Goal: Complete application form: Complete application form

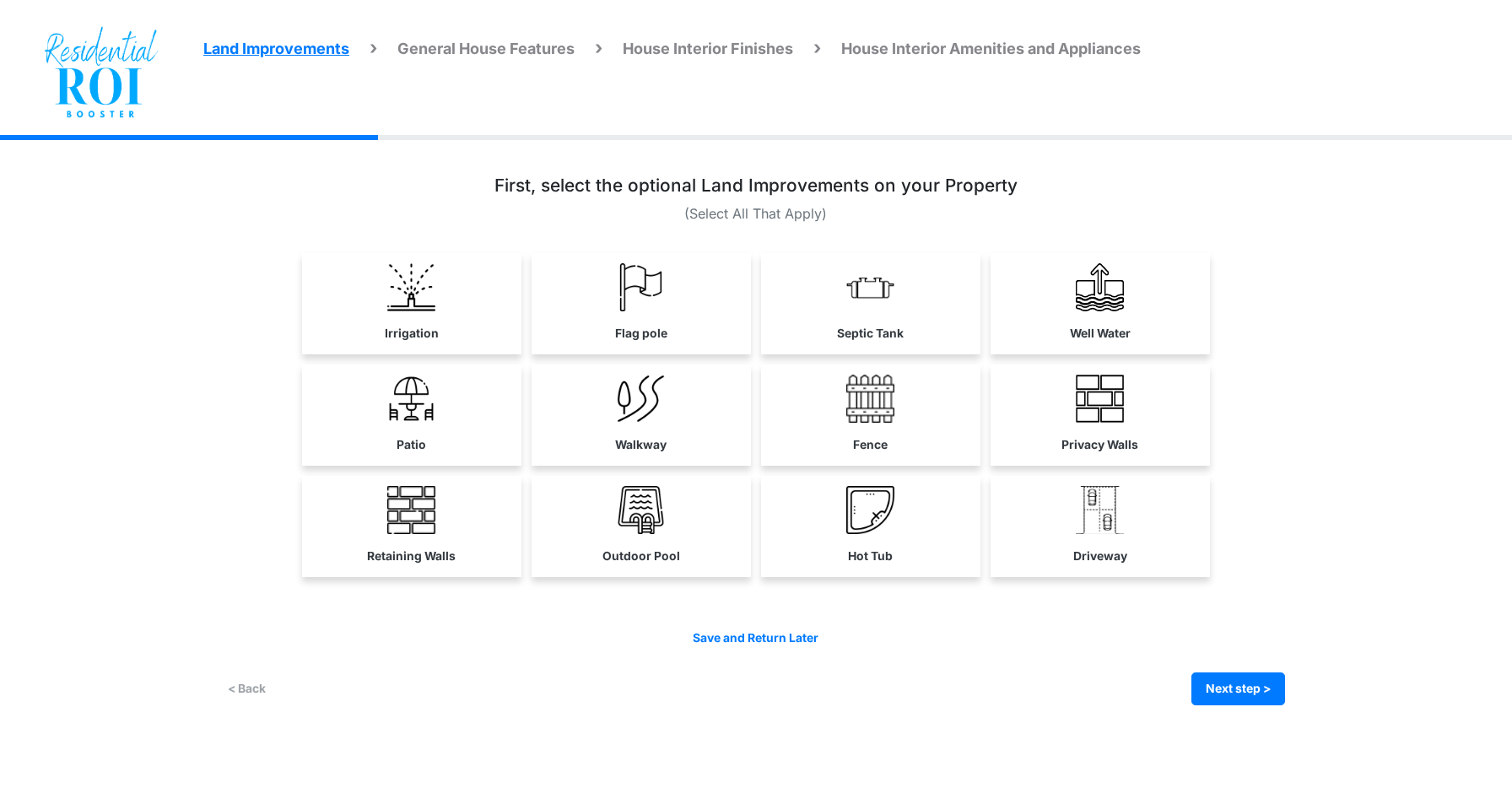
click at [1498, 163] on div "Land Improvements General House Features House Interior Finishes House Interior…" at bounding box center [756, 432] width 1512 height 596
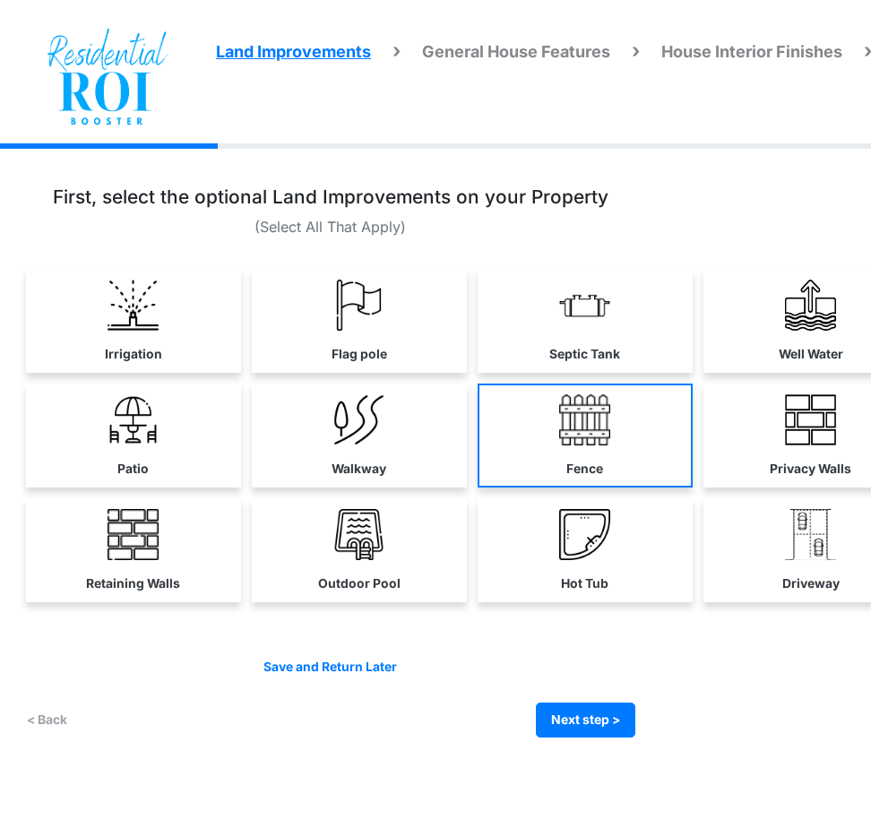
scroll to position [0, 152]
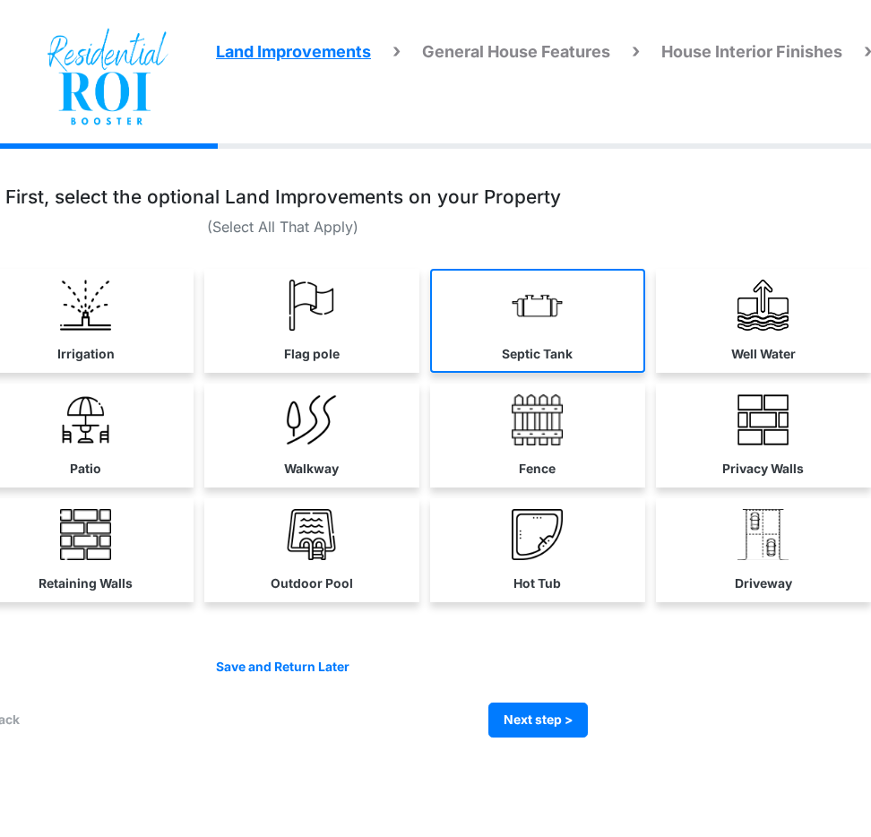
click at [582, 329] on link "Septic Tank" at bounding box center [537, 321] width 215 height 104
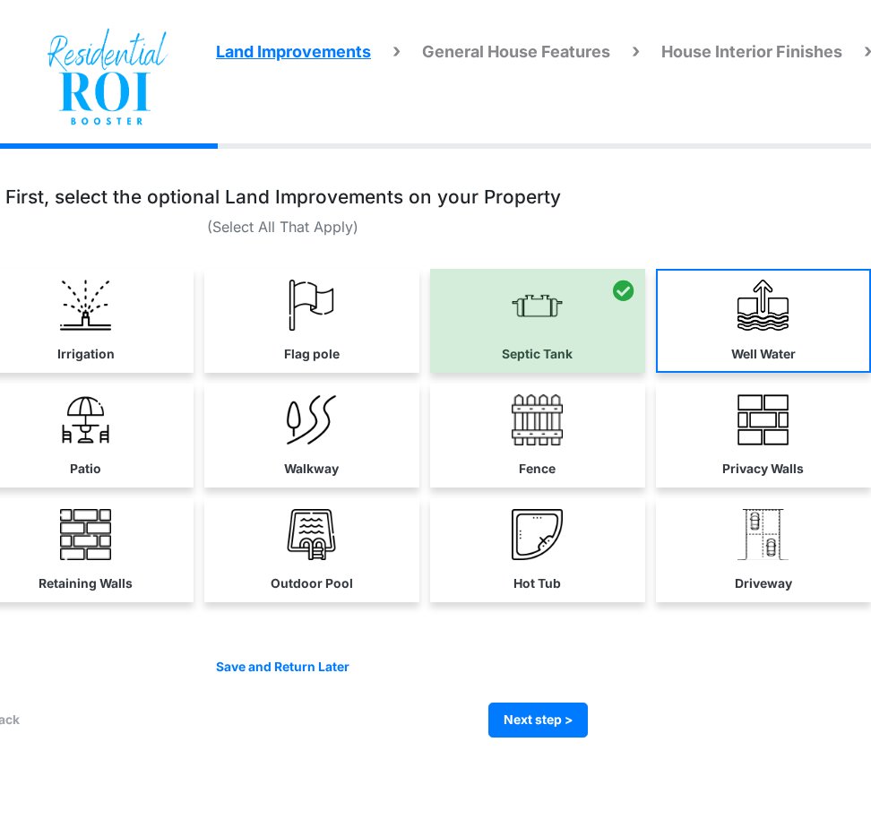
click at [738, 309] on img at bounding box center [763, 305] width 51 height 51
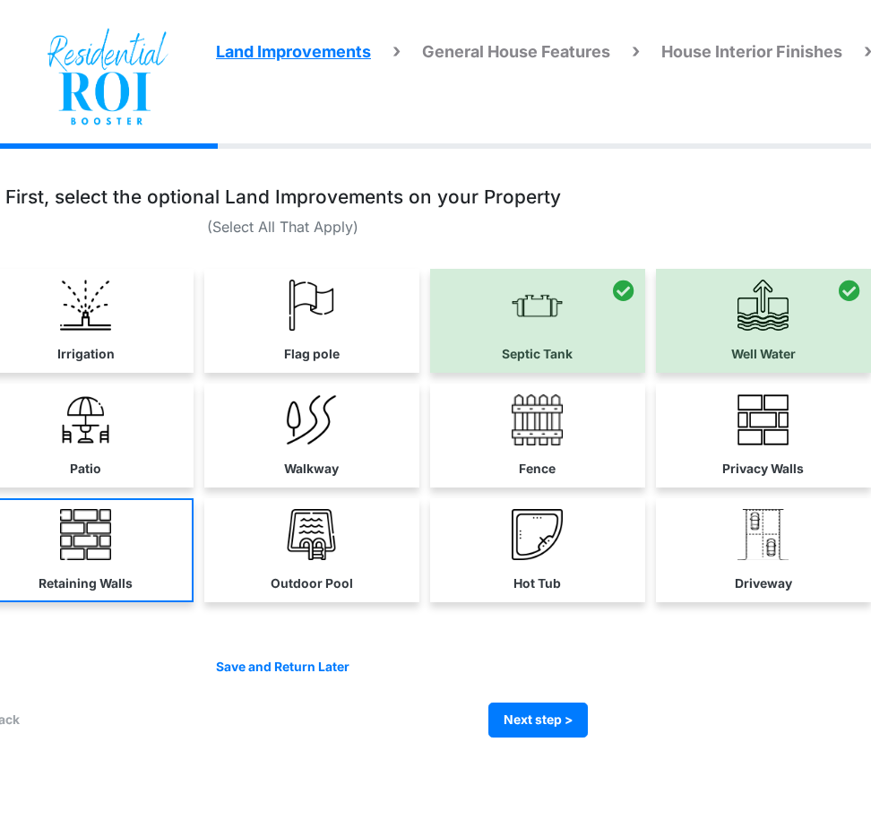
click at [98, 561] on link "Retaining Walls" at bounding box center [85, 550] width 215 height 104
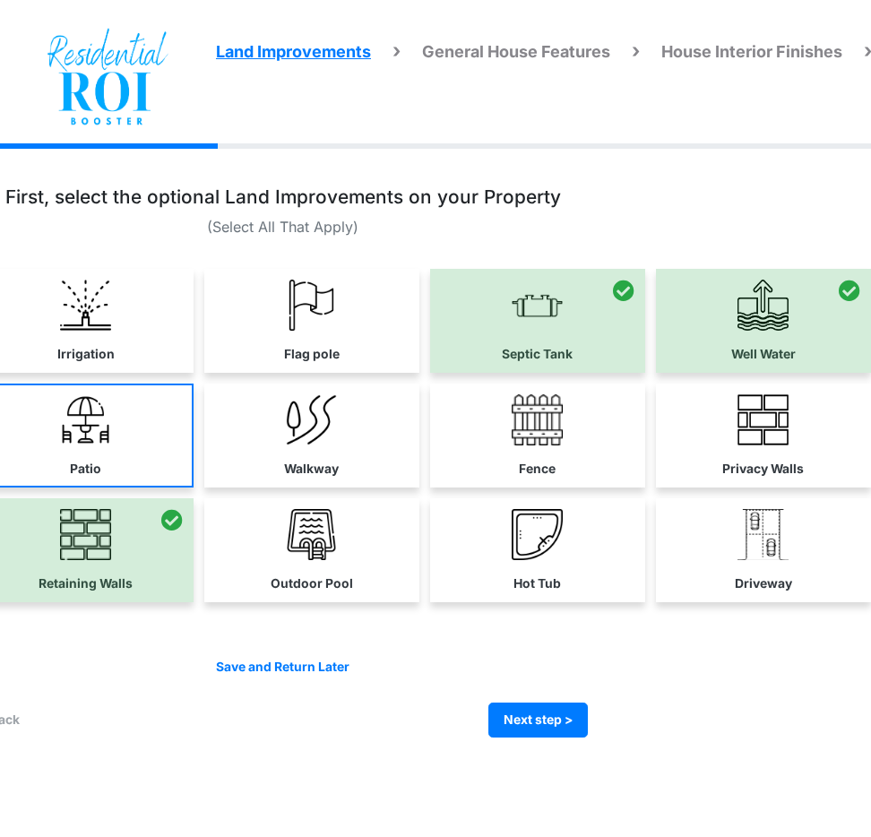
click at [123, 453] on link "Patio" at bounding box center [85, 436] width 215 height 104
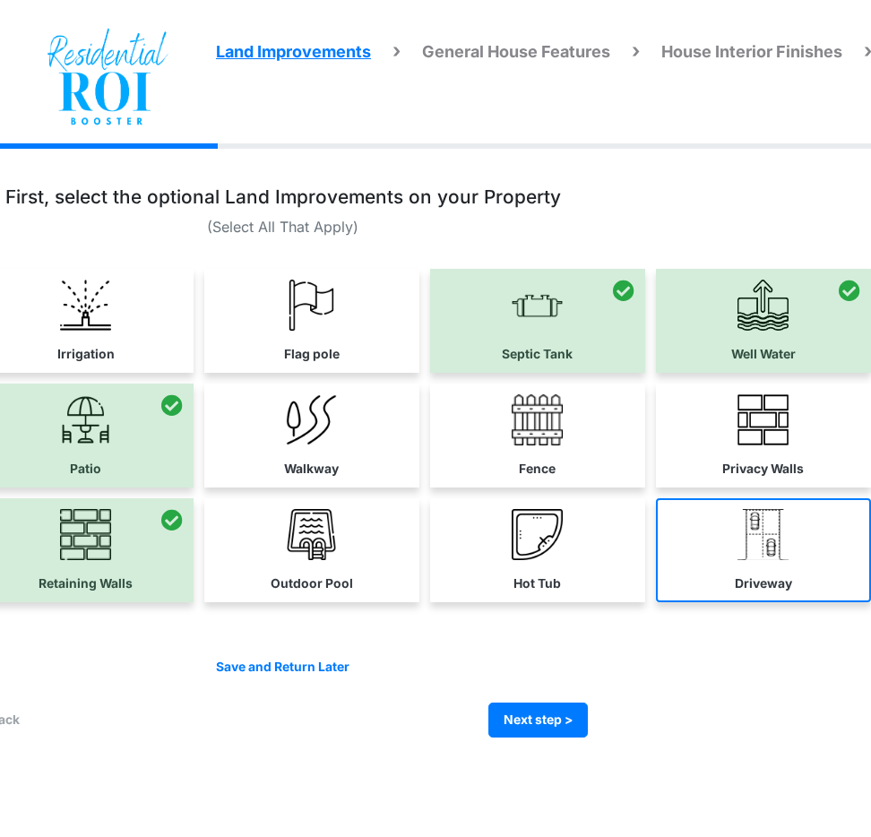
click at [765, 543] on img at bounding box center [763, 534] width 51 height 51
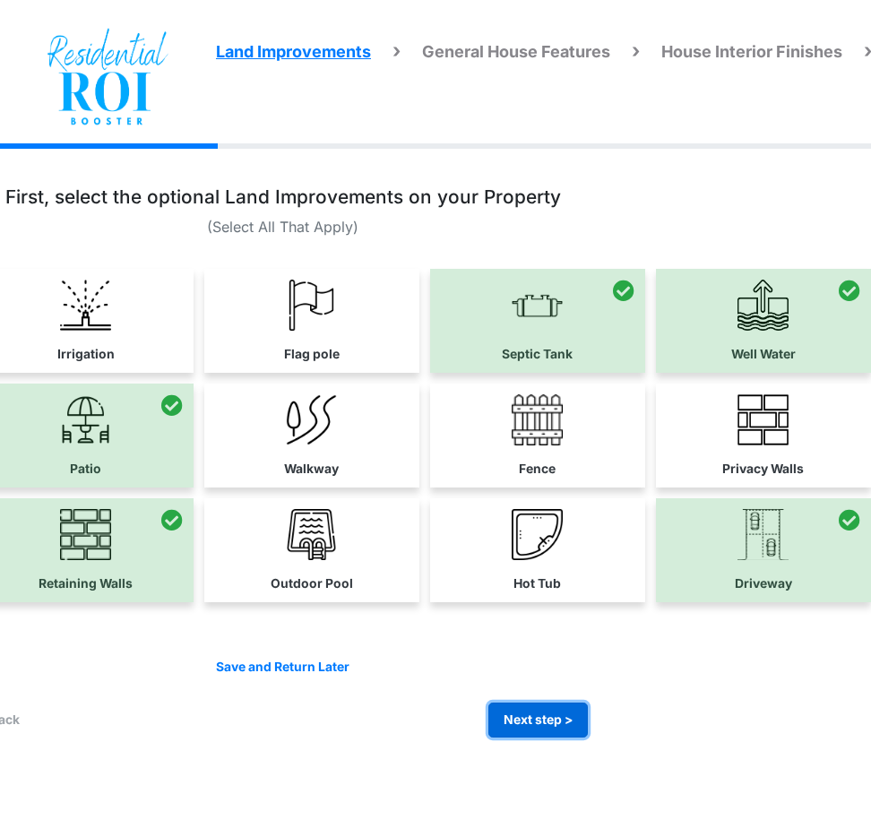
click at [539, 715] on button "Next step >" at bounding box center [537, 720] width 99 height 35
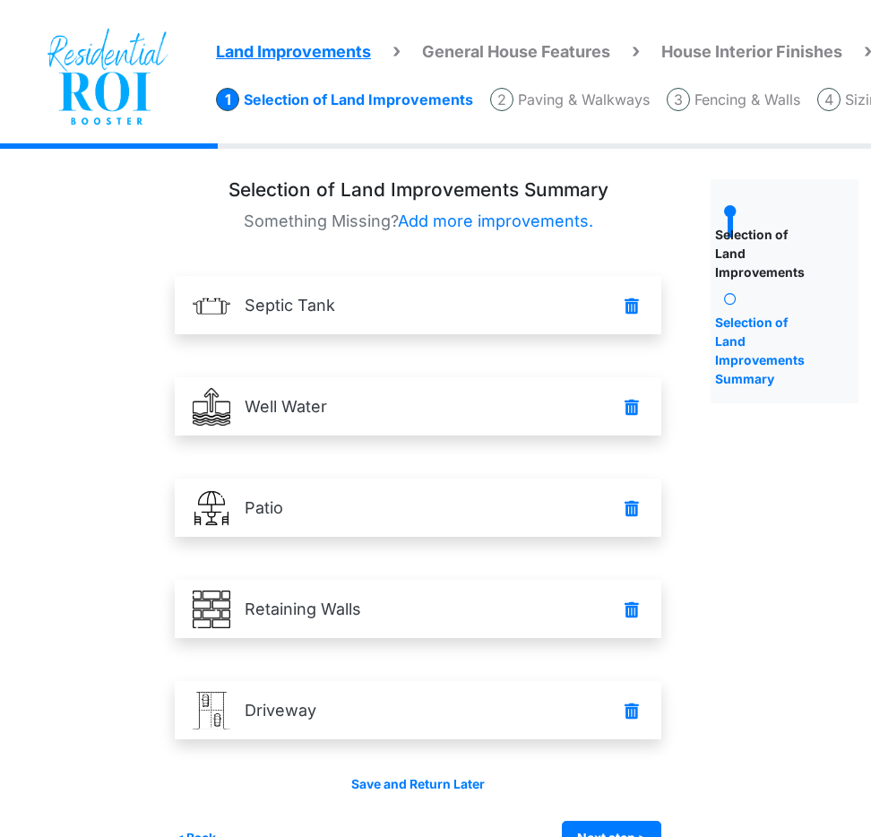
scroll to position [45, 41]
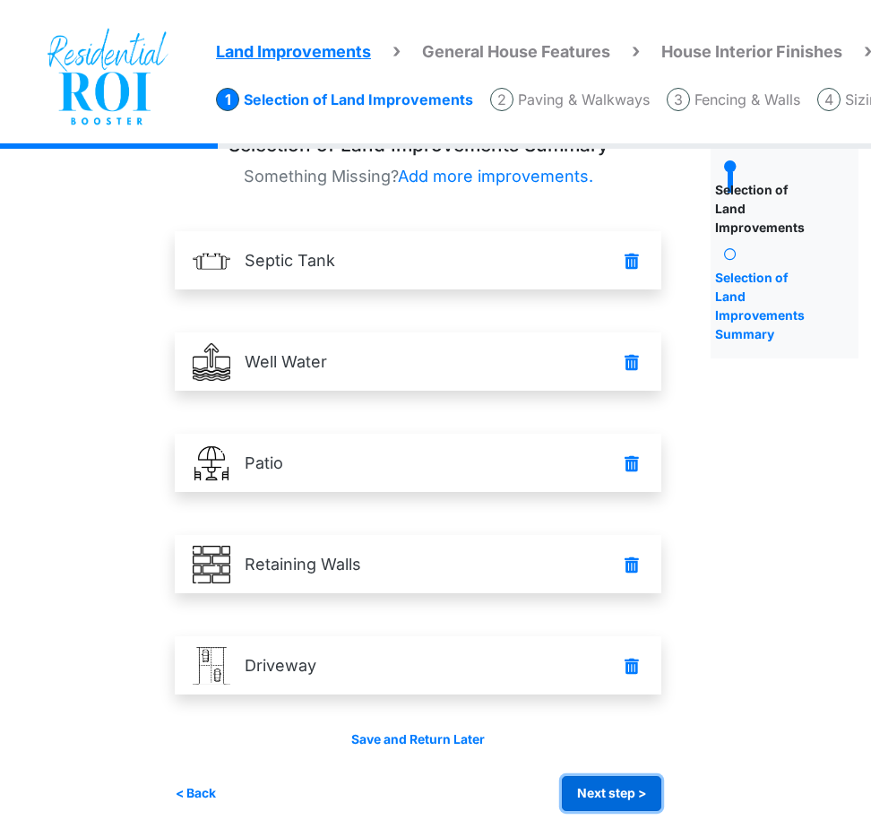
click at [604, 789] on button "Next step >" at bounding box center [611, 793] width 99 height 35
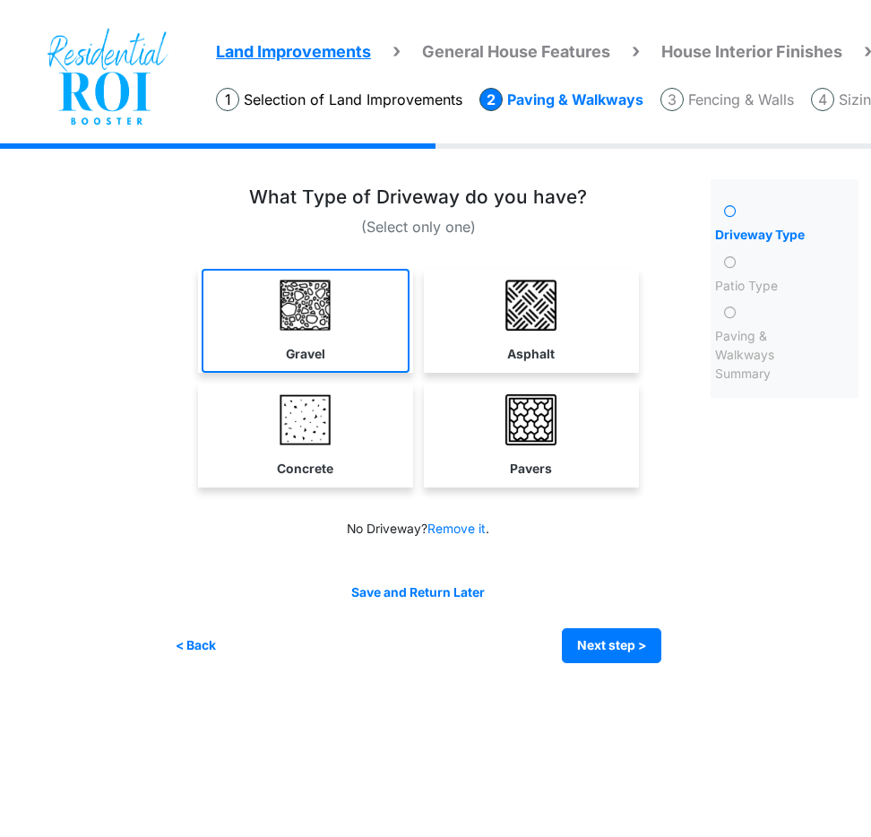
click at [404, 362] on link "Gravel" at bounding box center [306, 321] width 208 height 104
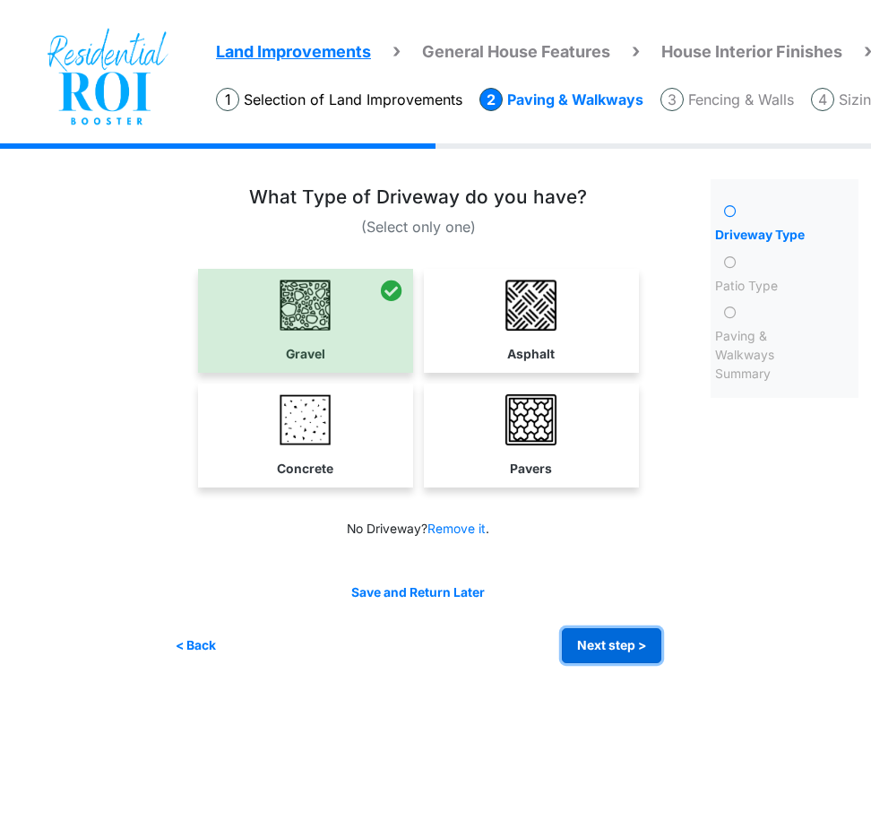
click at [617, 644] on button "Next step >" at bounding box center [611, 645] width 99 height 35
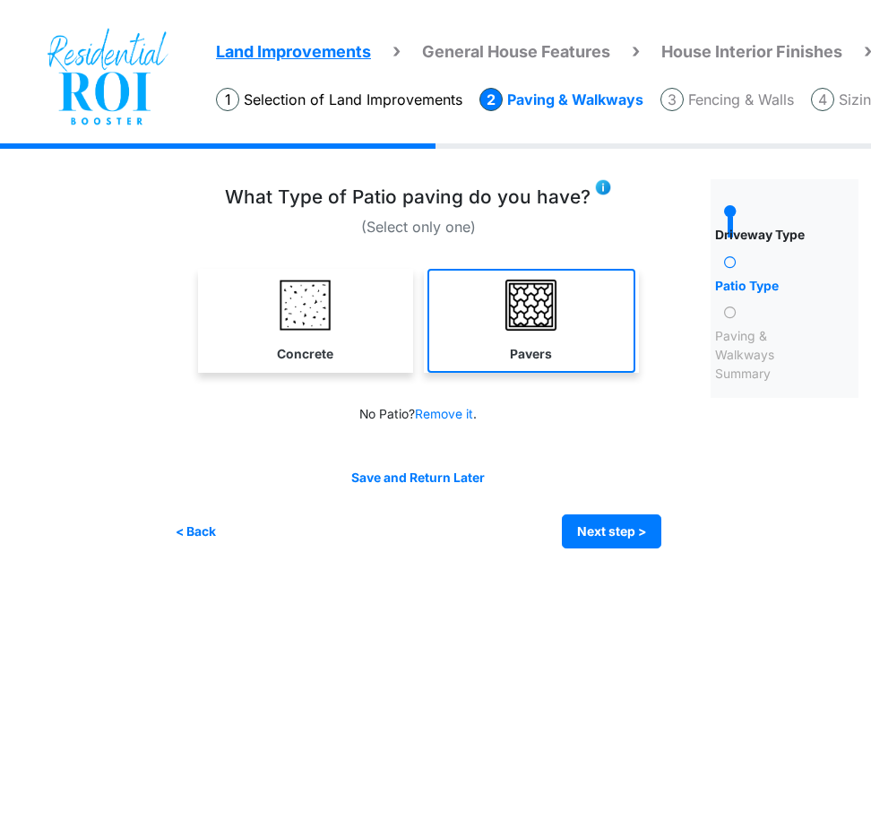
click at [584, 333] on link "Pavers" at bounding box center [532, 321] width 208 height 104
select select "*"
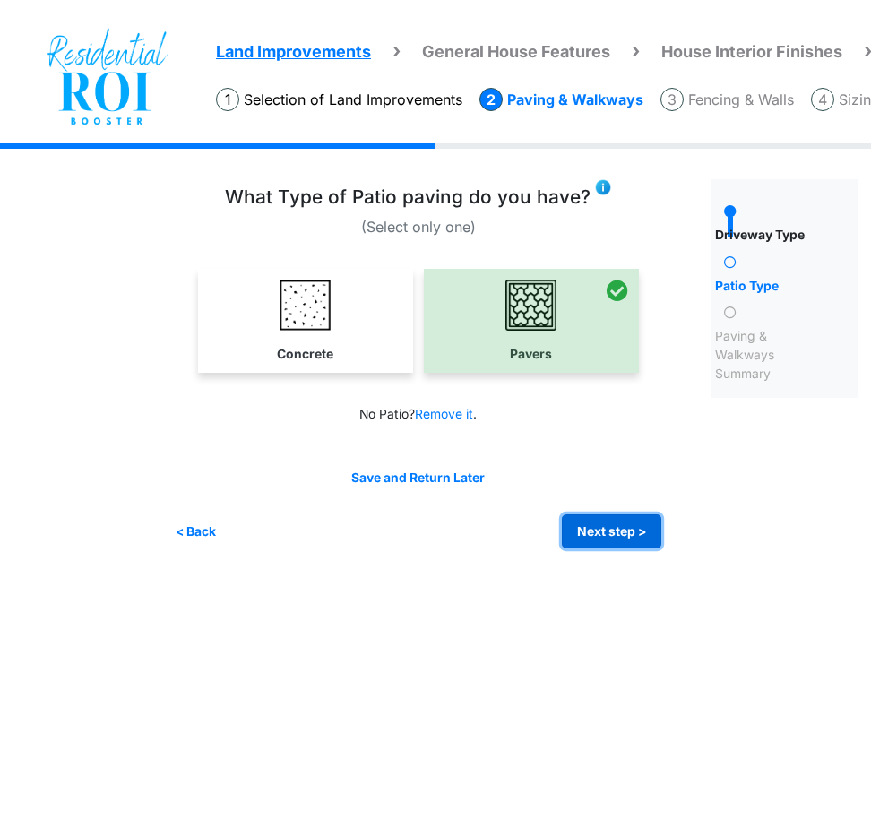
click at [635, 535] on button "Next step >" at bounding box center [611, 531] width 99 height 35
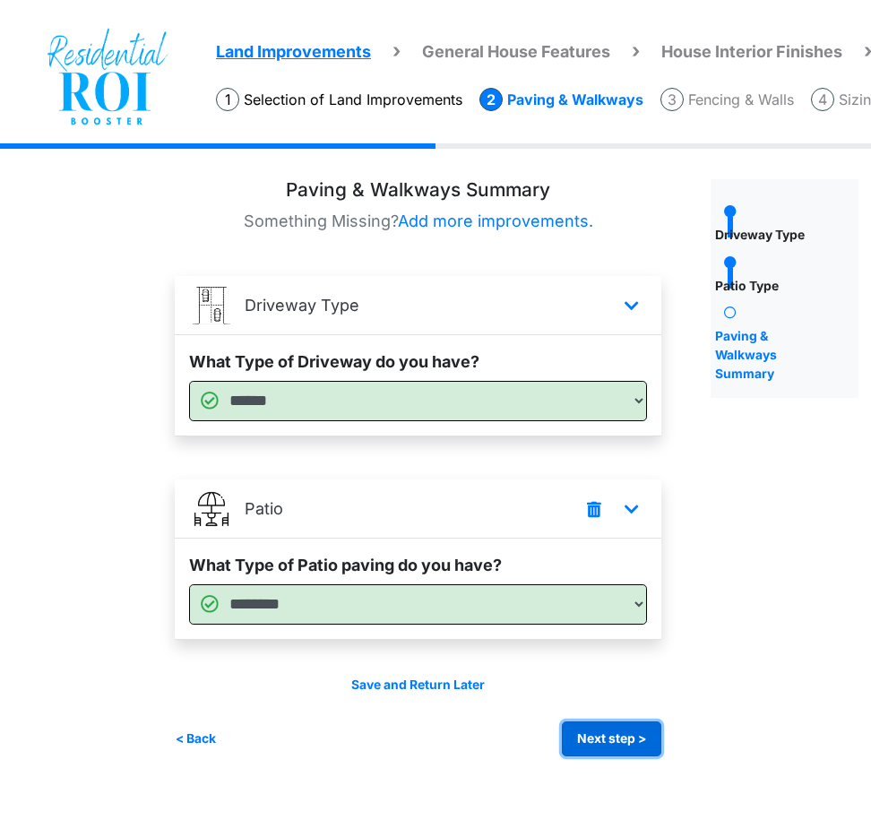
click at [610, 731] on button "Next step >" at bounding box center [611, 739] width 99 height 35
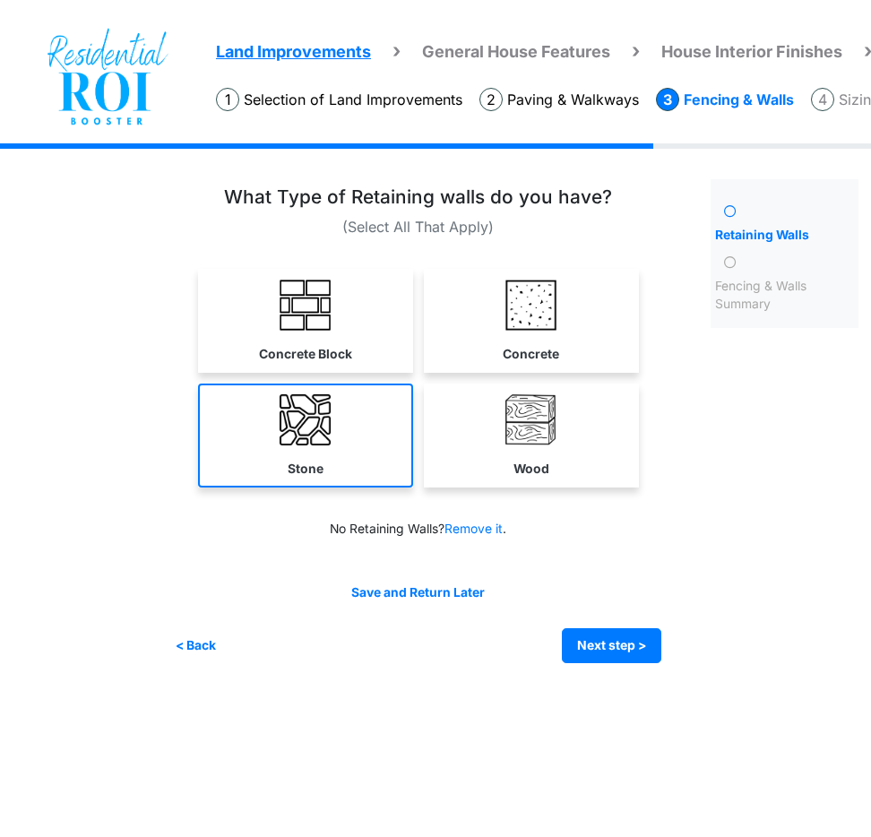
click at [372, 455] on link "Stone" at bounding box center [305, 436] width 215 height 104
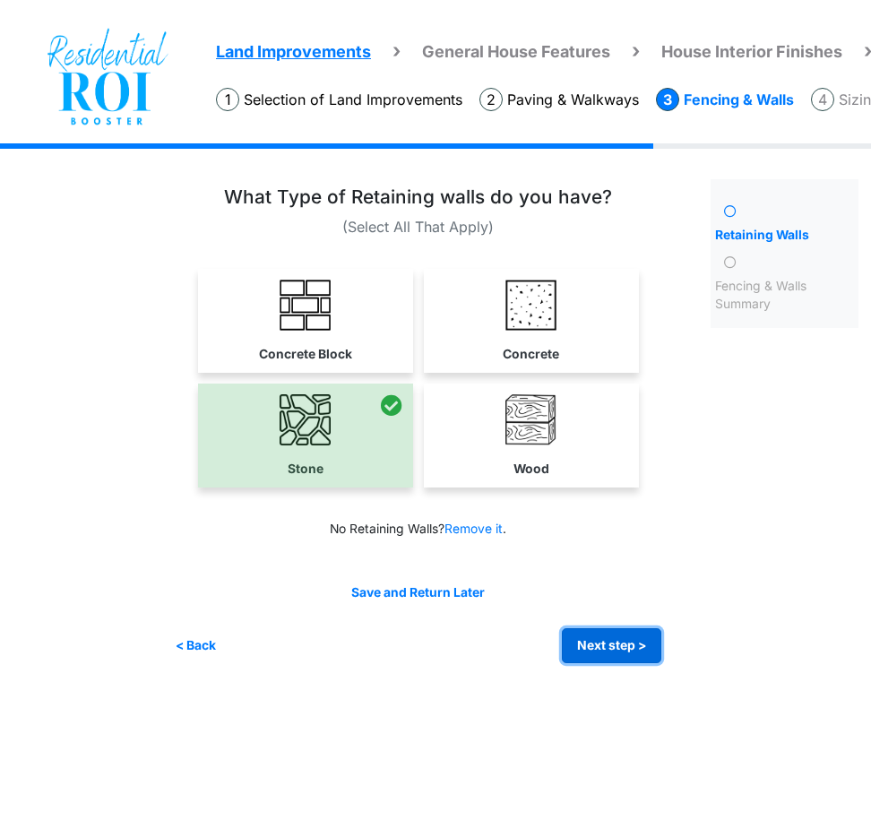
click at [613, 644] on button "Next step >" at bounding box center [611, 645] width 99 height 35
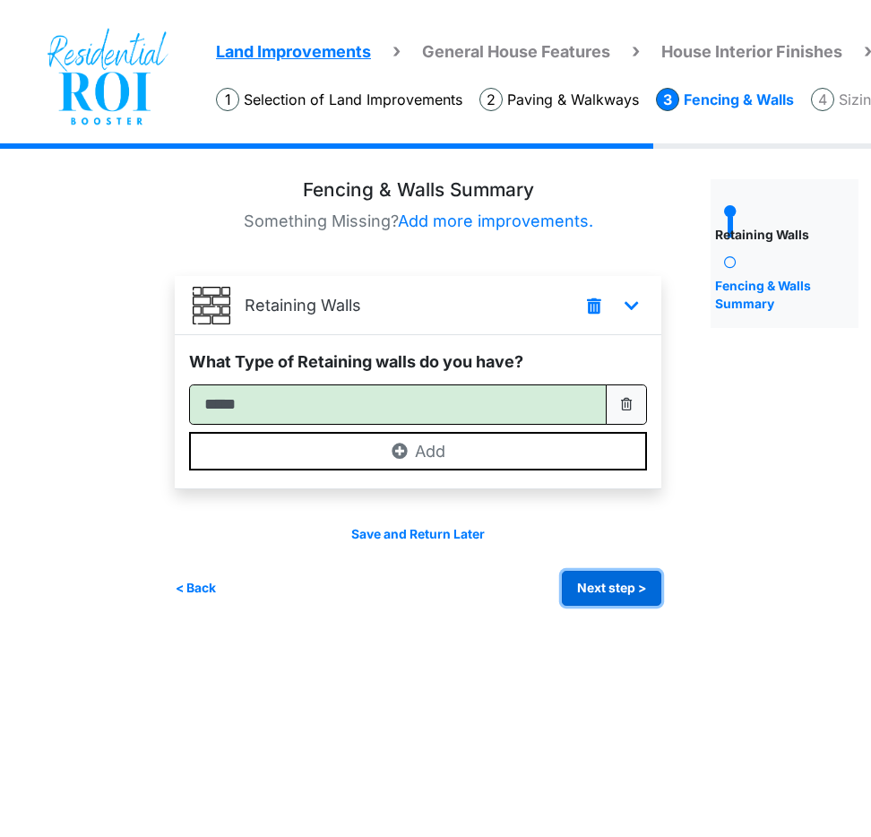
click at [594, 583] on button "Next step >" at bounding box center [611, 588] width 99 height 35
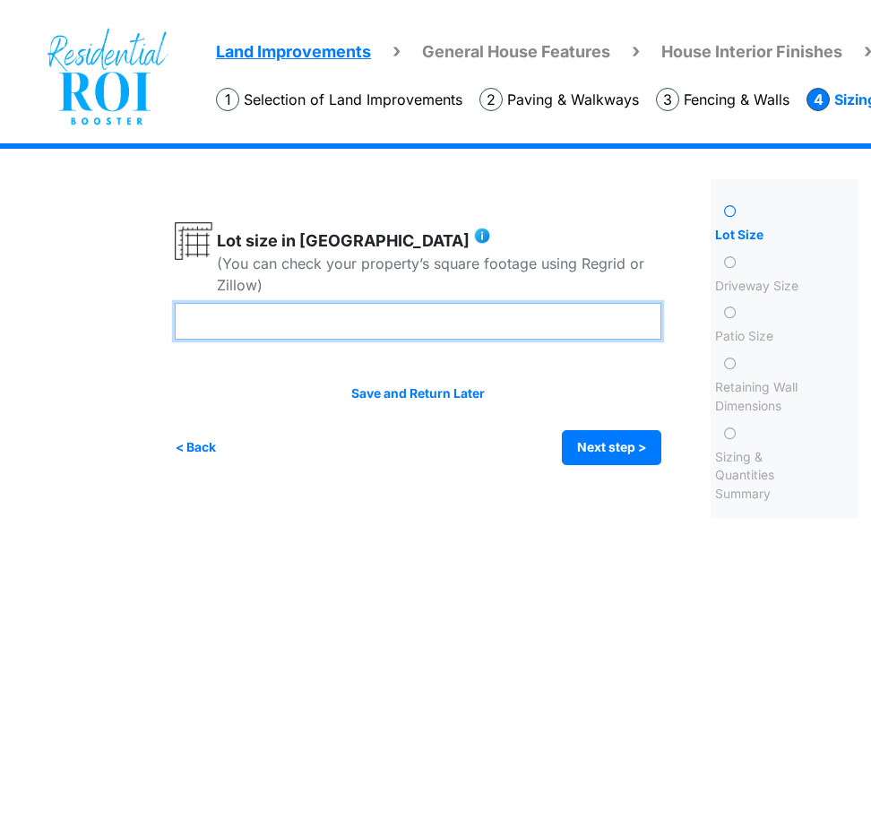
click at [363, 319] on input "number" at bounding box center [418, 321] width 487 height 37
type input "***"
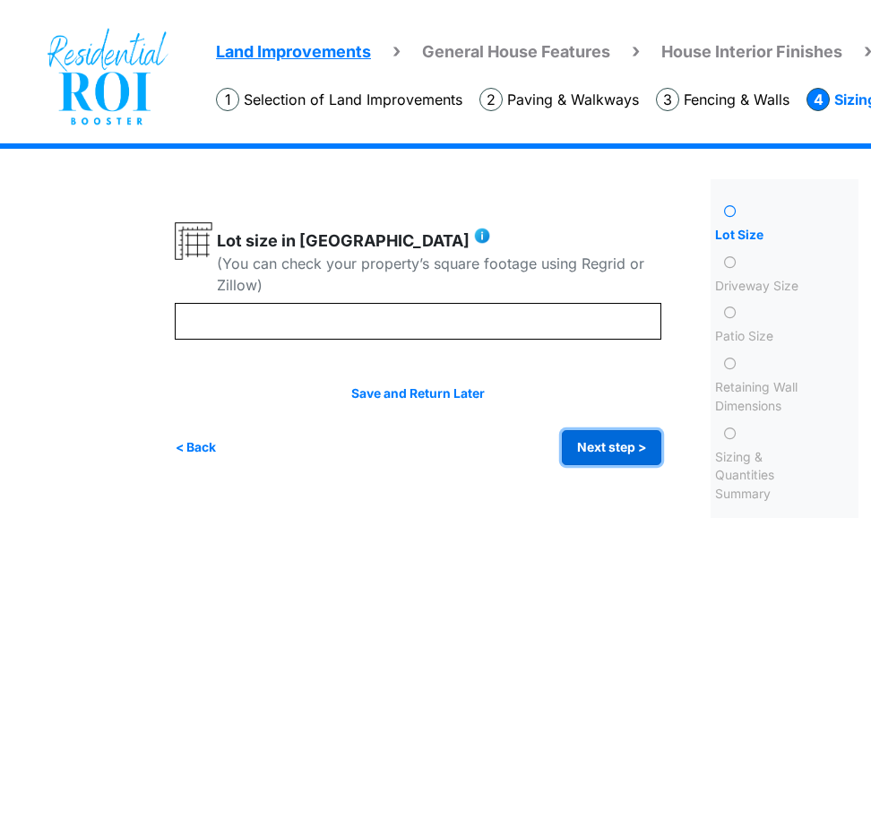
click at [594, 447] on button "Next step >" at bounding box center [611, 447] width 99 height 35
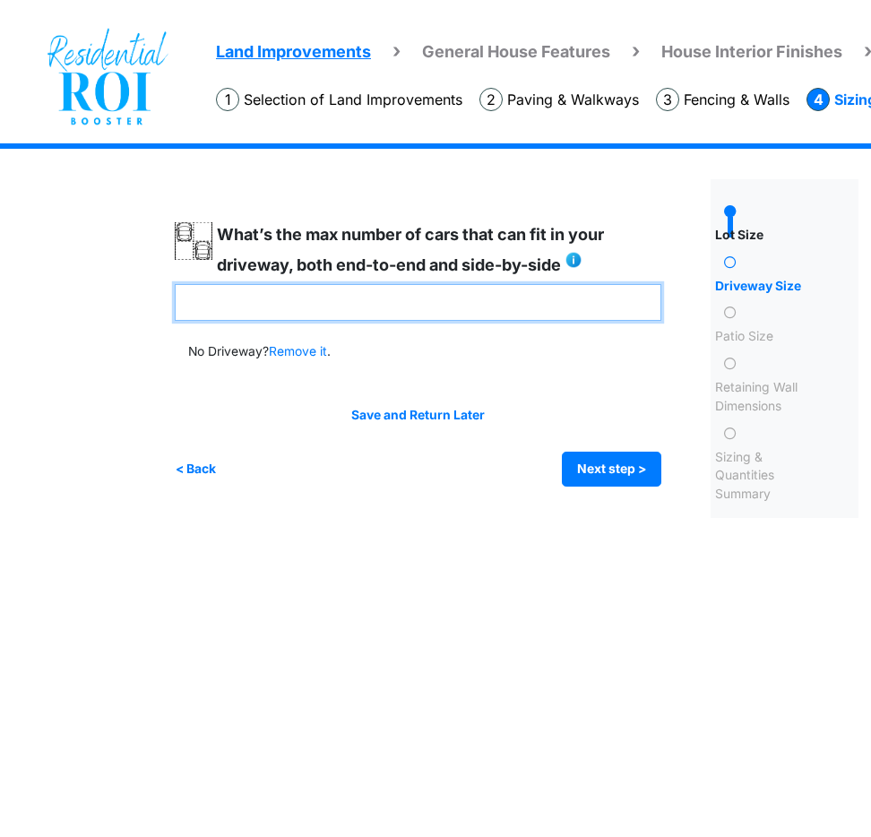
click at [411, 312] on input "number" at bounding box center [418, 302] width 487 height 37
type input "**"
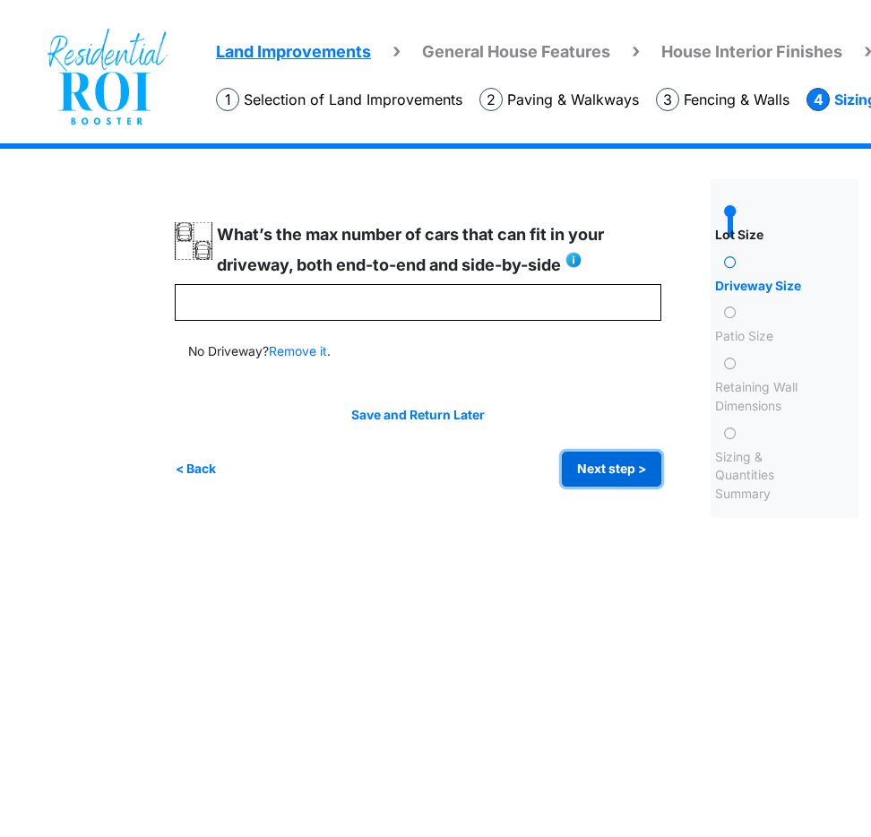
click at [607, 471] on button "Next step >" at bounding box center [611, 469] width 99 height 35
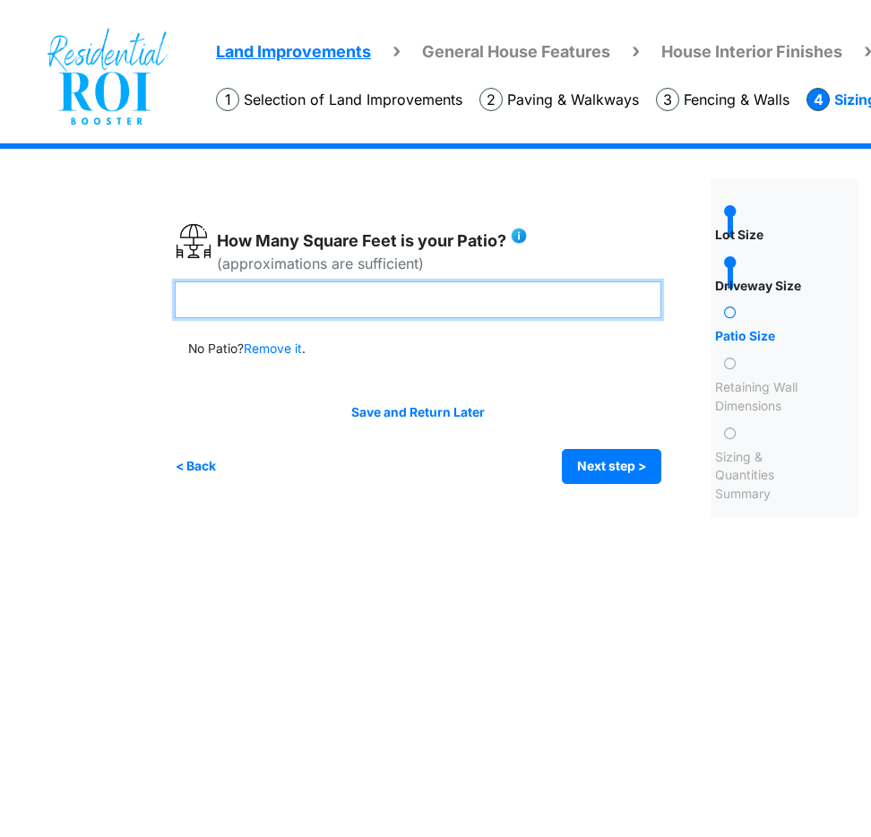
click at [454, 305] on input "number" at bounding box center [418, 299] width 487 height 37
type input "***"
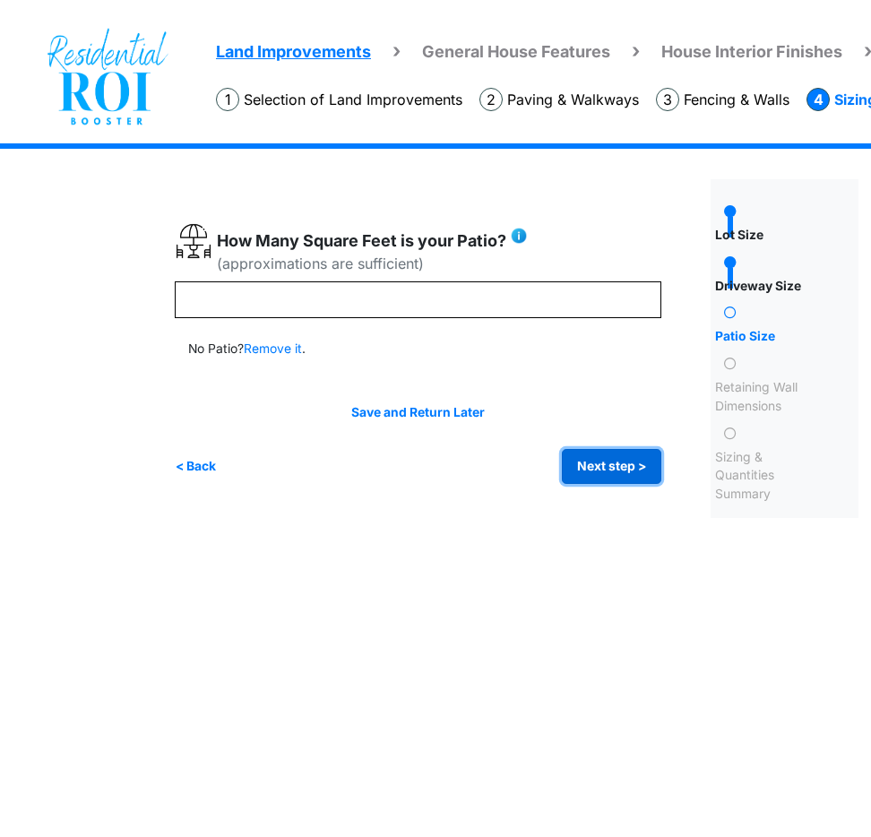
click at [601, 465] on button "Next step >" at bounding box center [611, 466] width 99 height 35
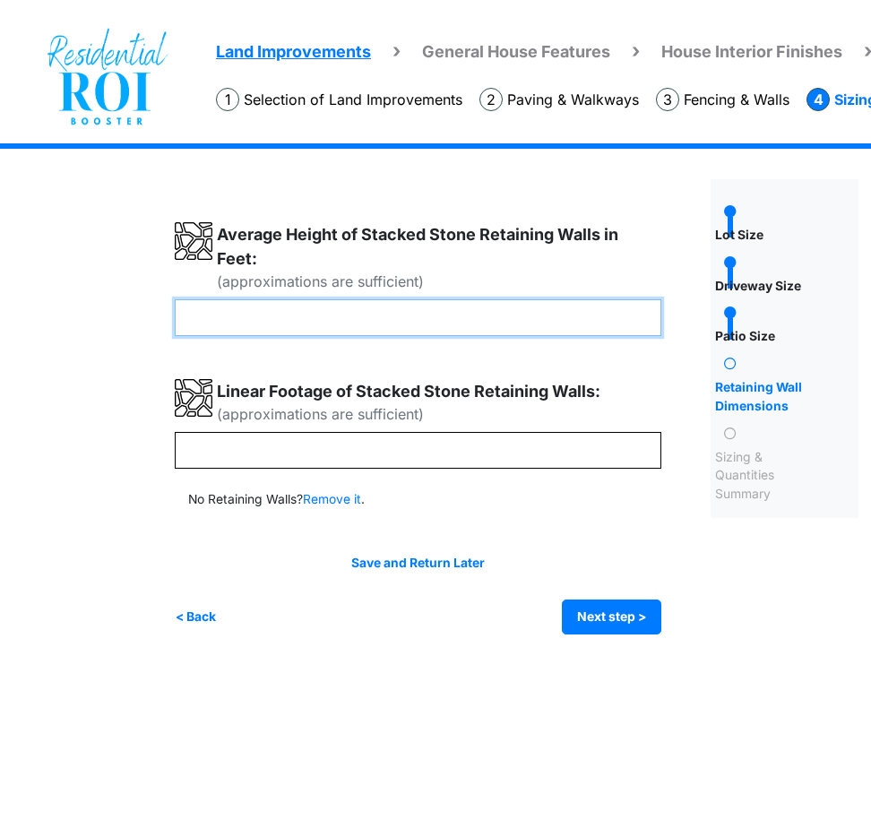
click at [474, 324] on input "number" at bounding box center [418, 317] width 487 height 37
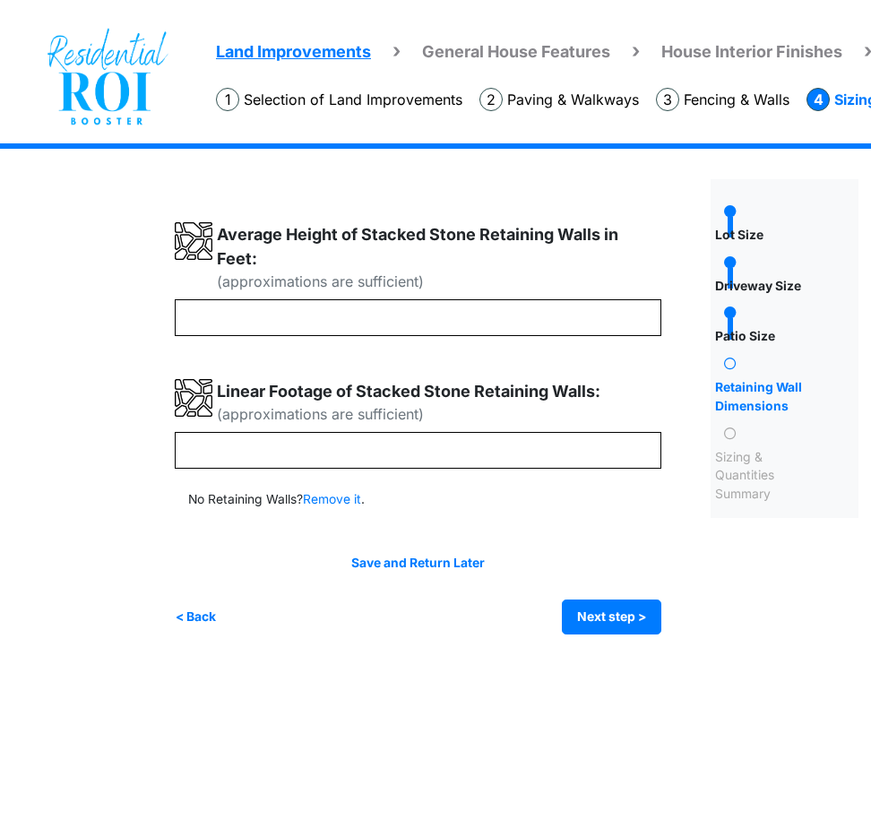
click at [296, 100] on li "Selection of Land Improvements" at bounding box center [339, 99] width 246 height 23
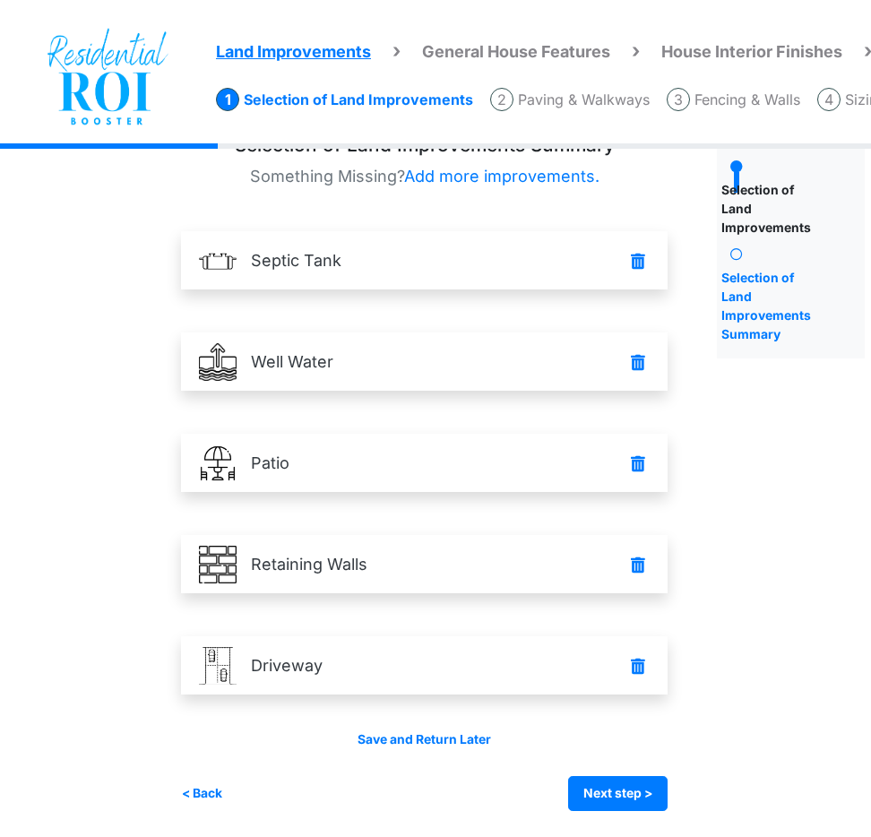
scroll to position [45, 33]
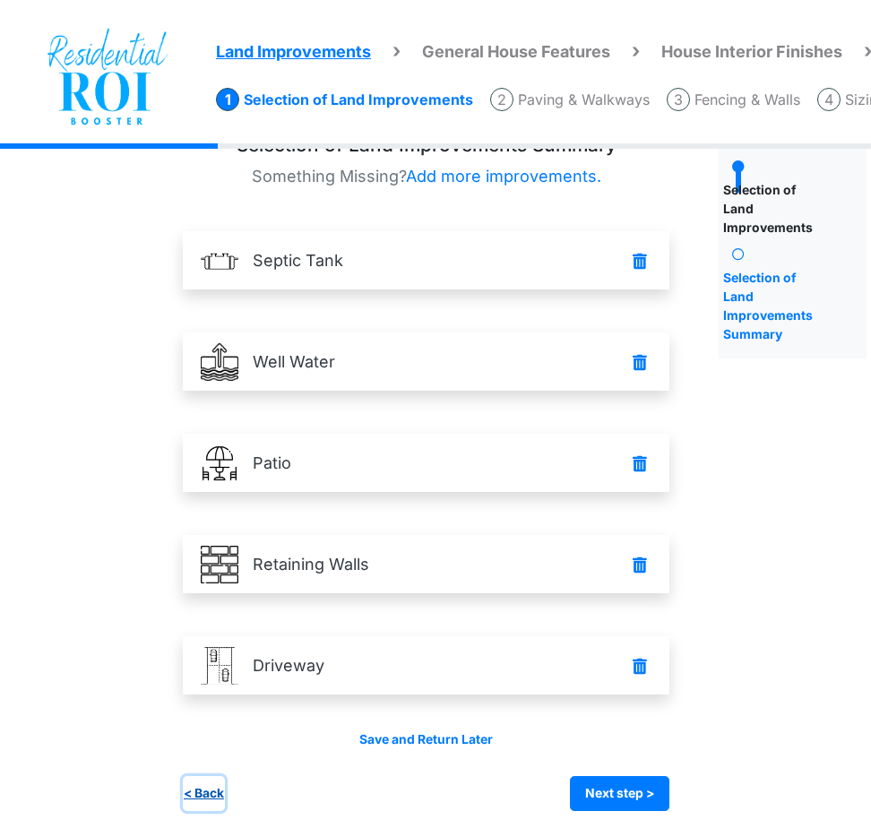
click at [206, 795] on button "< Back" at bounding box center [204, 793] width 42 height 35
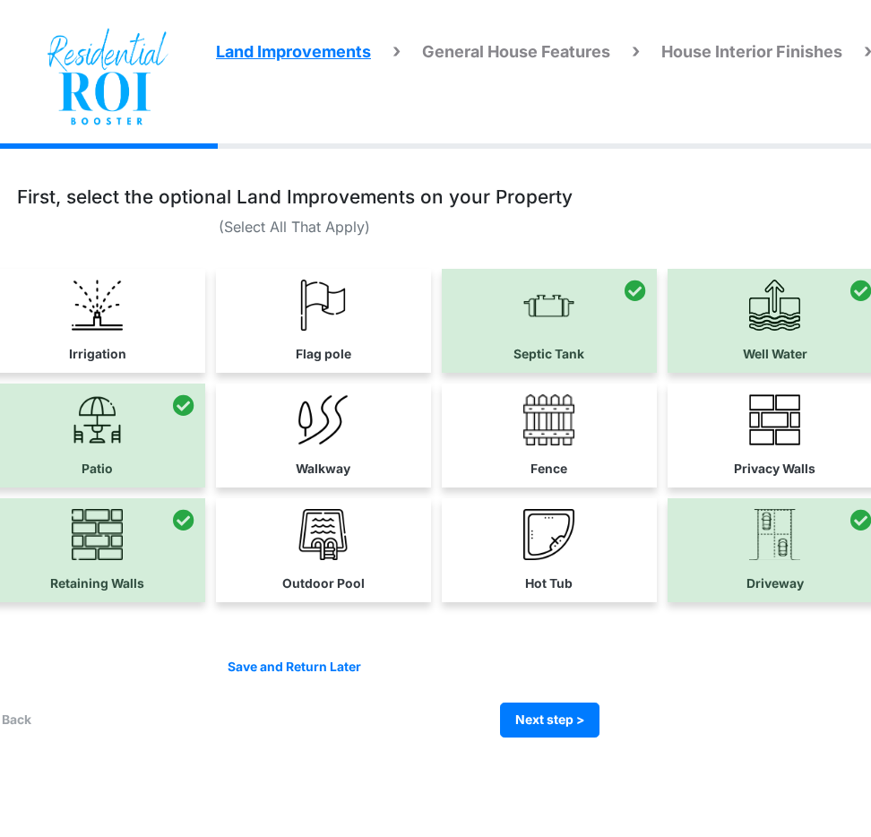
scroll to position [0, 131]
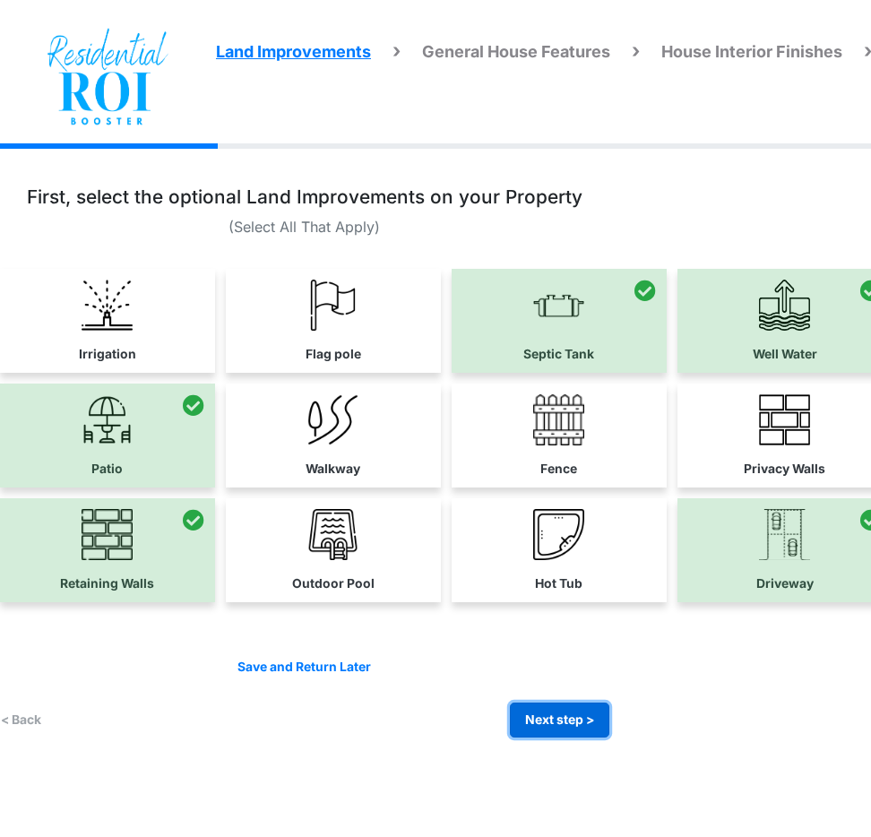
click at [544, 734] on button "Next step >" at bounding box center [559, 720] width 99 height 35
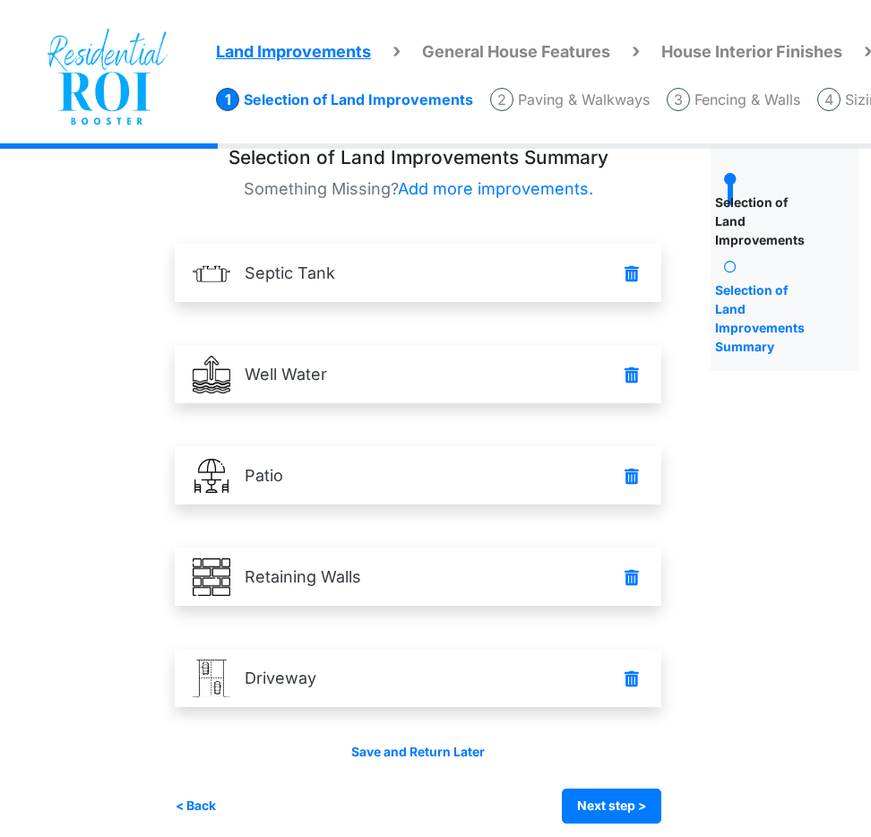
scroll to position [41, 41]
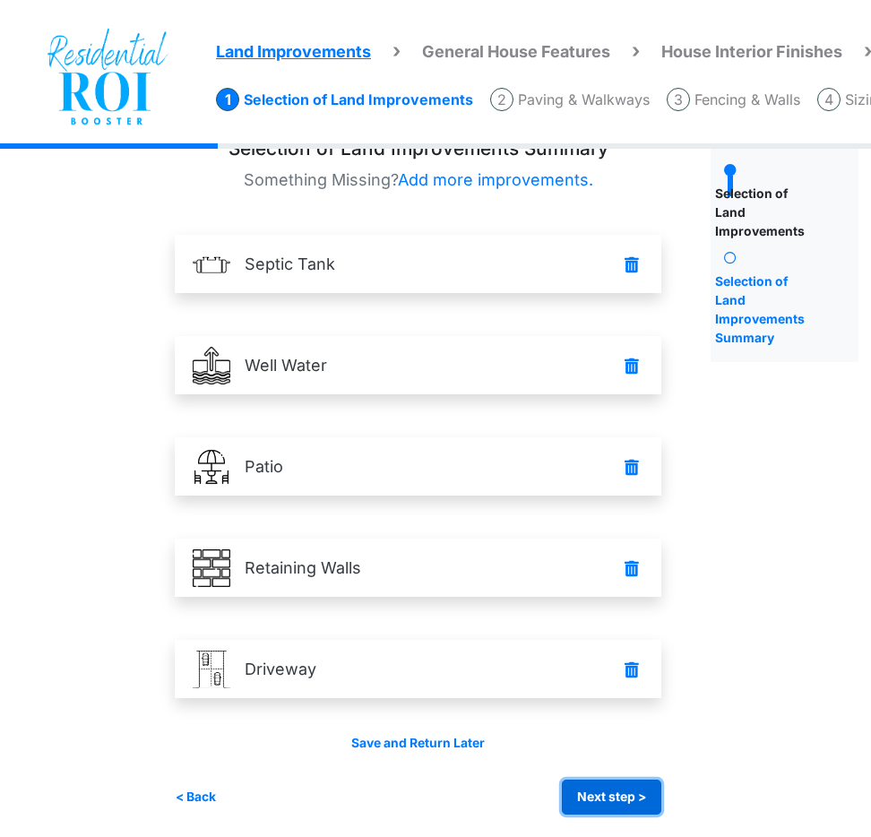
click at [623, 803] on button "Next step >" at bounding box center [611, 797] width 99 height 35
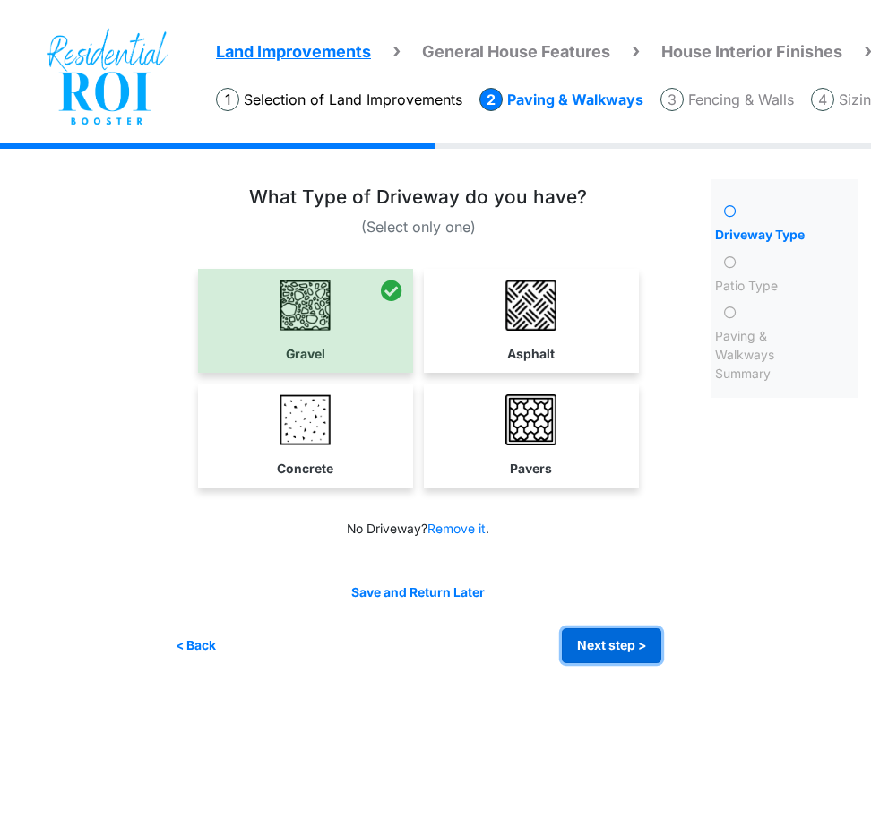
click at [600, 637] on button "Next step >" at bounding box center [611, 645] width 99 height 35
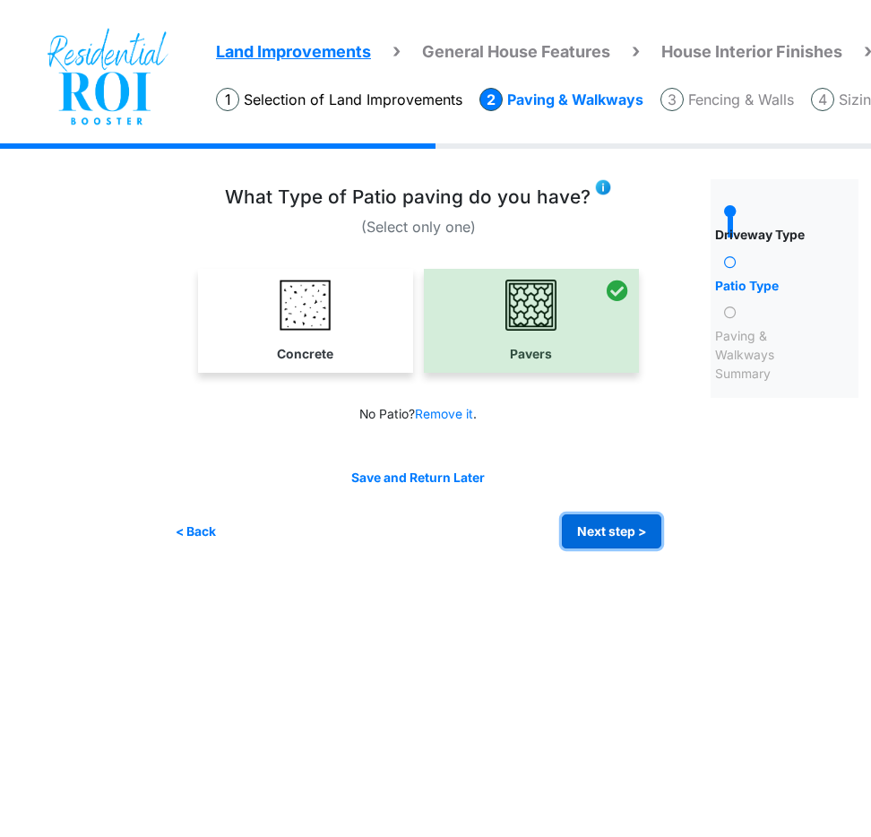
click at [618, 528] on button "Next step >" at bounding box center [611, 531] width 99 height 35
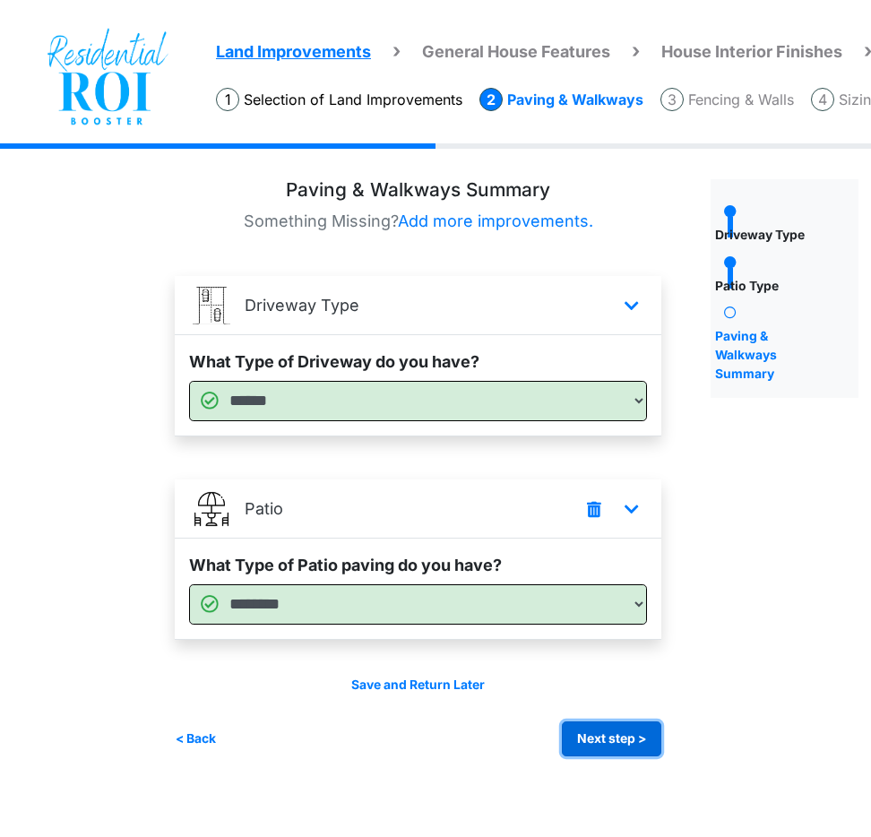
click at [623, 742] on button "Next step >" at bounding box center [611, 739] width 99 height 35
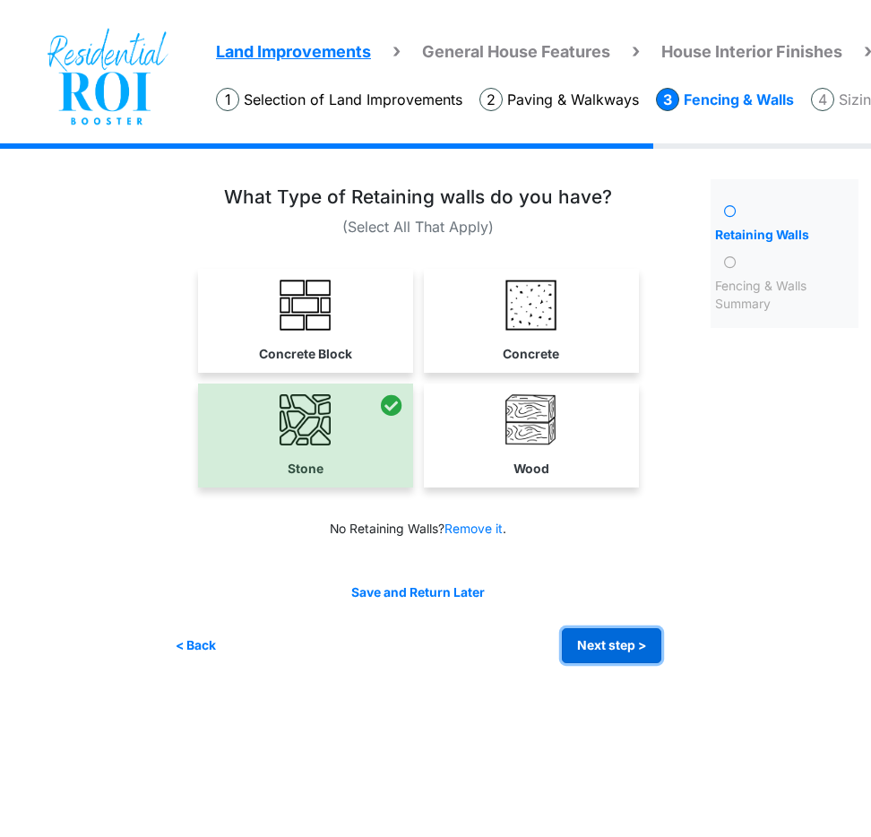
click at [601, 648] on button "Next step >" at bounding box center [611, 645] width 99 height 35
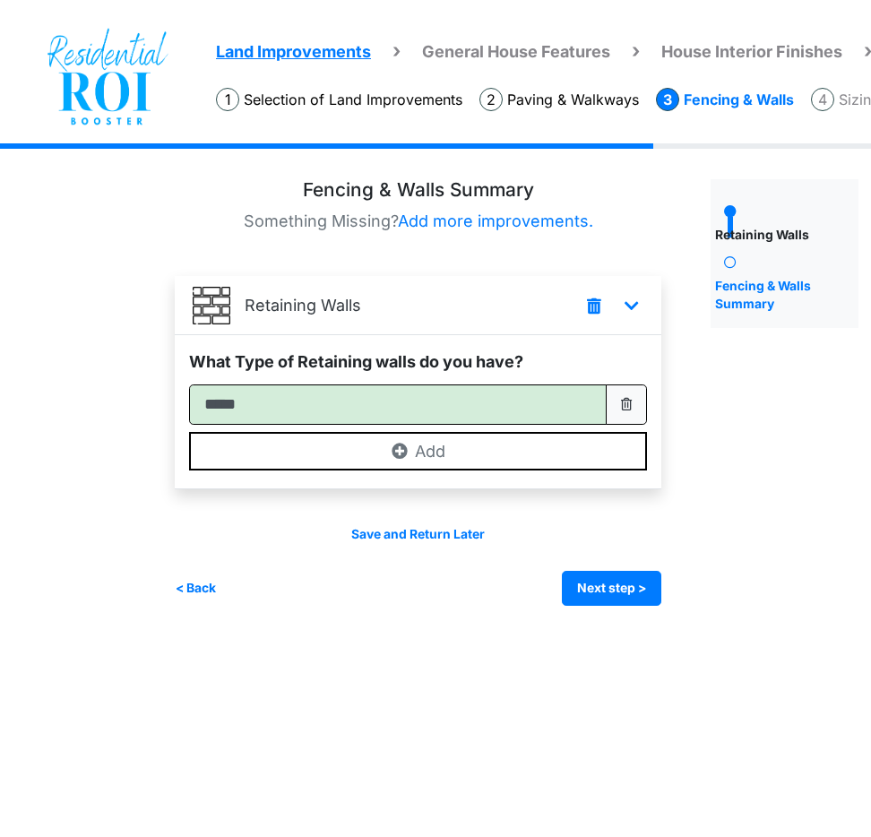
drag, startPoint x: 601, startPoint y: 648, endPoint x: 601, endPoint y: 636, distance: 11.7
click at [601, 633] on html "Land Improvements General House Features House Interior Finishes House Interior…" at bounding box center [394, 316] width 871 height 633
click at [607, 584] on button "Next step >" at bounding box center [611, 588] width 99 height 35
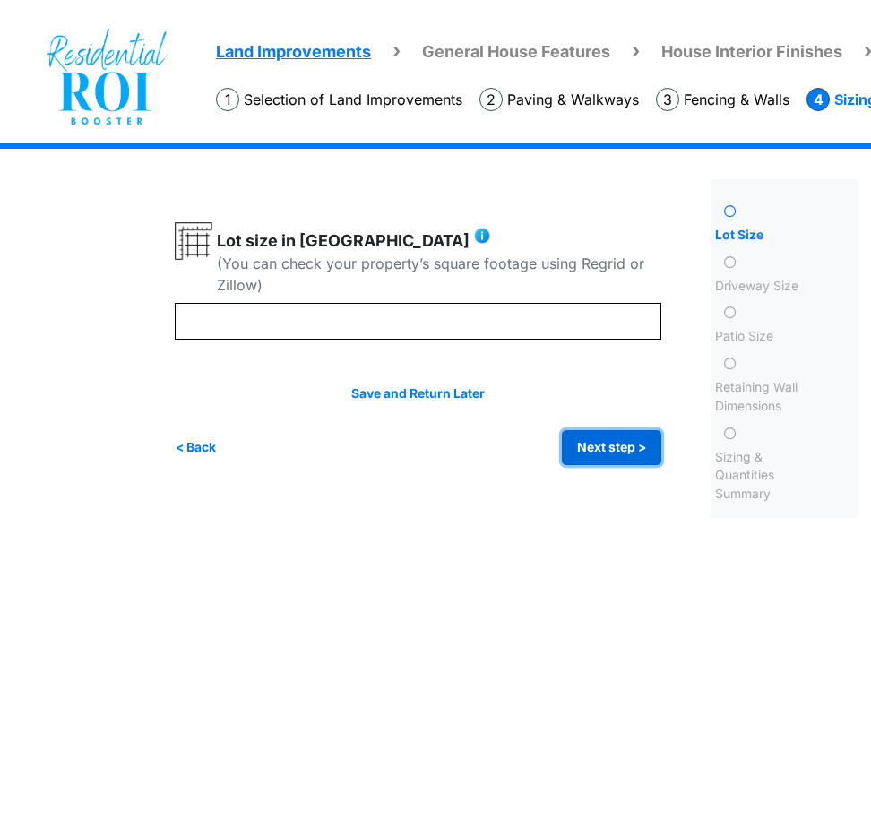
click at [592, 447] on button "Next step >" at bounding box center [611, 447] width 99 height 35
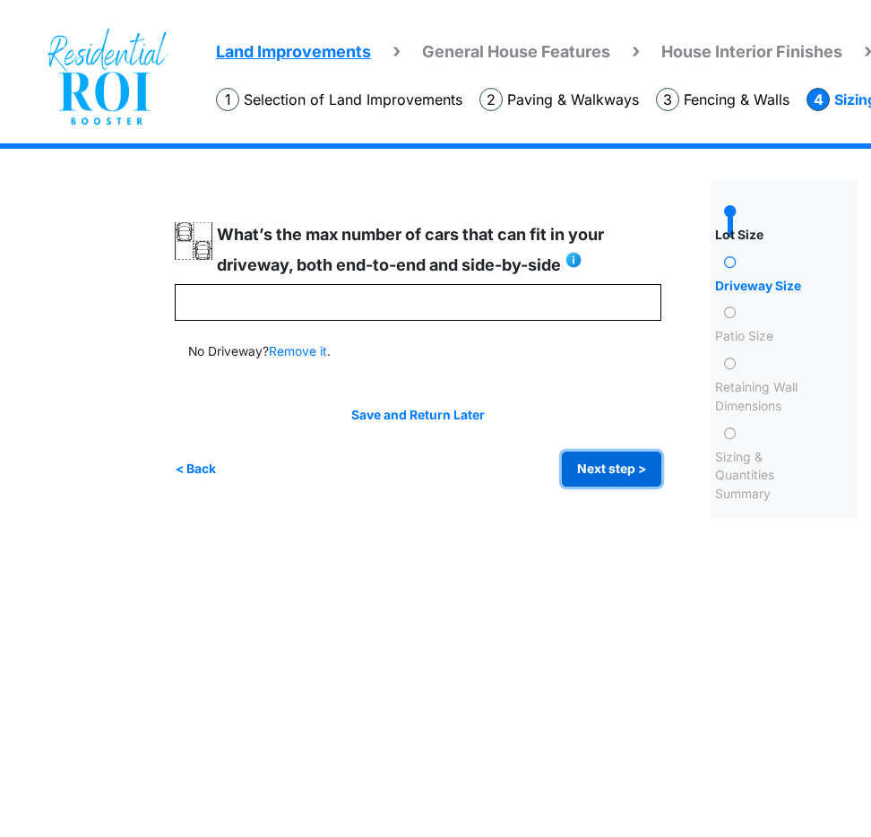
click at [592, 469] on button "Next step >" at bounding box center [611, 469] width 99 height 35
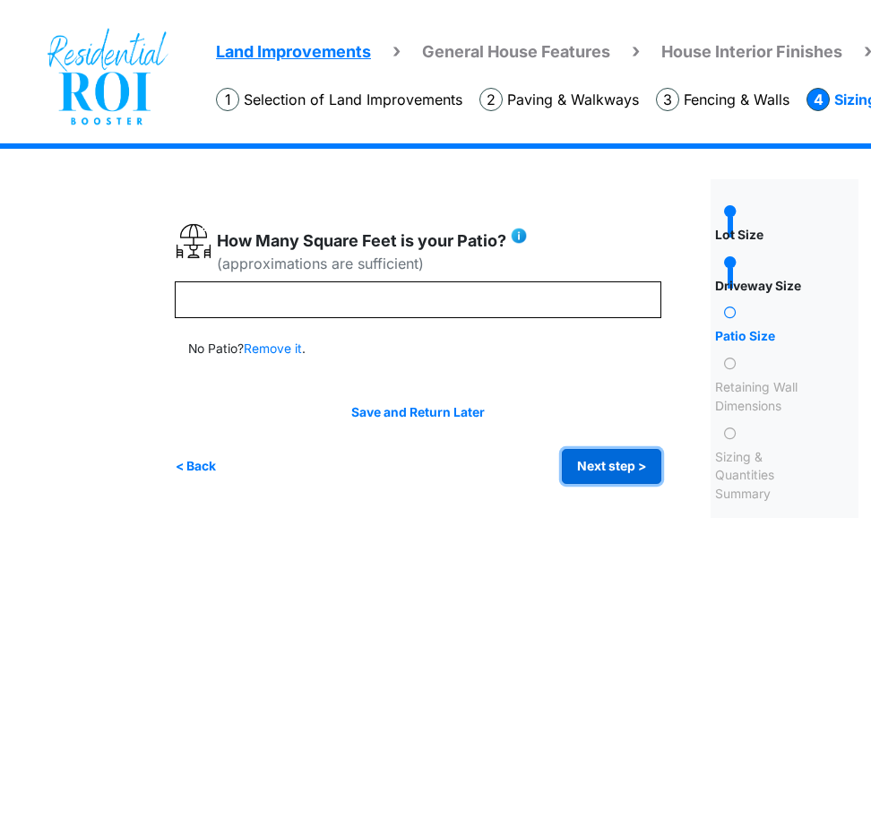
click at [592, 469] on button "Next step >" at bounding box center [611, 466] width 99 height 35
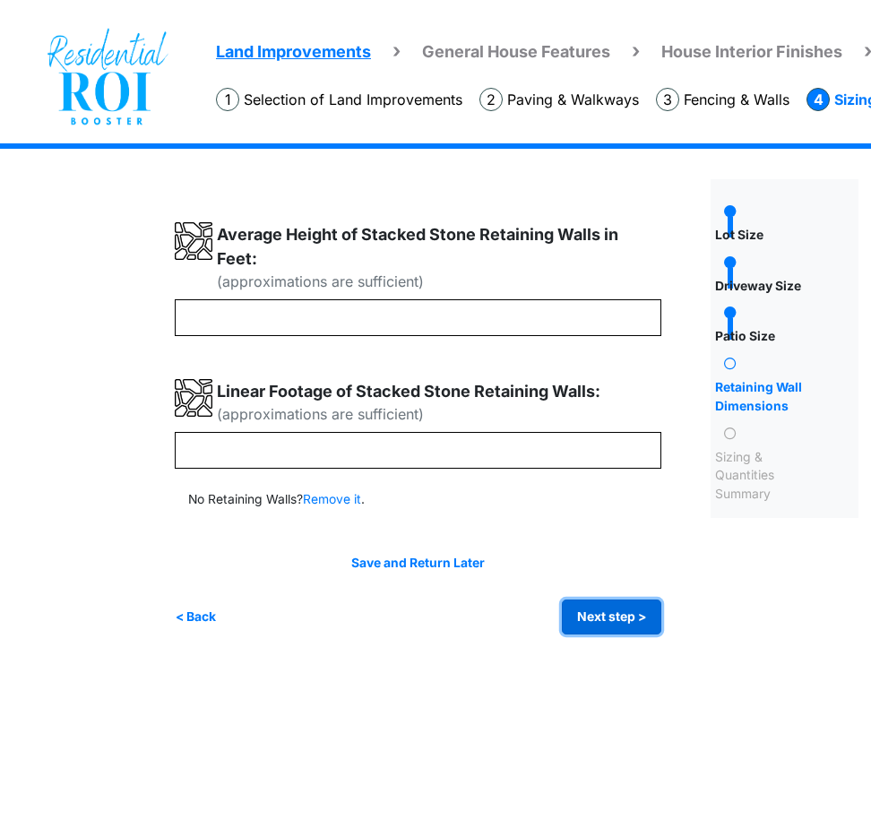
click at [605, 616] on button "Next step >" at bounding box center [611, 617] width 99 height 35
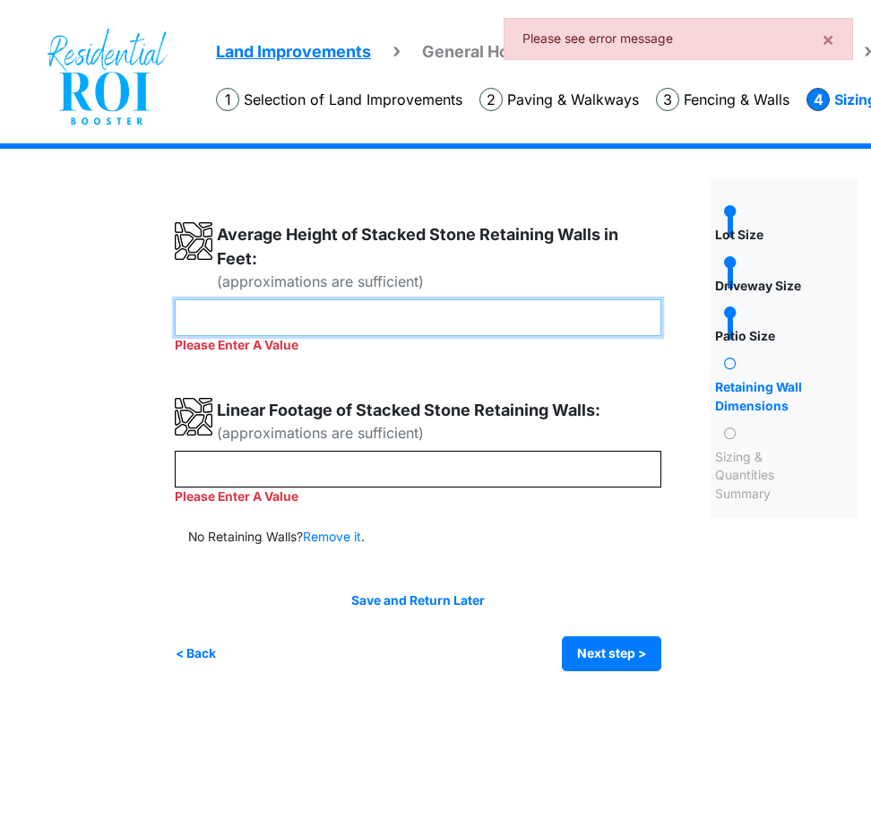
click at [264, 305] on input "number" at bounding box center [418, 317] width 487 height 37
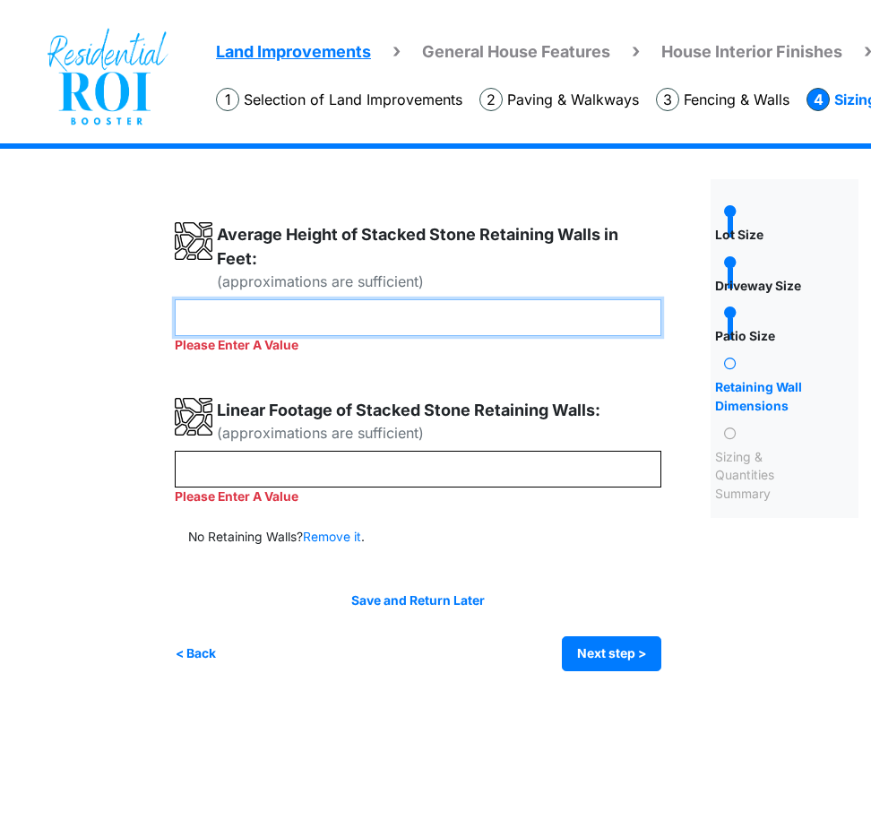
type input "*"
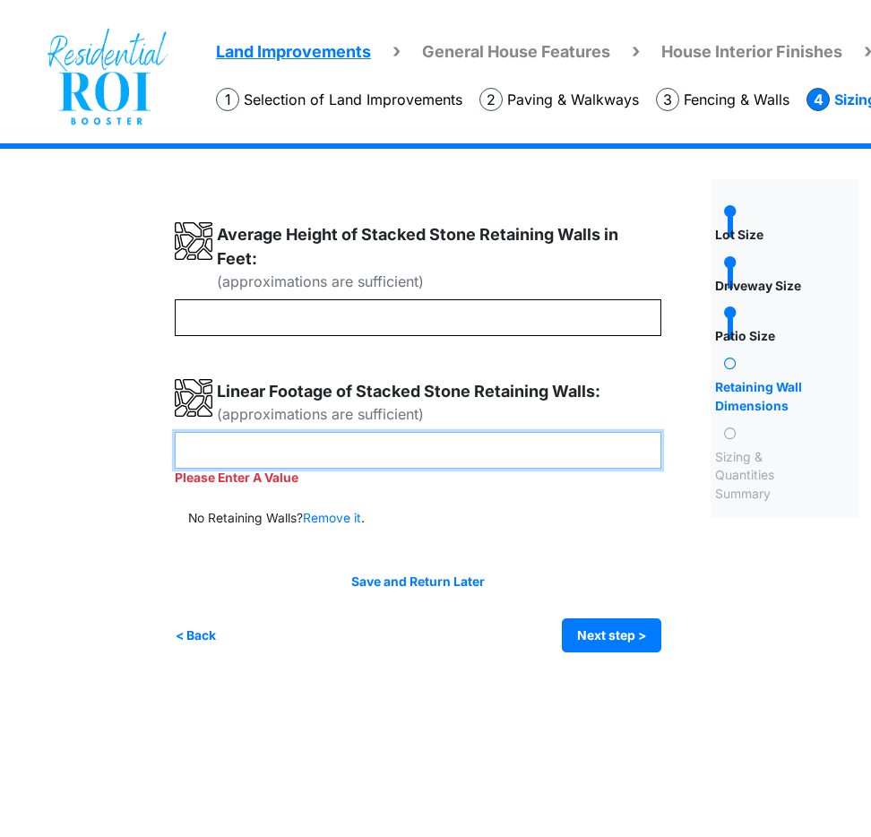
click at [295, 475] on div "Please Enter A Value" at bounding box center [418, 460] width 487 height 56
type input "**"
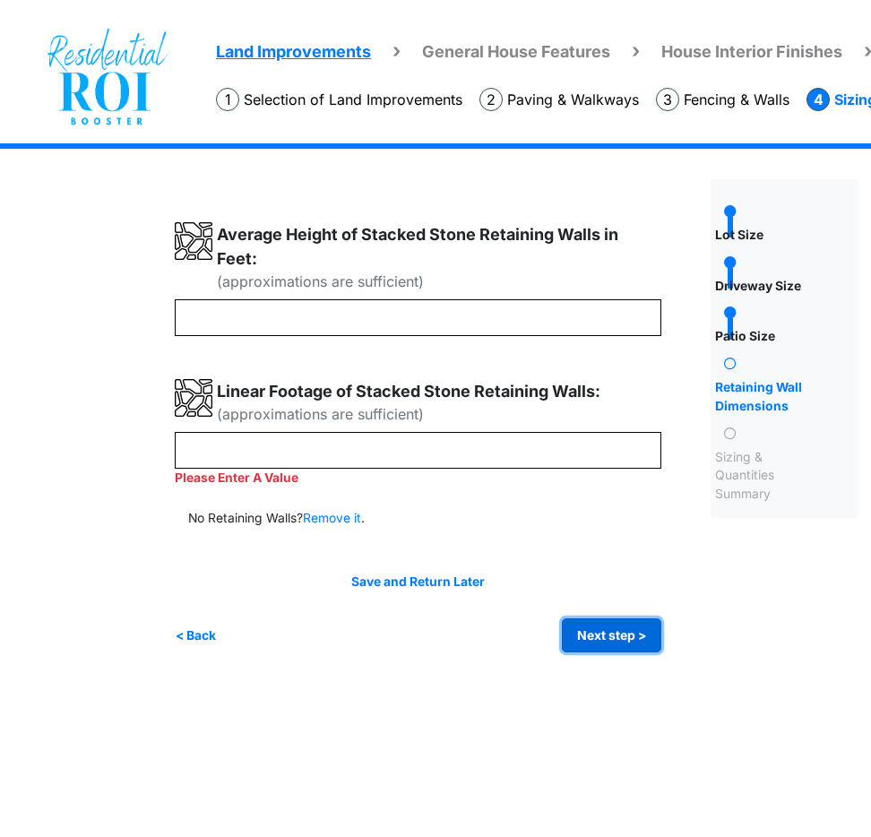
click at [619, 638] on div "Irrigation Flag pole" at bounding box center [523, 411] width 697 height 536
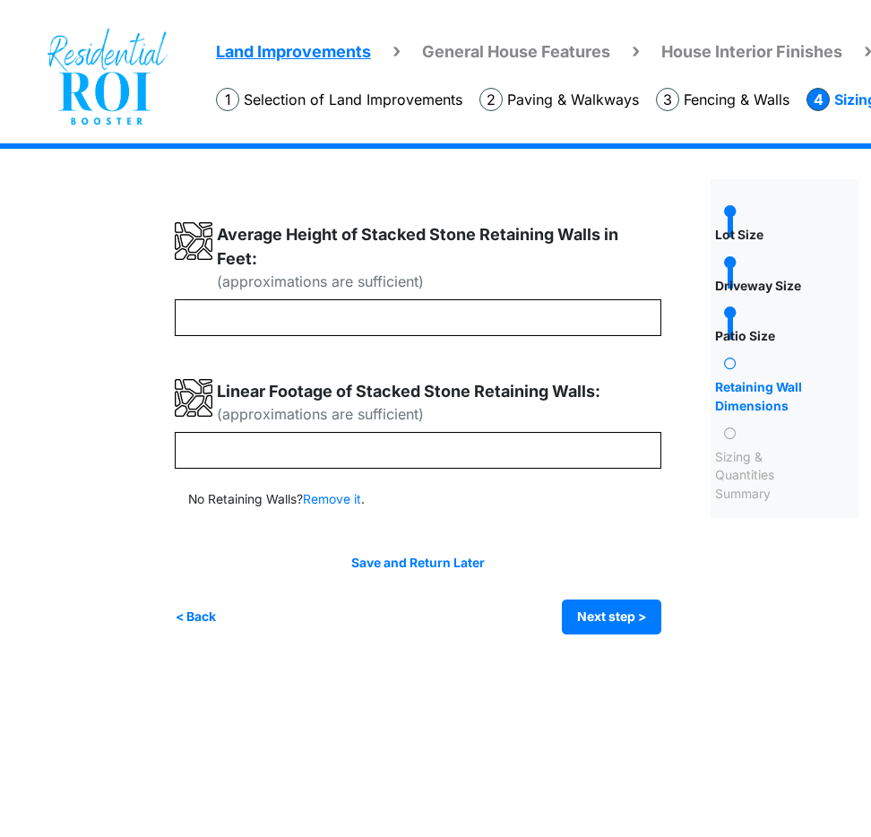
click at [619, 635] on div "Irrigation Flag pole" at bounding box center [523, 402] width 697 height 518
click at [606, 612] on button "Next step >" at bounding box center [611, 617] width 99 height 35
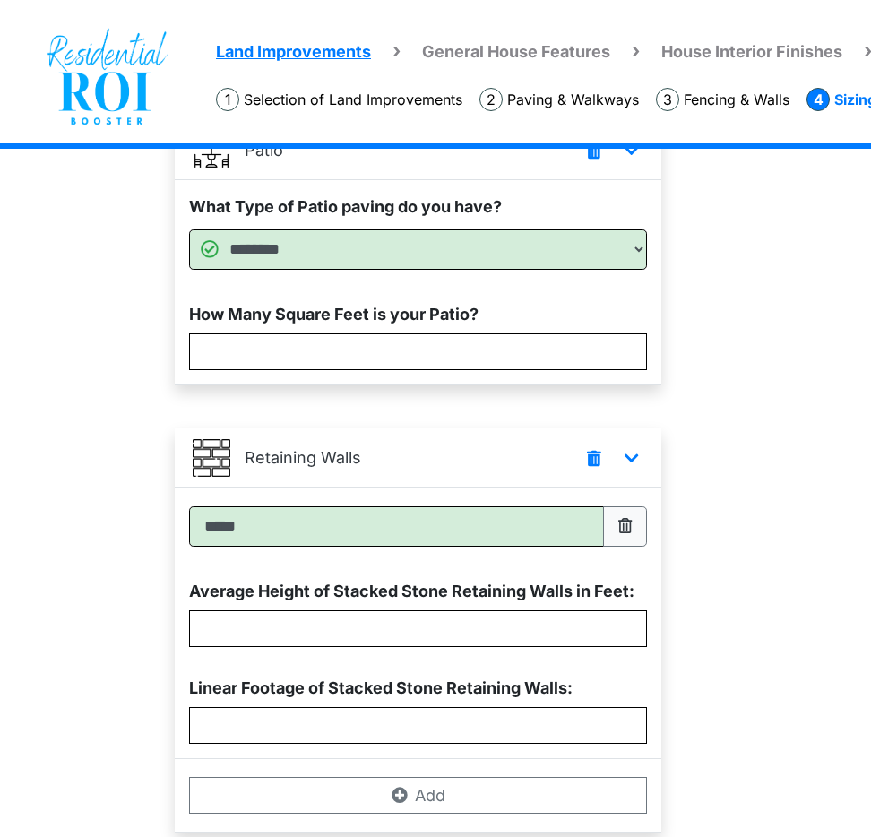
scroll to position [717, 41]
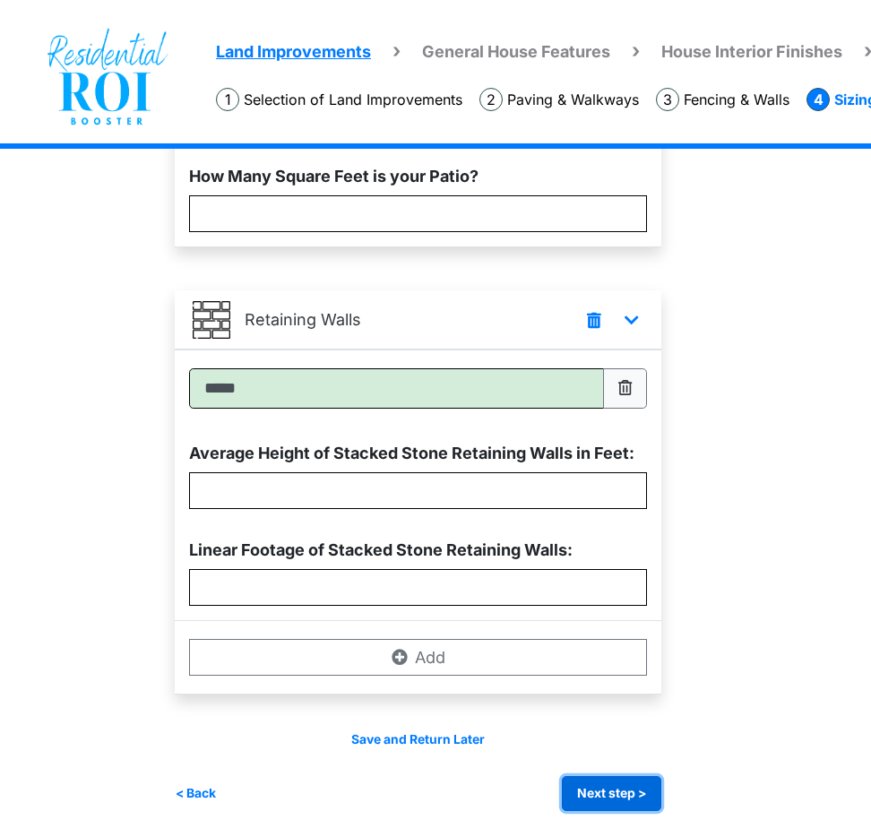
click at [645, 799] on button "Next step >" at bounding box center [611, 793] width 99 height 35
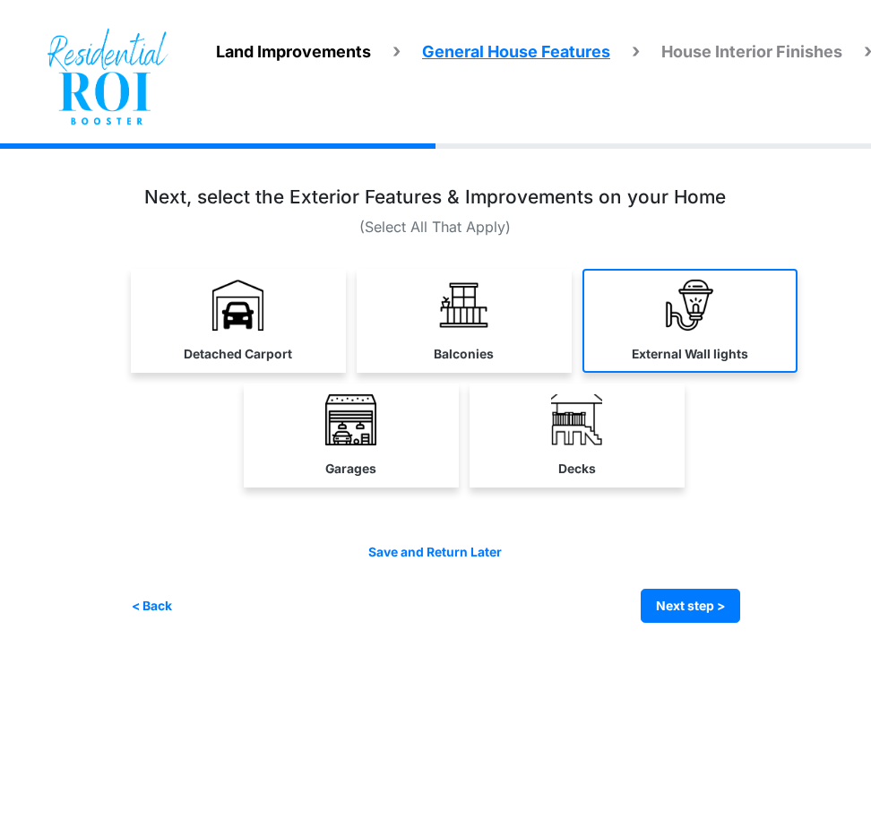
click at [663, 359] on label "External Wall lights" at bounding box center [690, 354] width 117 height 19
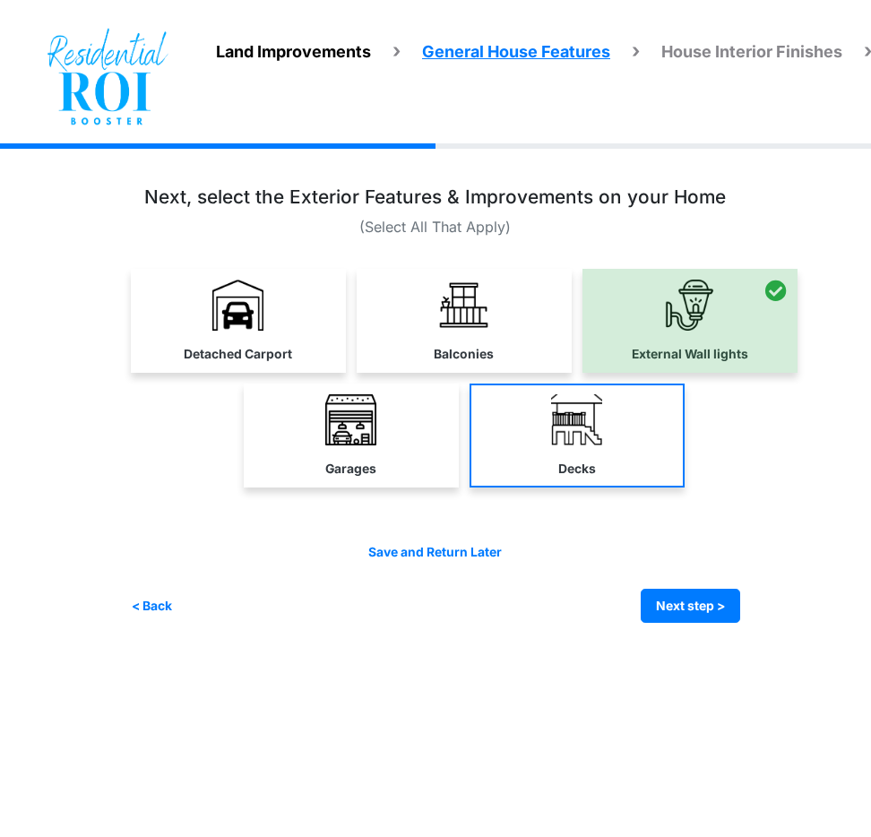
click at [599, 411] on img at bounding box center [576, 419] width 51 height 51
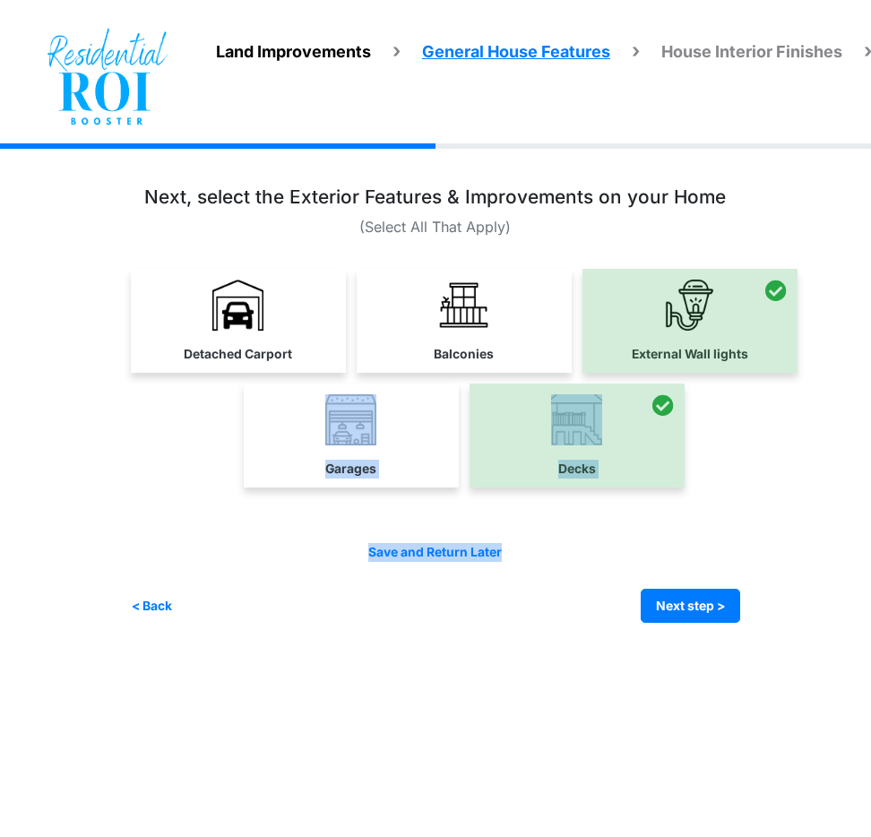
drag, startPoint x: 391, startPoint y: 437, endPoint x: 572, endPoint y: 540, distance: 207.9
click at [572, 540] on div at bounding box center [435, 404] width 609 height 436
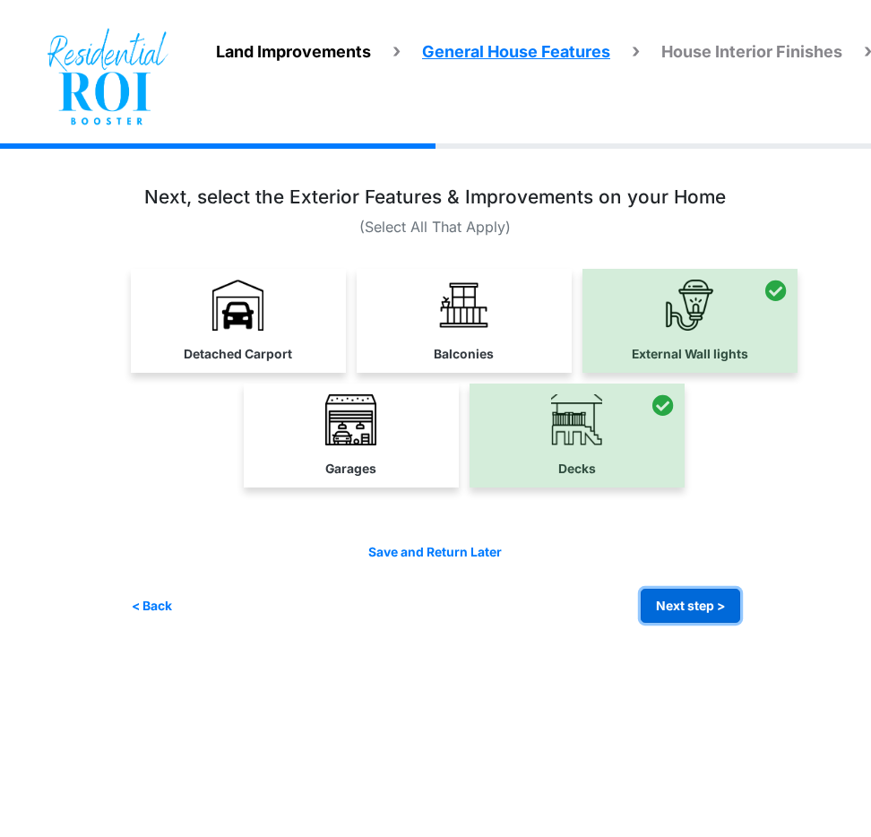
click at [690, 613] on button "Next step >" at bounding box center [690, 606] width 99 height 35
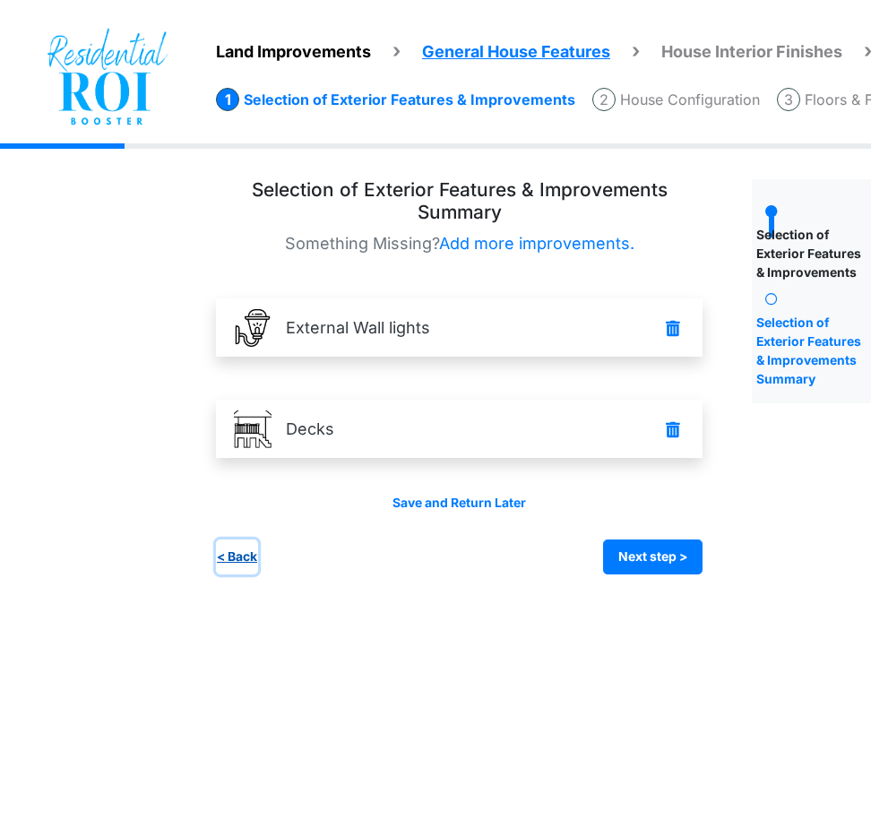
click at [238, 564] on button "< Back" at bounding box center [237, 557] width 42 height 35
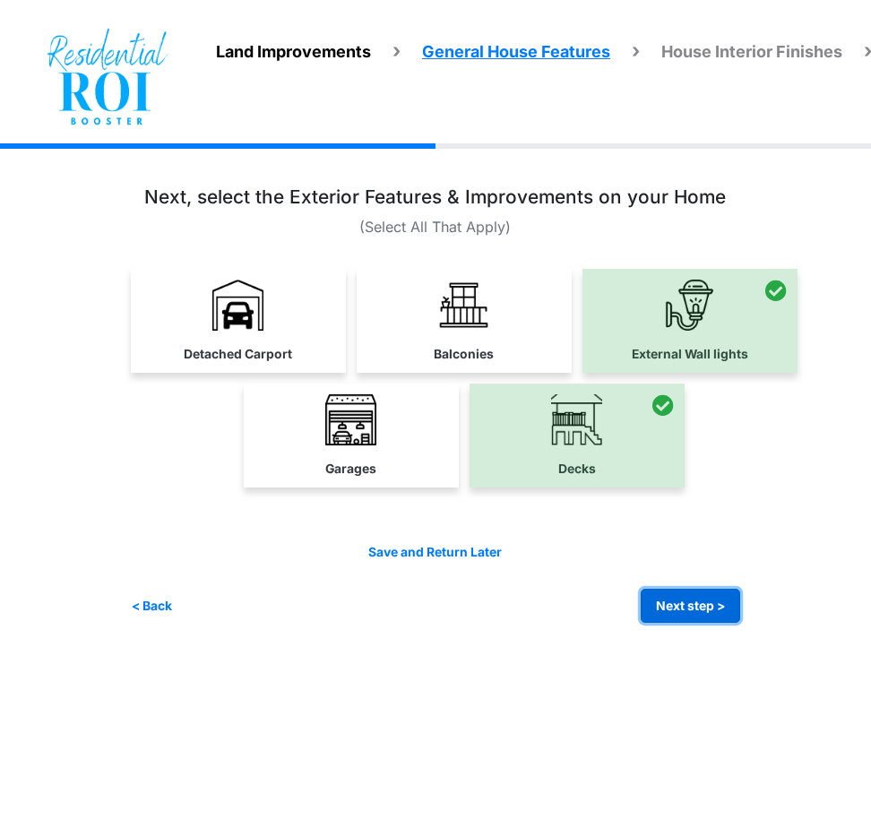
click at [668, 613] on button "Next step >" at bounding box center [690, 606] width 99 height 35
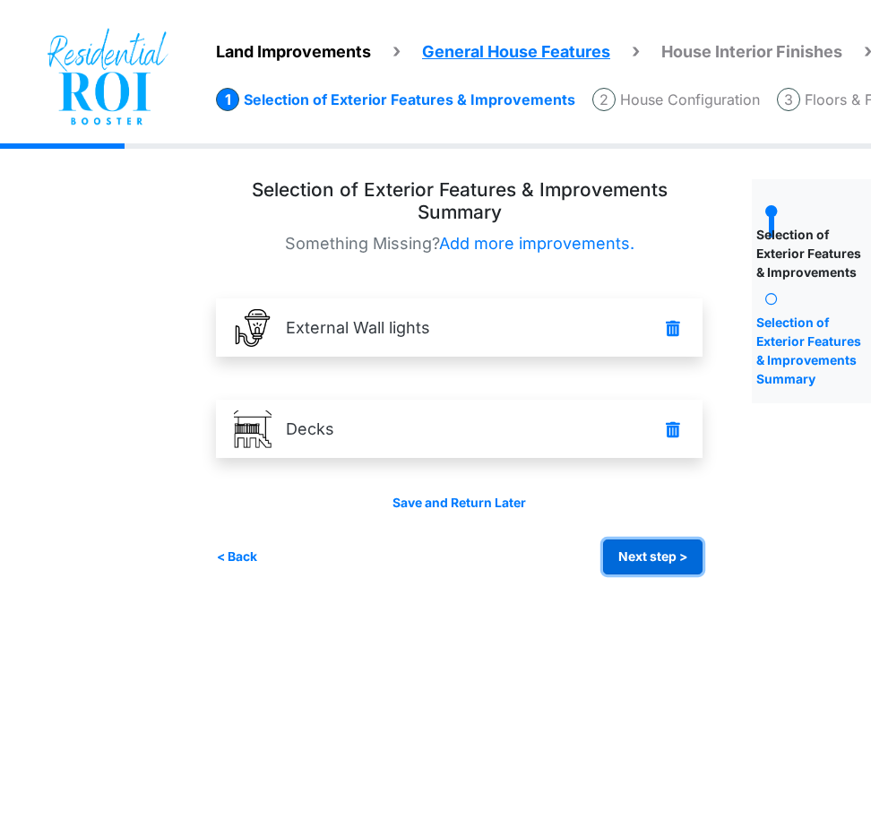
click at [653, 550] on button "Next step >" at bounding box center [652, 557] width 99 height 35
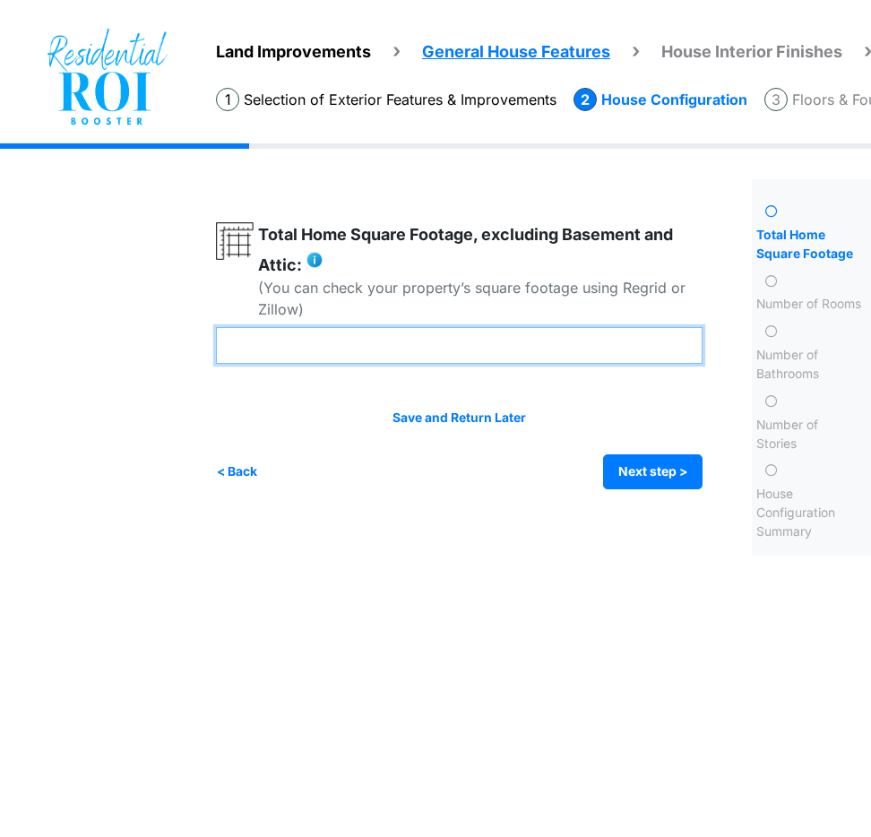
click at [300, 359] on input "number" at bounding box center [459, 345] width 487 height 37
type input "****"
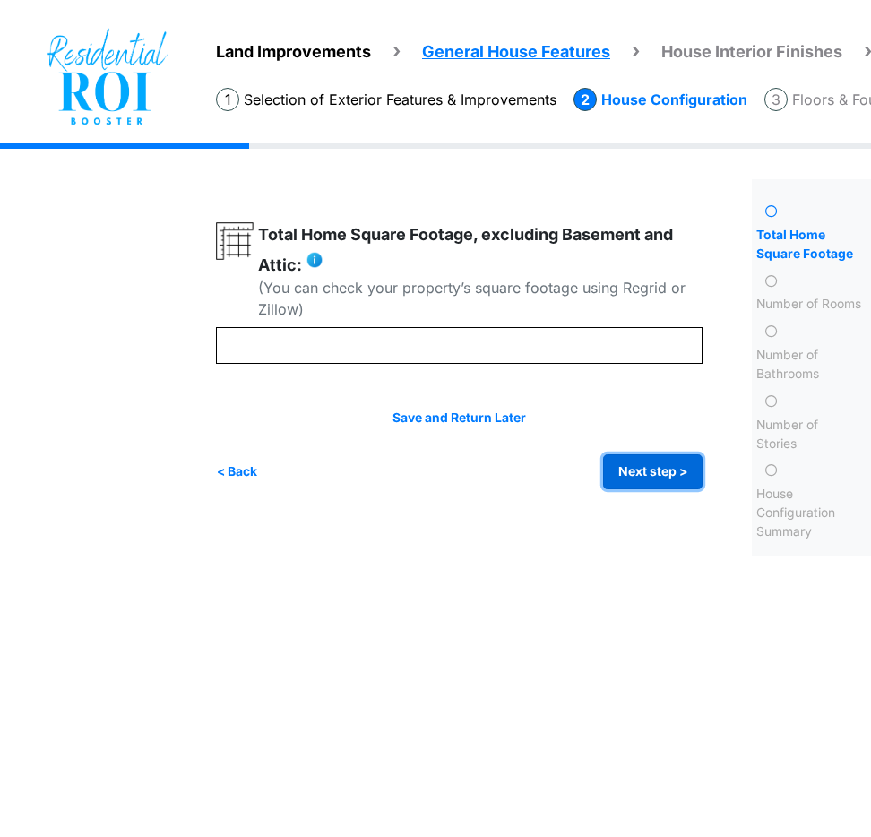
click at [655, 460] on button "Next step >" at bounding box center [652, 471] width 99 height 35
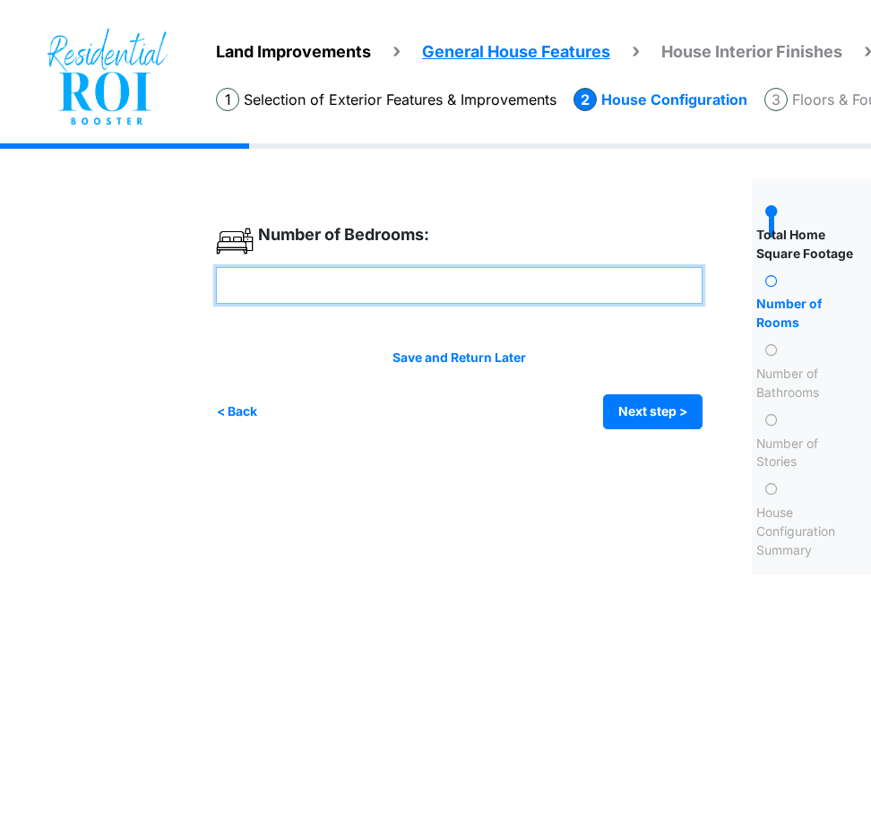
click at [461, 288] on input "number" at bounding box center [459, 285] width 487 height 37
type input "*"
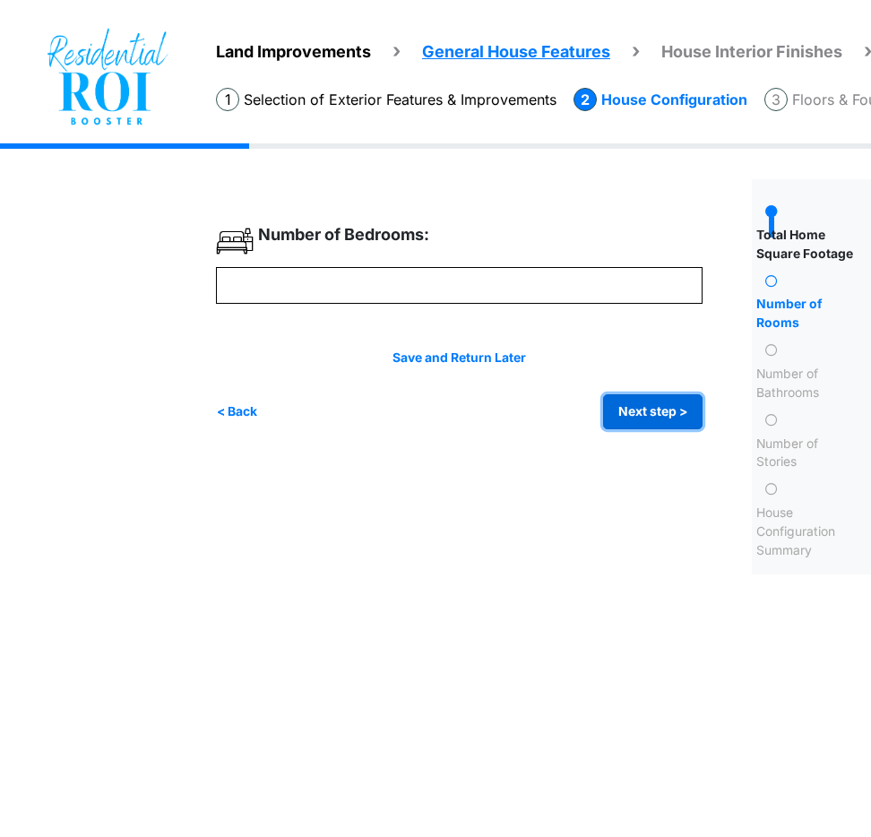
click at [646, 407] on button "Next step >" at bounding box center [652, 411] width 99 height 35
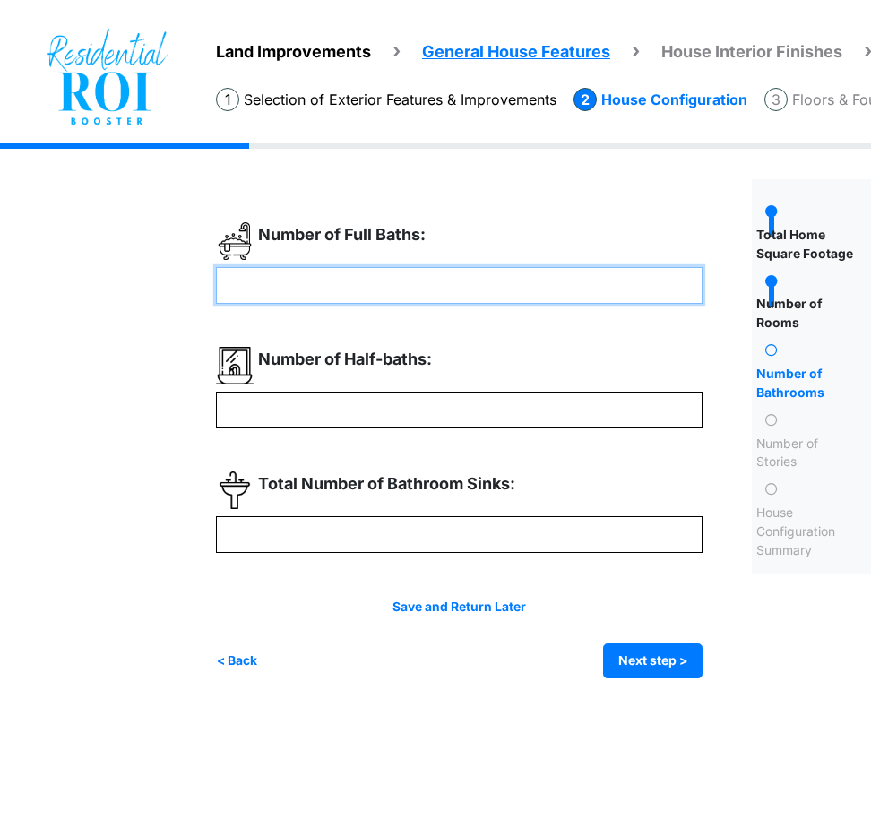
click at [522, 292] on input "number" at bounding box center [459, 285] width 487 height 37
type input "*"
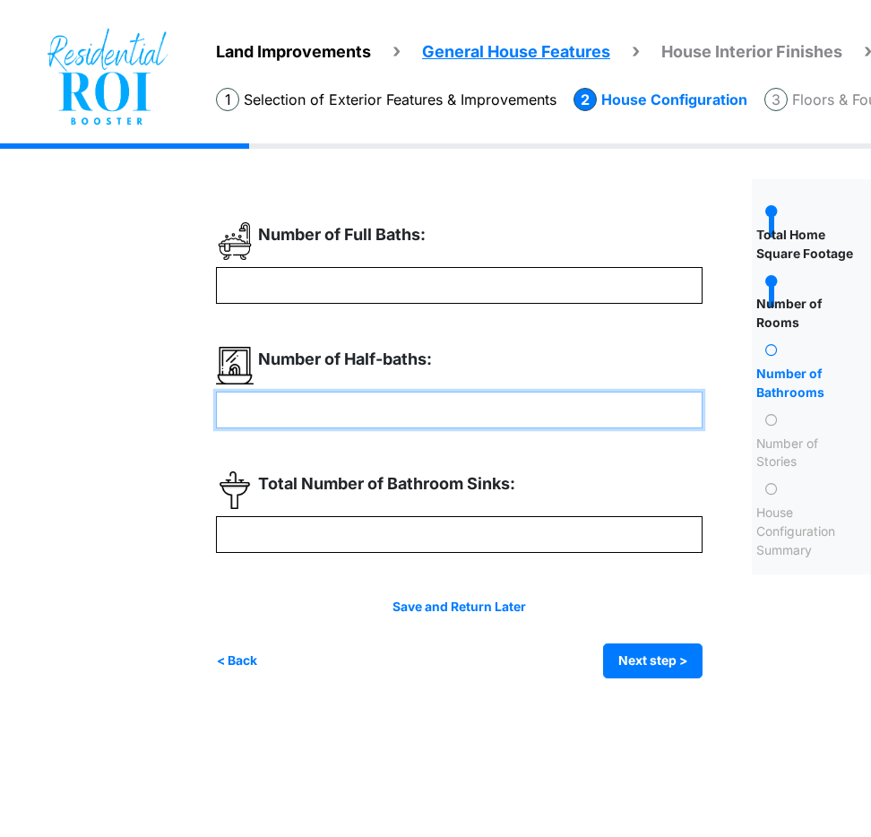
click at [523, 403] on input "number" at bounding box center [459, 410] width 487 height 37
type input "*"
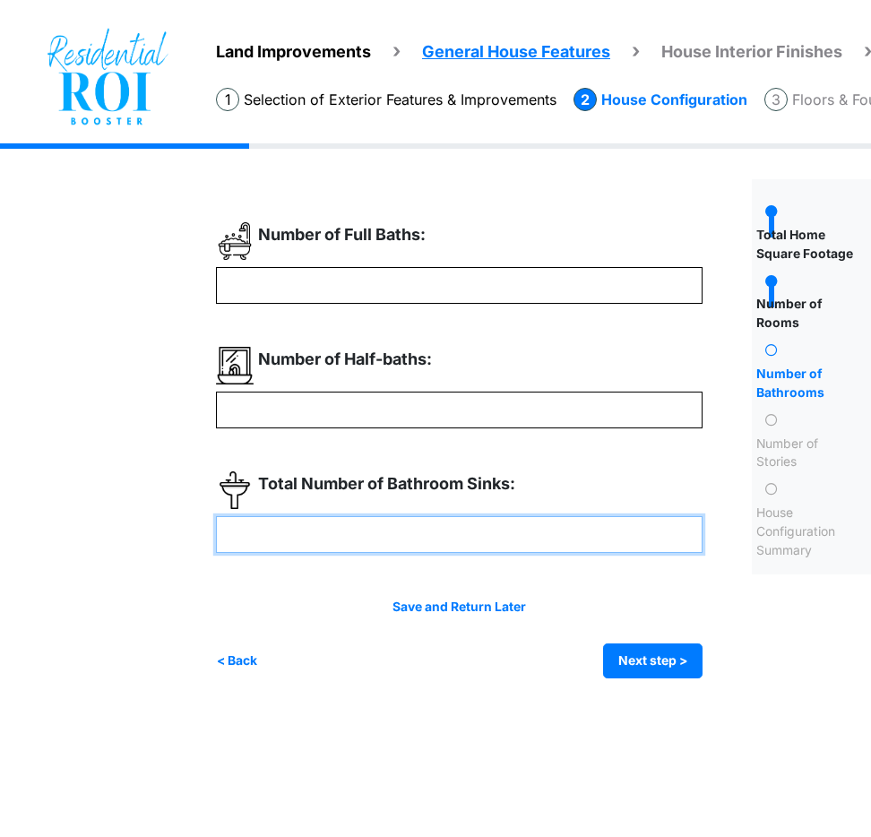
click at [548, 541] on input "number" at bounding box center [459, 534] width 487 height 37
type input "*"
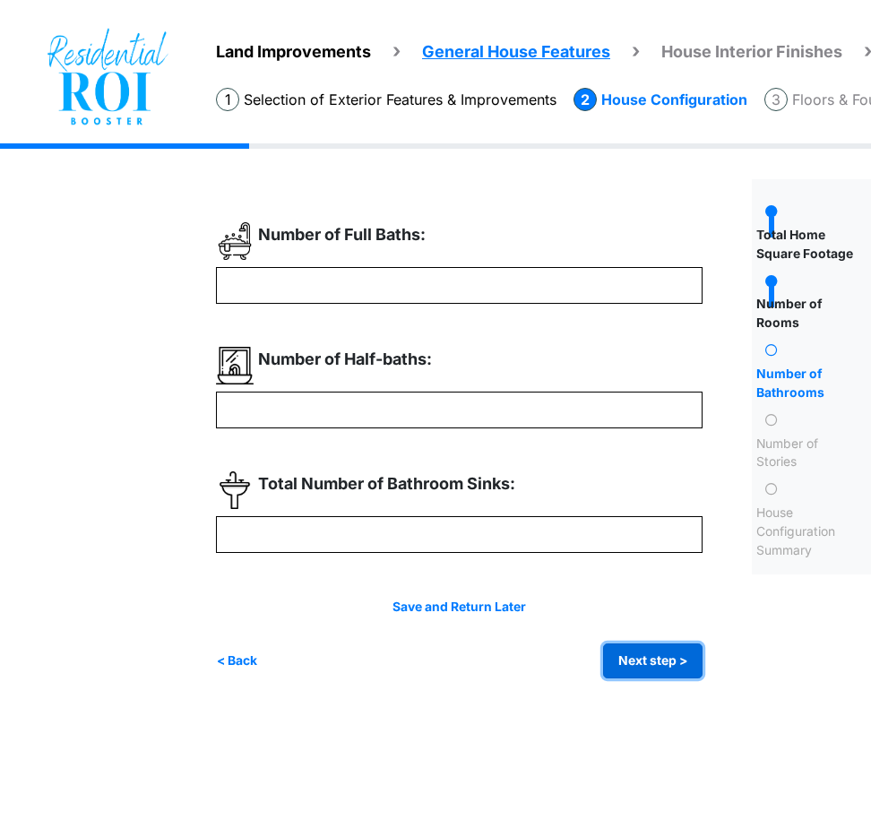
click at [674, 659] on button "Next step >" at bounding box center [652, 661] width 99 height 35
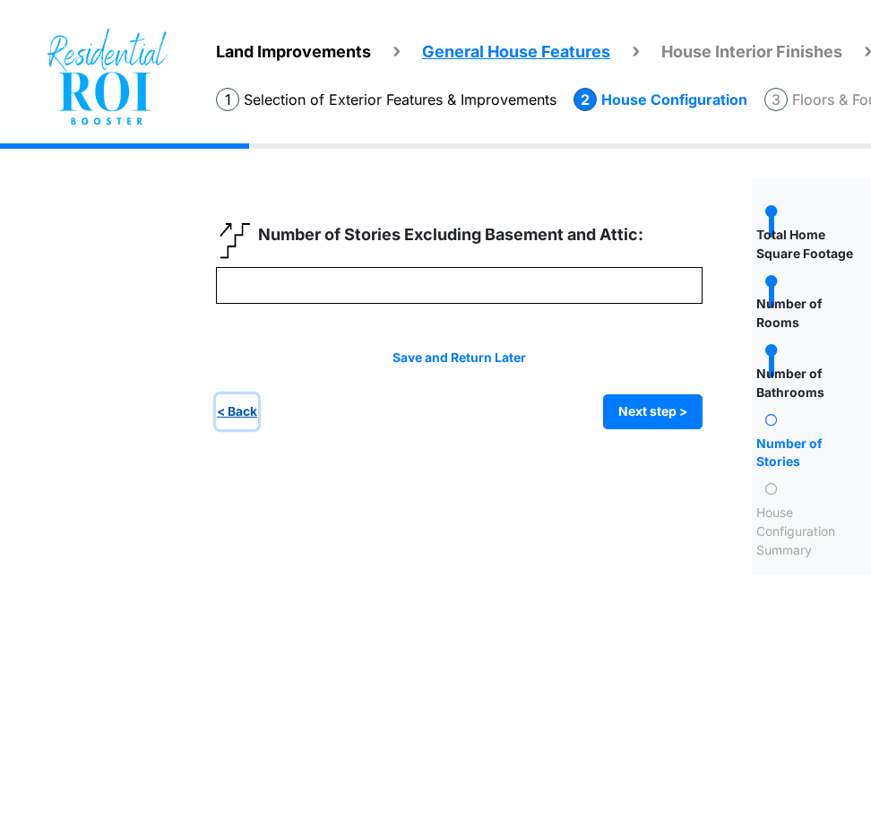
click at [220, 416] on button "< Back" at bounding box center [237, 411] width 42 height 35
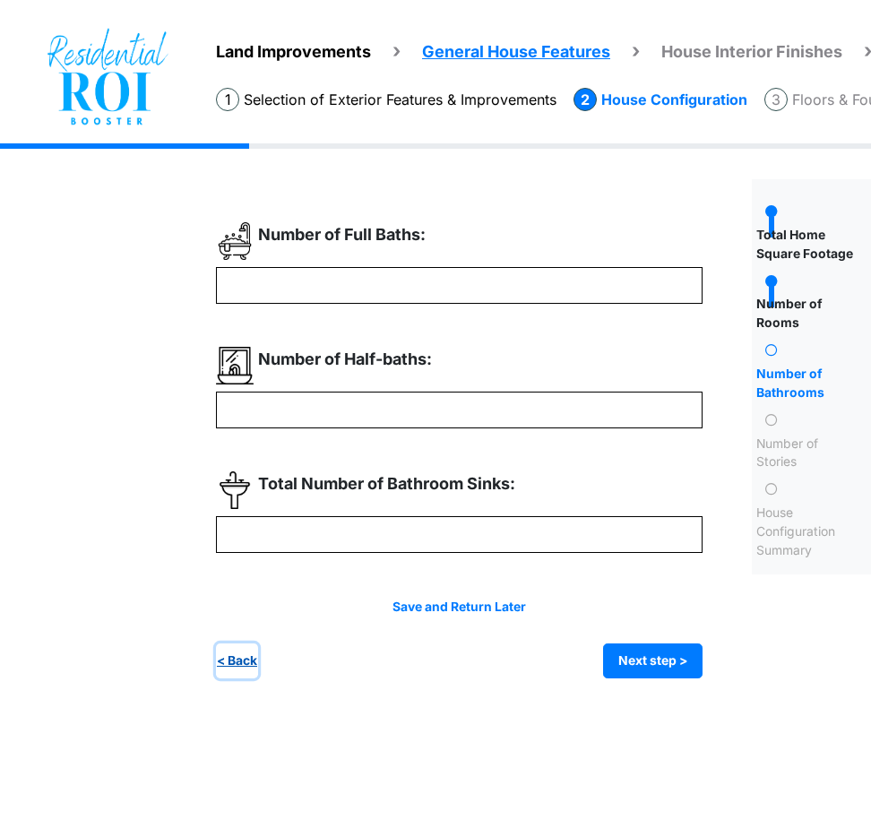
click at [230, 669] on button "< Back" at bounding box center [237, 661] width 42 height 35
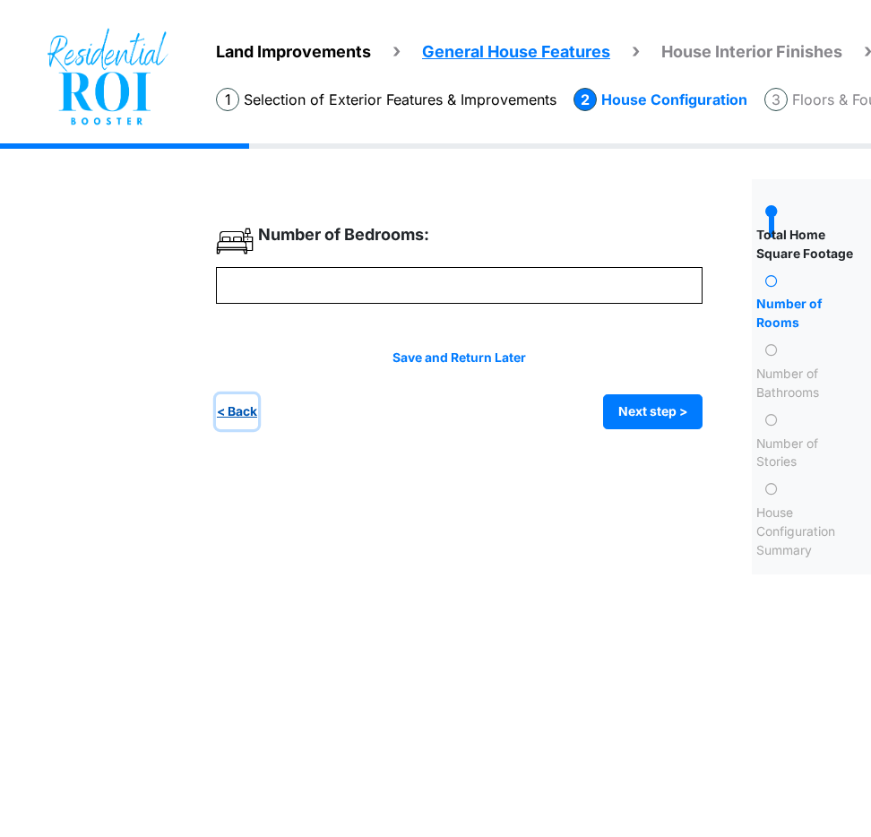
click at [235, 412] on button "< Back" at bounding box center [237, 411] width 42 height 35
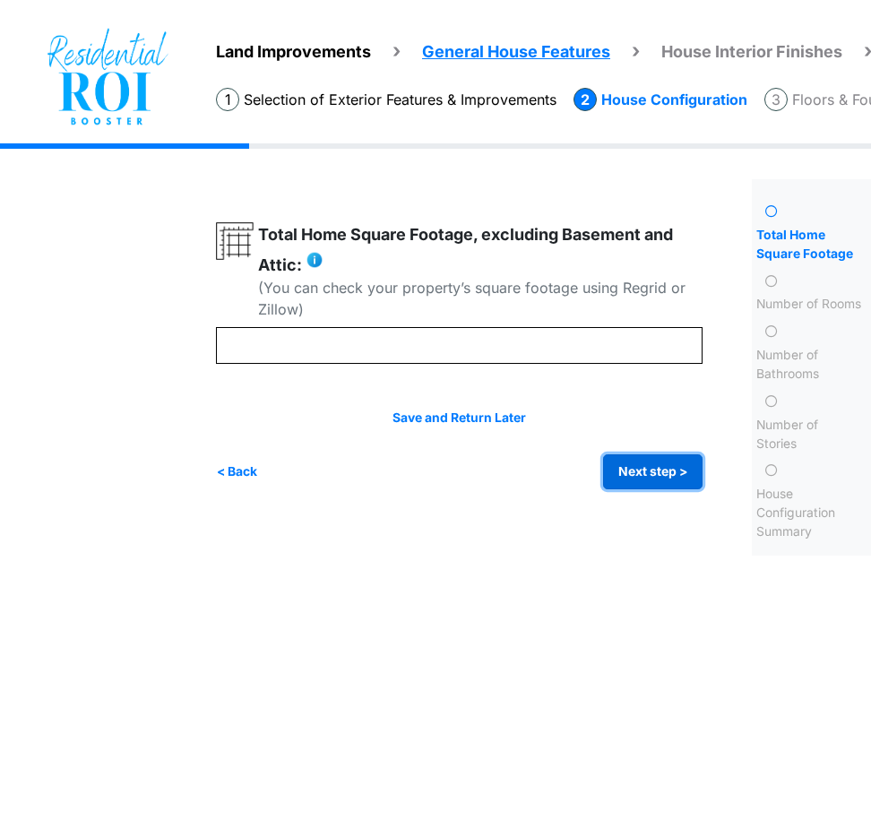
click at [655, 477] on button "Next step >" at bounding box center [652, 471] width 99 height 35
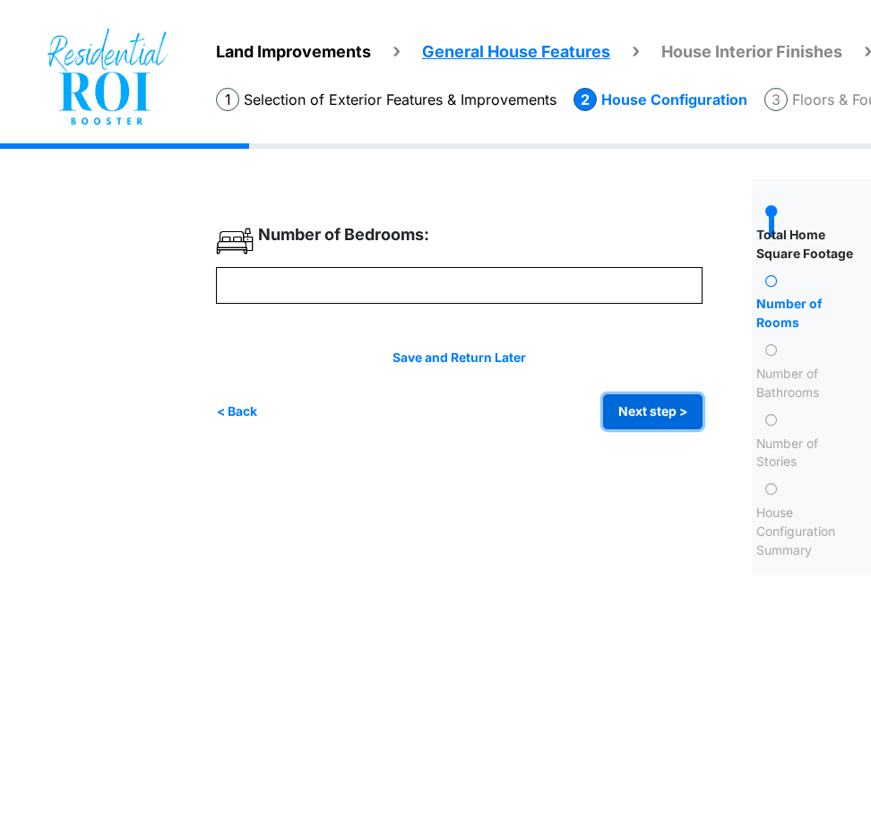
click at [650, 416] on button "Next step >" at bounding box center [652, 411] width 99 height 35
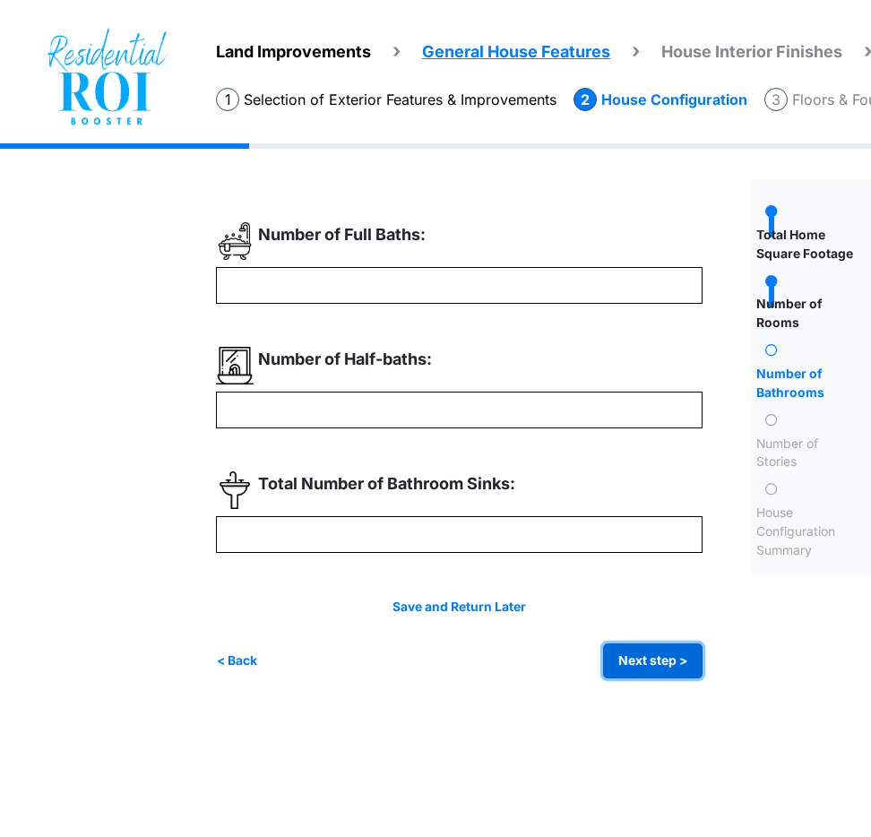
click at [672, 657] on button "Next step >" at bounding box center [652, 661] width 99 height 35
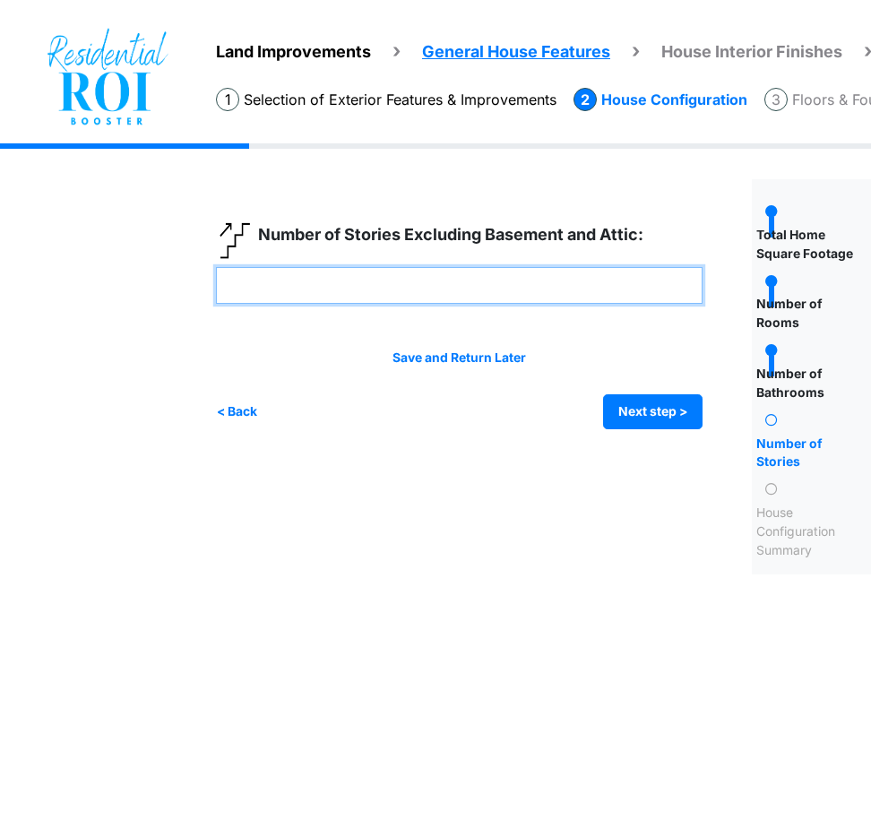
click at [374, 290] on input "number" at bounding box center [459, 285] width 487 height 37
type input "*"
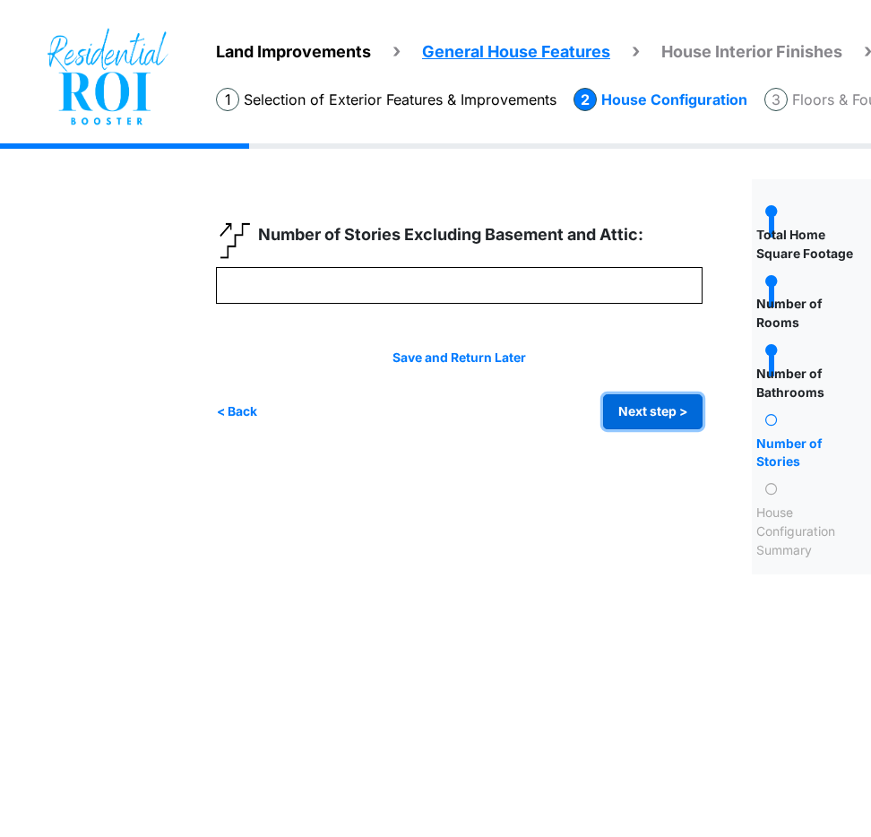
type input "*"
click at [626, 414] on button "Next step >" at bounding box center [652, 411] width 99 height 35
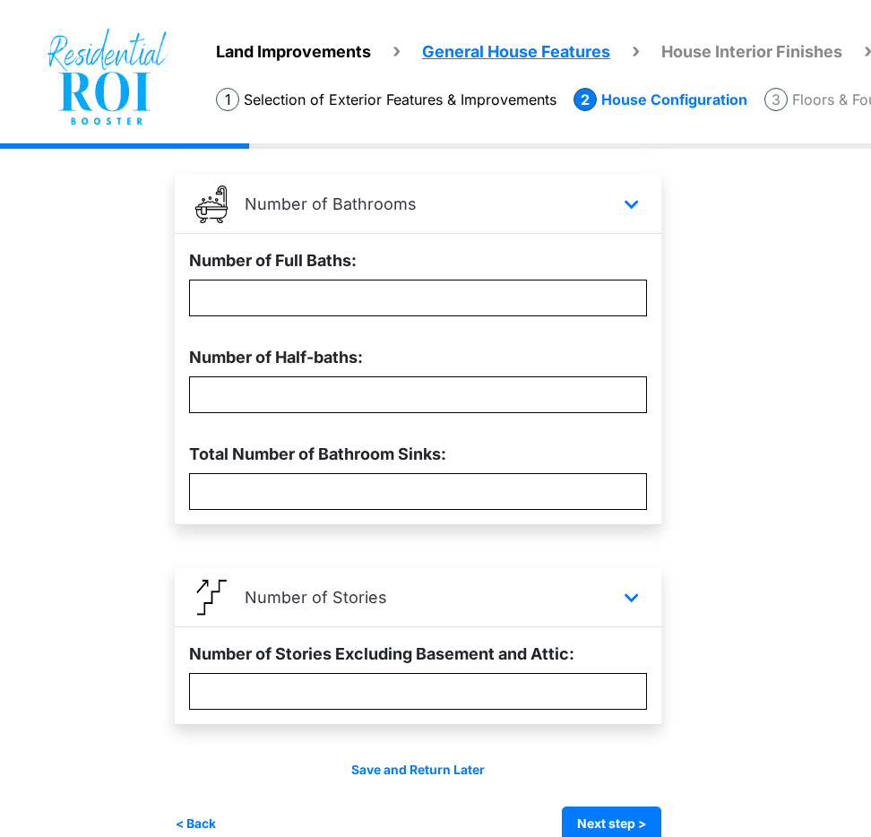
scroll to position [556, 41]
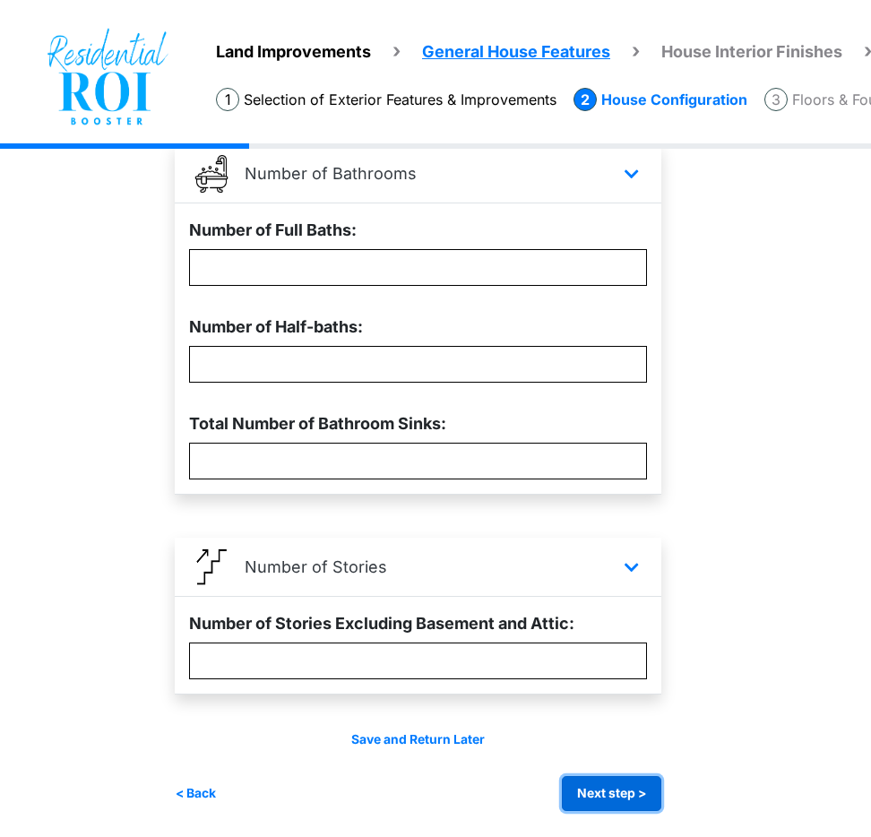
click at [625, 786] on button "Next step >" at bounding box center [611, 793] width 99 height 35
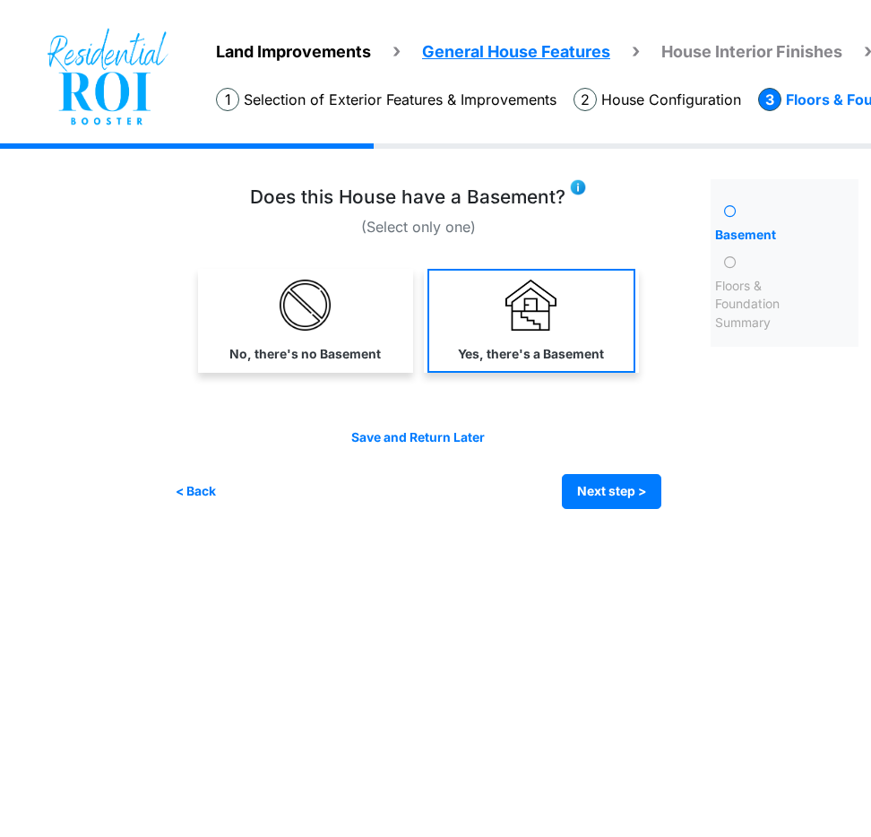
click at [506, 317] on img at bounding box center [531, 305] width 51 height 51
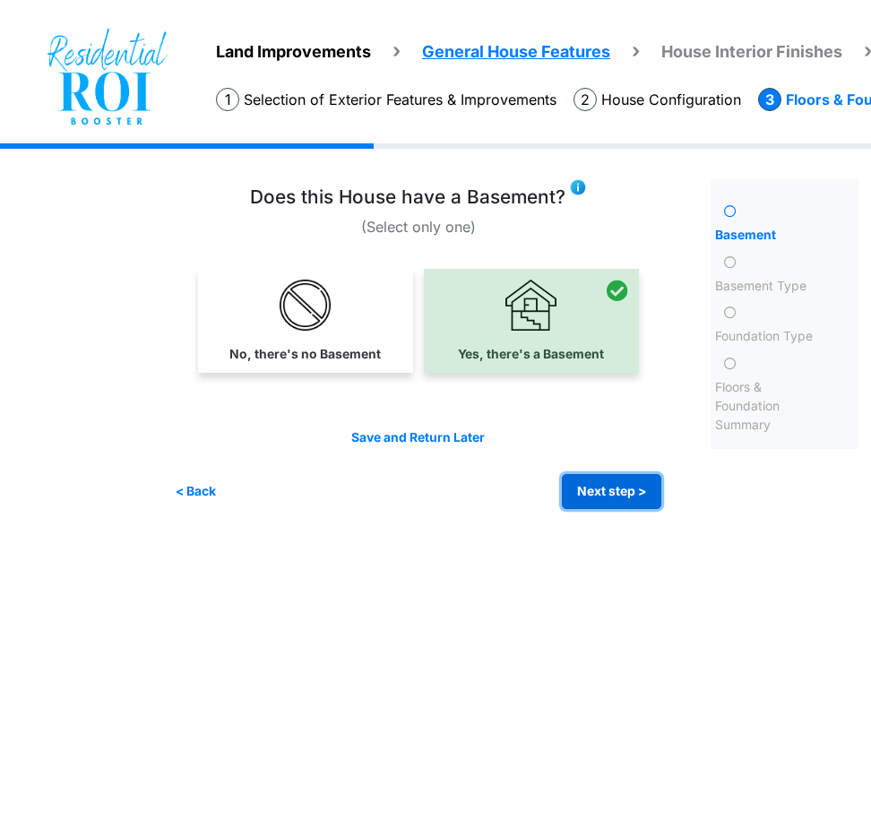
click at [584, 489] on button "Next step >" at bounding box center [611, 491] width 99 height 35
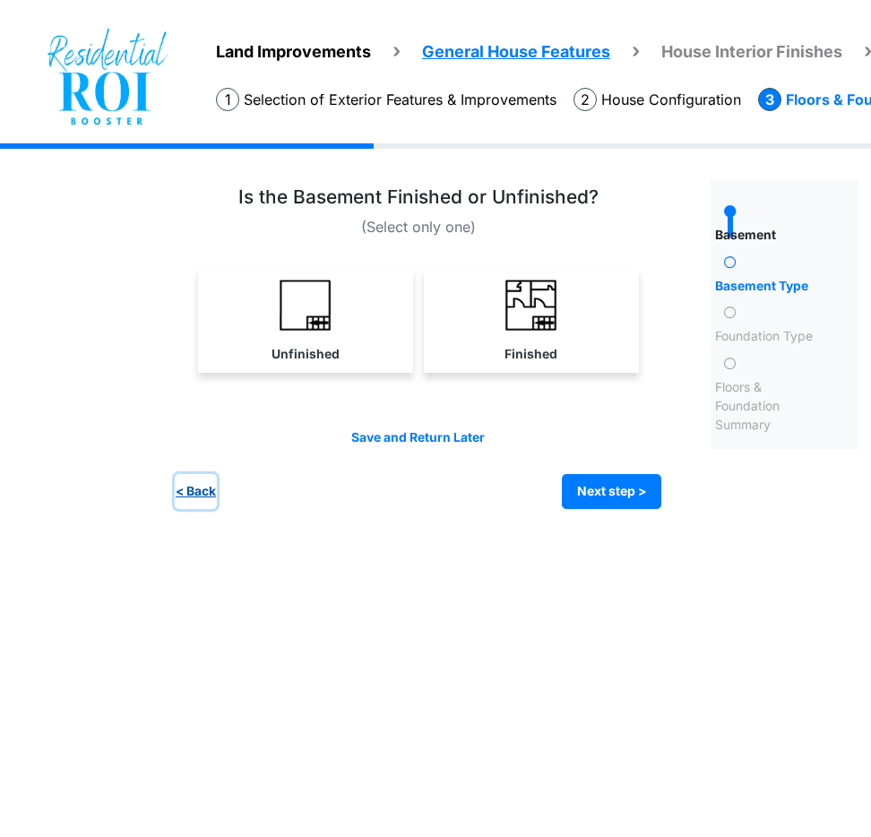
click at [194, 488] on button "< Back" at bounding box center [196, 491] width 42 height 35
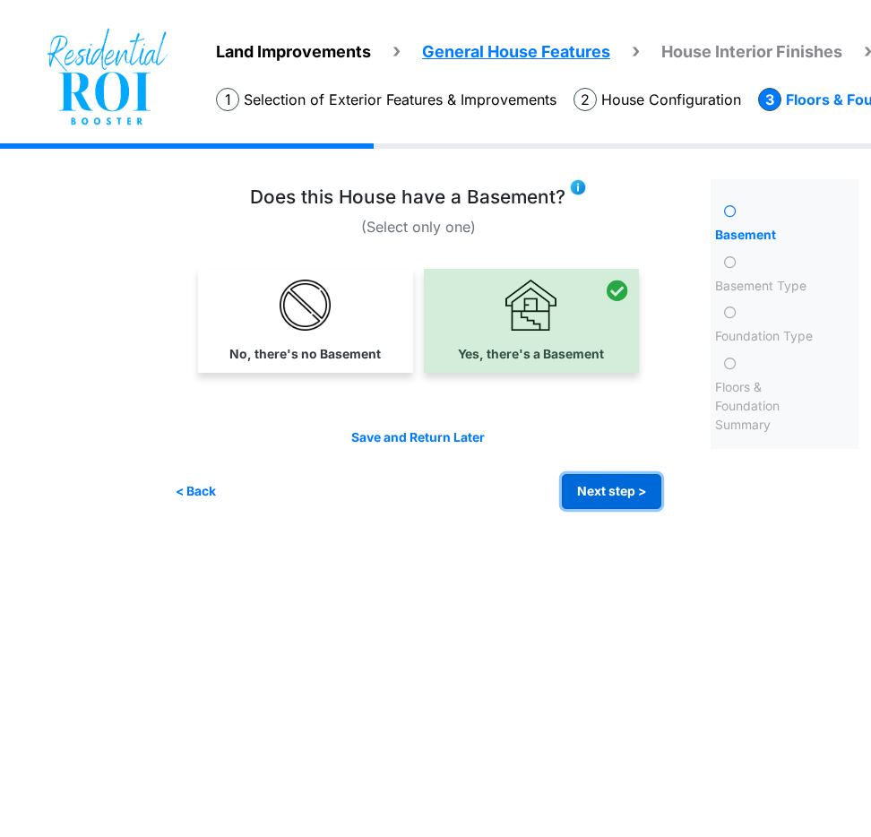
click at [630, 483] on button "Next step >" at bounding box center [611, 491] width 99 height 35
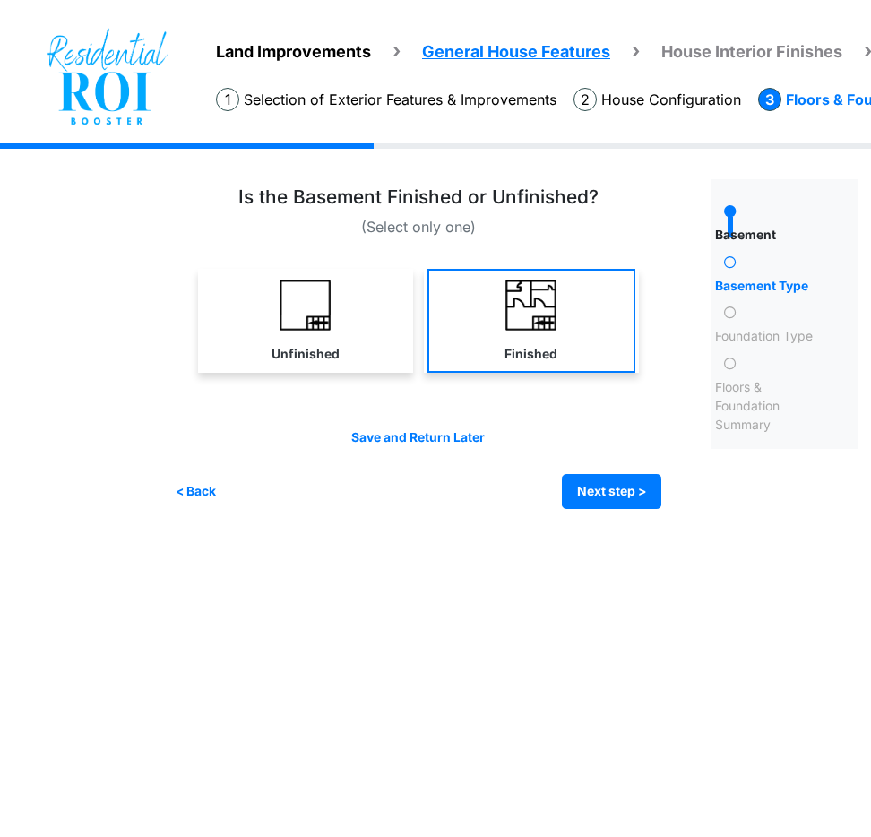
click at [583, 277] on link "Finished" at bounding box center [532, 321] width 208 height 104
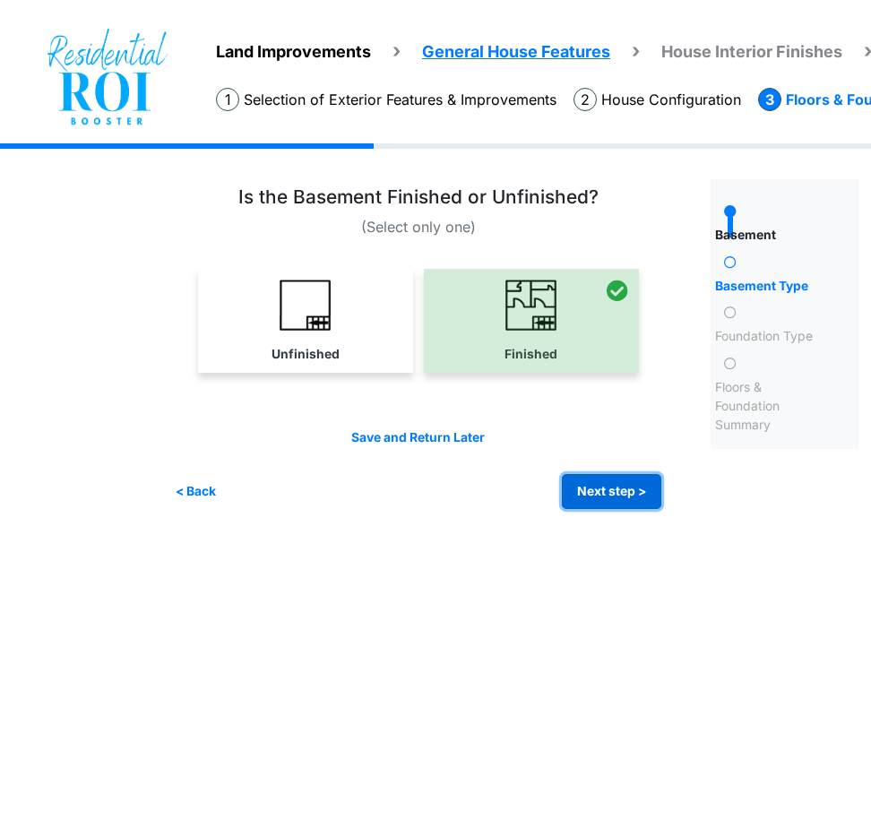
click at [617, 492] on button "Next step >" at bounding box center [611, 491] width 99 height 35
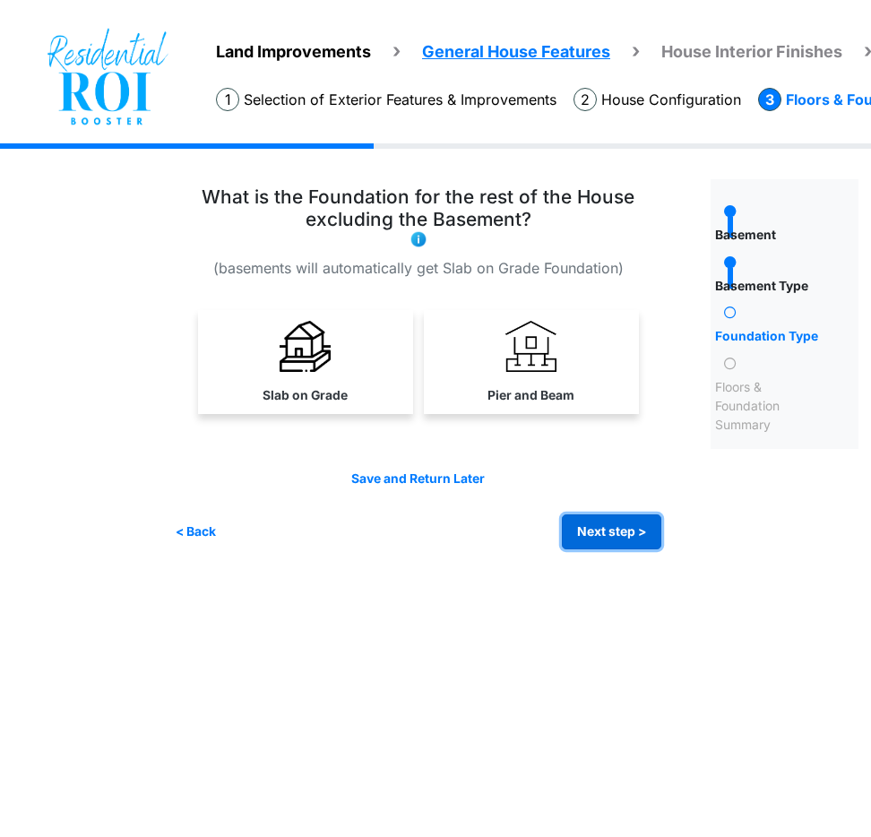
click at [599, 526] on button "Next step >" at bounding box center [611, 531] width 99 height 35
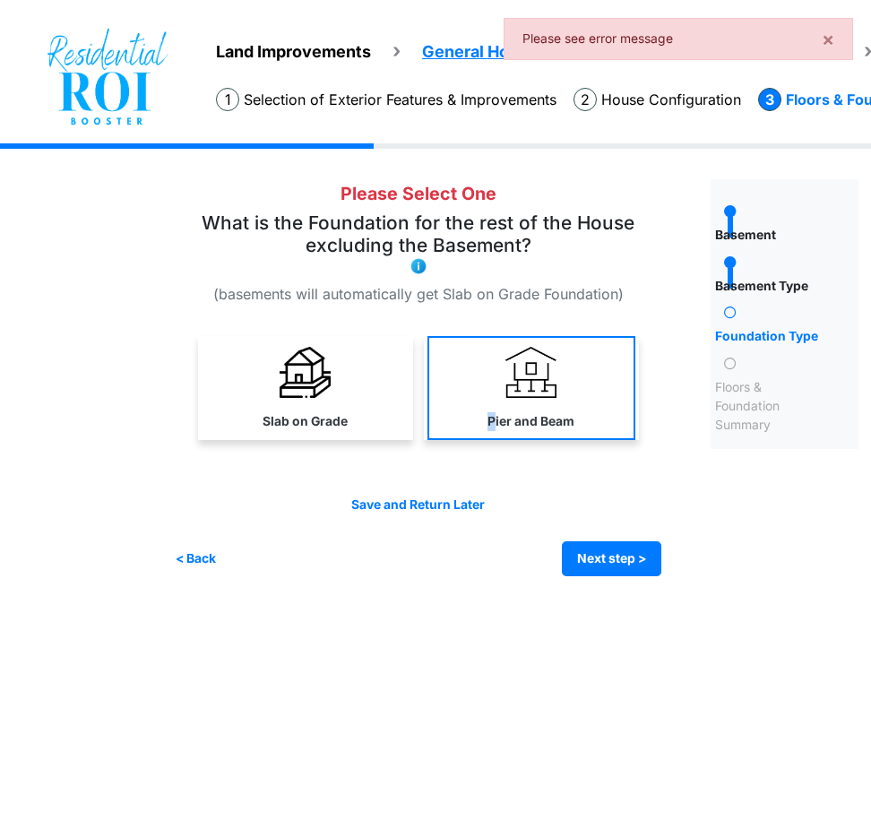
drag, startPoint x: 566, startPoint y: 404, endPoint x: 495, endPoint y: 409, distance: 71.8
click at [495, 409] on link "Pier and Beam" at bounding box center [532, 388] width 208 height 104
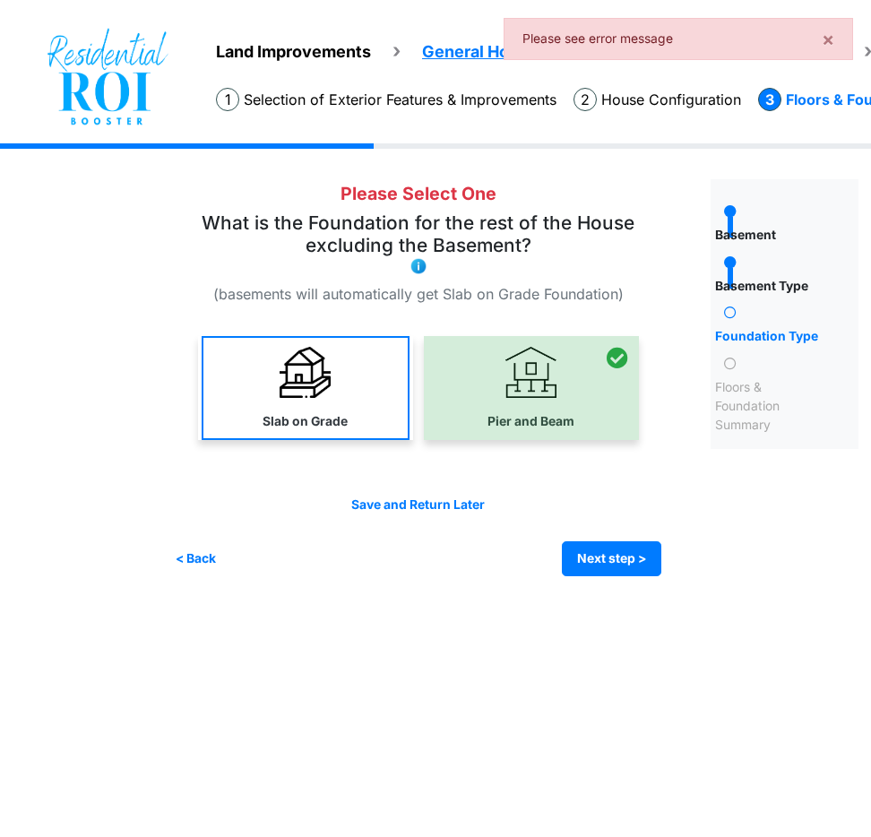
click at [238, 364] on link "Slab on Grade" at bounding box center [306, 388] width 208 height 104
select select "*"
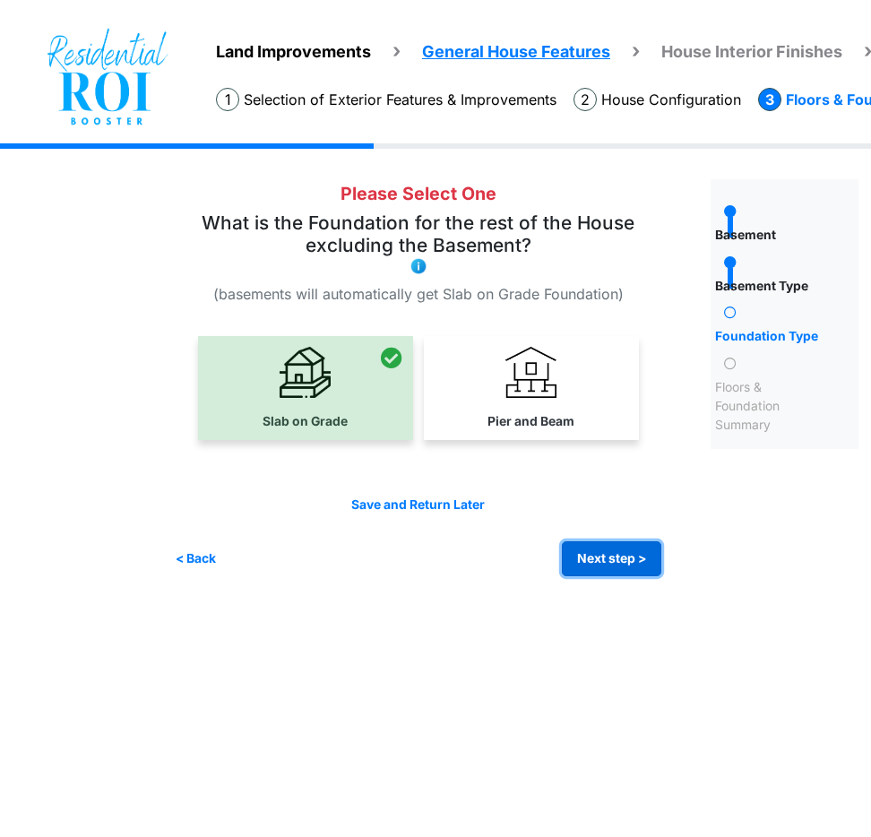
click at [583, 549] on button "Next step >" at bounding box center [611, 558] width 99 height 35
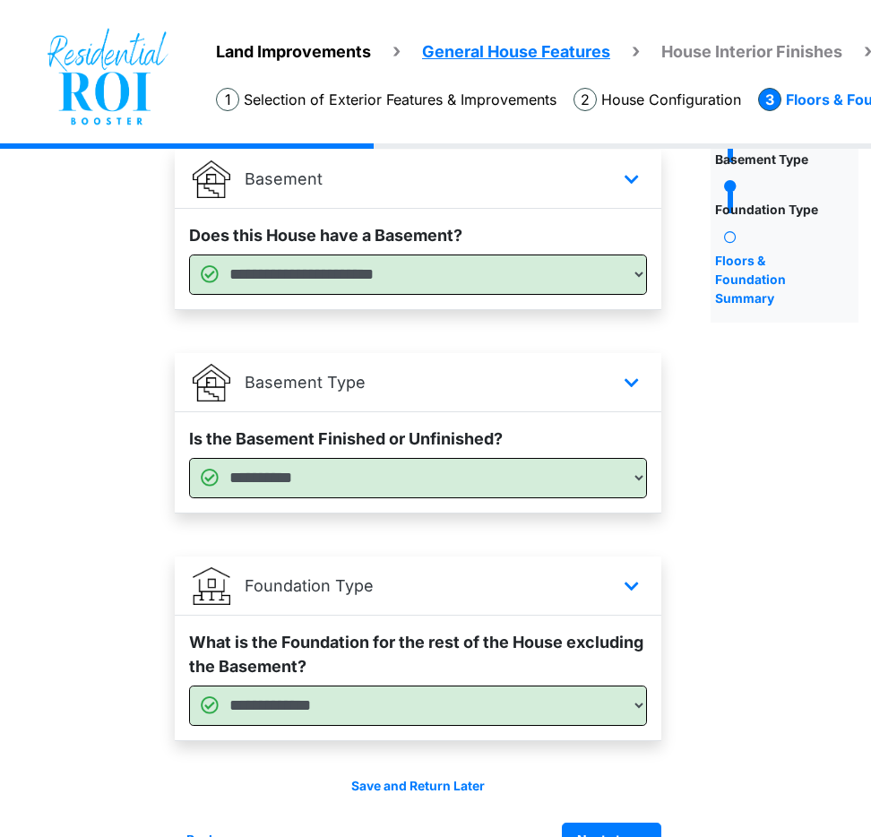
scroll to position [173, 41]
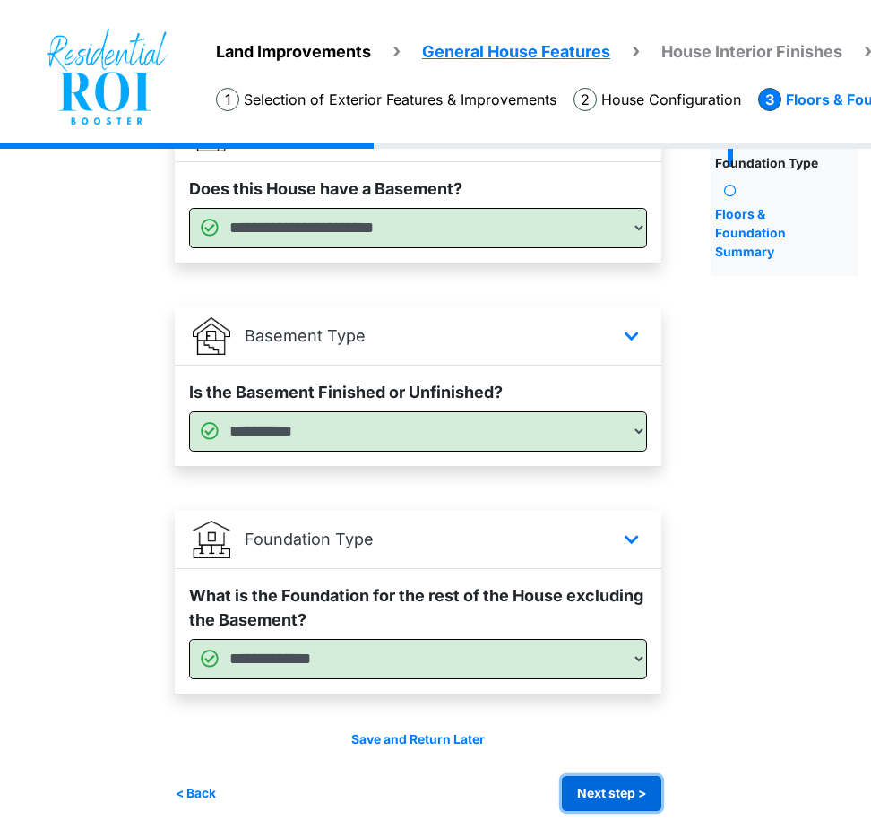
click at [584, 801] on button "Next step >" at bounding box center [611, 793] width 99 height 35
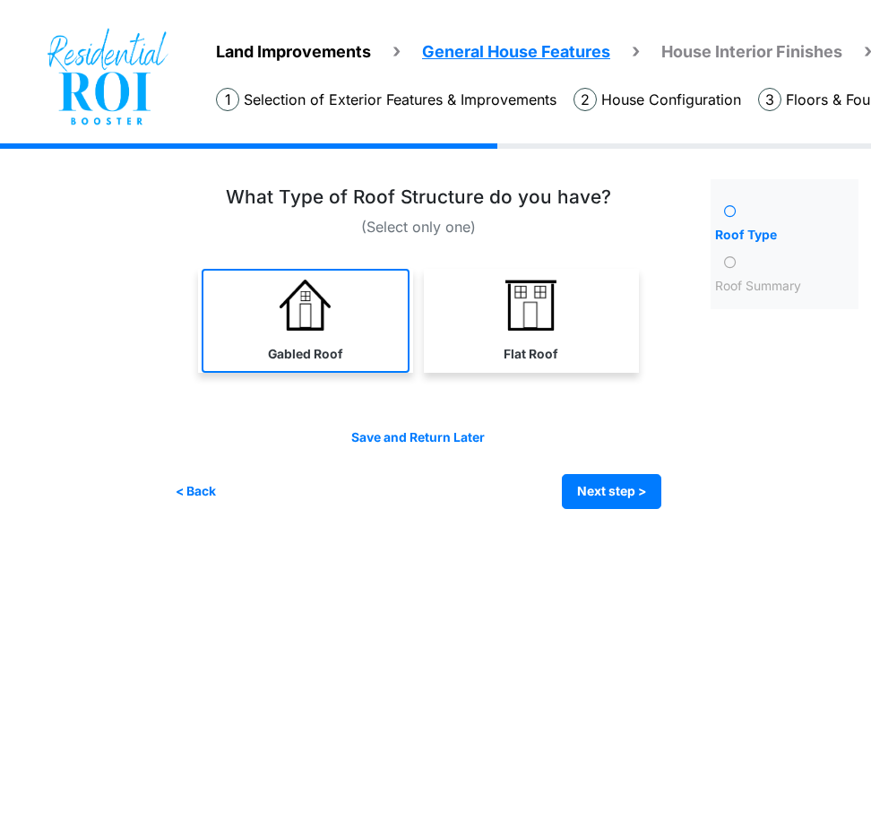
click at [302, 366] on link "Gabled Roof" at bounding box center [306, 321] width 208 height 104
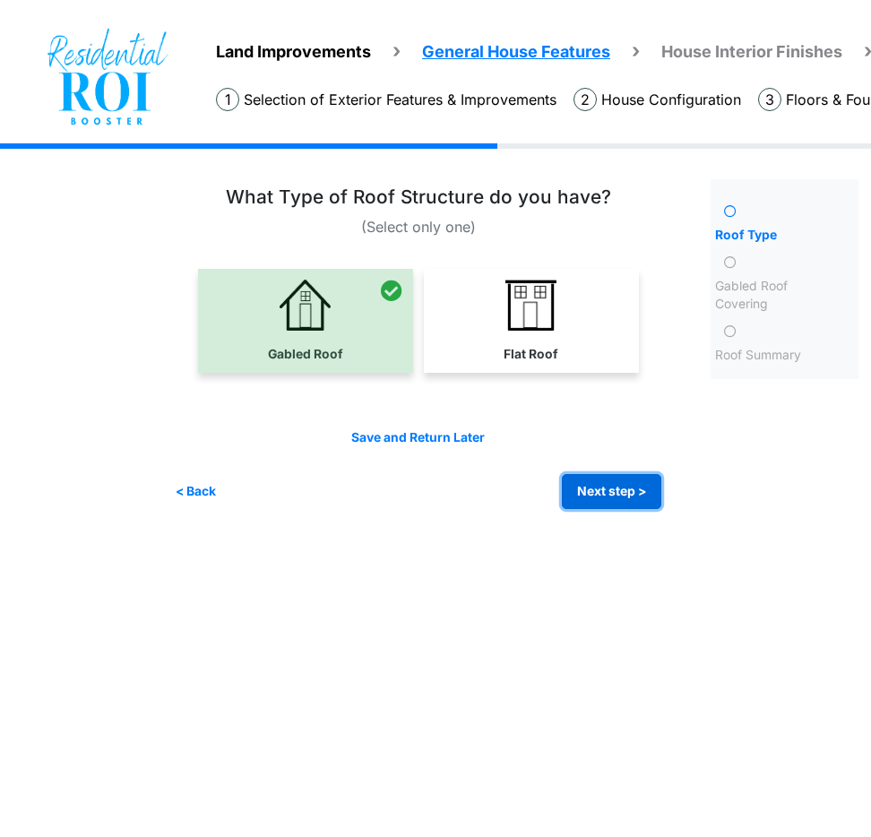
click at [580, 488] on button "Next step >" at bounding box center [611, 491] width 99 height 35
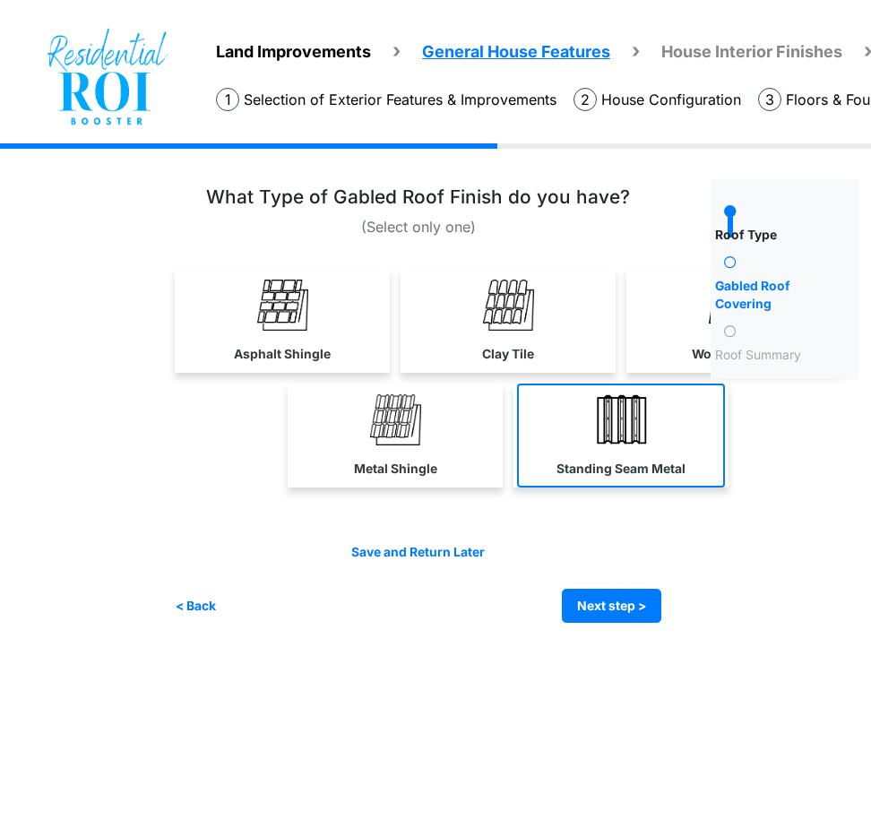
click at [595, 456] on link "Standing Seam Metal" at bounding box center [621, 436] width 208 height 104
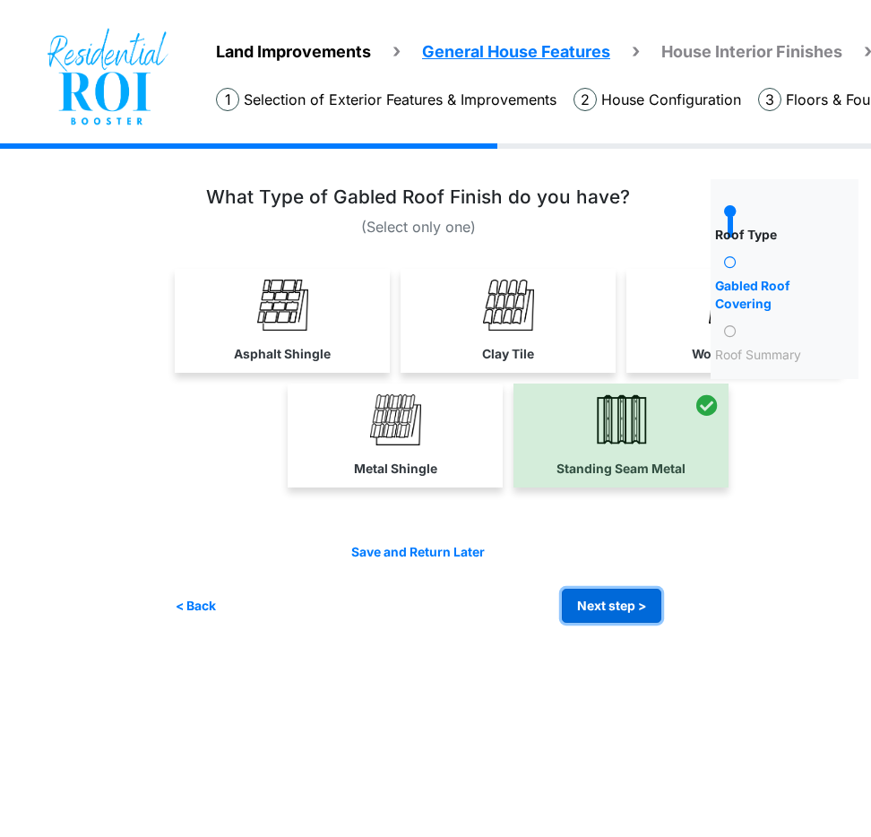
click at [645, 601] on button "Next step >" at bounding box center [611, 606] width 99 height 35
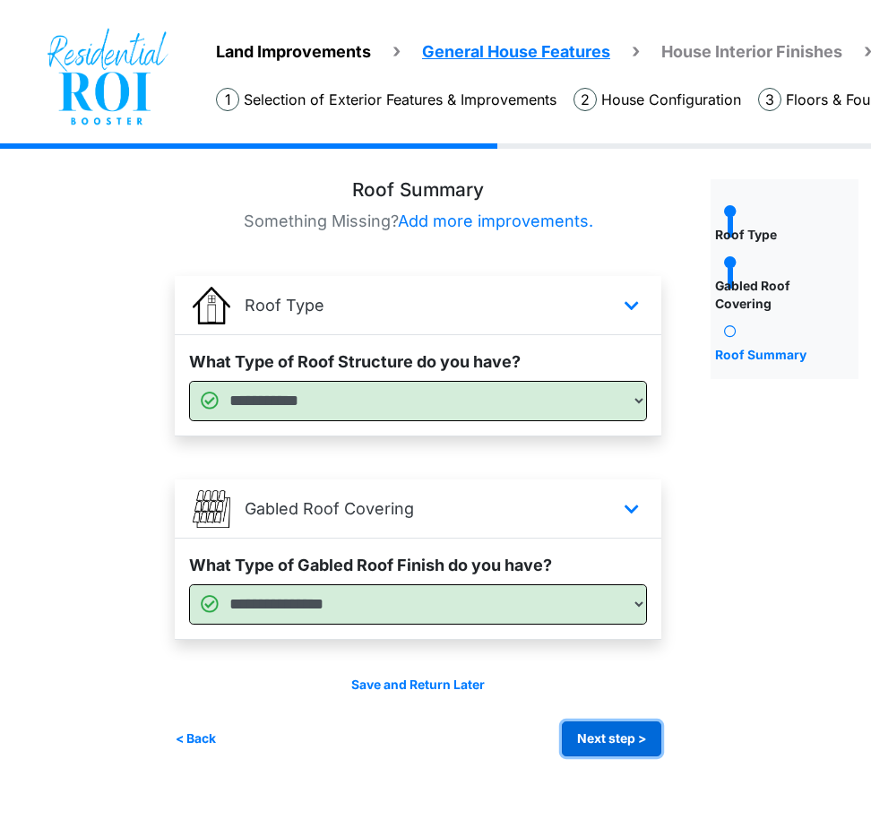
click at [622, 734] on button "Next step >" at bounding box center [611, 739] width 99 height 35
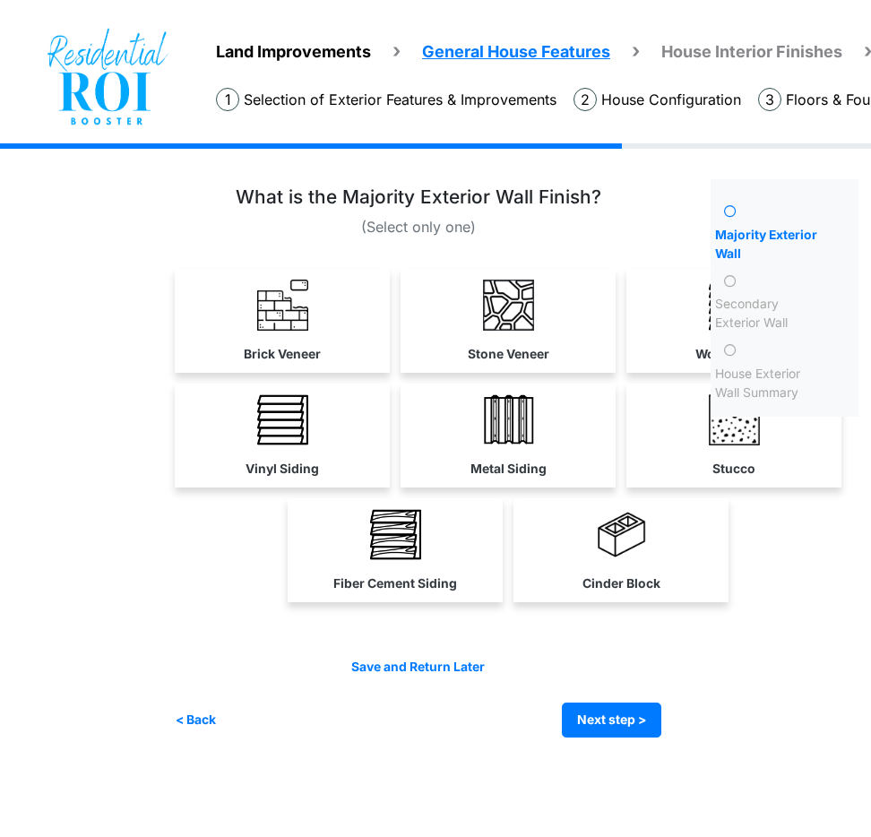
scroll to position [0, 40]
click at [527, 244] on div "What is the Majority Exterior Wall Finish?" at bounding box center [419, 399] width 487 height 427
click at [739, 320] on div "Secondary Exterior Wall" at bounding box center [772, 314] width 123 height 38
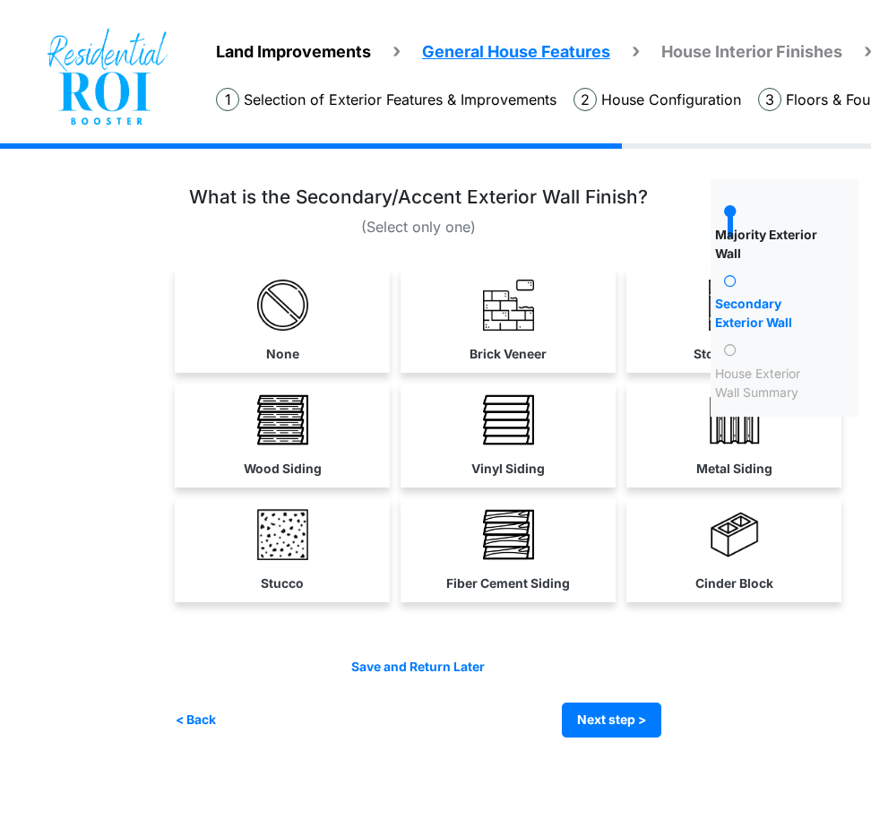
click at [722, 237] on div "Majority Exterior Wall" at bounding box center [772, 245] width 123 height 38
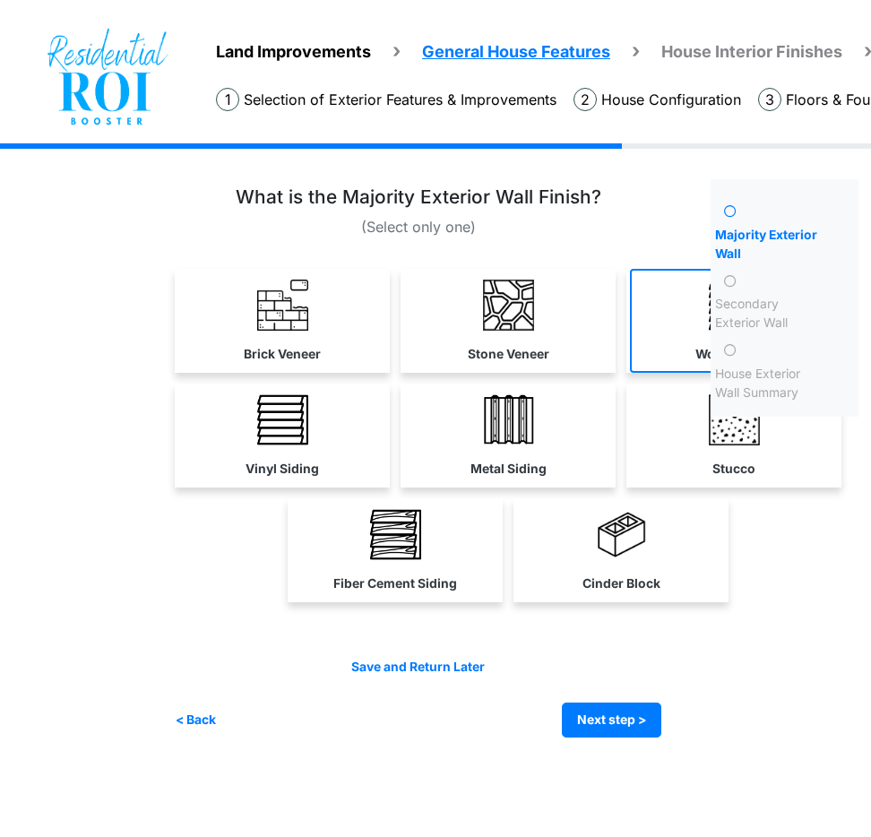
click at [687, 288] on link "Wood Siding" at bounding box center [734, 321] width 208 height 104
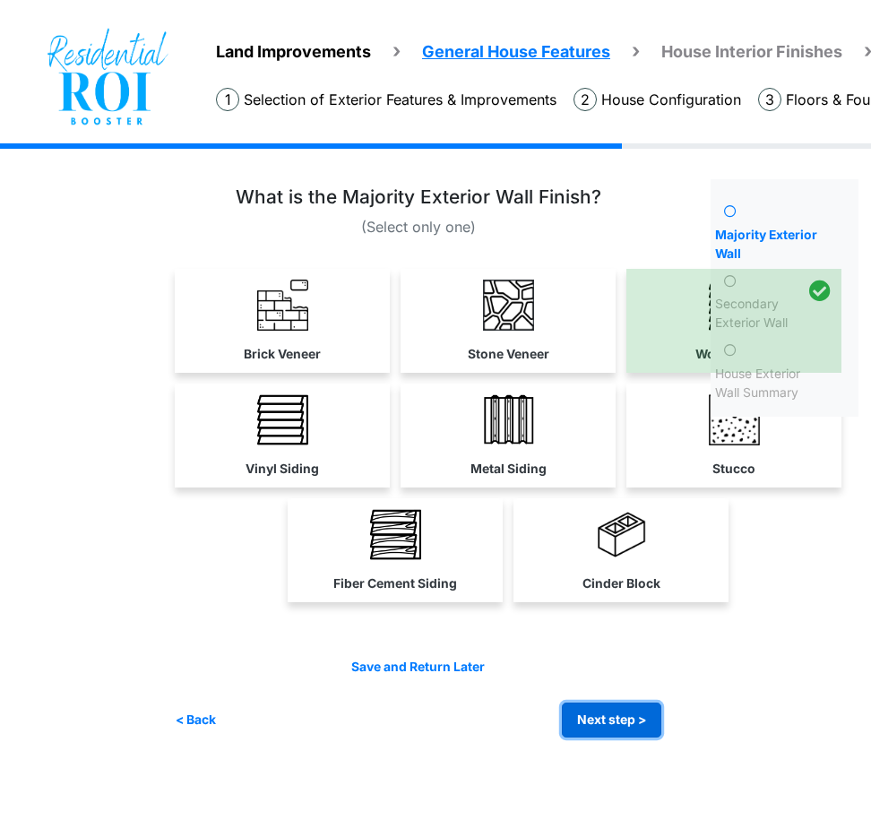
click at [609, 718] on button "Next step >" at bounding box center [611, 720] width 99 height 35
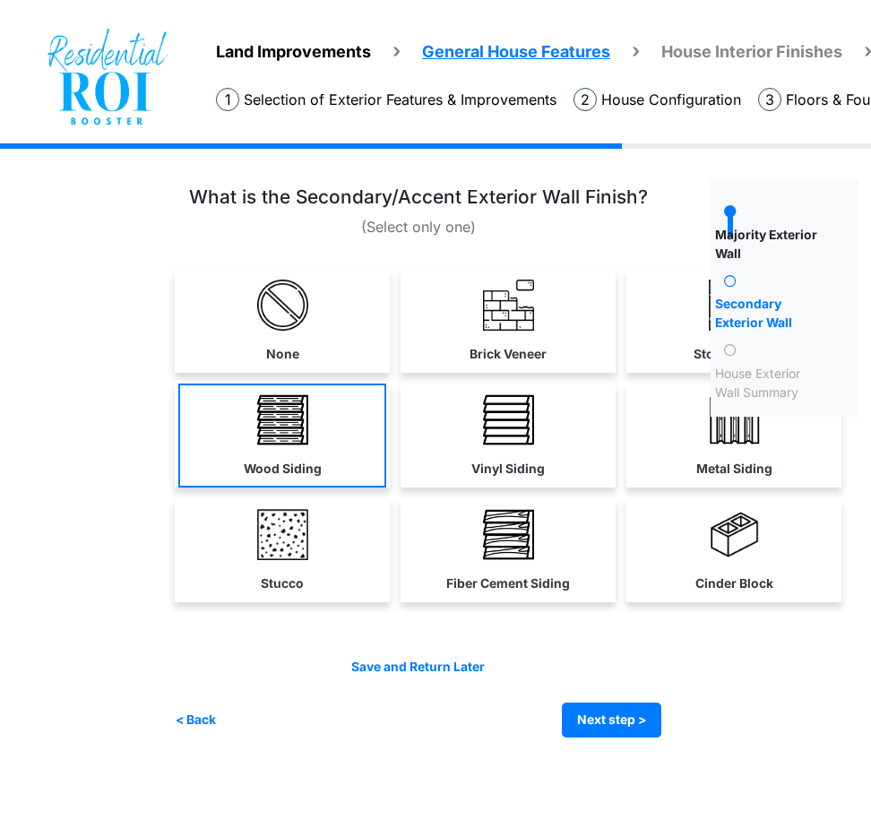
click at [330, 469] on link "Wood Siding" at bounding box center [282, 436] width 208 height 104
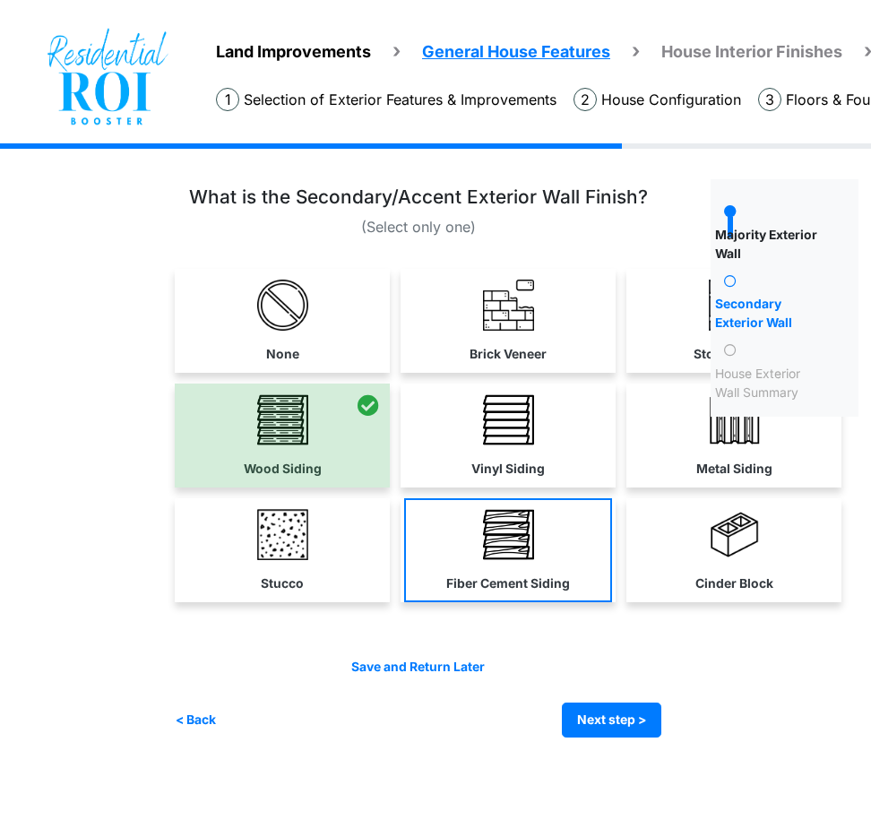
click at [471, 558] on link "Fiber Cement Siding" at bounding box center [508, 550] width 208 height 104
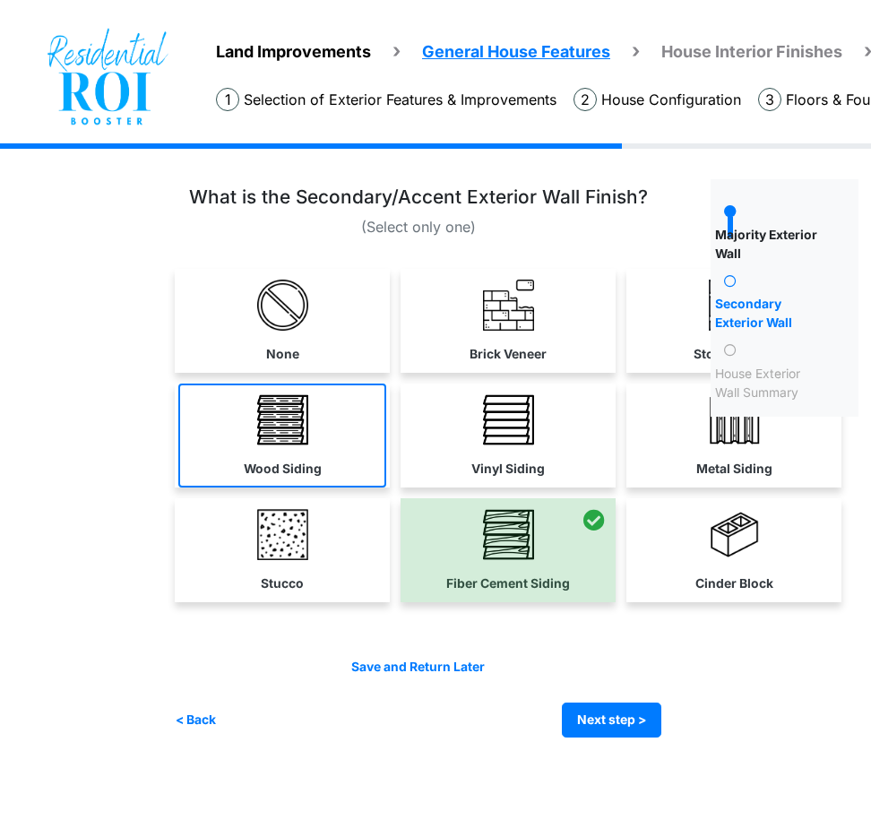
click at [328, 471] on link "Wood Siding" at bounding box center [282, 436] width 208 height 104
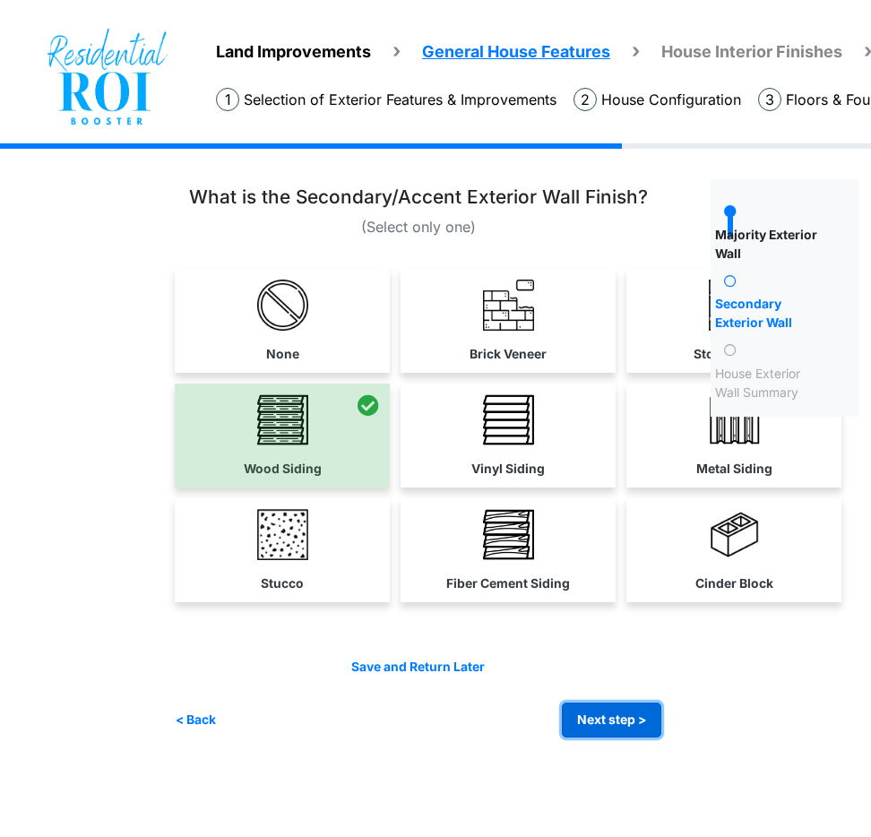
click at [637, 732] on button "Next step >" at bounding box center [611, 720] width 99 height 35
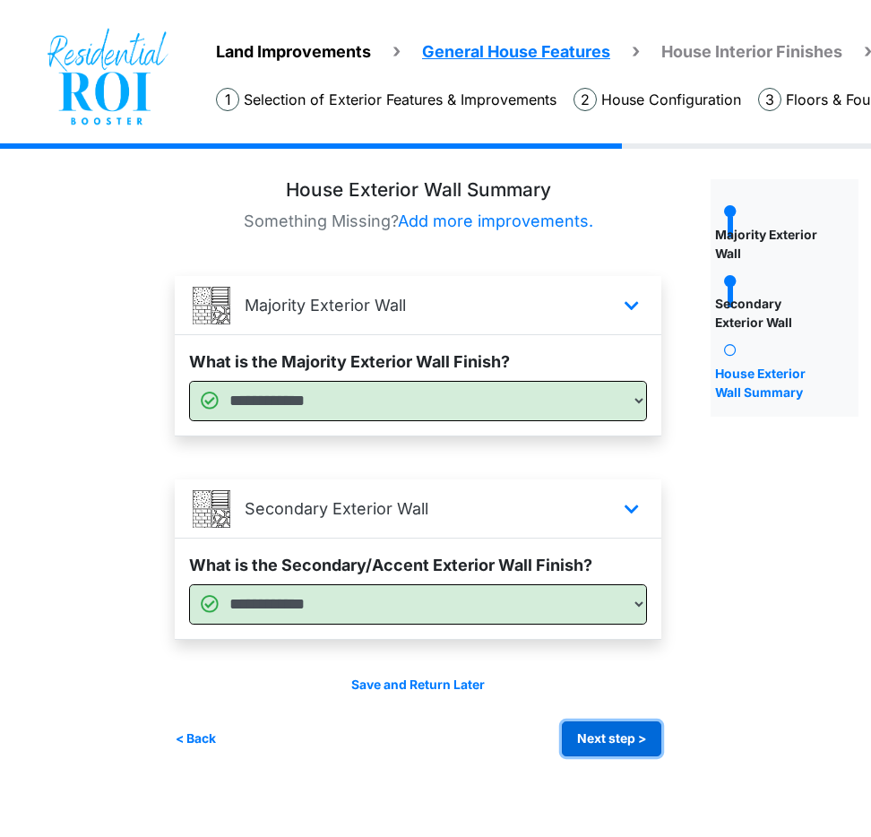
click at [639, 746] on button "Next step >" at bounding box center [611, 739] width 99 height 35
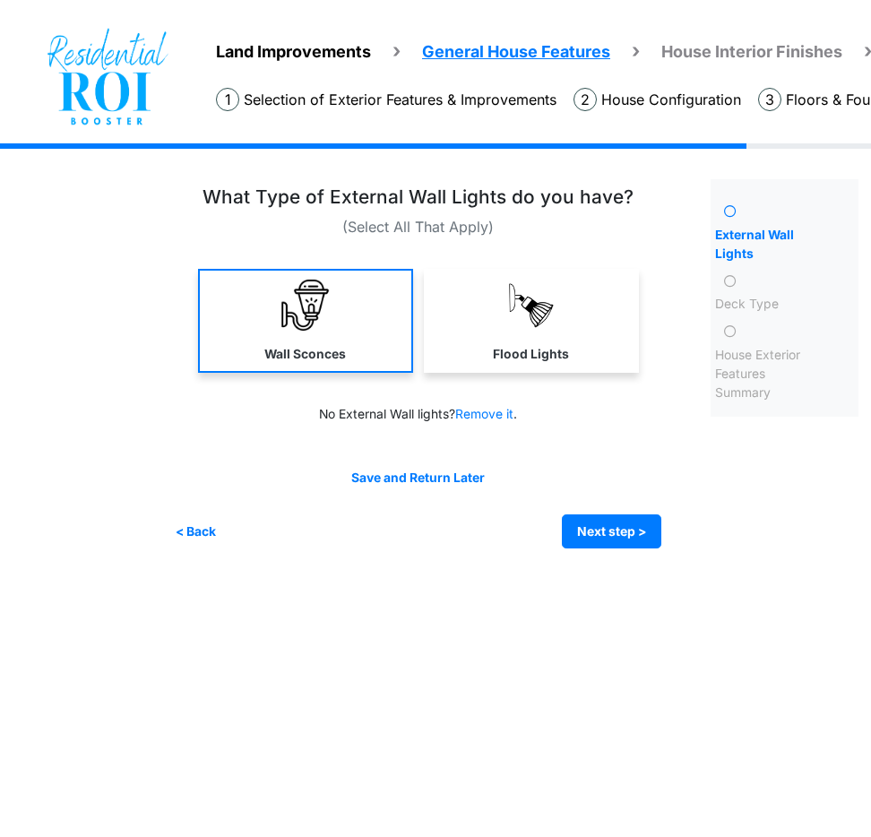
click at [345, 324] on link "Wall Sconces" at bounding box center [305, 321] width 215 height 104
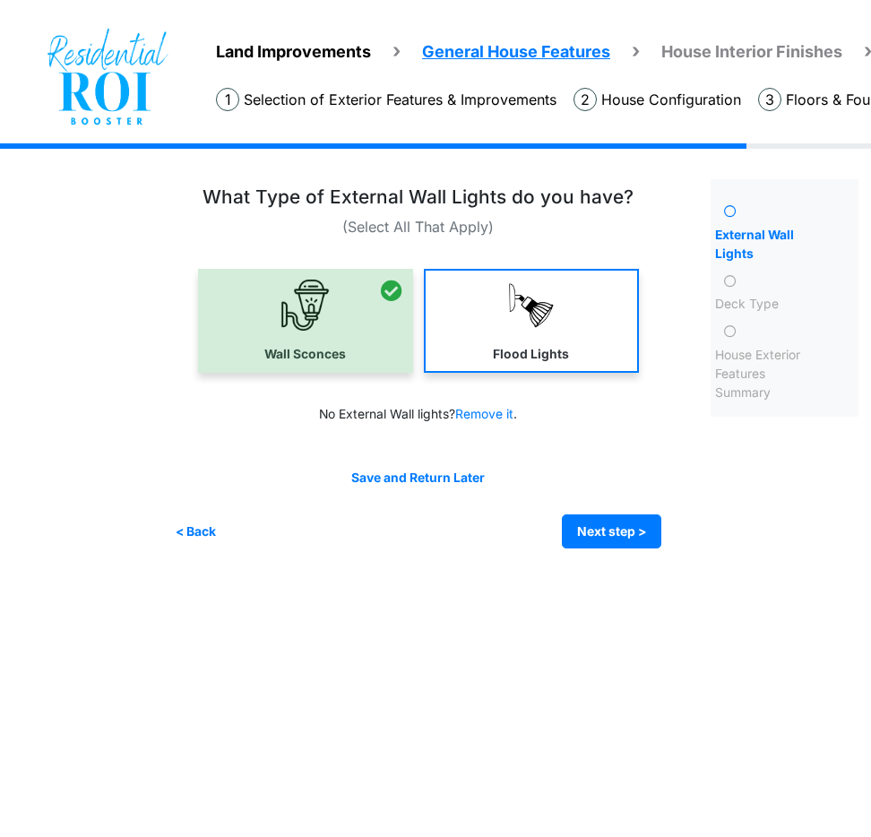
click at [463, 310] on link "Flood Lights" at bounding box center [531, 321] width 215 height 104
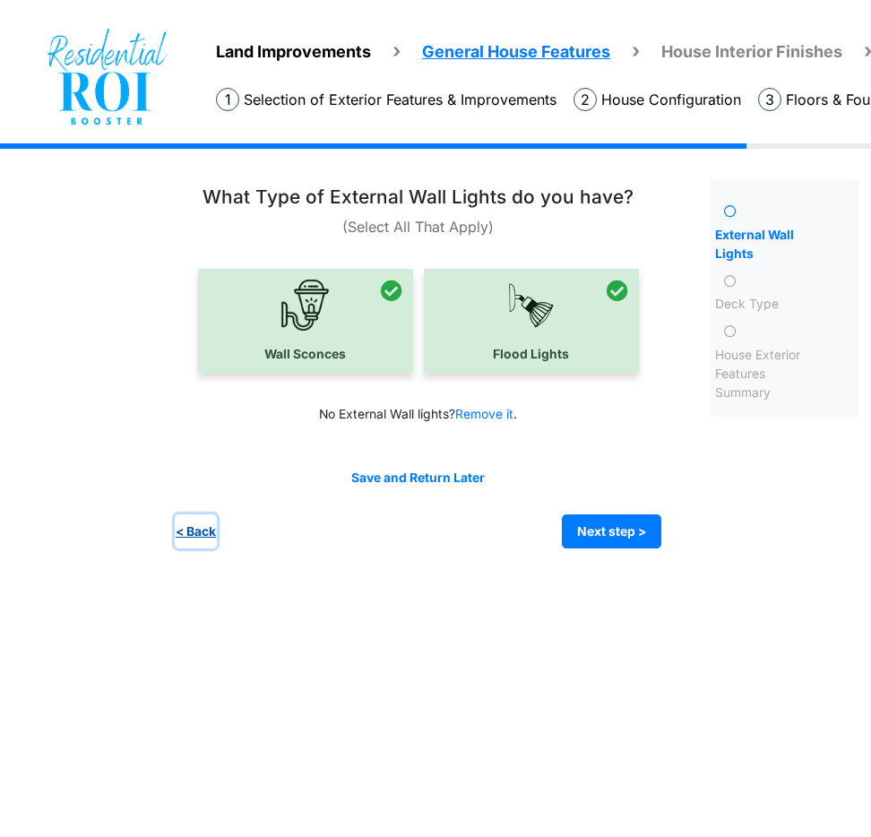
click at [198, 529] on button "< Back" at bounding box center [196, 531] width 42 height 35
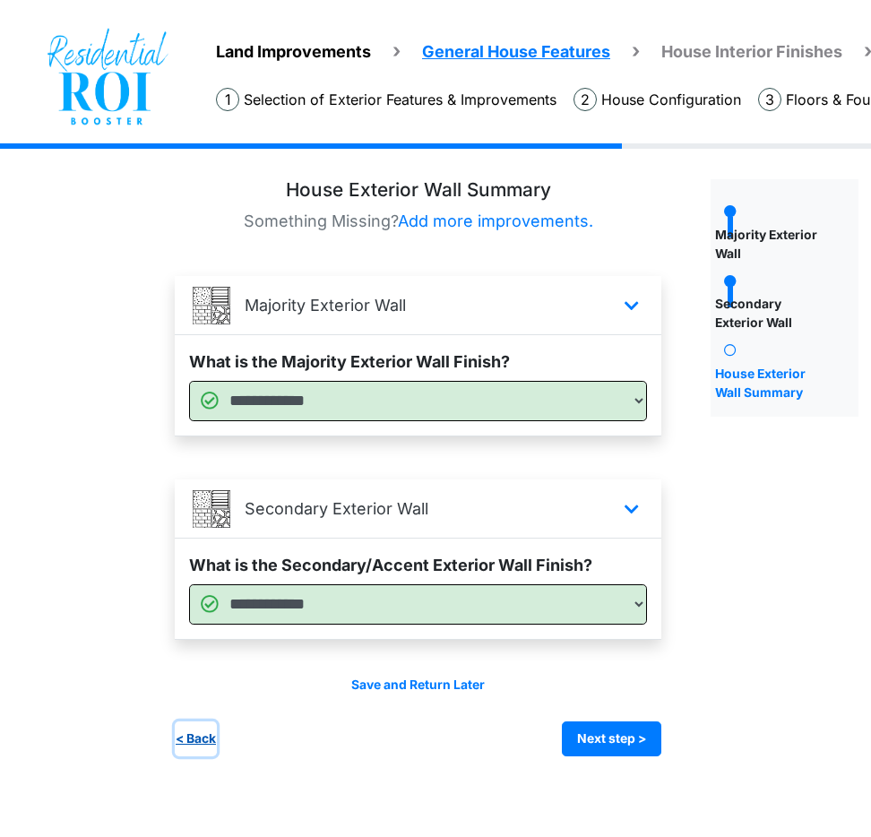
click at [189, 740] on button "< Back" at bounding box center [196, 739] width 42 height 35
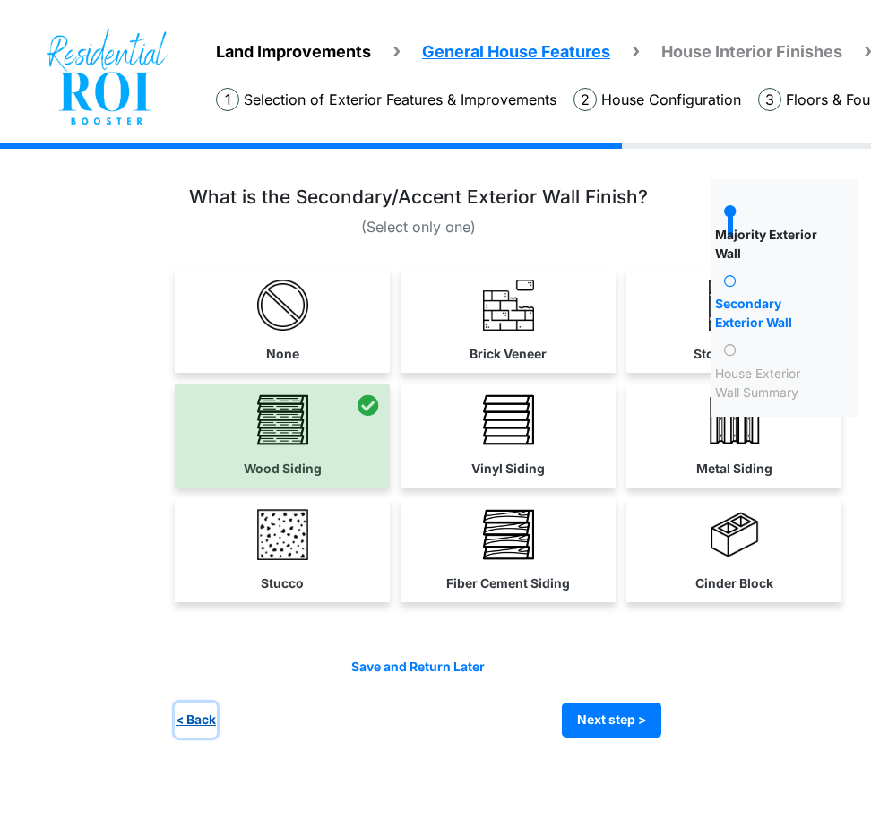
click at [190, 727] on button "< Back" at bounding box center [196, 720] width 42 height 35
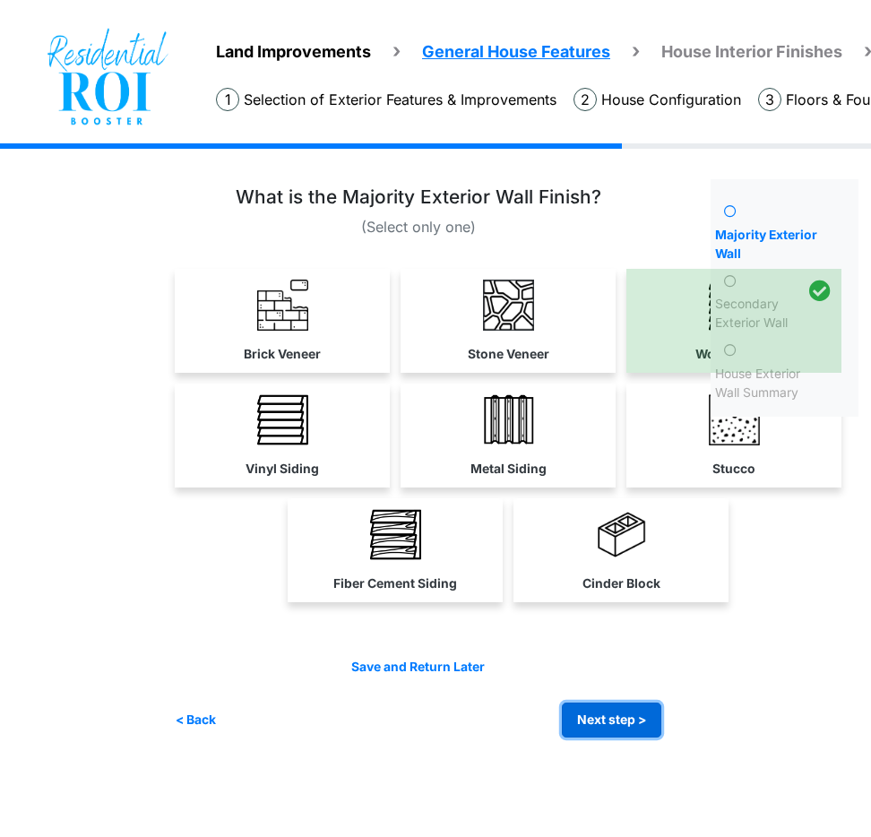
click at [583, 729] on button "Next step >" at bounding box center [611, 720] width 99 height 35
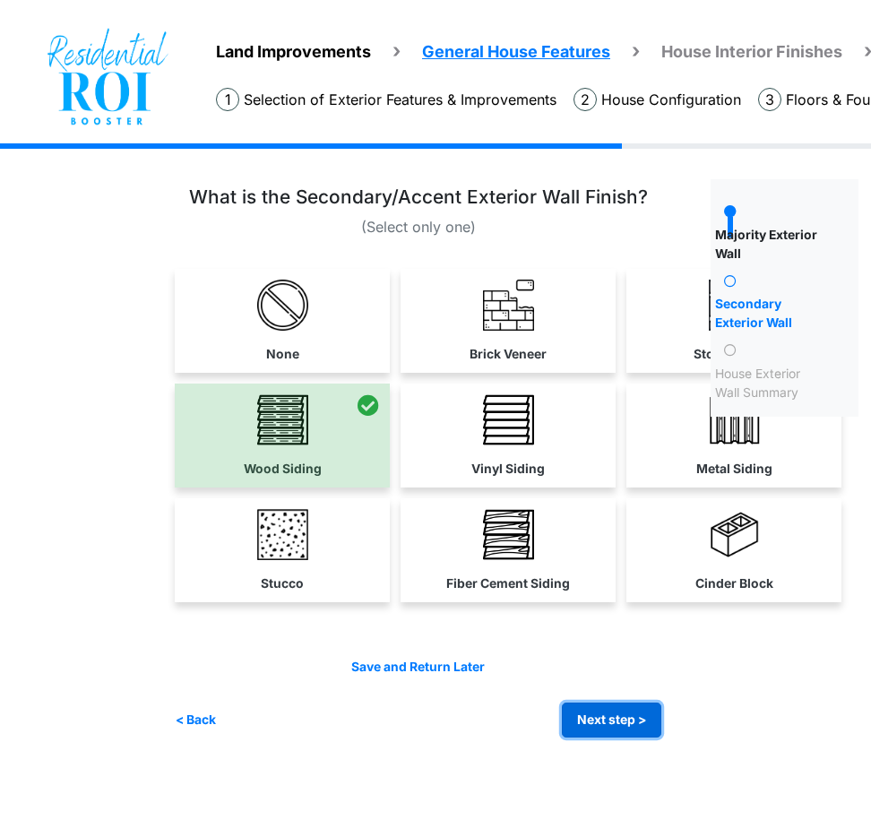
click at [583, 729] on button "Next step >" at bounding box center [611, 720] width 99 height 35
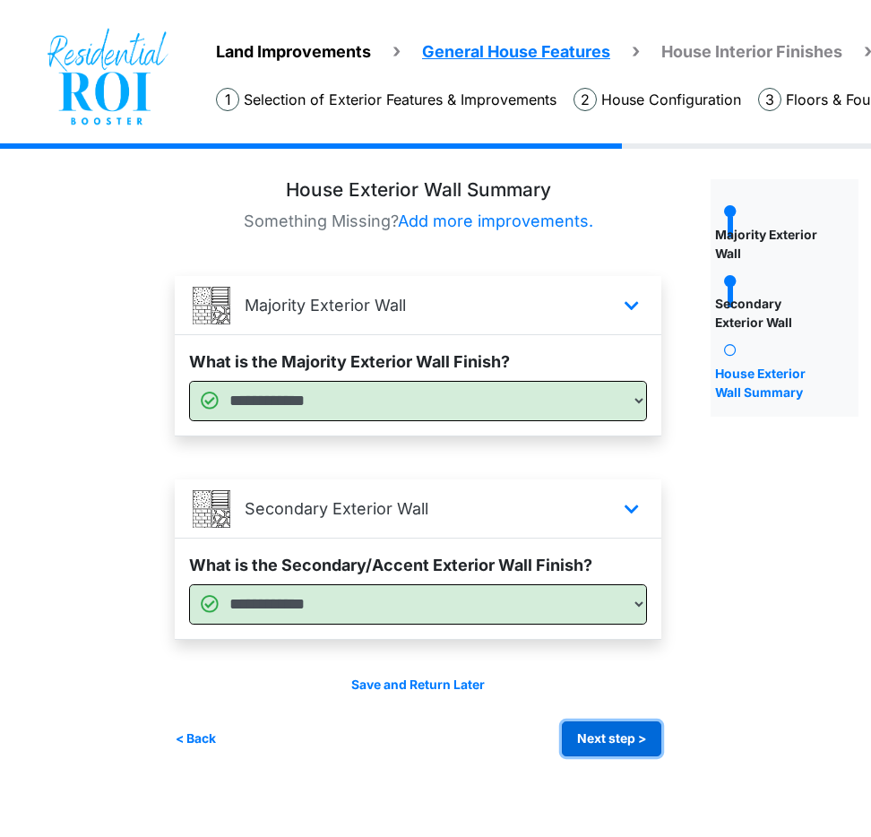
click at [583, 729] on button "Next step >" at bounding box center [611, 739] width 99 height 35
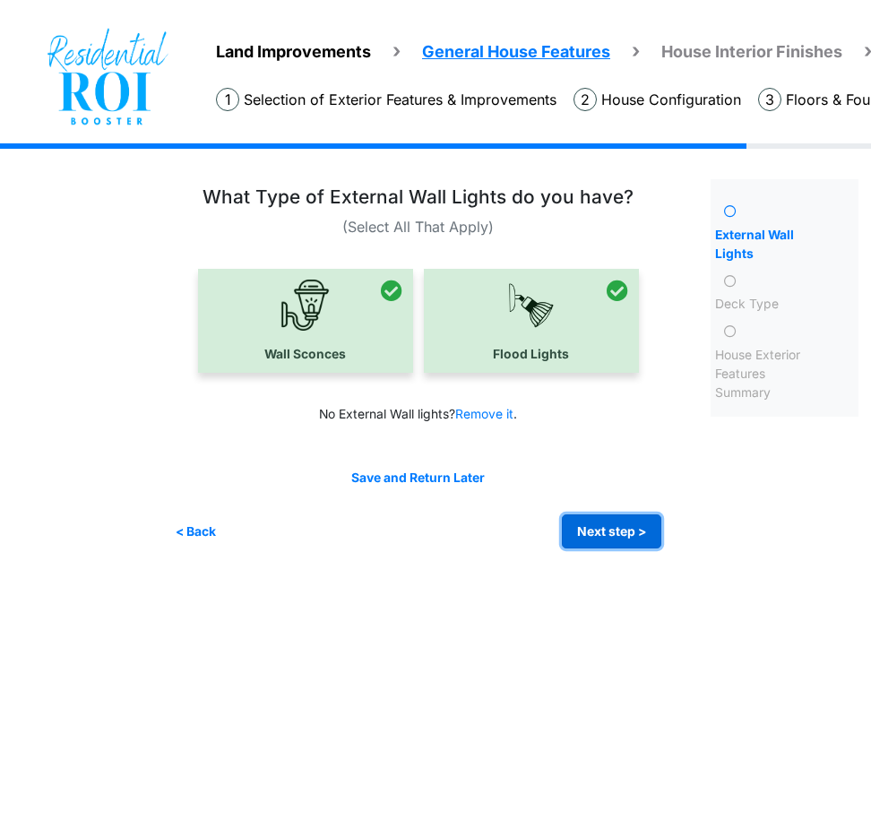
click at [627, 539] on button "Next step >" at bounding box center [611, 531] width 99 height 35
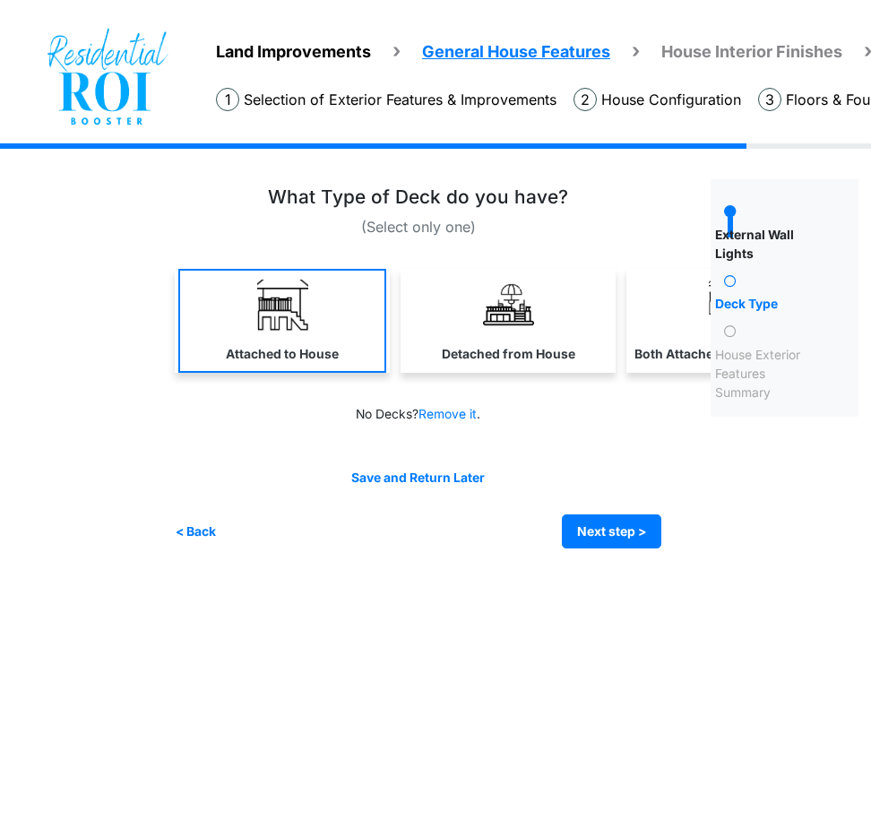
click at [345, 330] on link "Attached to House" at bounding box center [282, 321] width 208 height 104
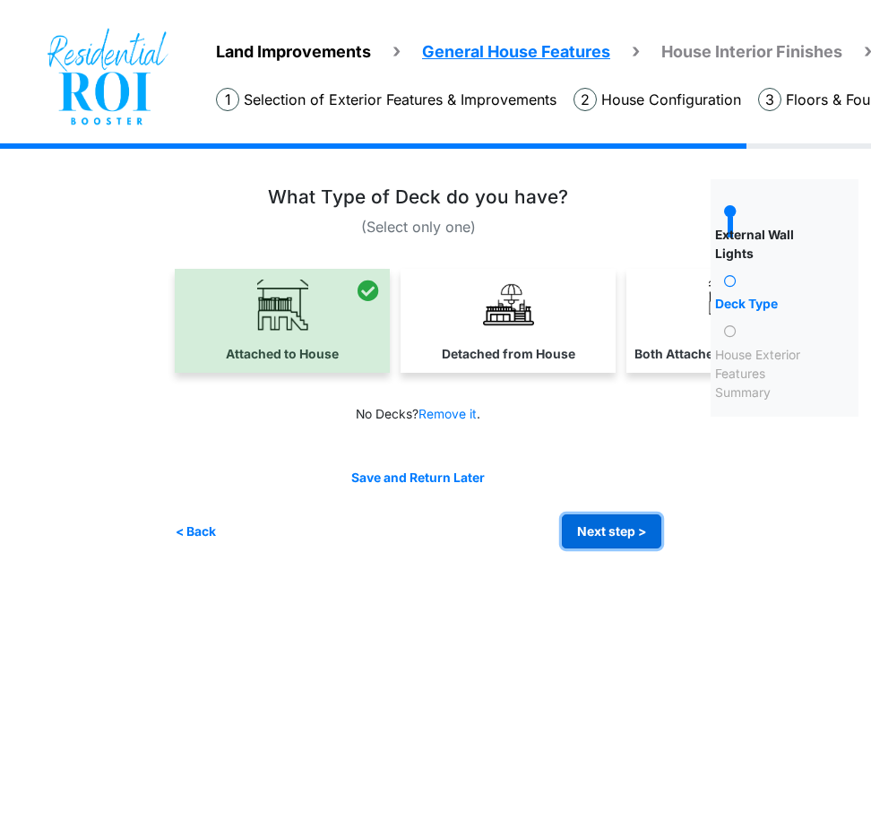
click at [590, 534] on button "Next step >" at bounding box center [611, 531] width 99 height 35
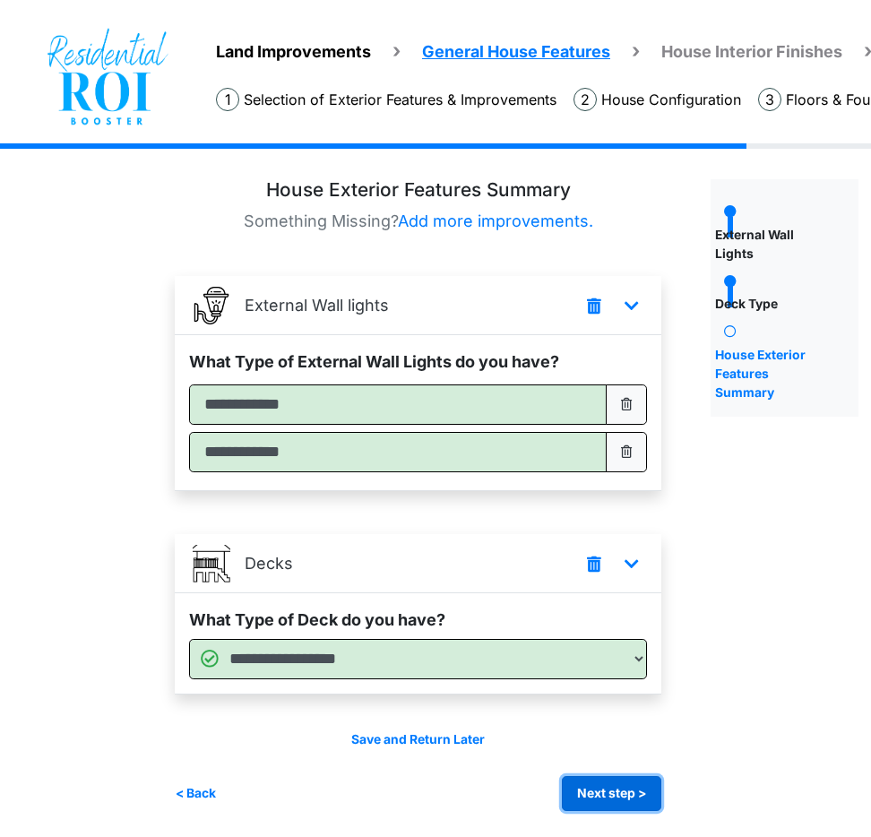
click at [645, 786] on button "Next step >" at bounding box center [611, 793] width 99 height 35
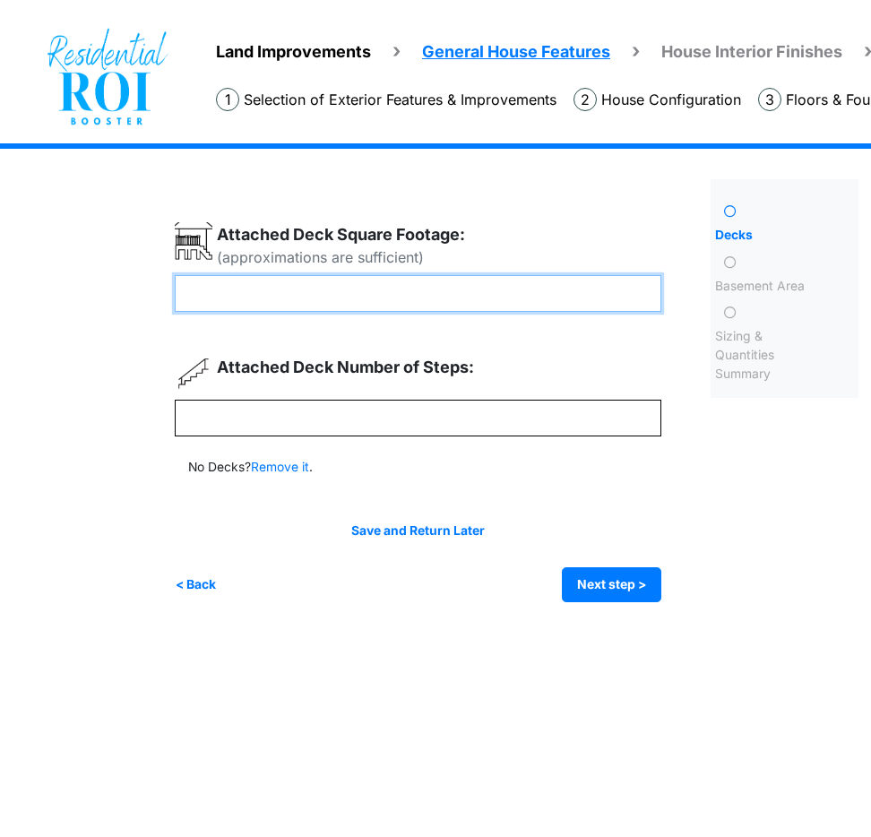
click at [342, 304] on input "number" at bounding box center [418, 293] width 487 height 37
type input "***"
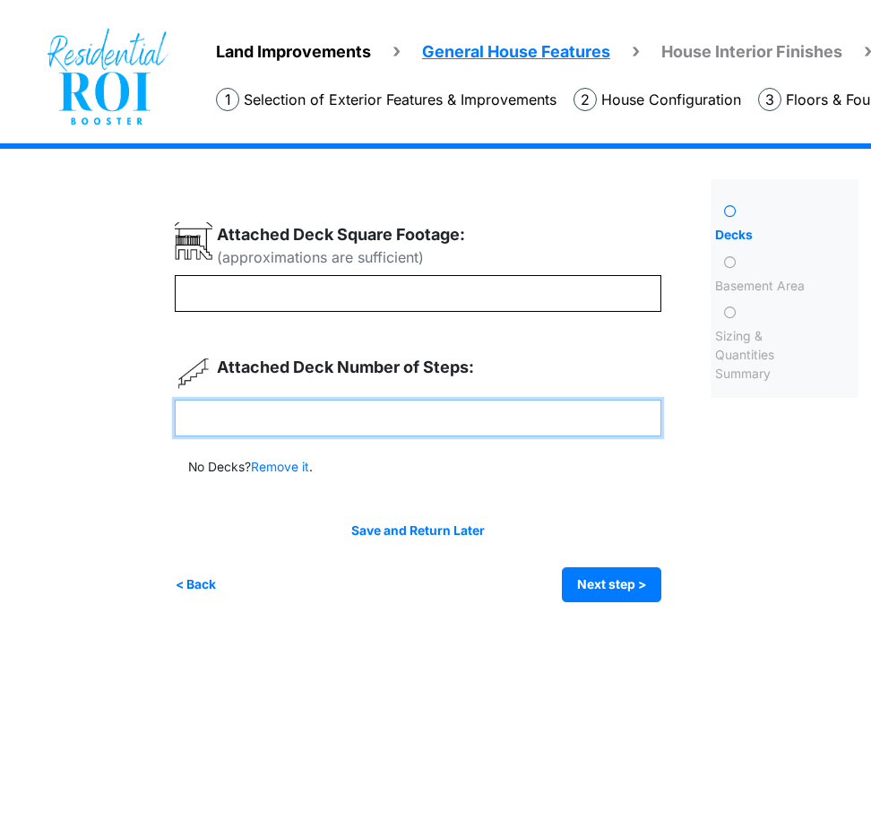
click at [354, 410] on input "number" at bounding box center [418, 418] width 487 height 37
type input "*"
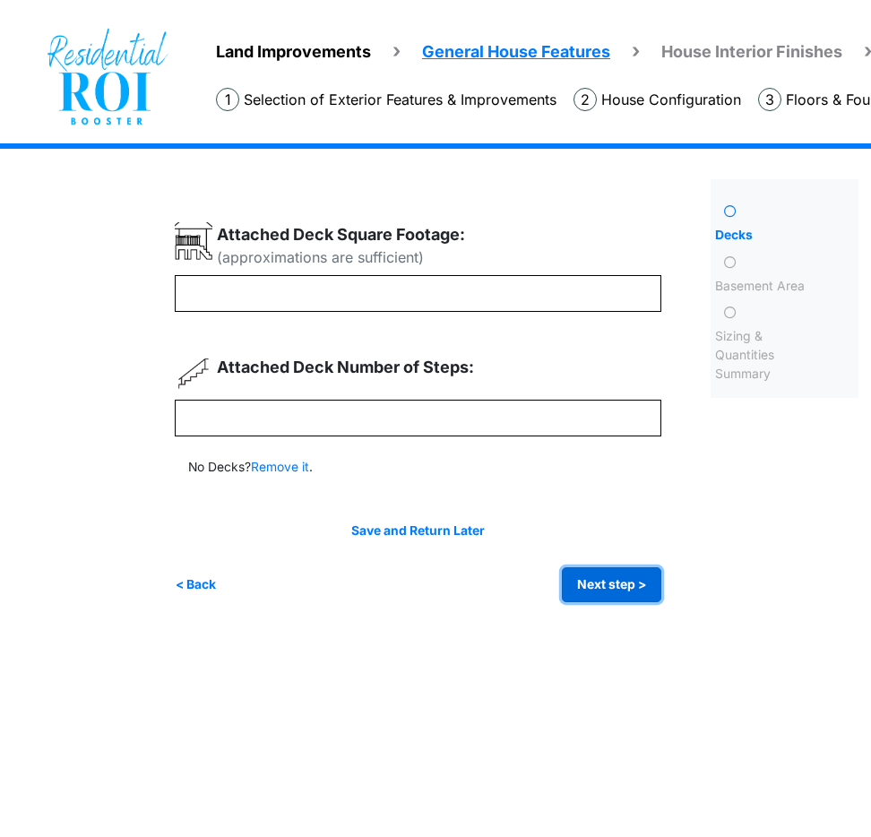
click at [602, 577] on button "Next step >" at bounding box center [611, 584] width 99 height 35
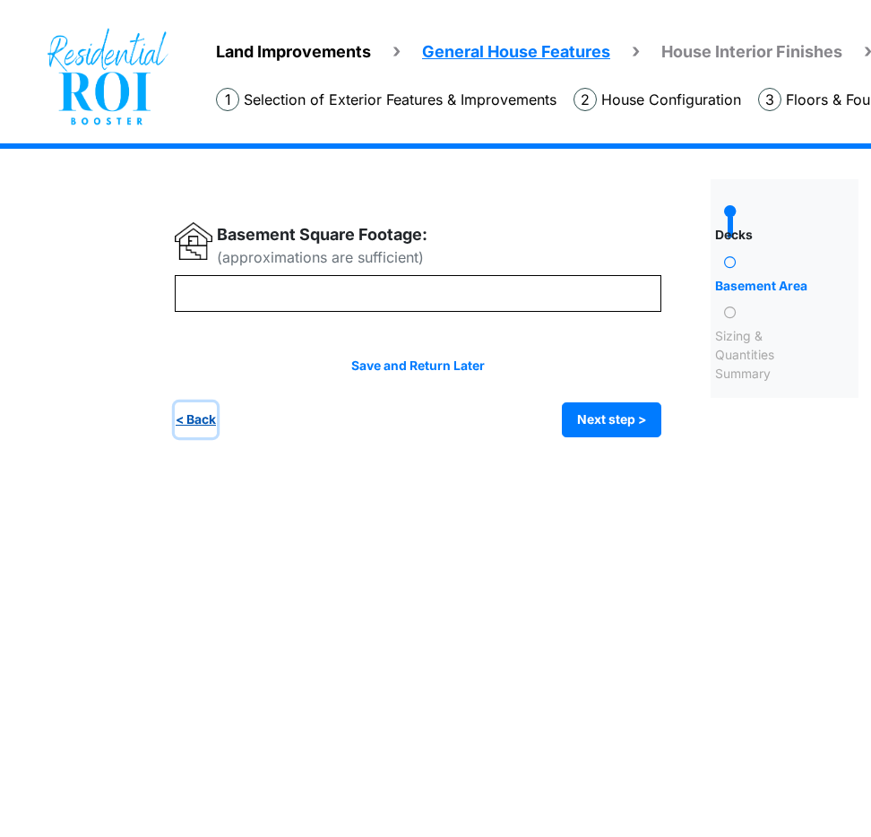
click at [207, 422] on button "< Back" at bounding box center [196, 419] width 42 height 35
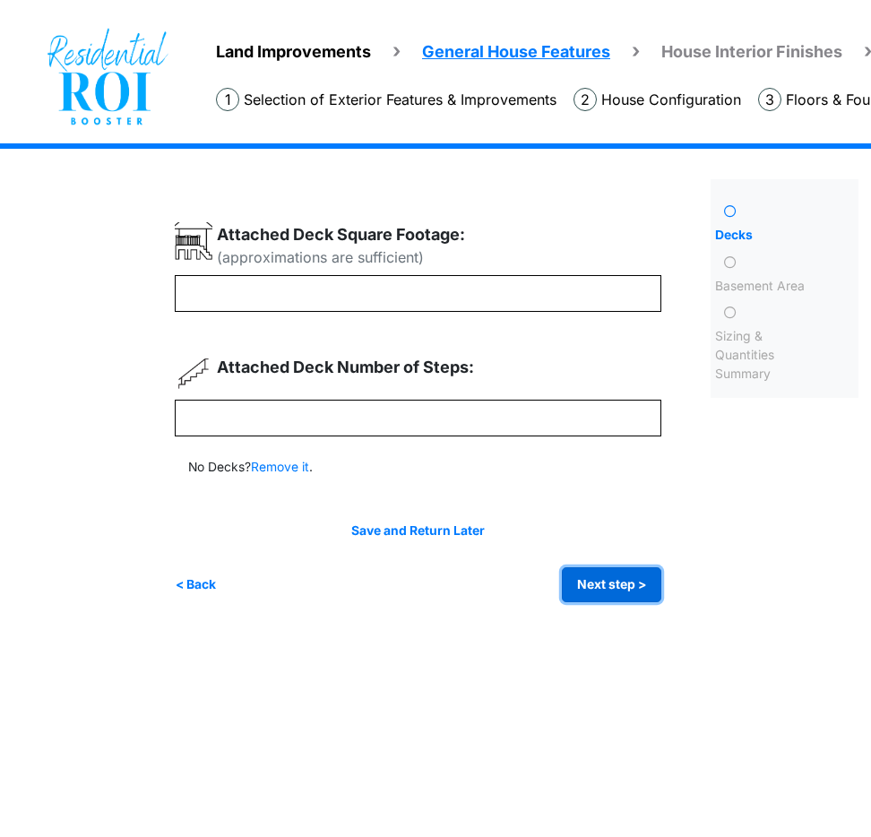
click at [592, 588] on button "Next step >" at bounding box center [611, 584] width 99 height 35
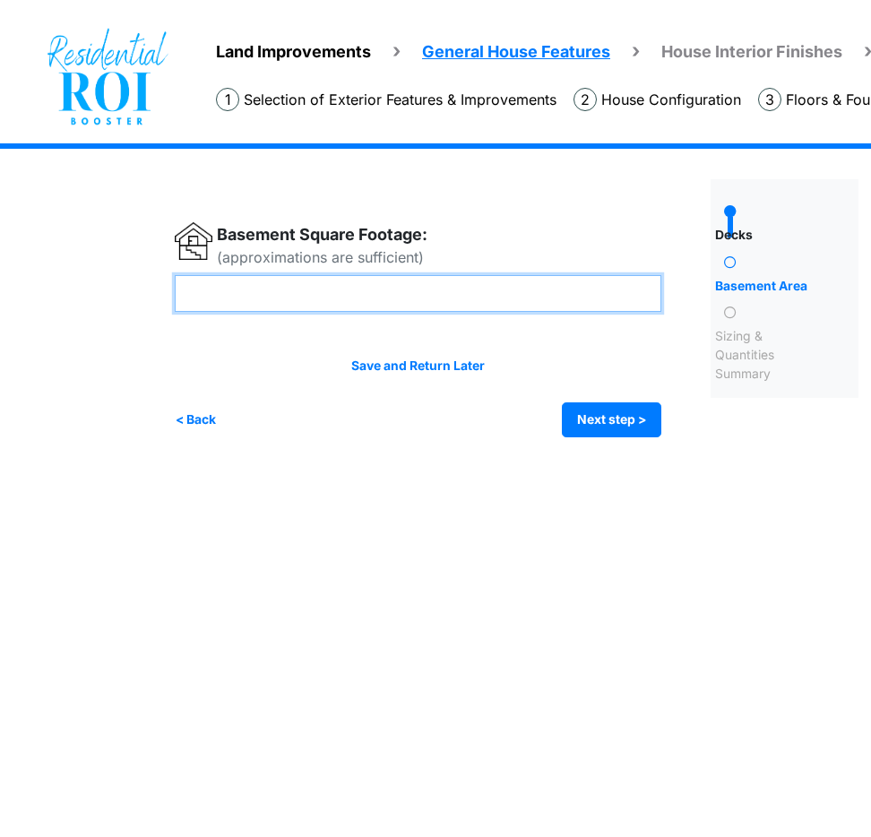
click at [446, 298] on input "number" at bounding box center [418, 293] width 487 height 37
type input "***"
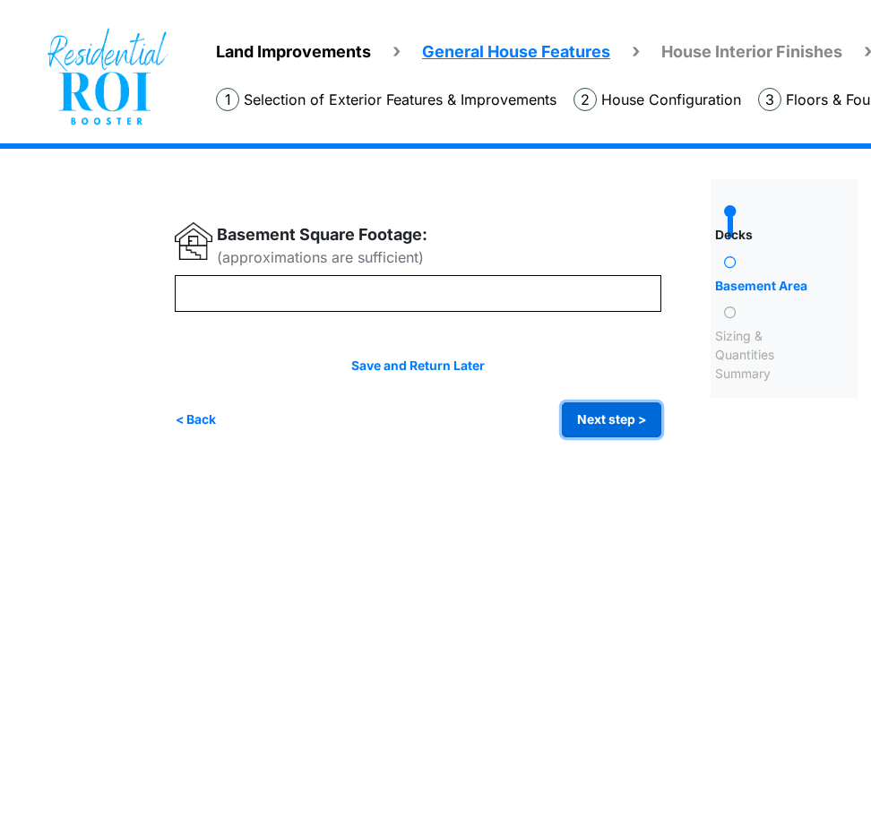
type input "***"
click at [626, 424] on button "Next step >" at bounding box center [611, 419] width 99 height 35
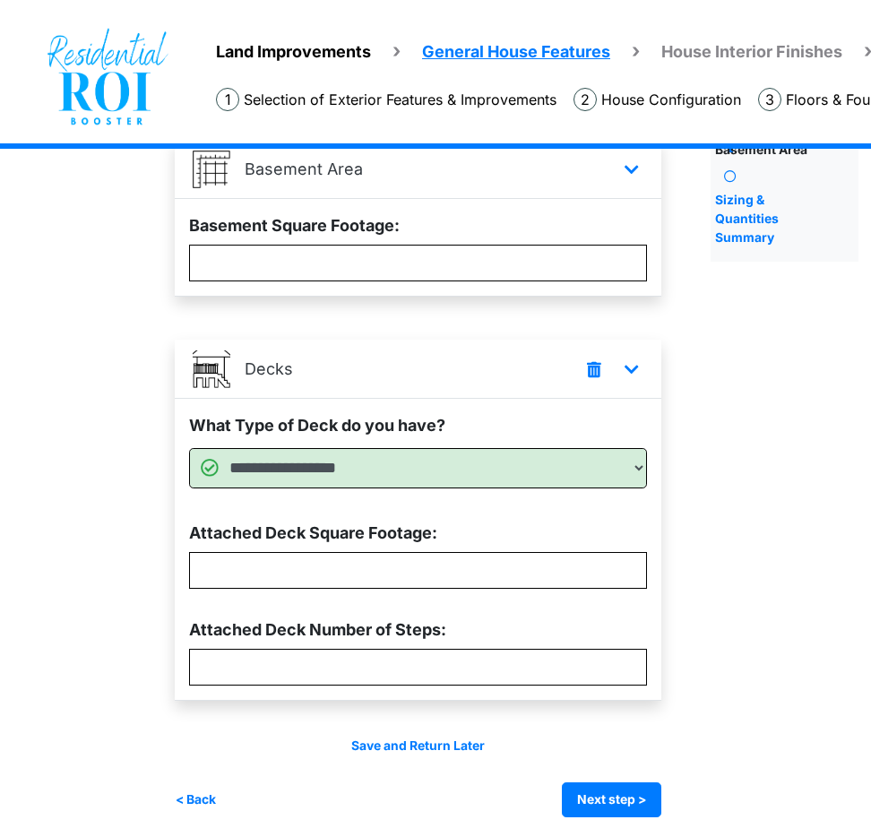
scroll to position [143, 41]
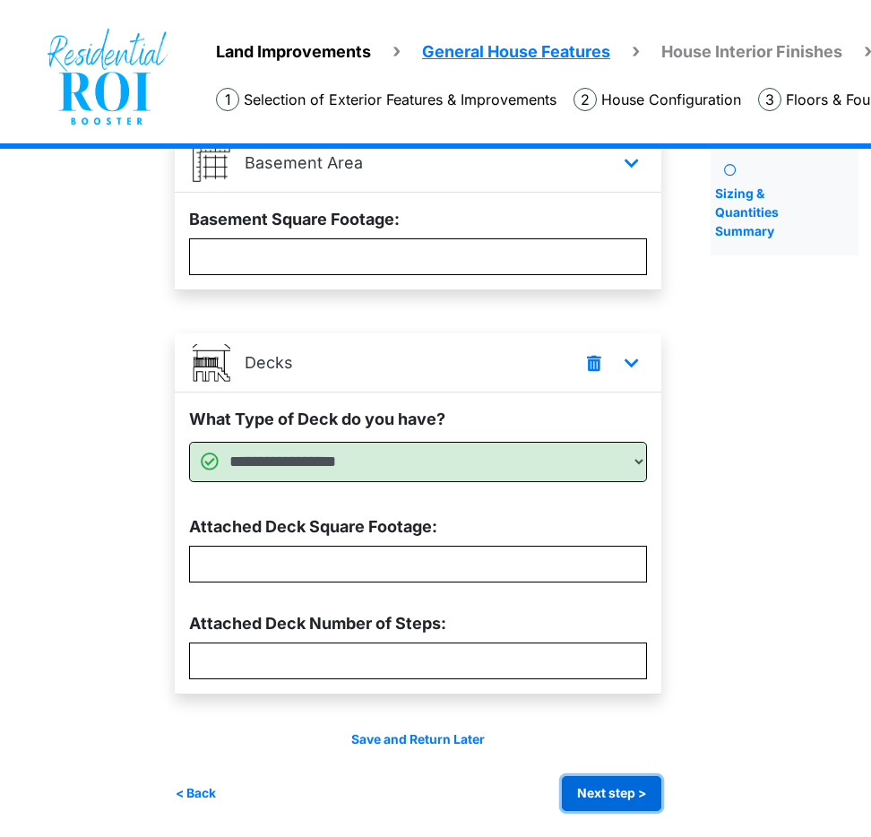
click at [630, 786] on button "Next step >" at bounding box center [611, 793] width 99 height 35
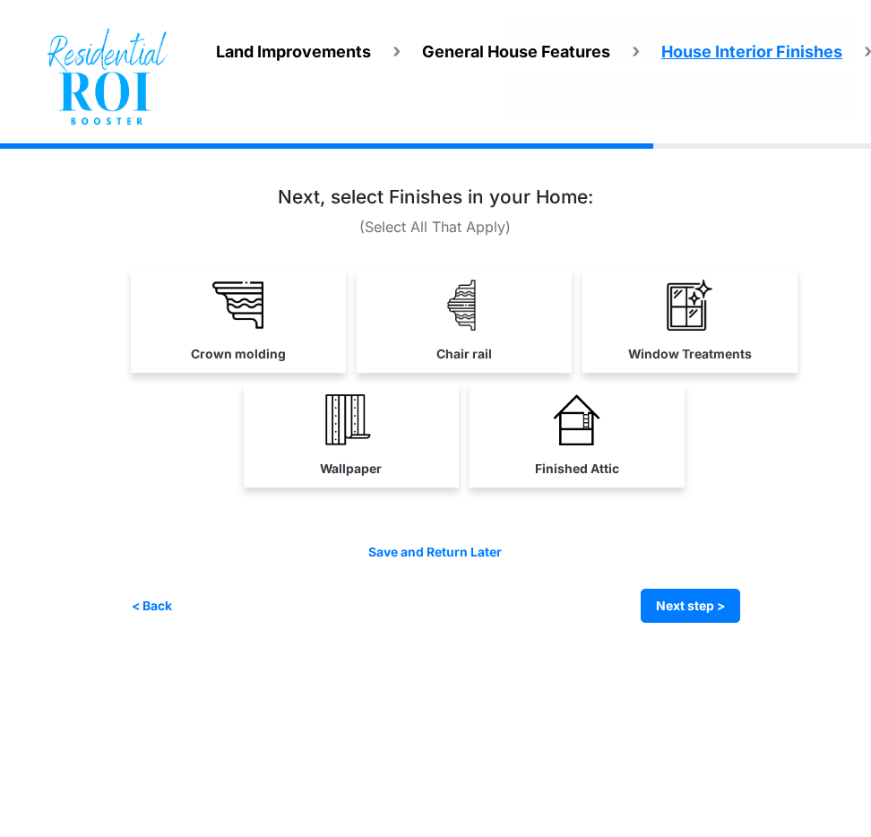
scroll to position [0, 0]
click at [280, 315] on link "Crown molding" at bounding box center [238, 321] width 215 height 104
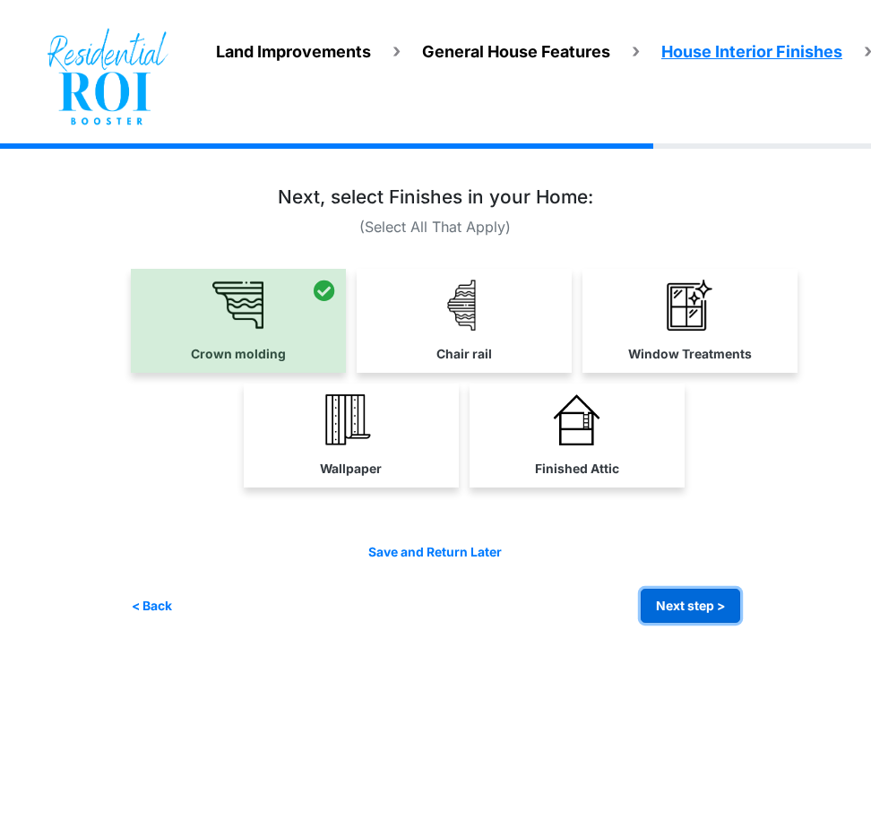
click at [668, 600] on button "Next step >" at bounding box center [690, 606] width 99 height 35
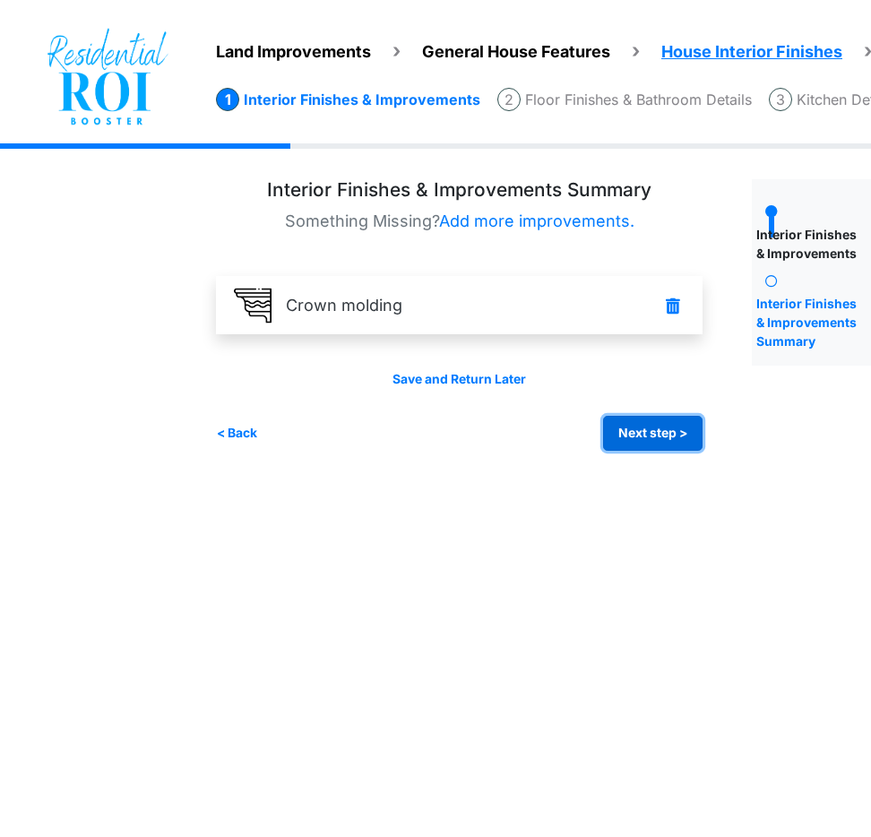
click at [636, 427] on button "Next step >" at bounding box center [652, 433] width 99 height 35
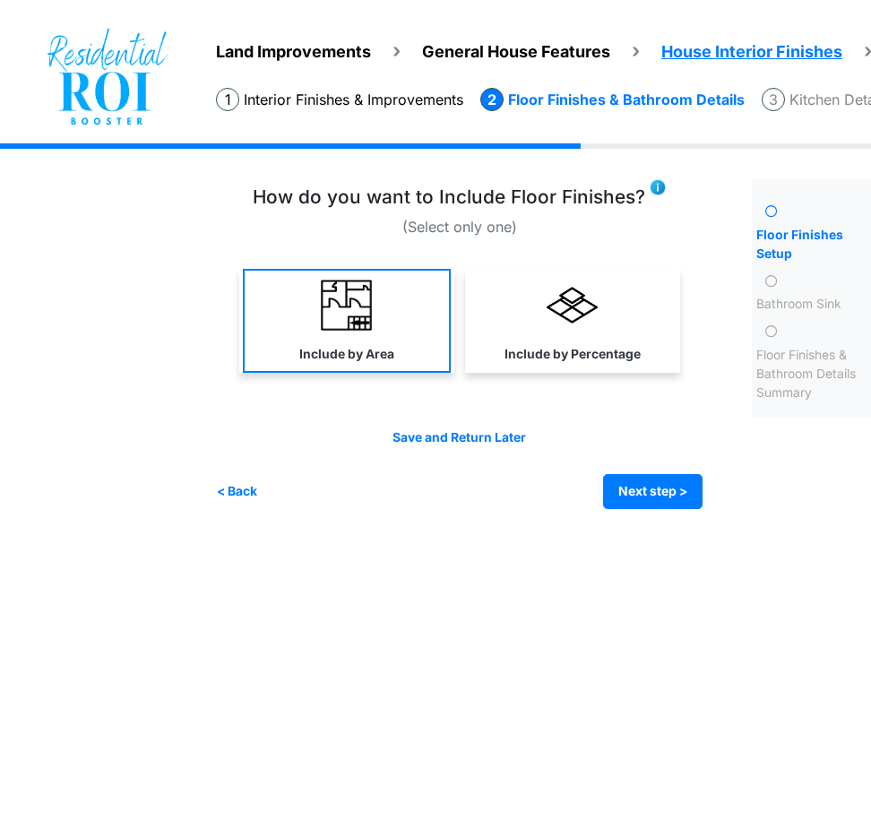
click at [415, 314] on link "Include by Area" at bounding box center [347, 321] width 208 height 104
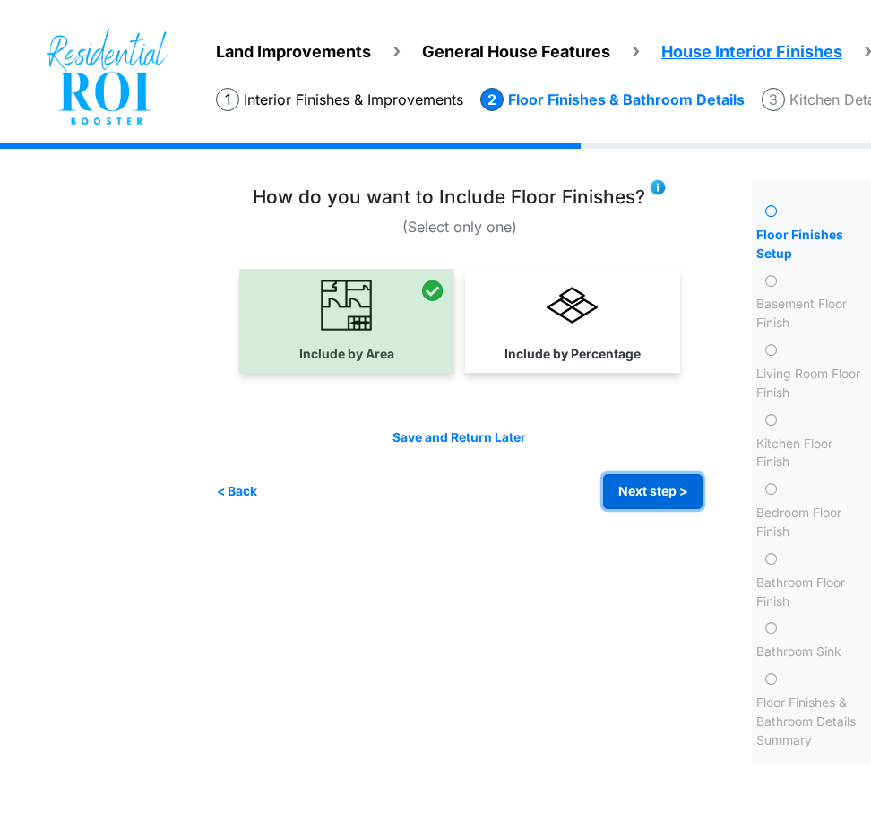
click at [627, 481] on button "Next step >" at bounding box center [652, 491] width 99 height 35
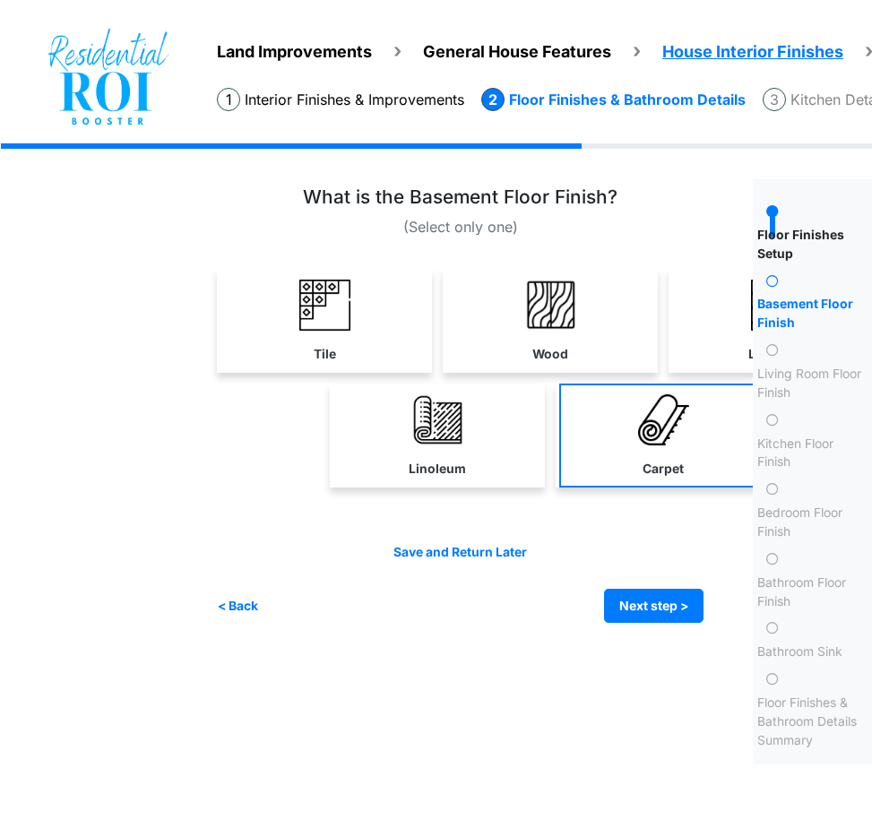
scroll to position [0, 41]
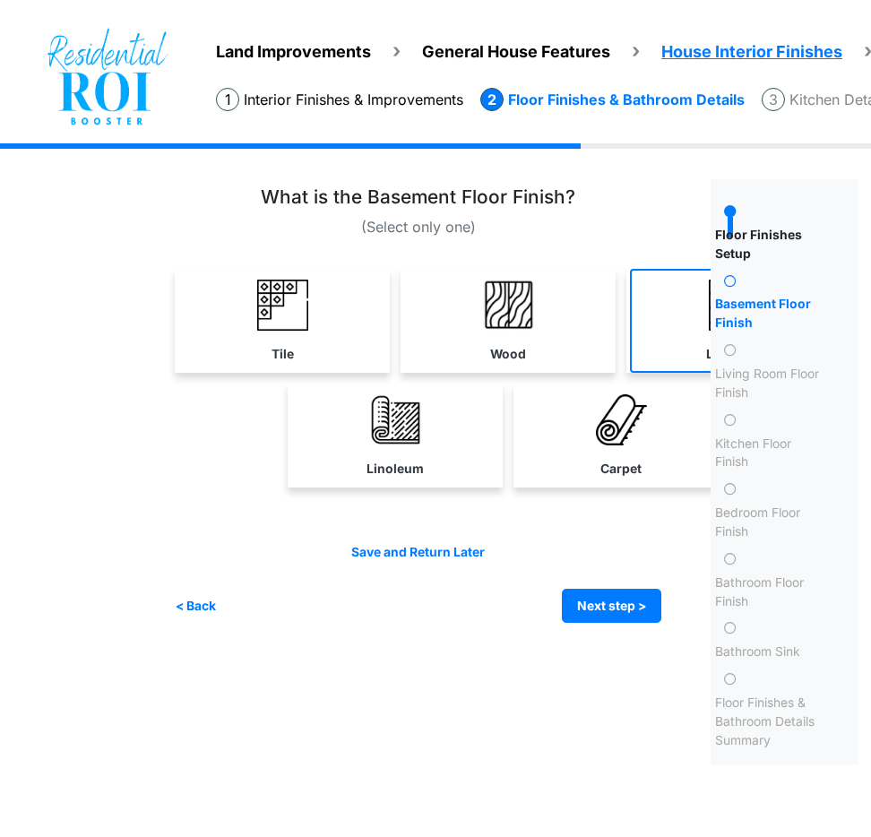
click at [662, 353] on link "Laminate" at bounding box center [734, 321] width 208 height 104
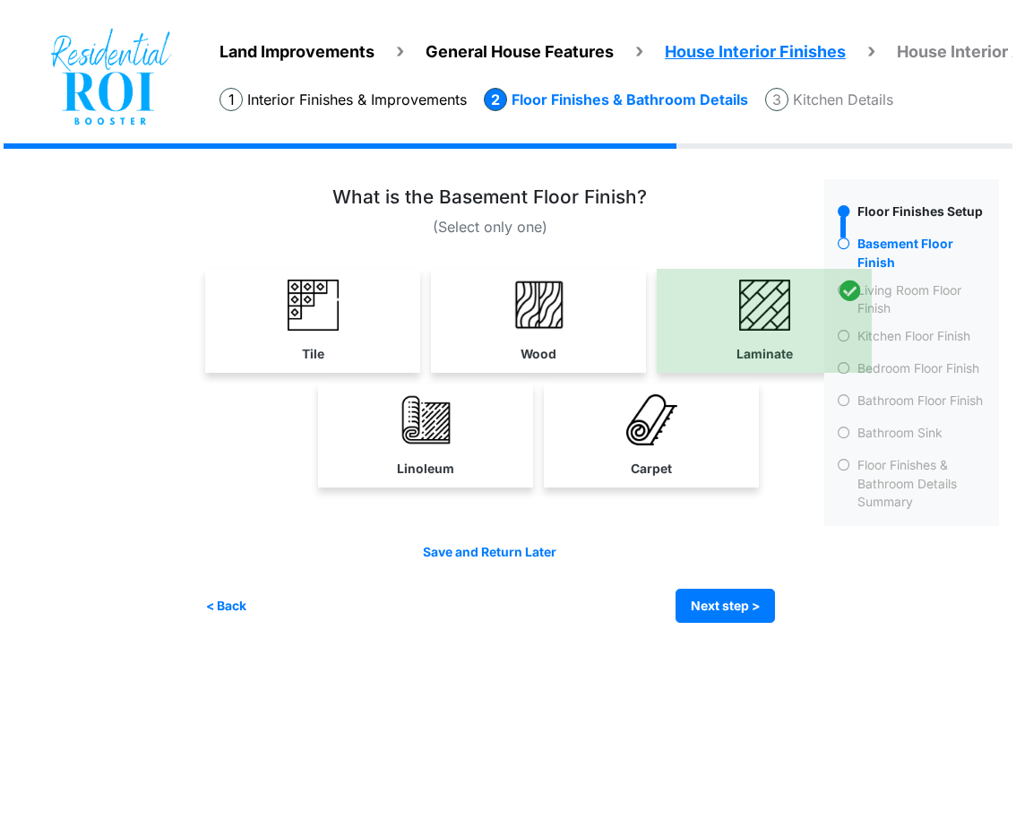
scroll to position [0, 12]
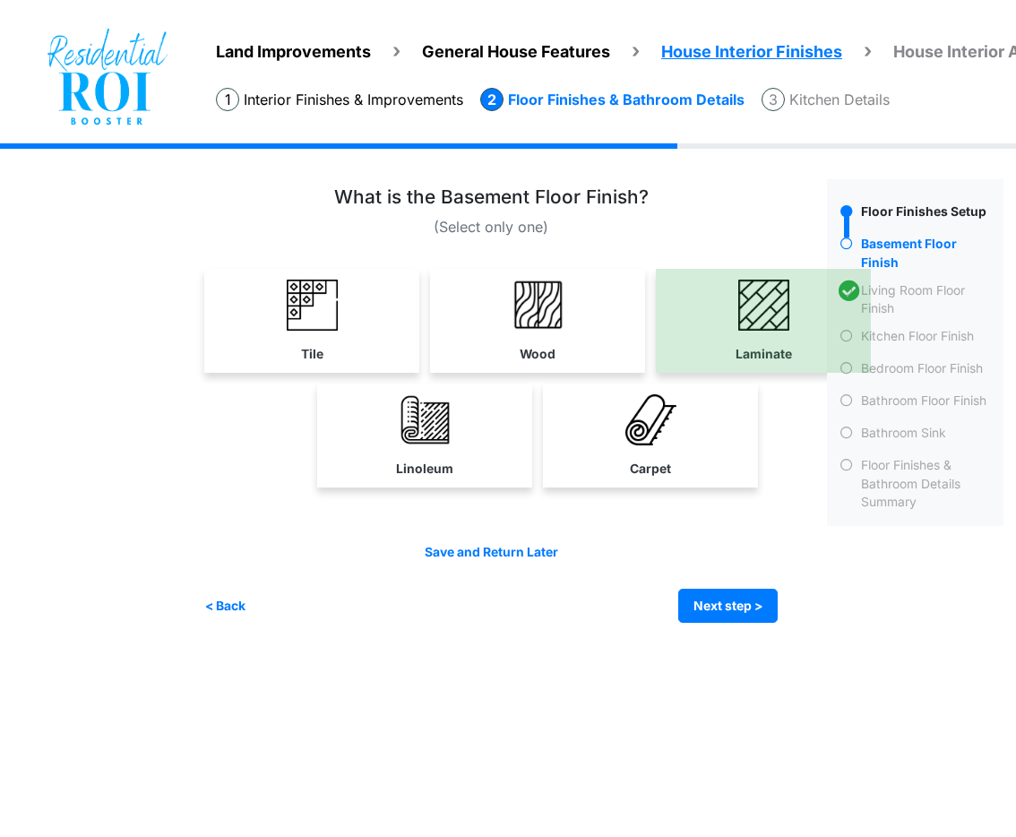
click at [89, 474] on div "Land Improvements General House Features House Interior Finishes House Interior…" at bounding box center [496, 396] width 1016 height 506
click at [698, 610] on button "Next step >" at bounding box center [727, 606] width 99 height 35
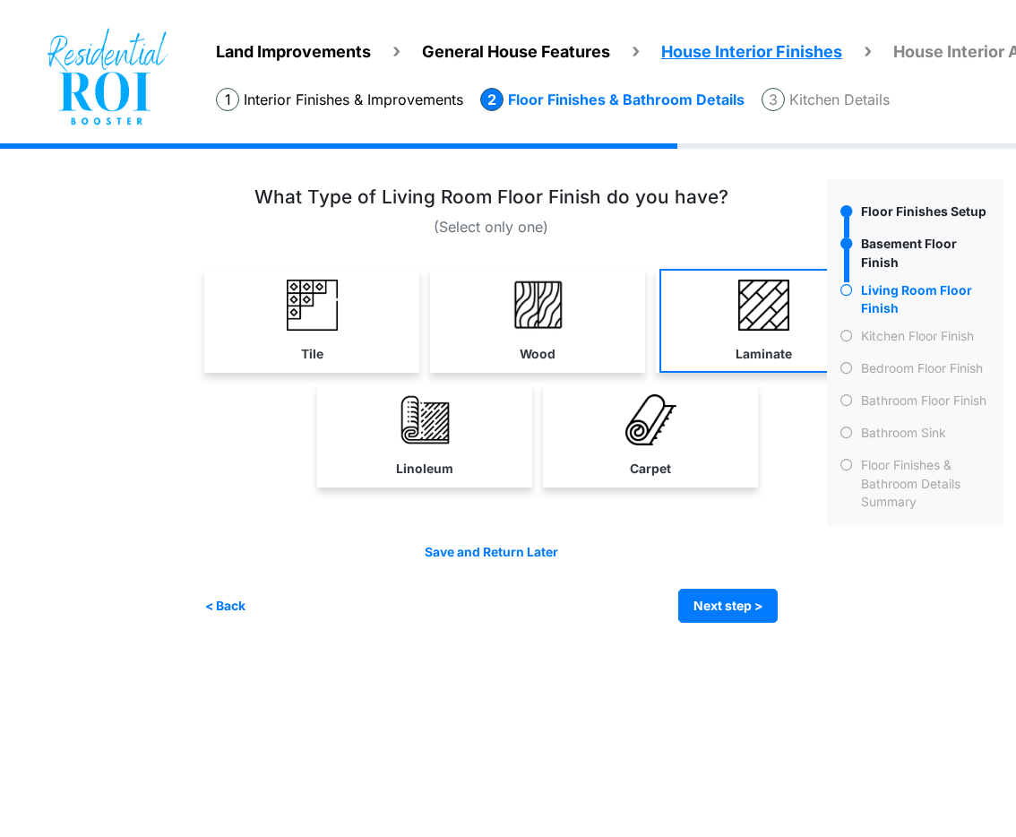
click at [766, 342] on link "Laminate" at bounding box center [764, 321] width 208 height 104
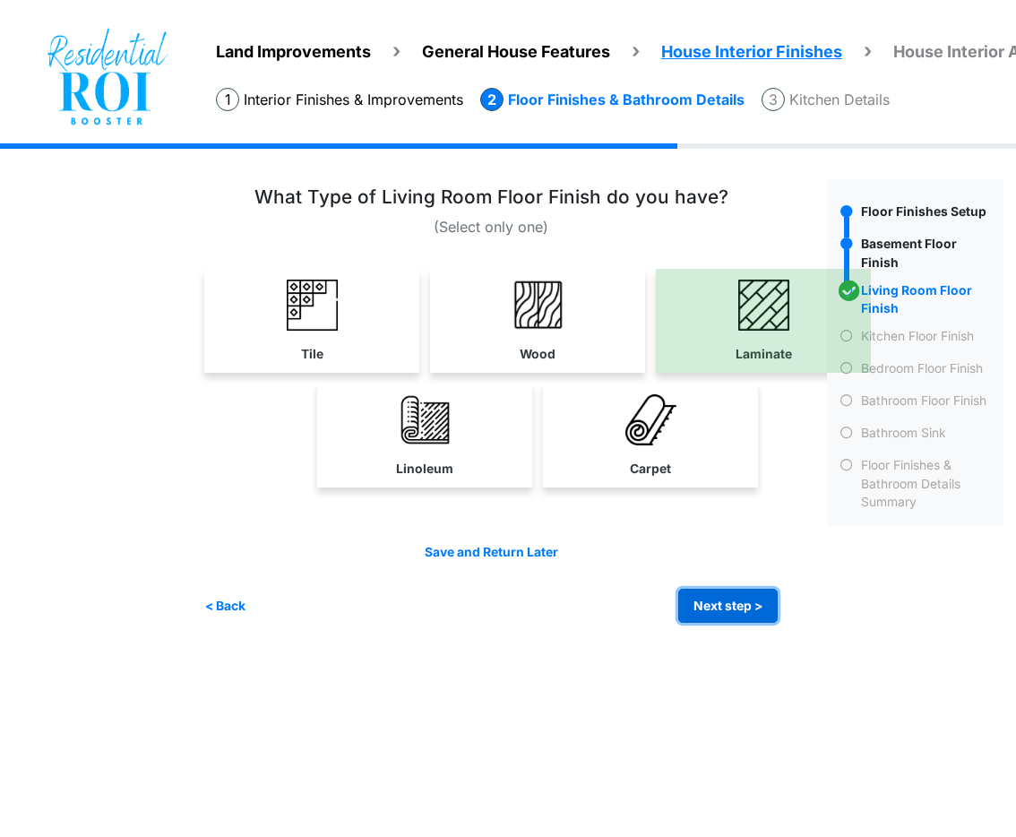
click at [705, 600] on button "Next step >" at bounding box center [727, 606] width 99 height 35
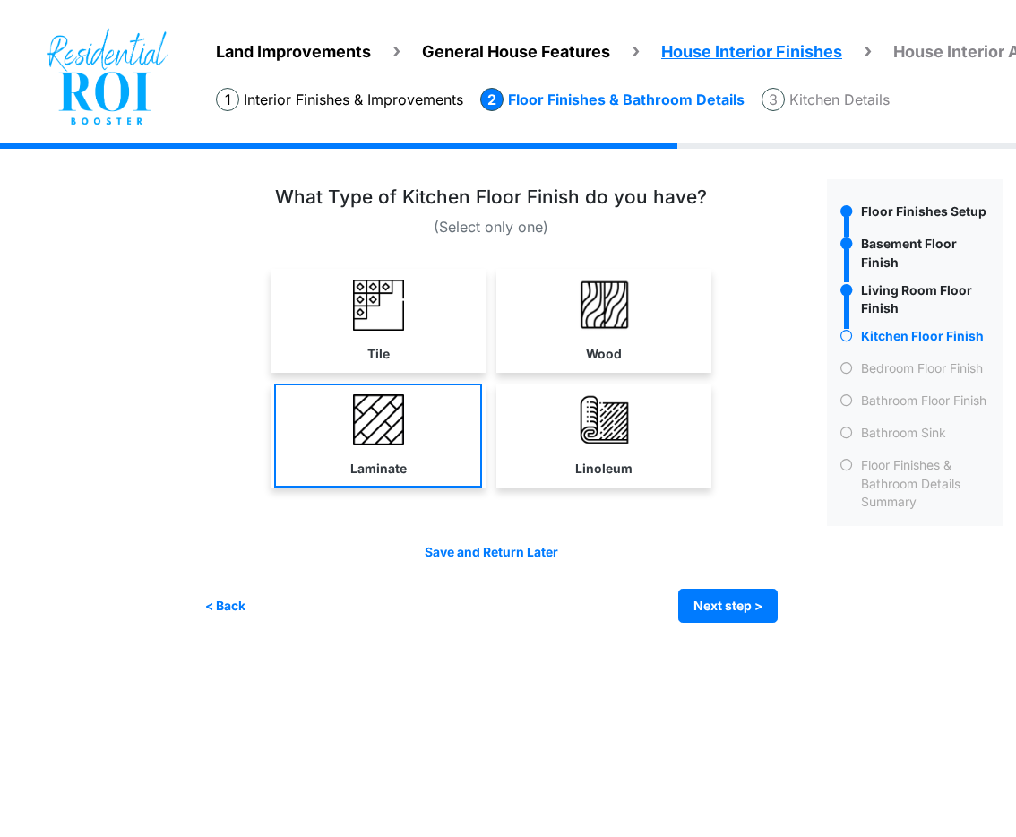
click at [349, 432] on link "Laminate" at bounding box center [378, 436] width 208 height 104
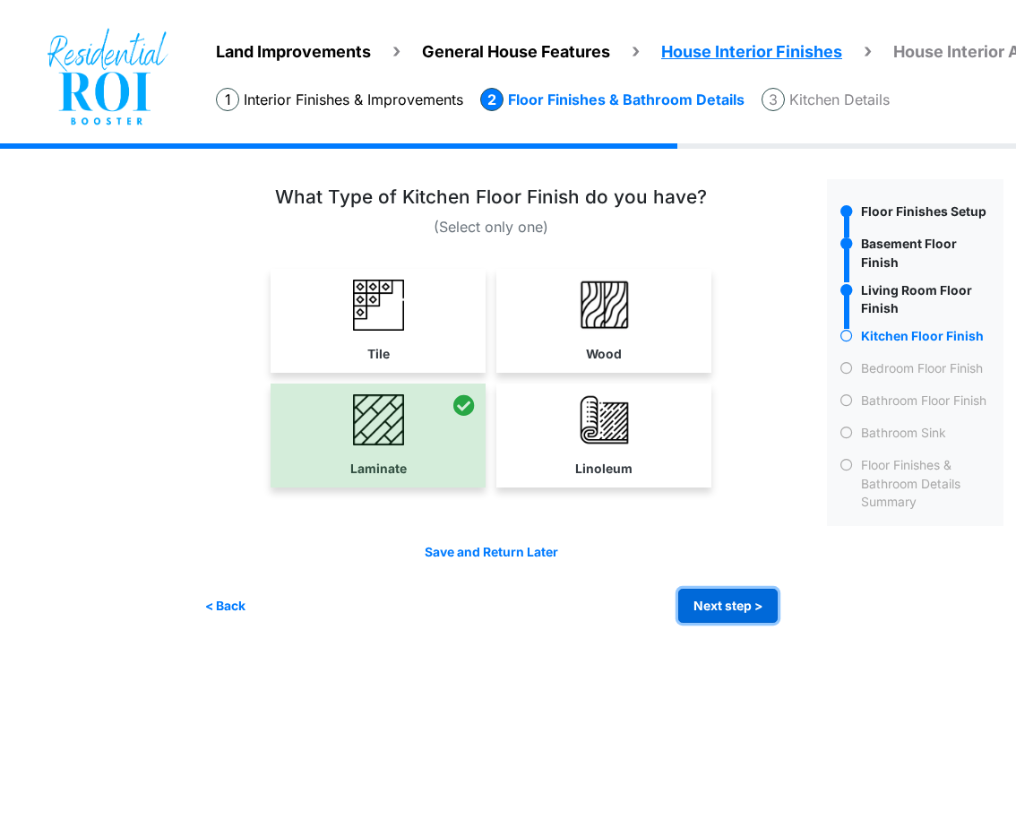
click at [712, 605] on button "Next step >" at bounding box center [727, 606] width 99 height 35
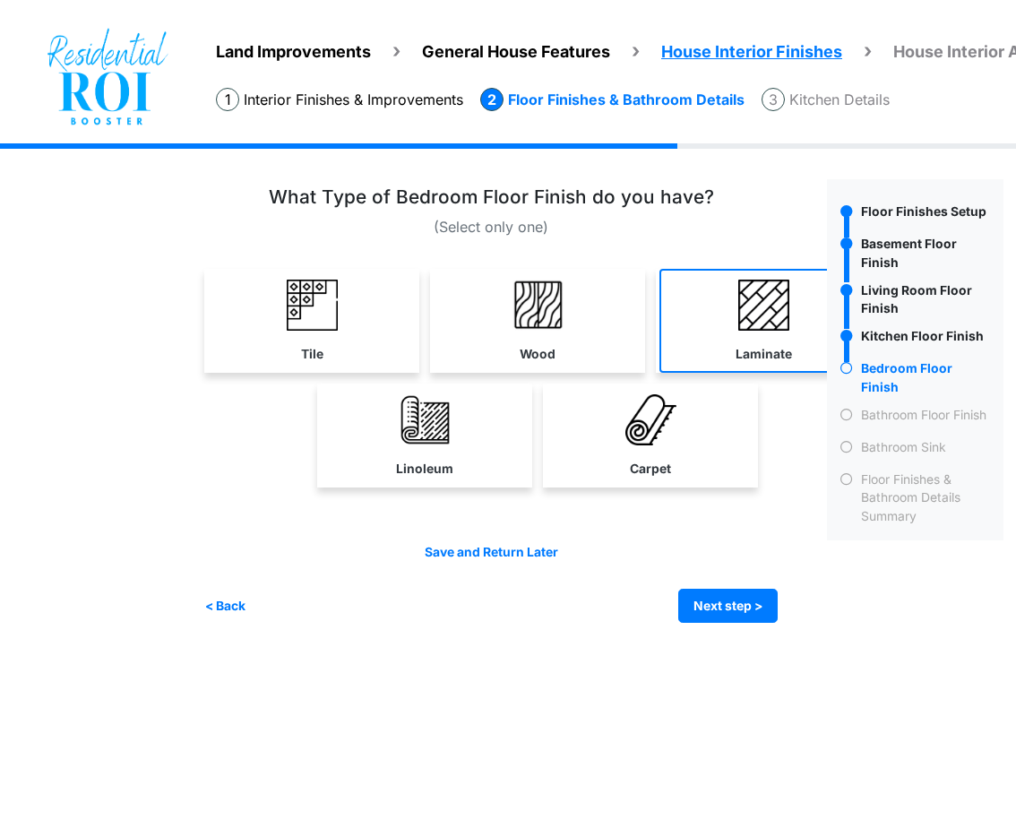
click at [751, 360] on label "Laminate" at bounding box center [764, 354] width 56 height 19
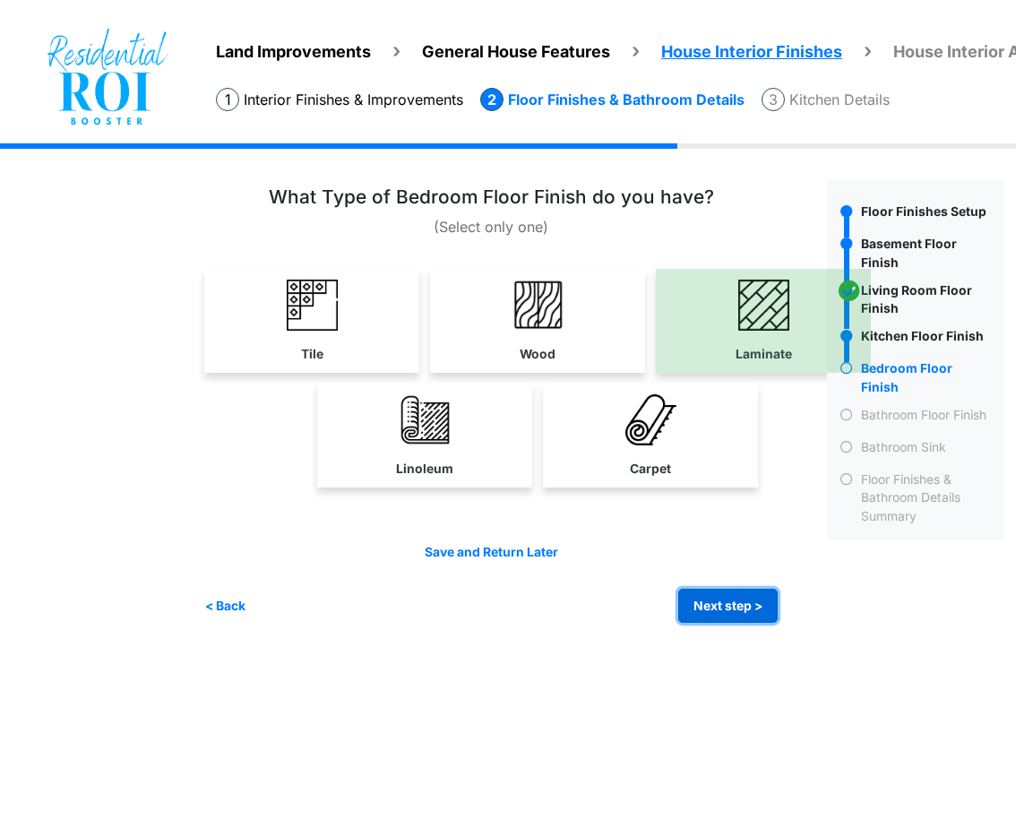
click at [757, 605] on button "Next step >" at bounding box center [727, 606] width 99 height 35
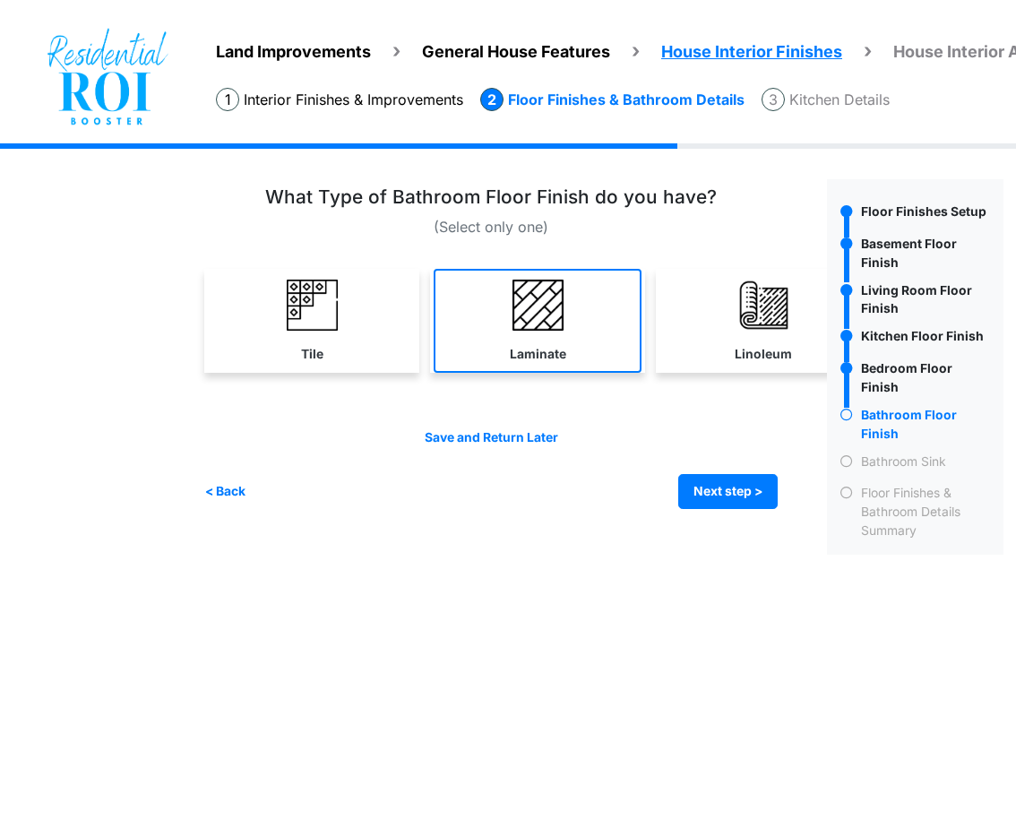
click at [566, 357] on link "Laminate" at bounding box center [538, 321] width 208 height 104
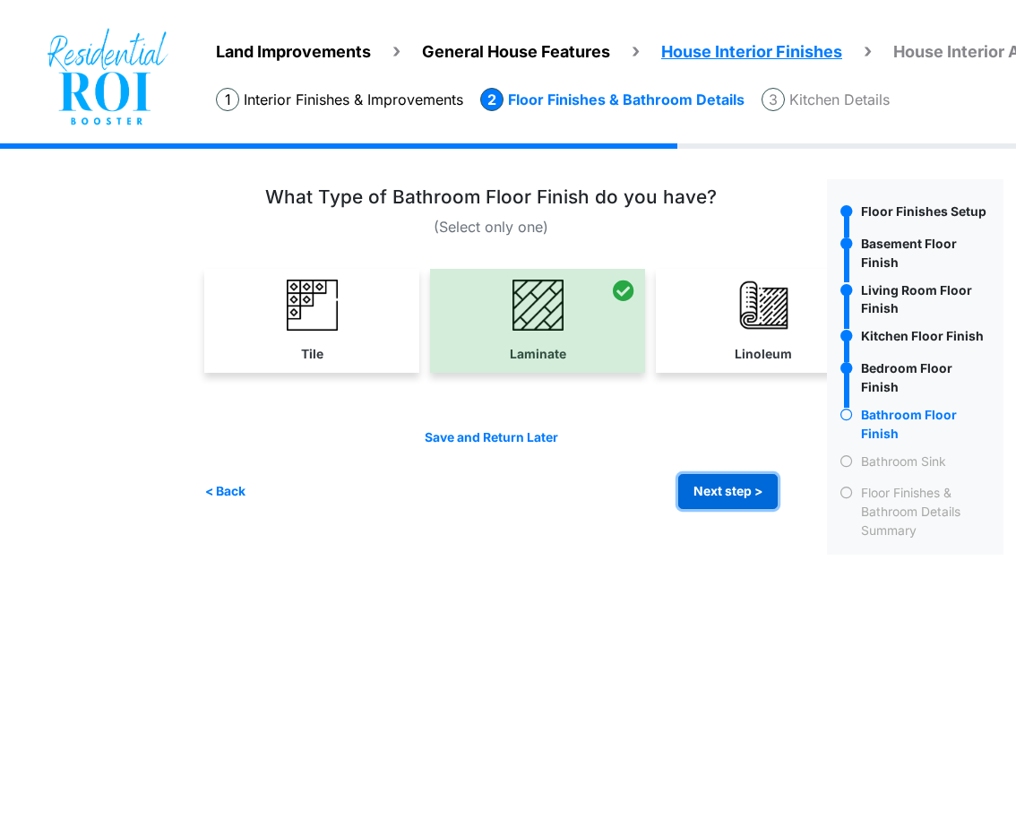
click at [759, 500] on button "Next step >" at bounding box center [727, 491] width 99 height 35
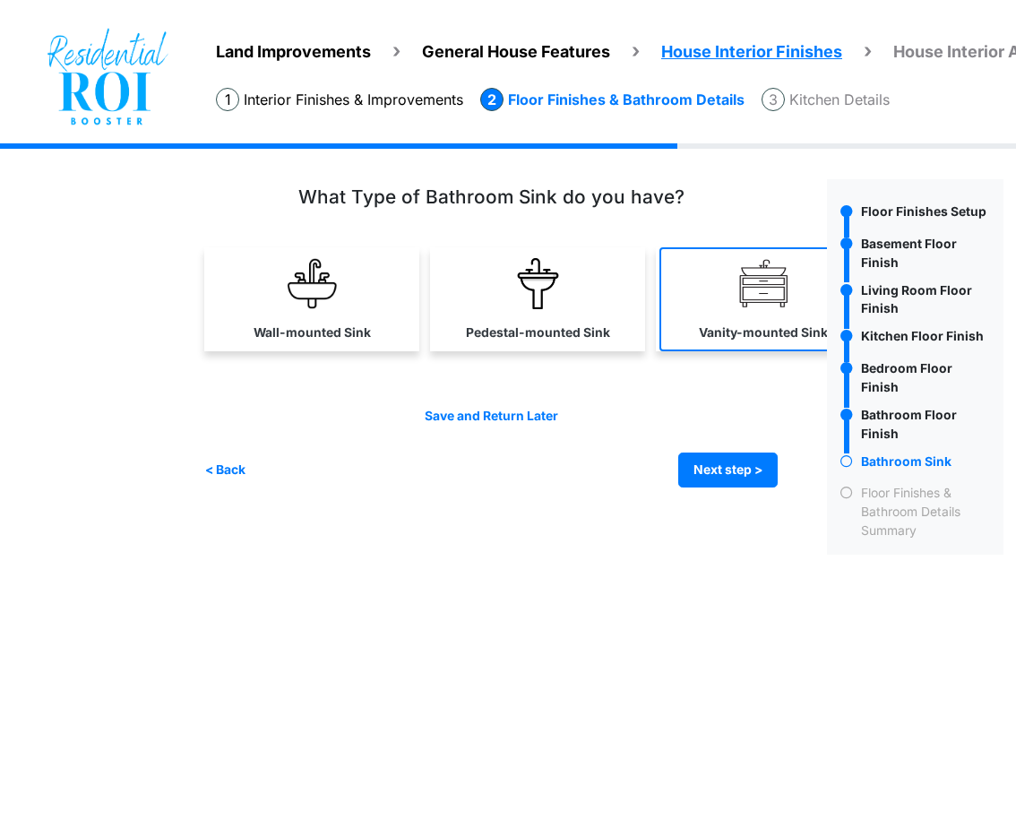
click at [790, 291] on link "Vanity-mounted Sink" at bounding box center [764, 299] width 208 height 104
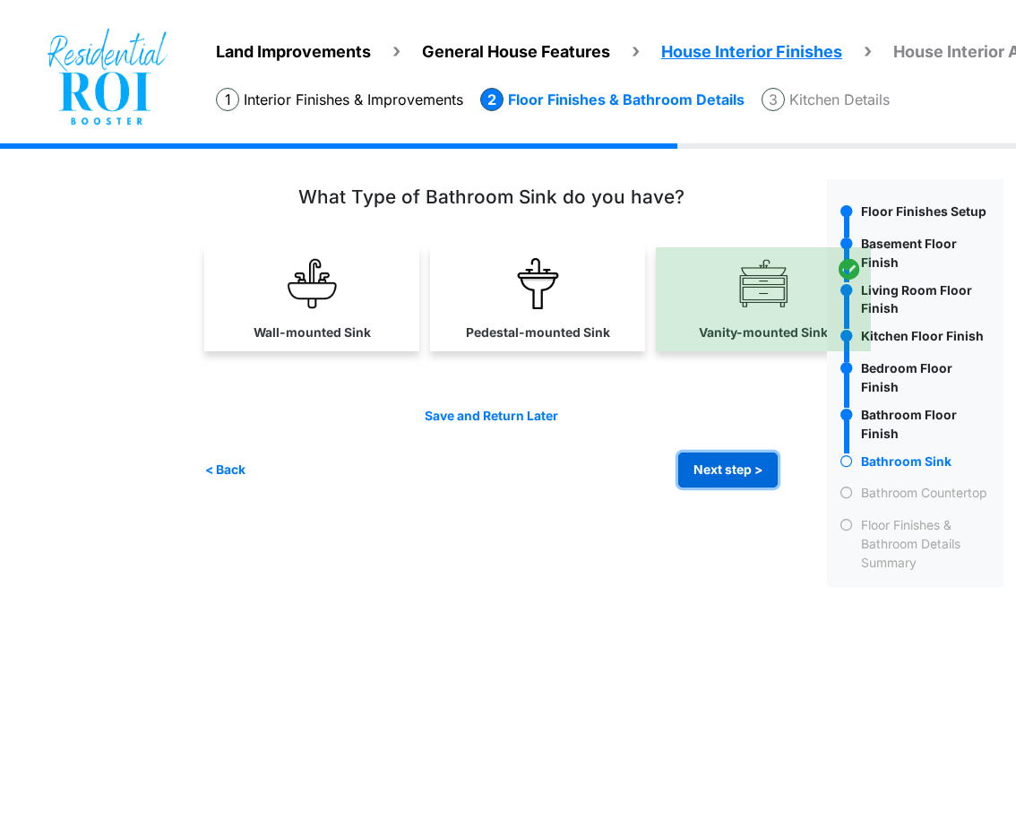
click at [749, 477] on button "Next step >" at bounding box center [727, 470] width 99 height 35
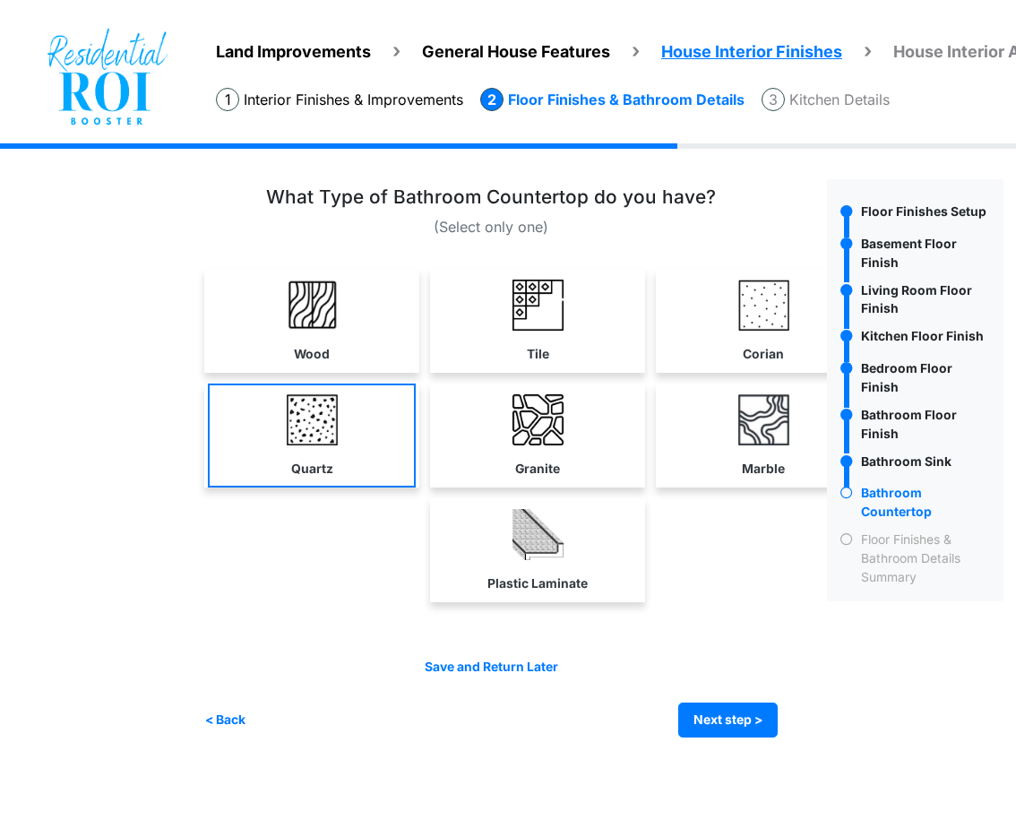
click at [286, 463] on link "Quartz" at bounding box center [312, 436] width 208 height 104
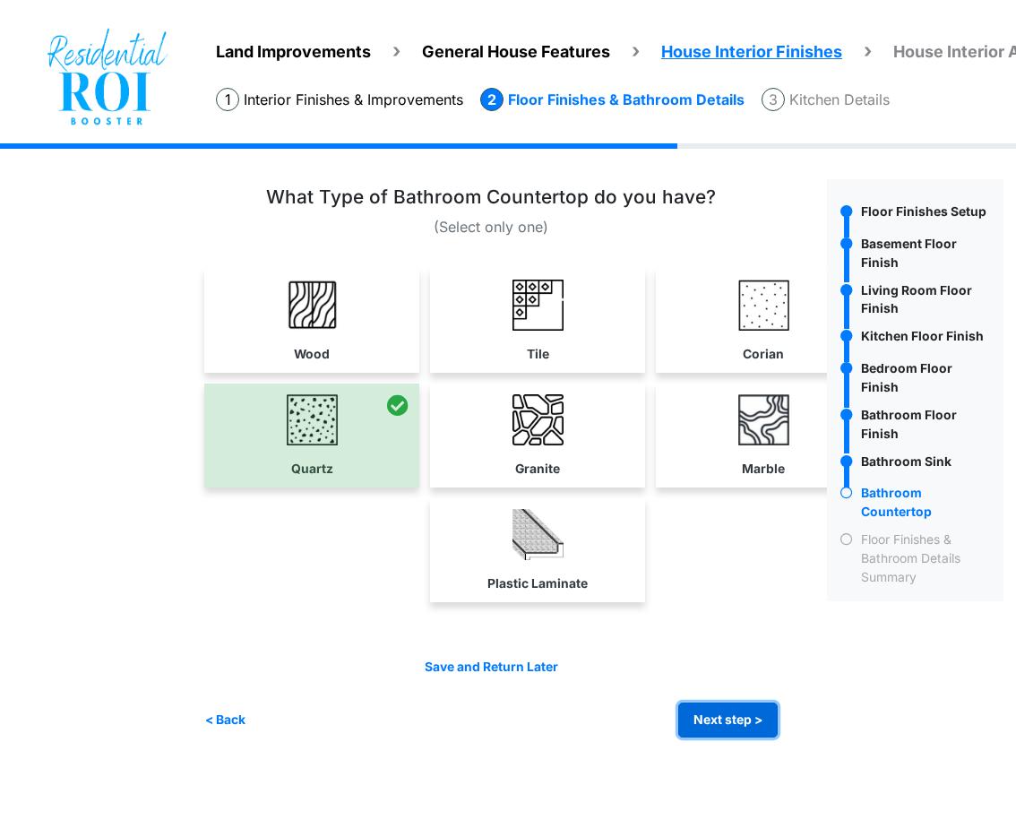
click at [706, 724] on button "Next step >" at bounding box center [727, 720] width 99 height 35
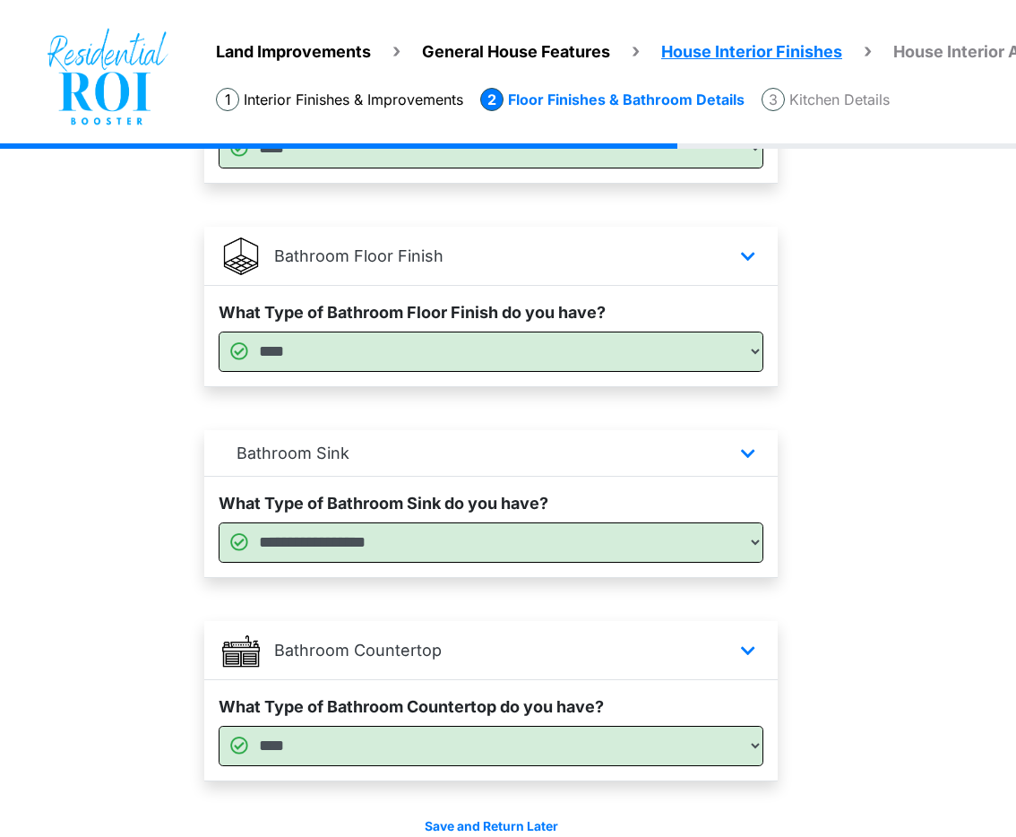
scroll to position [1154, 12]
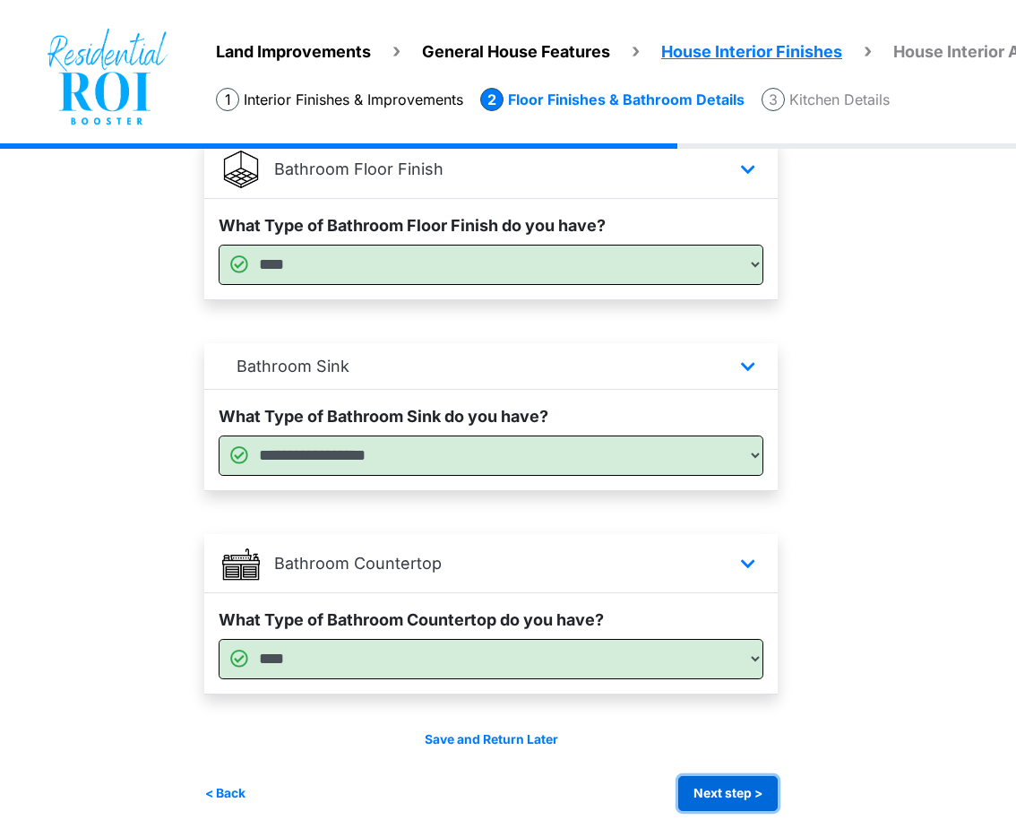
click at [735, 794] on button "Next step >" at bounding box center [727, 793] width 99 height 35
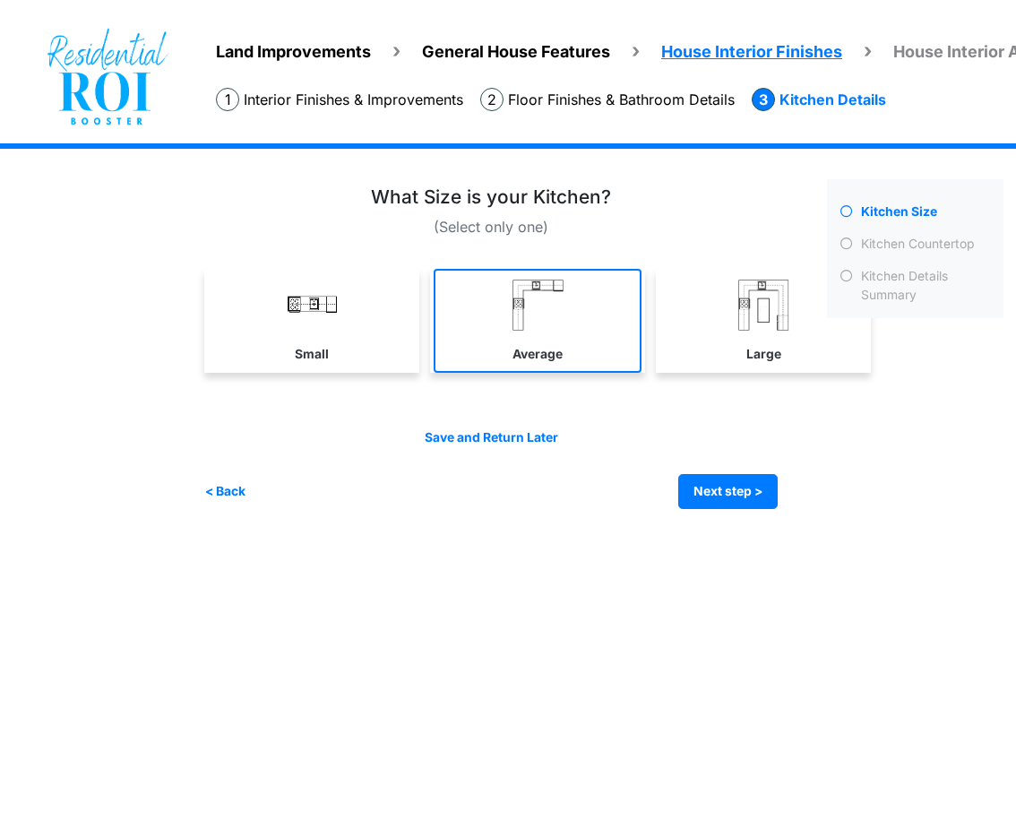
click at [526, 337] on link "Average" at bounding box center [538, 321] width 208 height 104
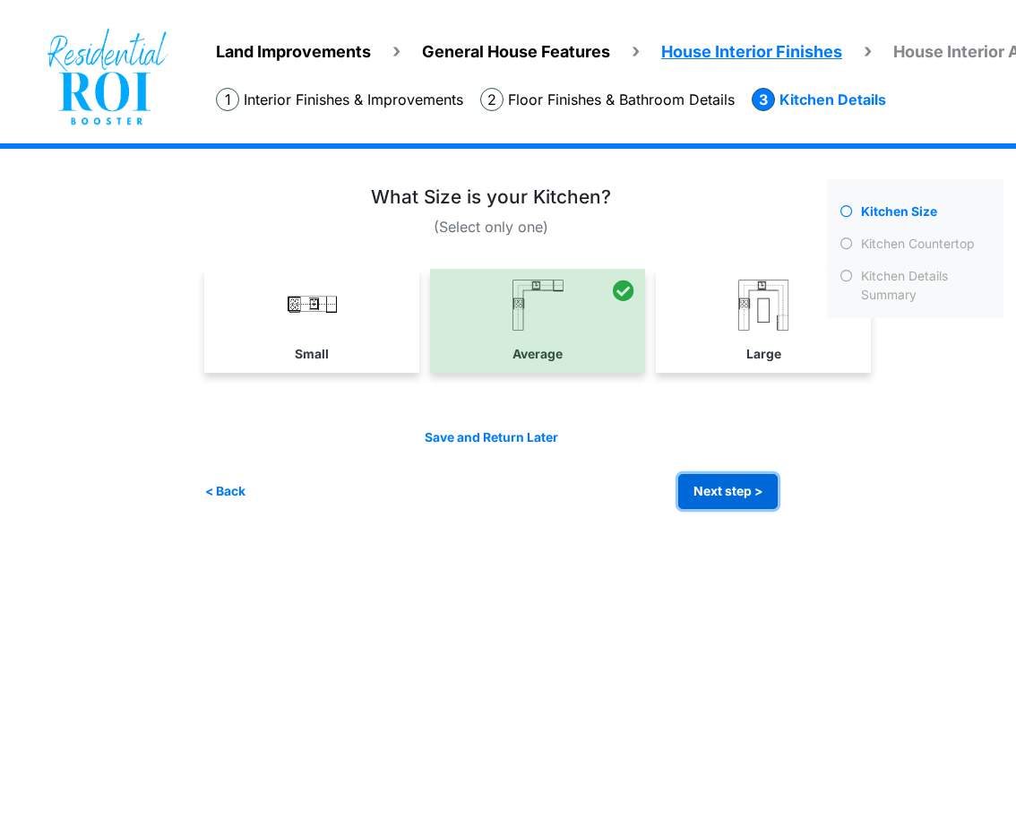
click at [710, 497] on button "Next step >" at bounding box center [727, 491] width 99 height 35
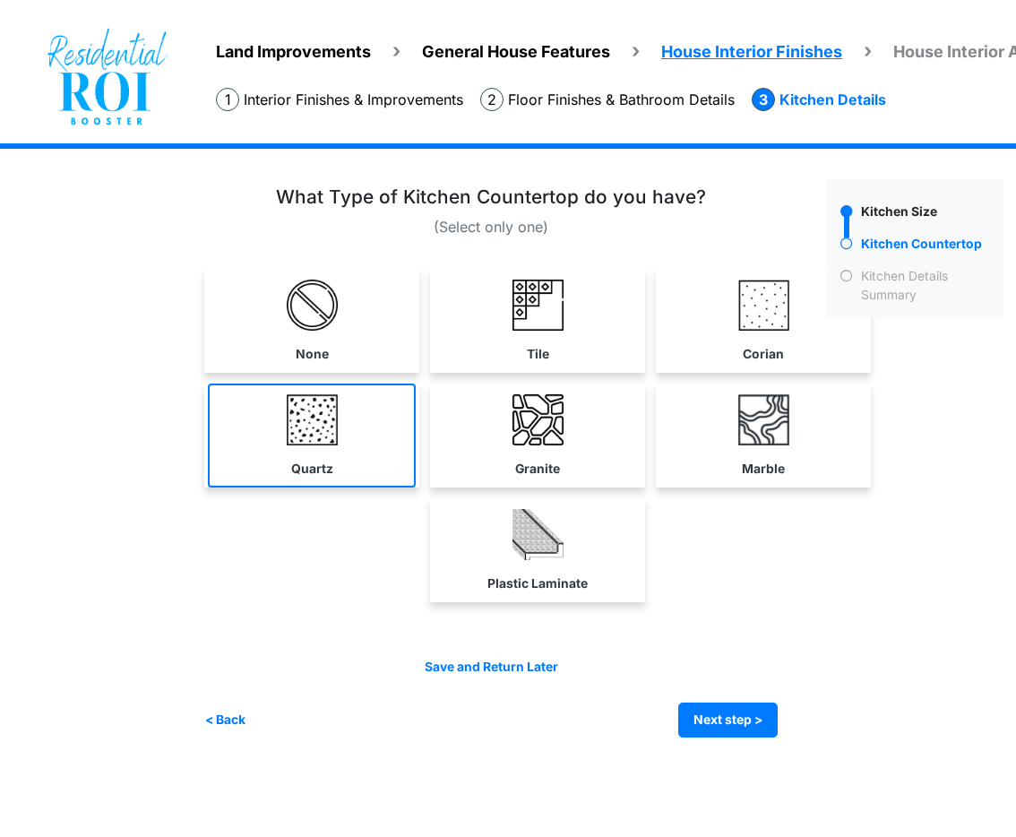
click at [362, 449] on link "Quartz" at bounding box center [312, 436] width 208 height 104
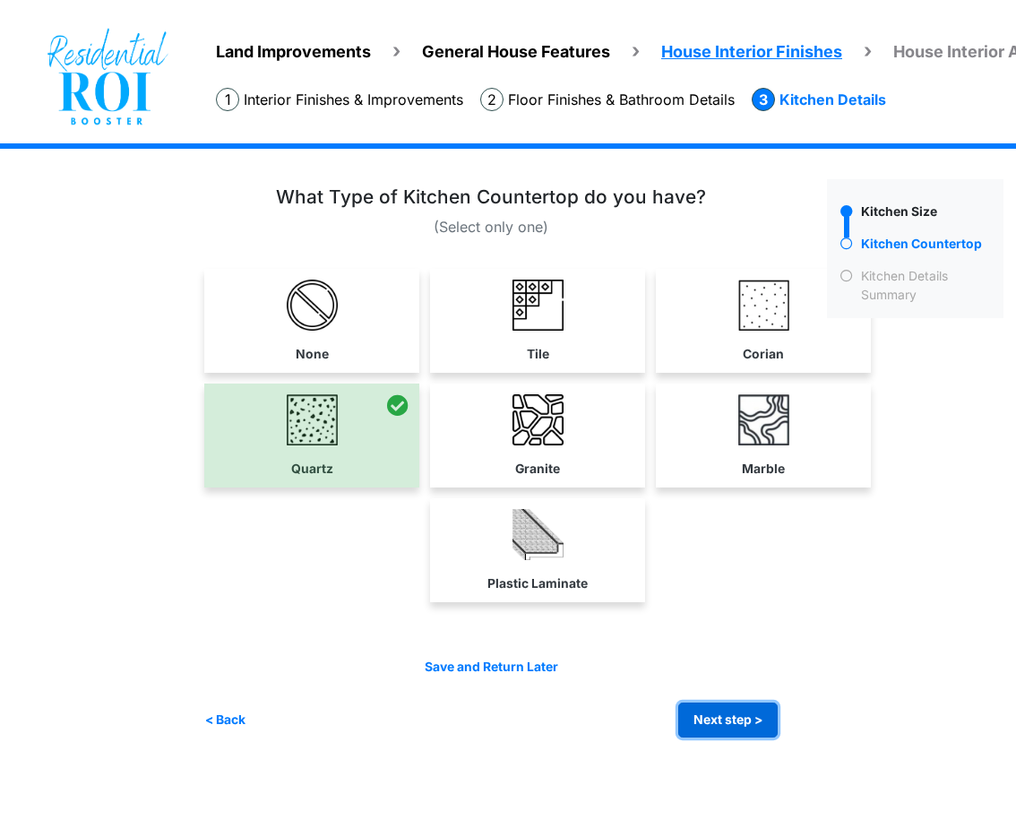
click at [723, 727] on button "Next step >" at bounding box center [727, 720] width 99 height 35
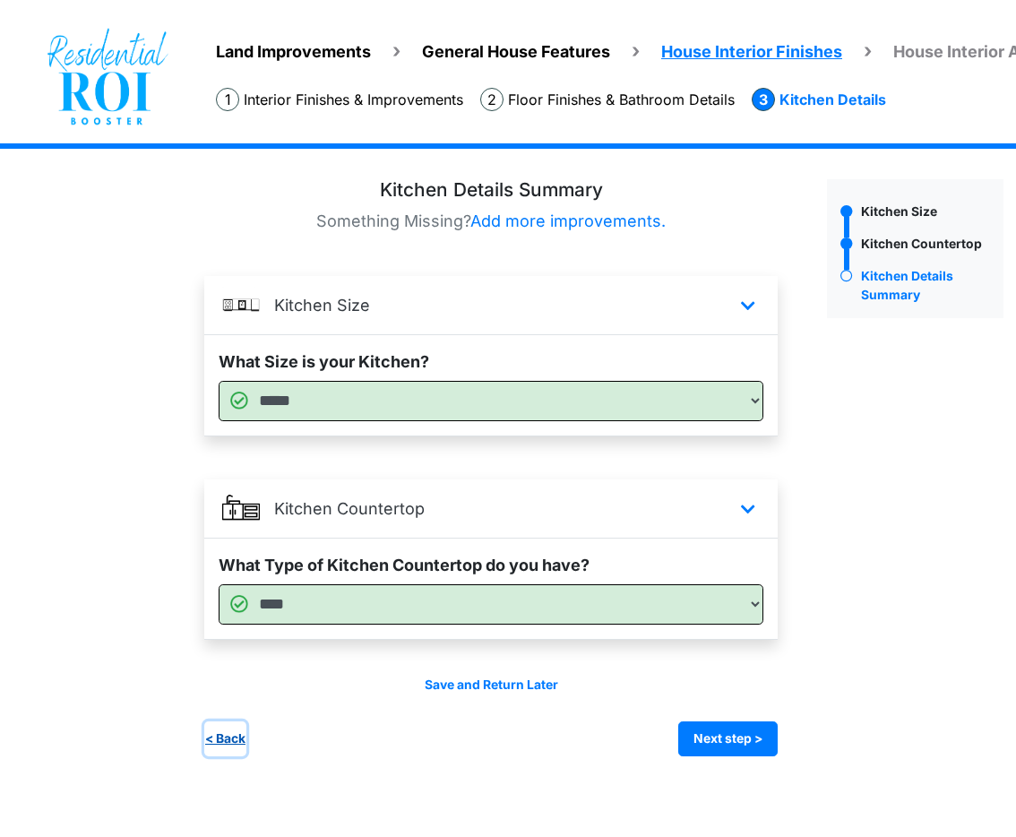
click at [235, 739] on button "< Back" at bounding box center [225, 739] width 42 height 35
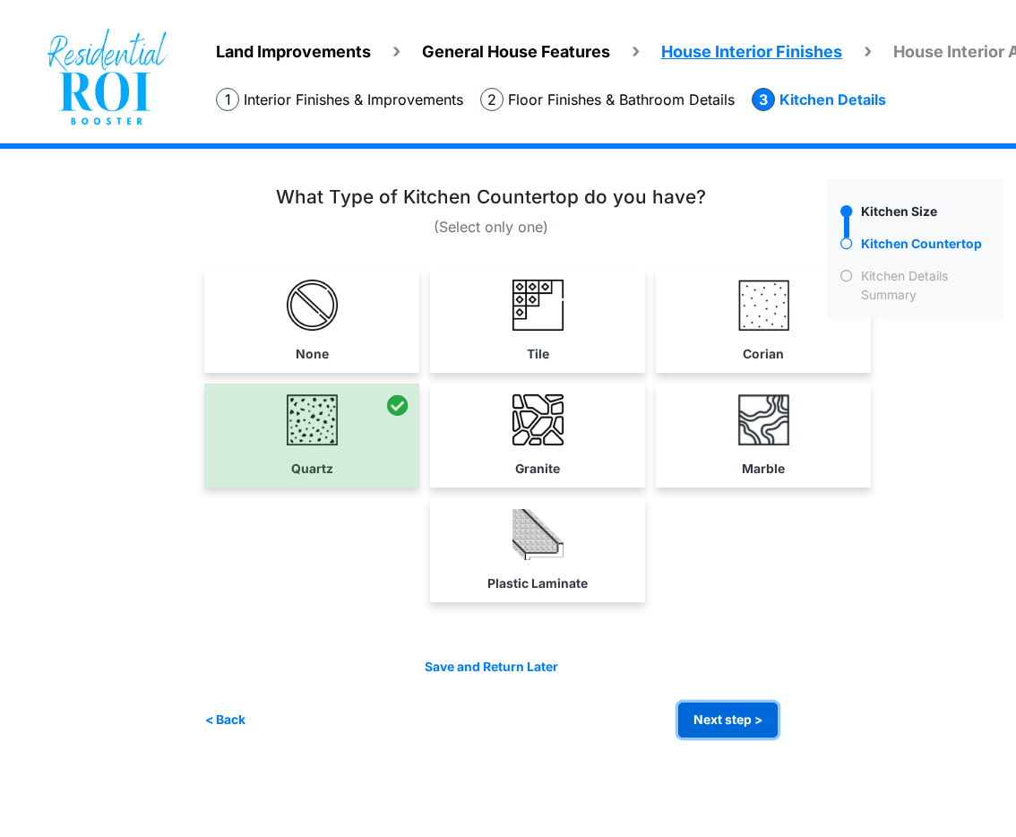
click at [691, 723] on button "Next step >" at bounding box center [727, 720] width 99 height 35
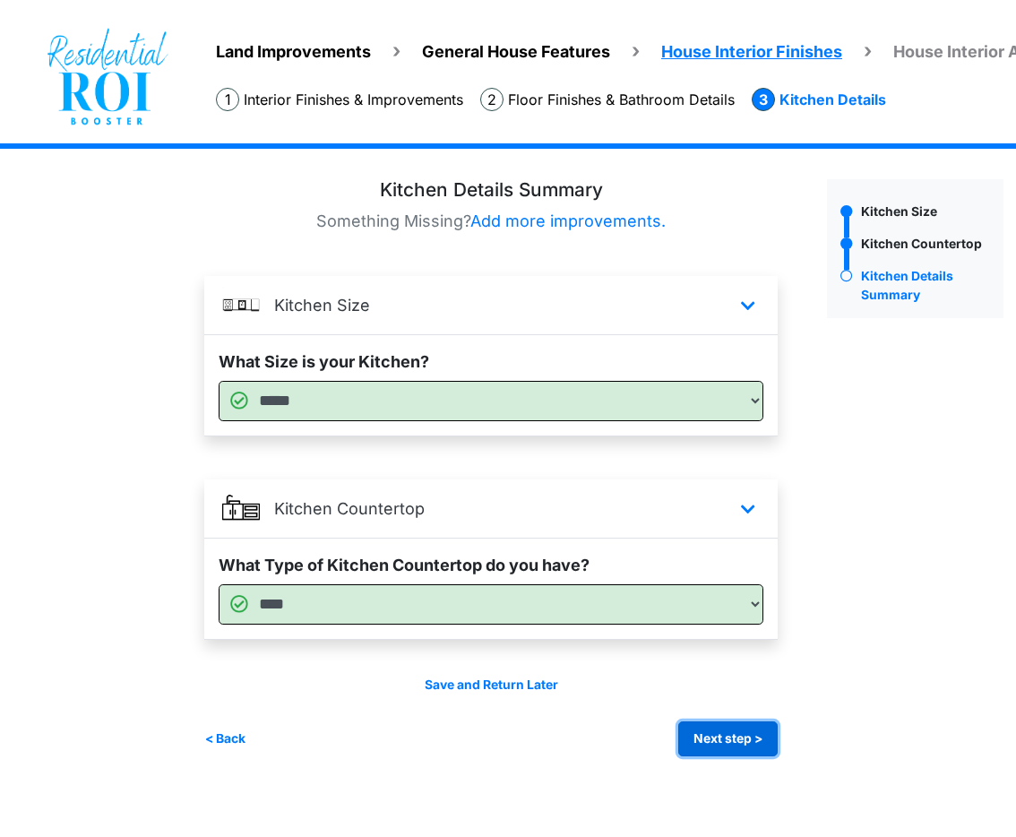
click at [699, 734] on button "Next step >" at bounding box center [727, 739] width 99 height 35
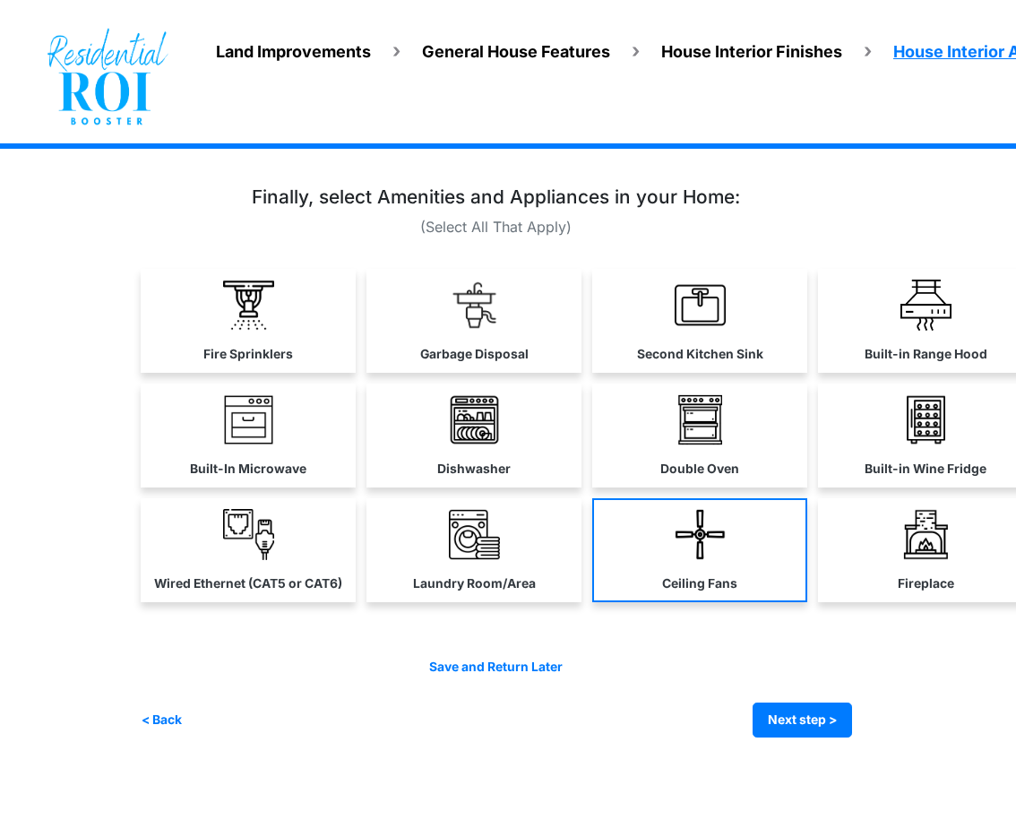
click at [711, 533] on img at bounding box center [700, 534] width 51 height 51
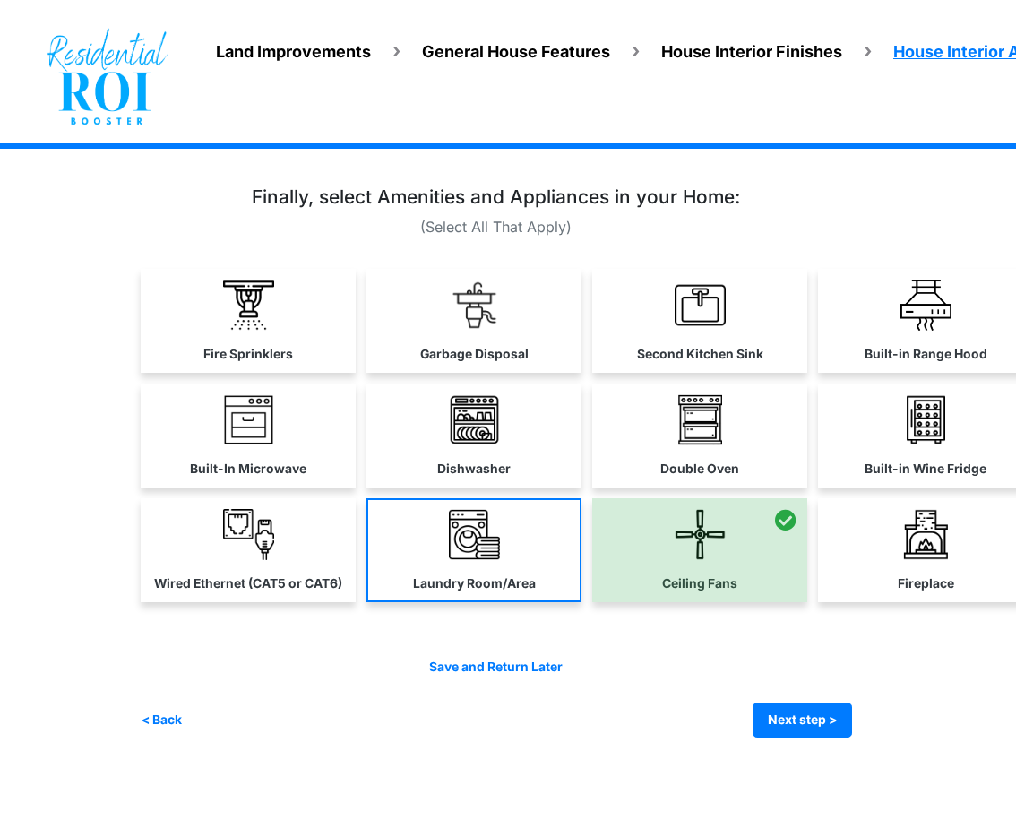
click at [512, 567] on link "Laundry Room/Area" at bounding box center [474, 550] width 215 height 104
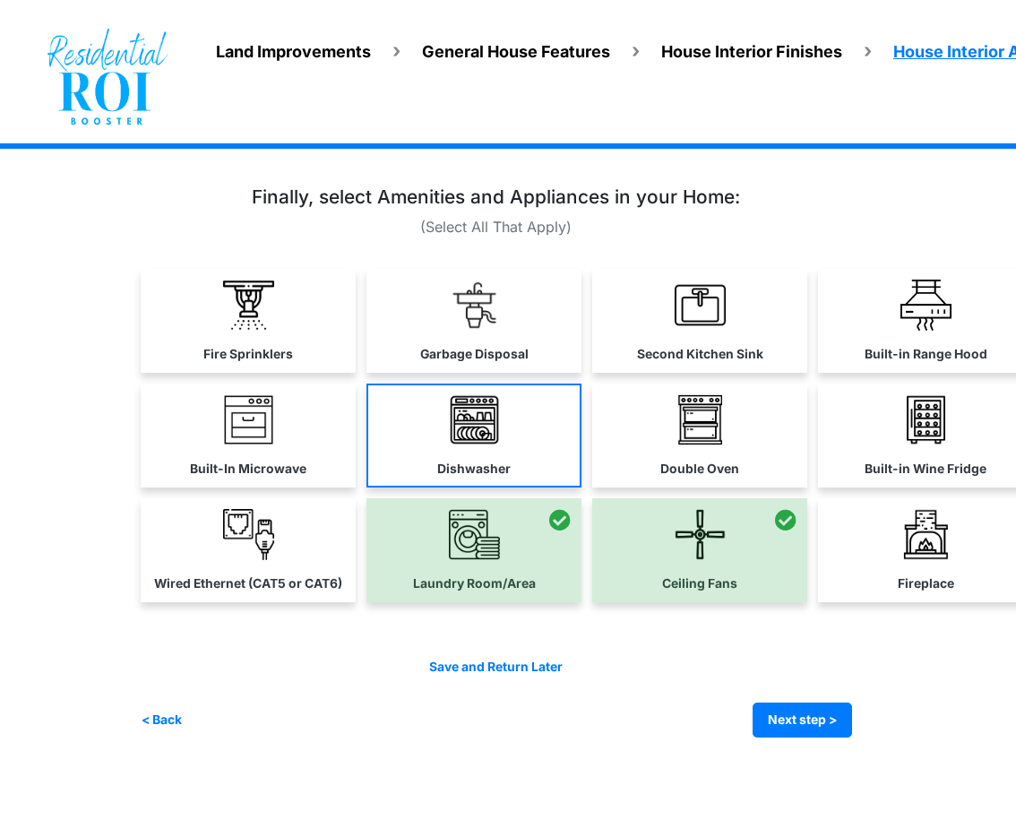
click at [524, 446] on link "Dishwasher" at bounding box center [474, 436] width 215 height 104
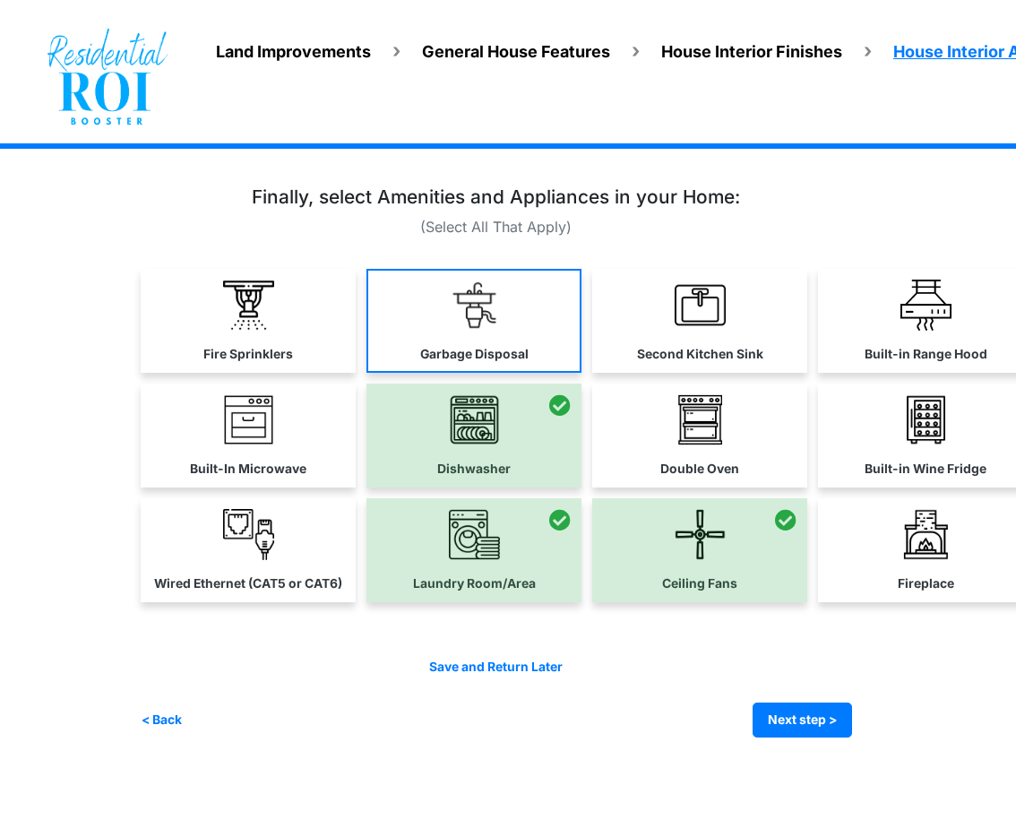
click at [501, 331] on link "Garbage Disposal" at bounding box center [474, 321] width 215 height 104
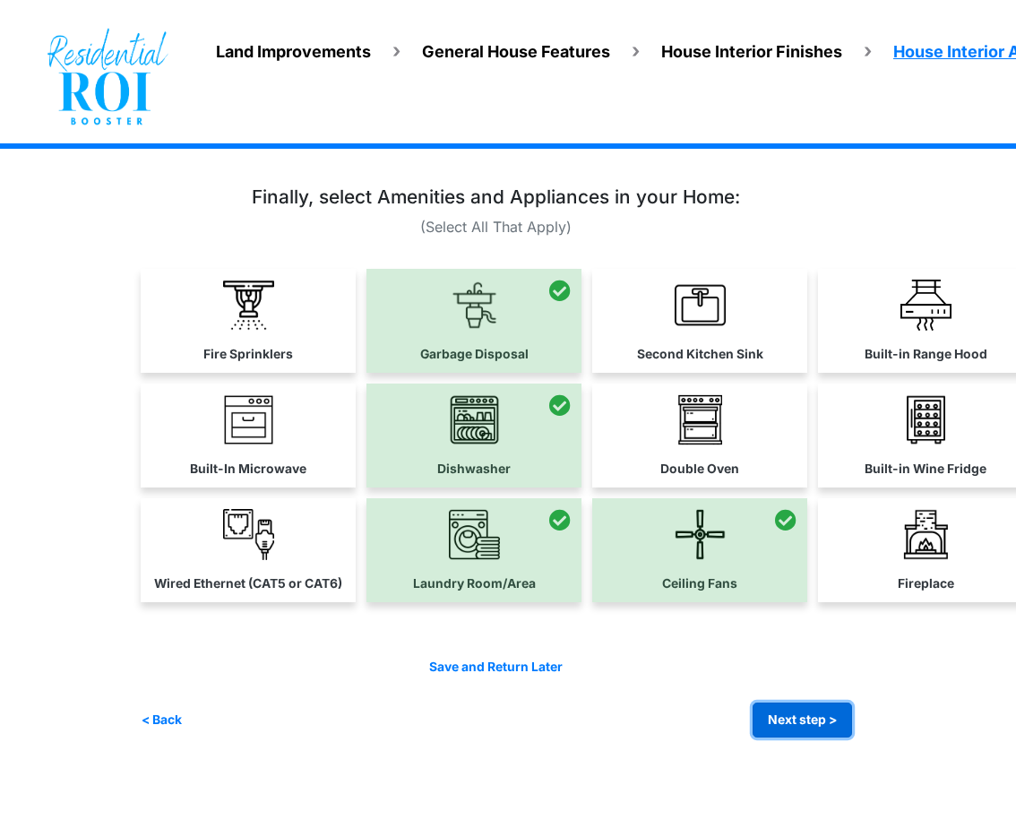
click at [820, 729] on button "Next step >" at bounding box center [802, 720] width 99 height 35
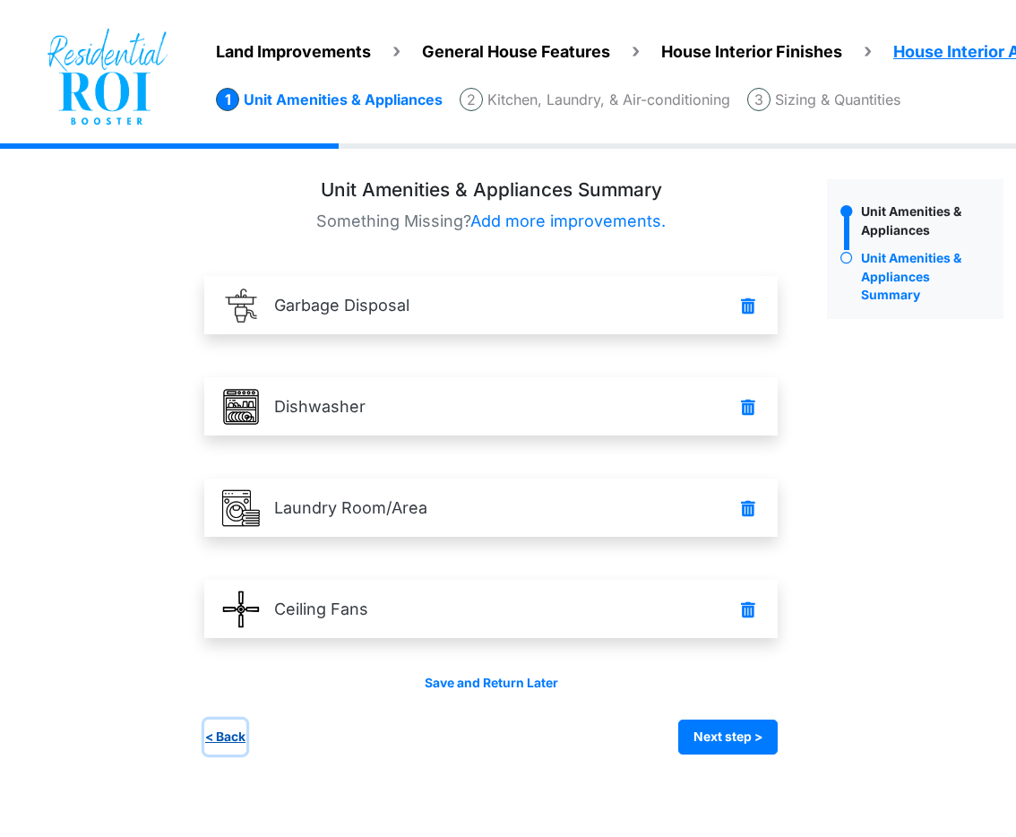
click at [230, 739] on button "< Back" at bounding box center [225, 737] width 42 height 35
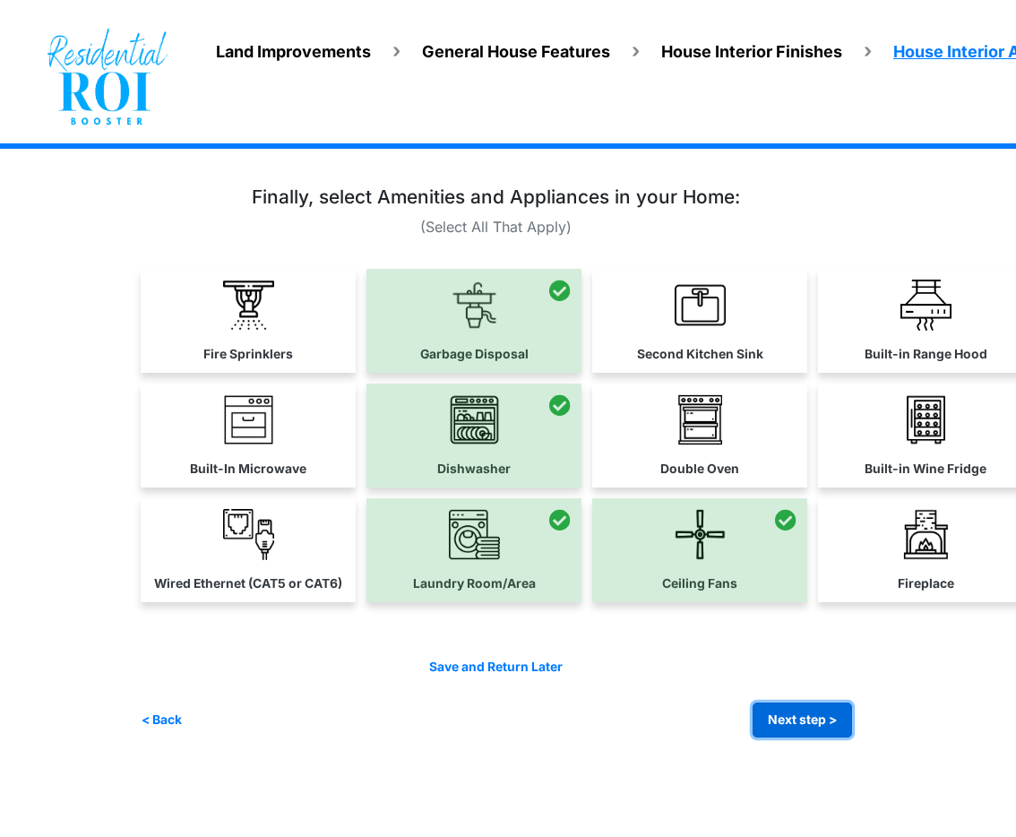
click at [807, 715] on button "Next step >" at bounding box center [802, 720] width 99 height 35
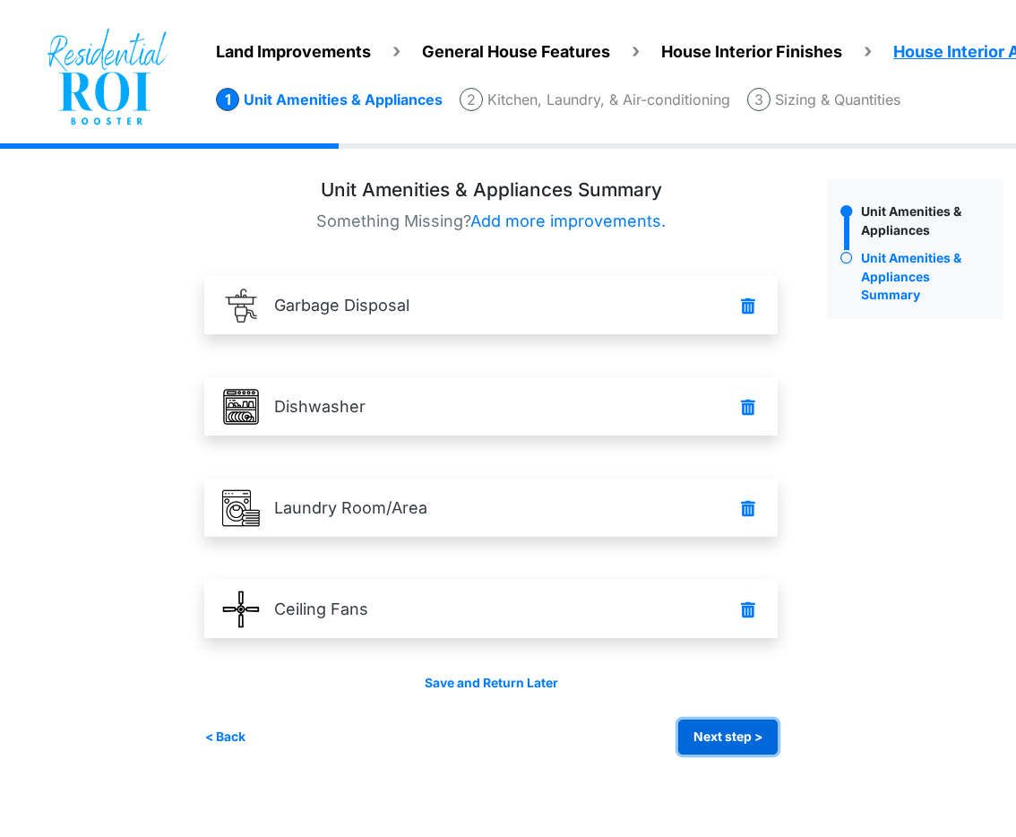
click at [748, 739] on button "Next step >" at bounding box center [727, 737] width 99 height 35
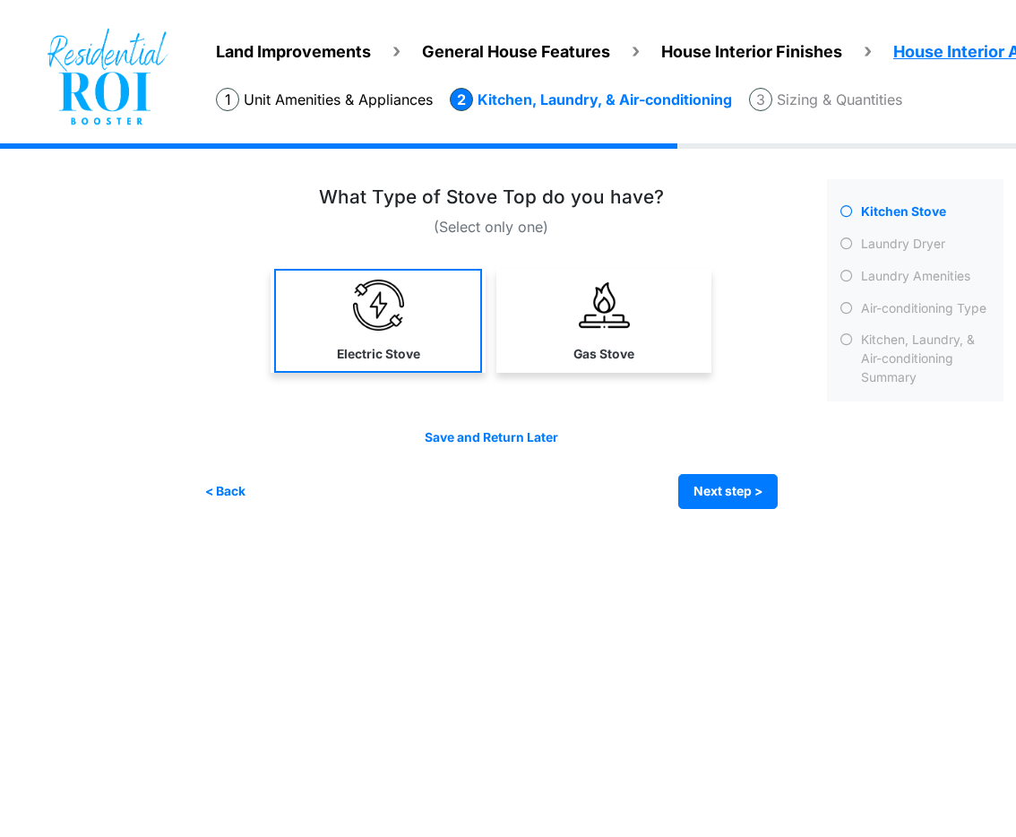
click at [428, 350] on link "Electric Stove" at bounding box center [378, 321] width 208 height 104
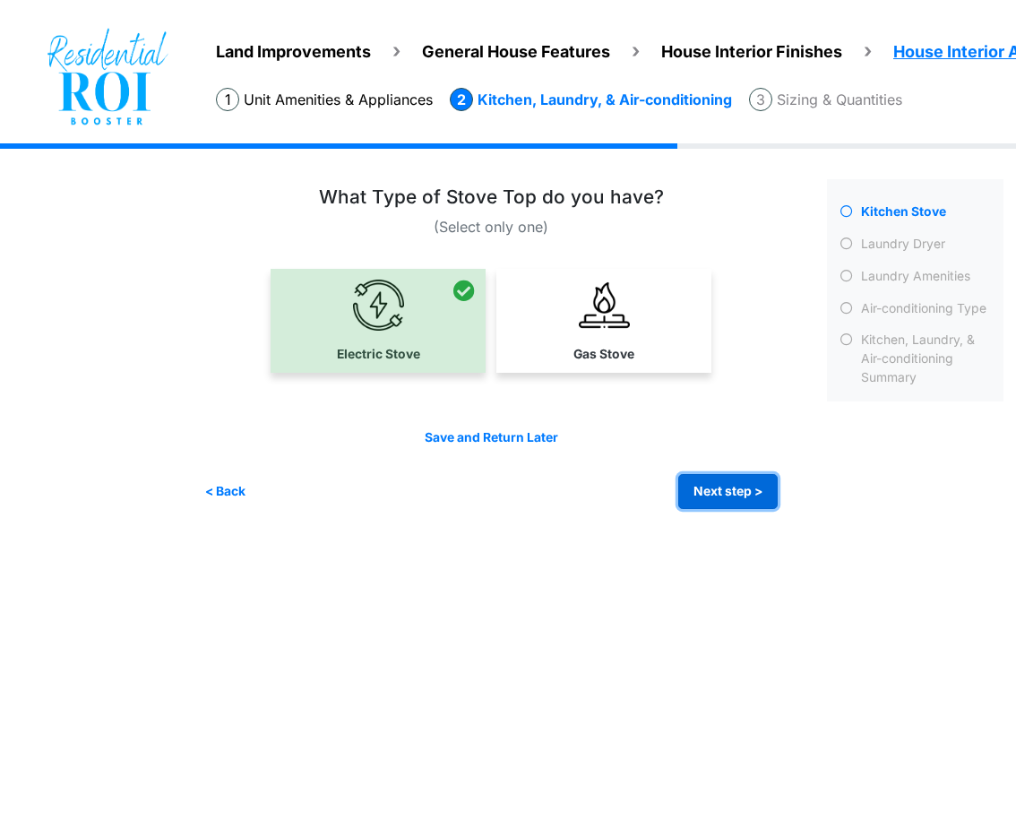
click at [757, 485] on button "Next step >" at bounding box center [727, 491] width 99 height 35
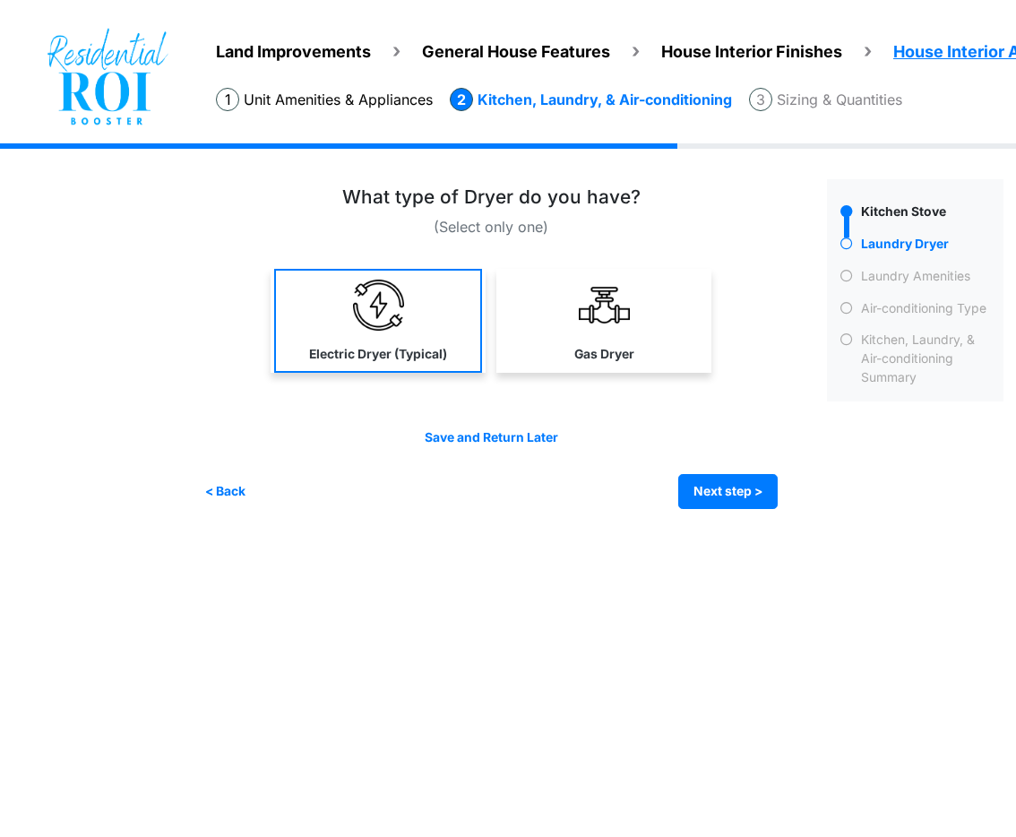
click at [358, 293] on img at bounding box center [378, 305] width 51 height 51
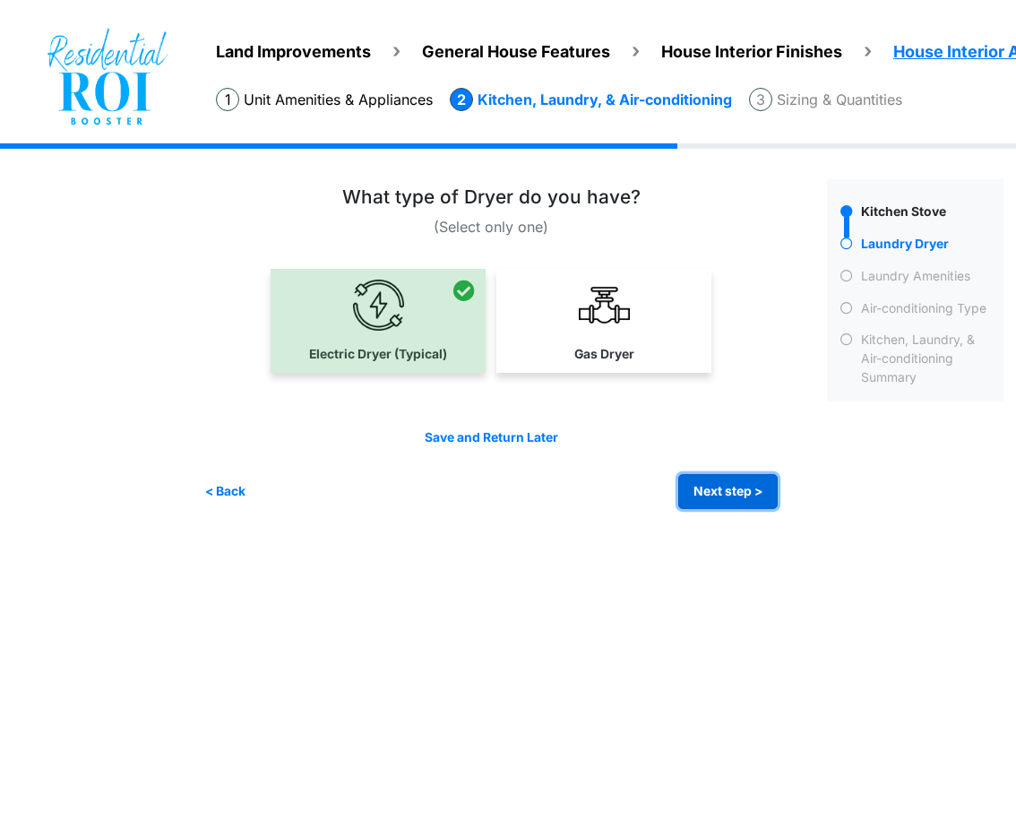
click at [731, 490] on button "Next step >" at bounding box center [727, 491] width 99 height 35
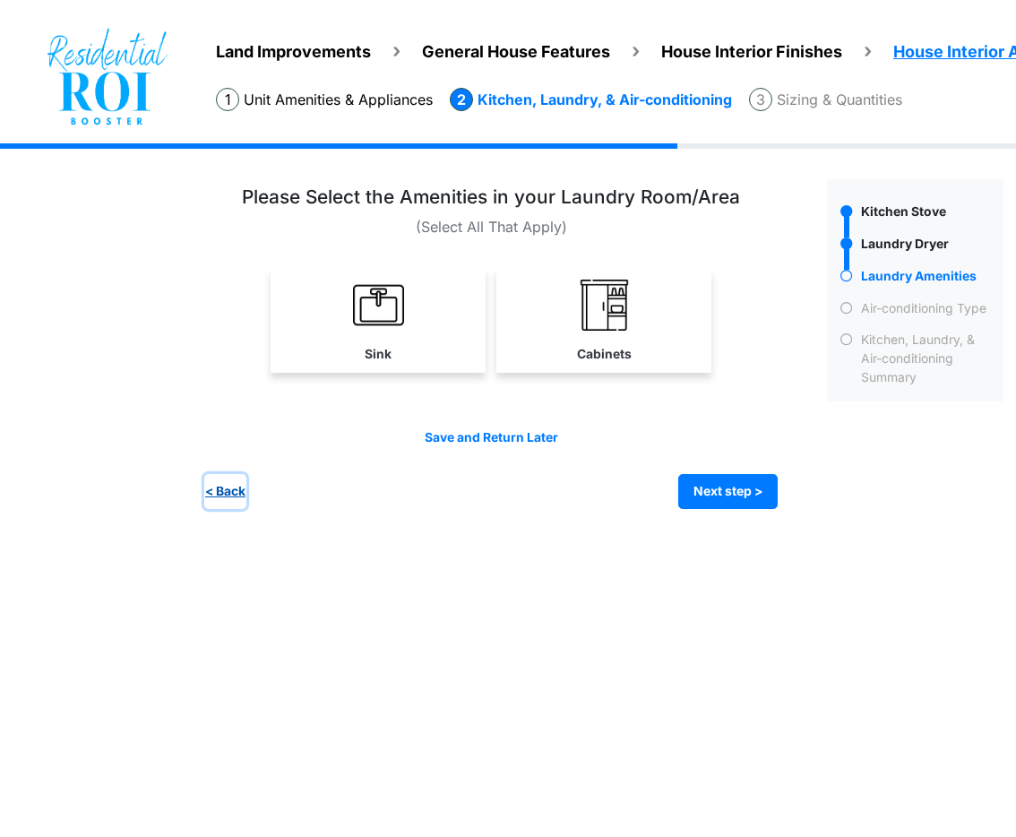
click at [244, 498] on button "< Back" at bounding box center [225, 491] width 42 height 35
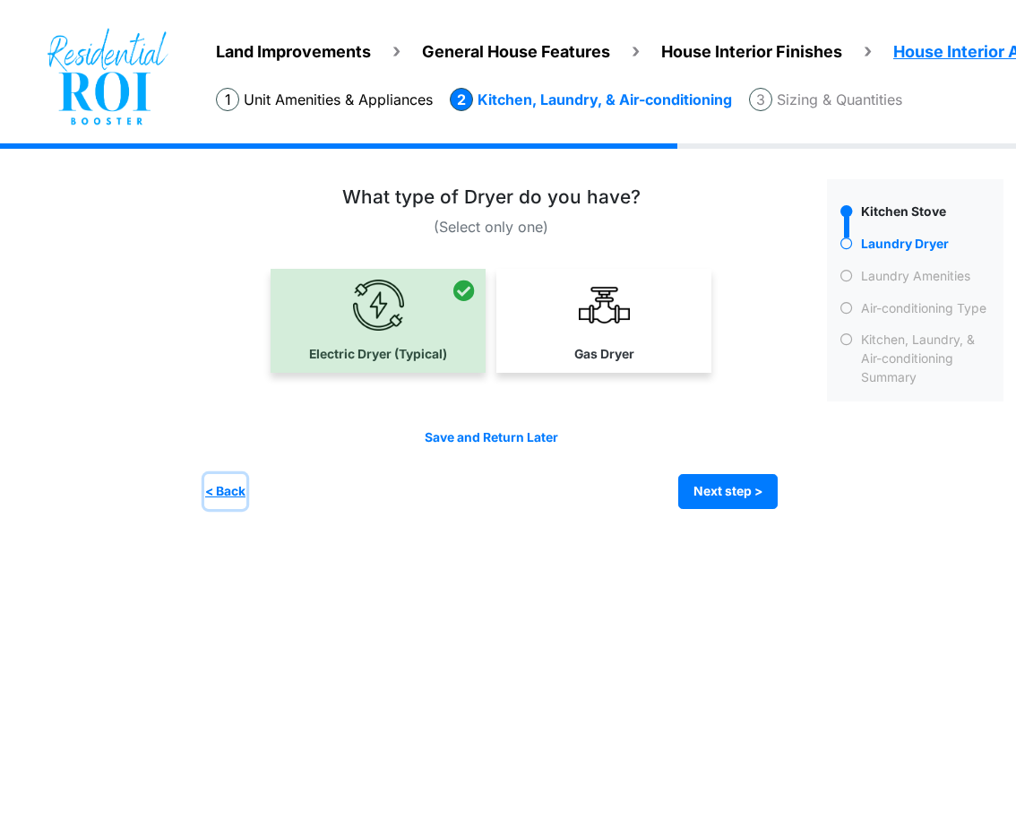
click at [244, 498] on button "< Back" at bounding box center [225, 491] width 42 height 35
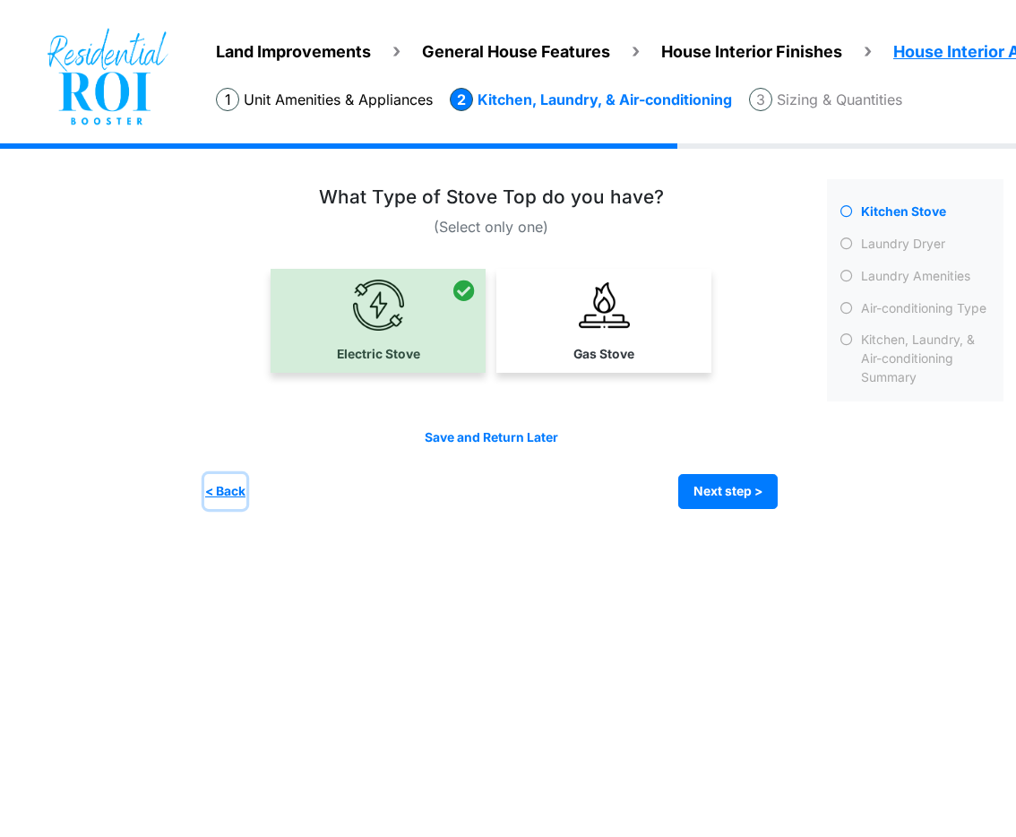
click at [244, 498] on button "< Back" at bounding box center [225, 491] width 42 height 35
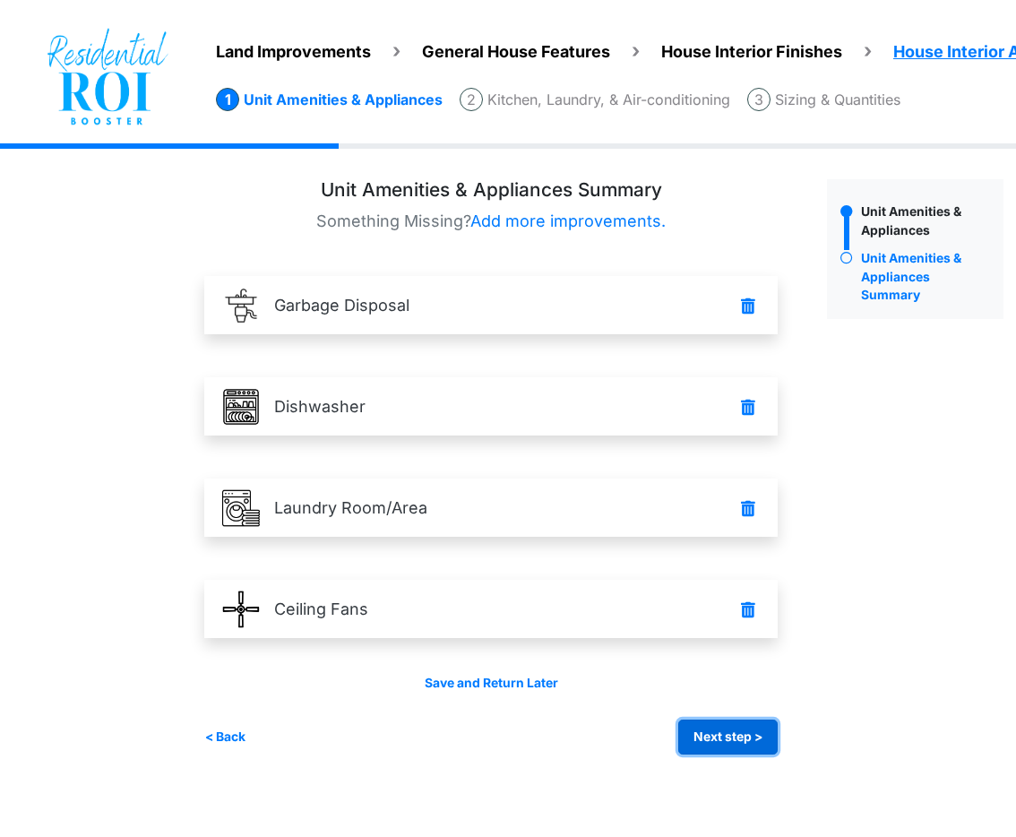
click at [718, 728] on button "Next step >" at bounding box center [727, 737] width 99 height 35
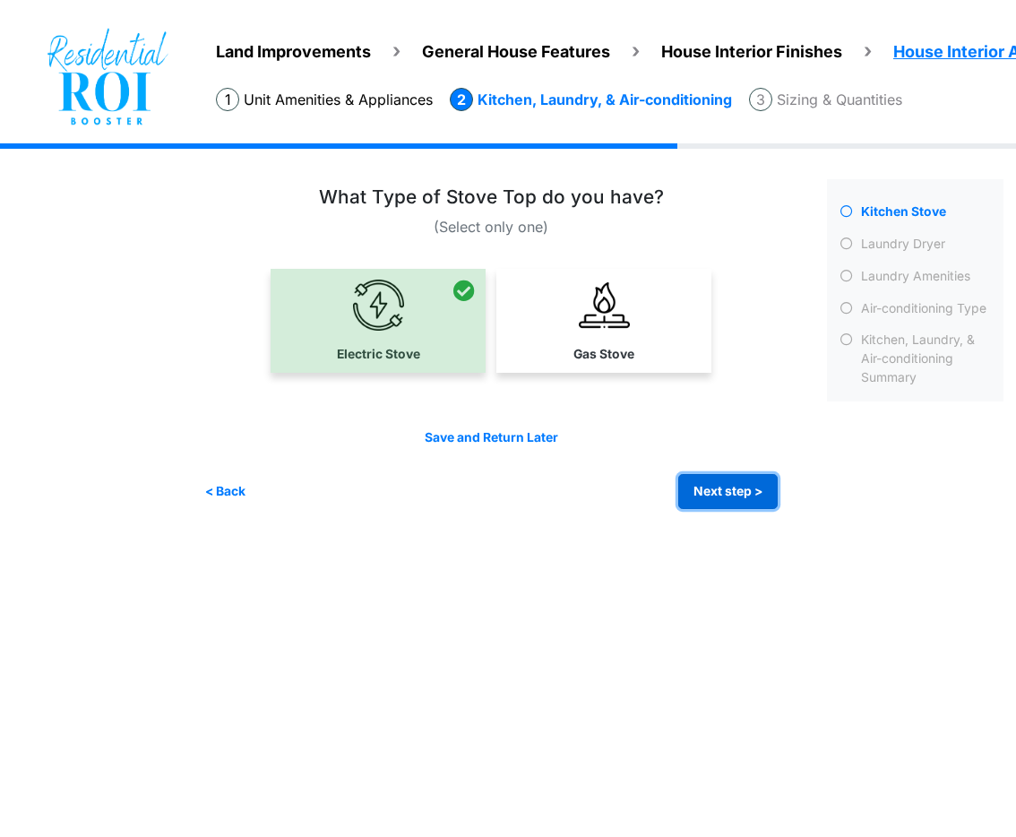
click at [755, 496] on button "Next step >" at bounding box center [727, 491] width 99 height 35
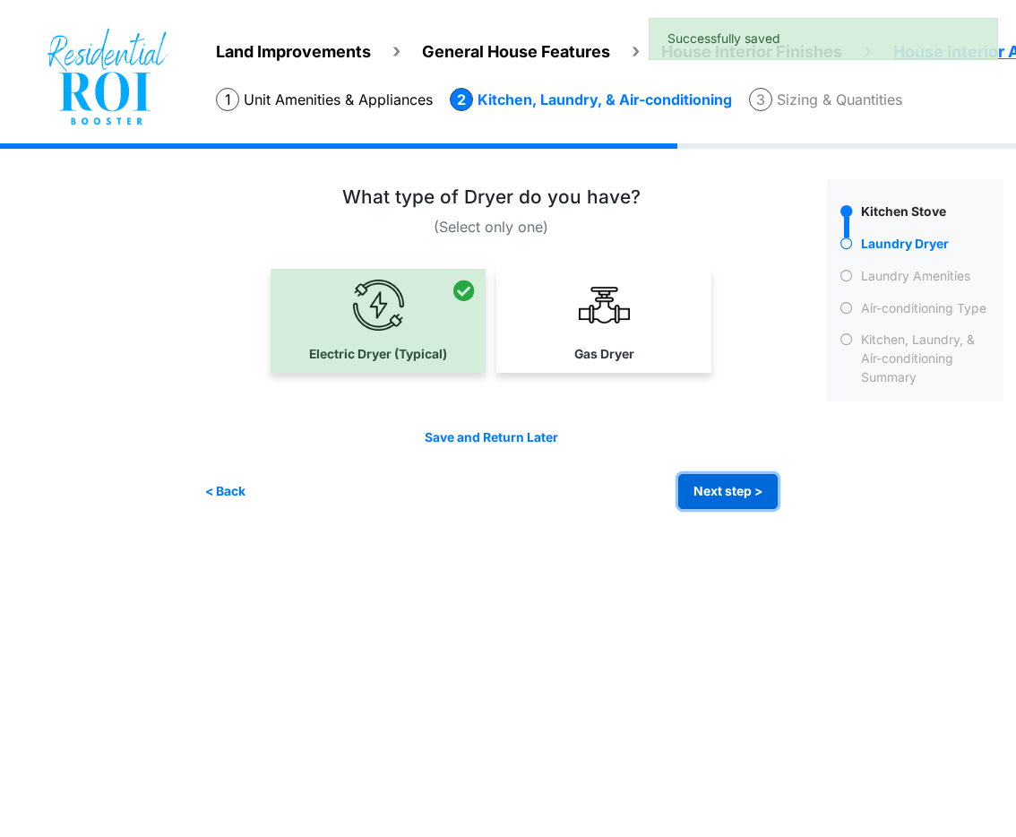
click at [755, 496] on button "Next step >" at bounding box center [727, 491] width 99 height 35
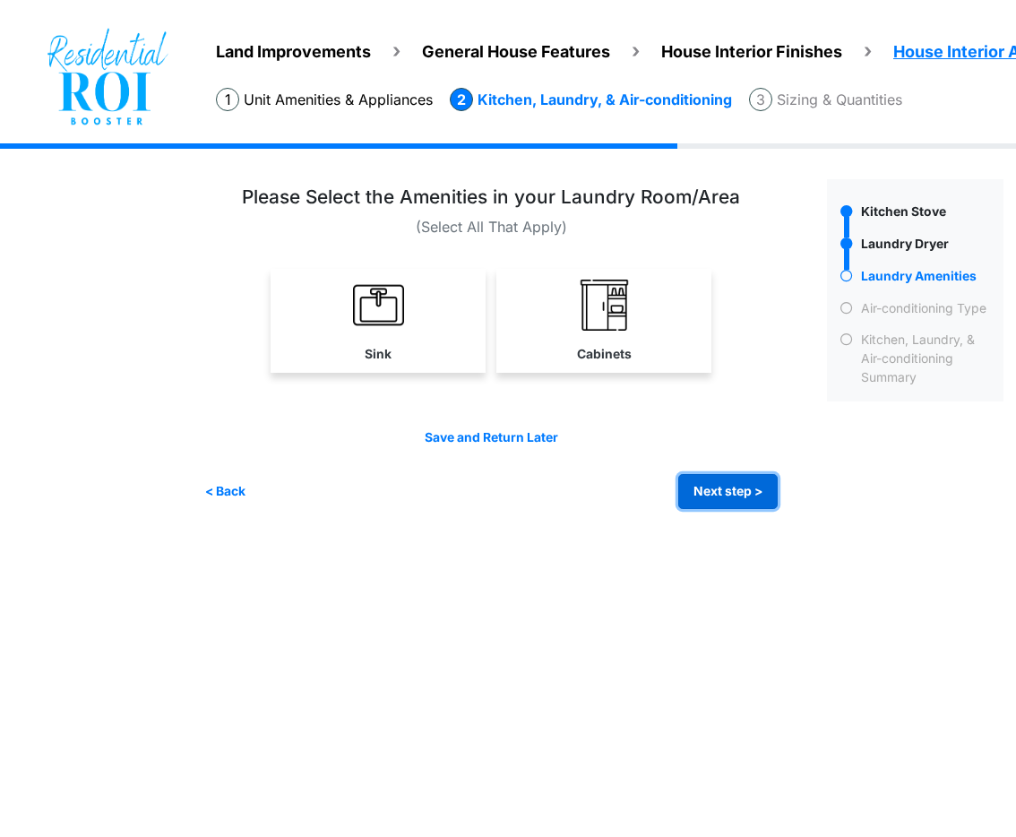
click at [755, 496] on button "Next step >" at bounding box center [727, 491] width 99 height 35
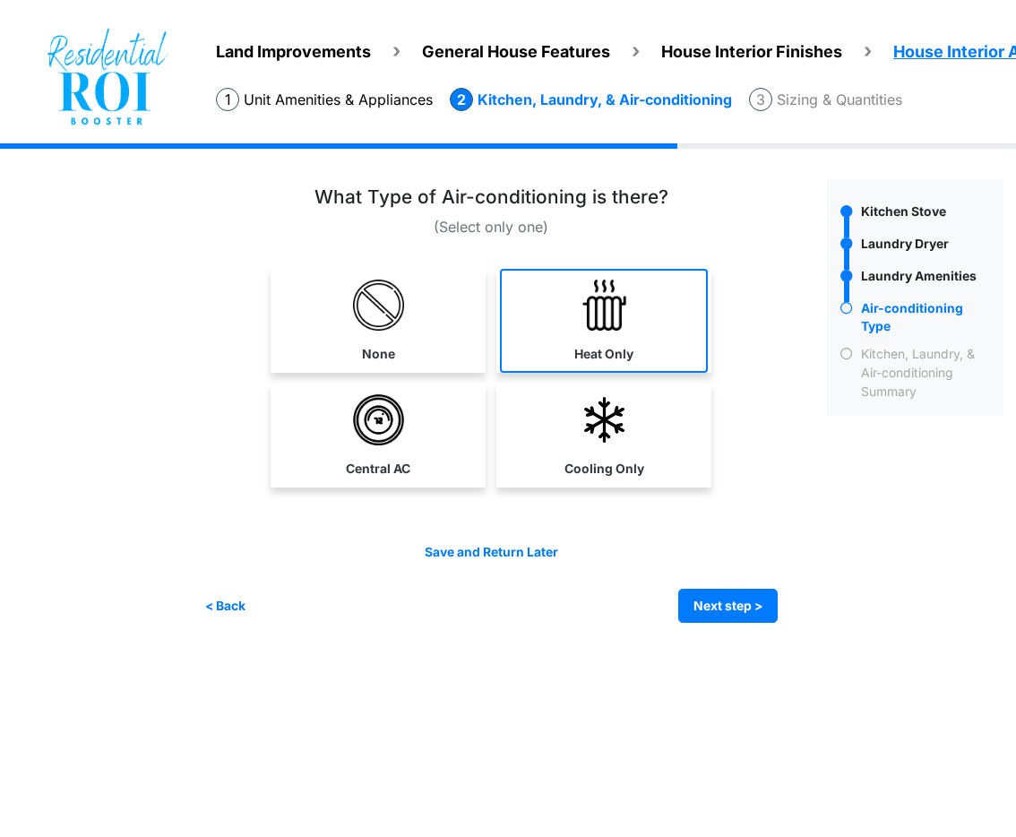
click at [653, 319] on link "Heat Only" at bounding box center [604, 321] width 208 height 104
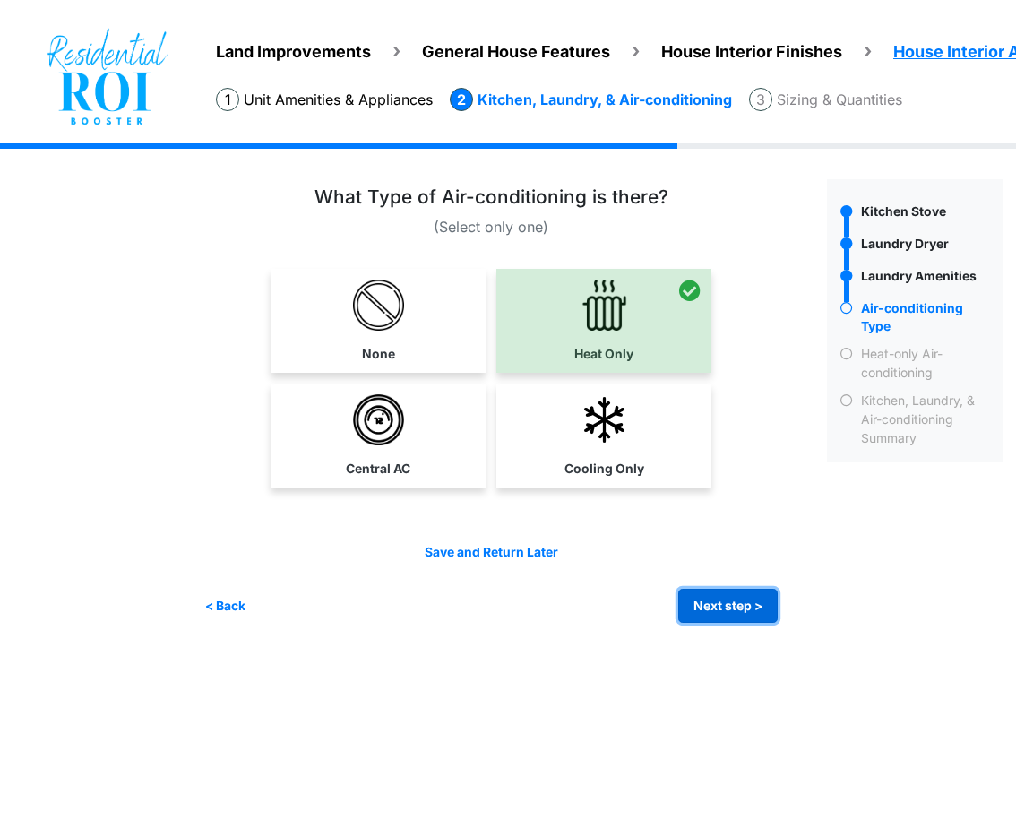
click at [698, 602] on button "Next step >" at bounding box center [727, 606] width 99 height 35
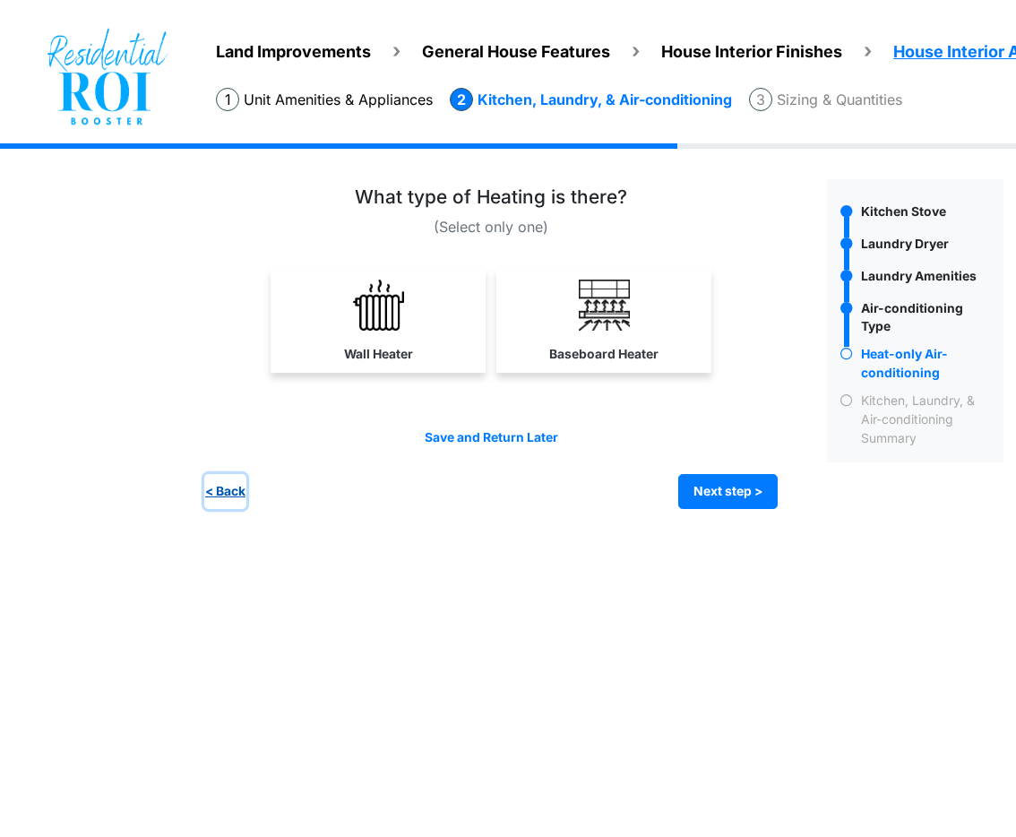
click at [227, 493] on button "< Back" at bounding box center [225, 491] width 42 height 35
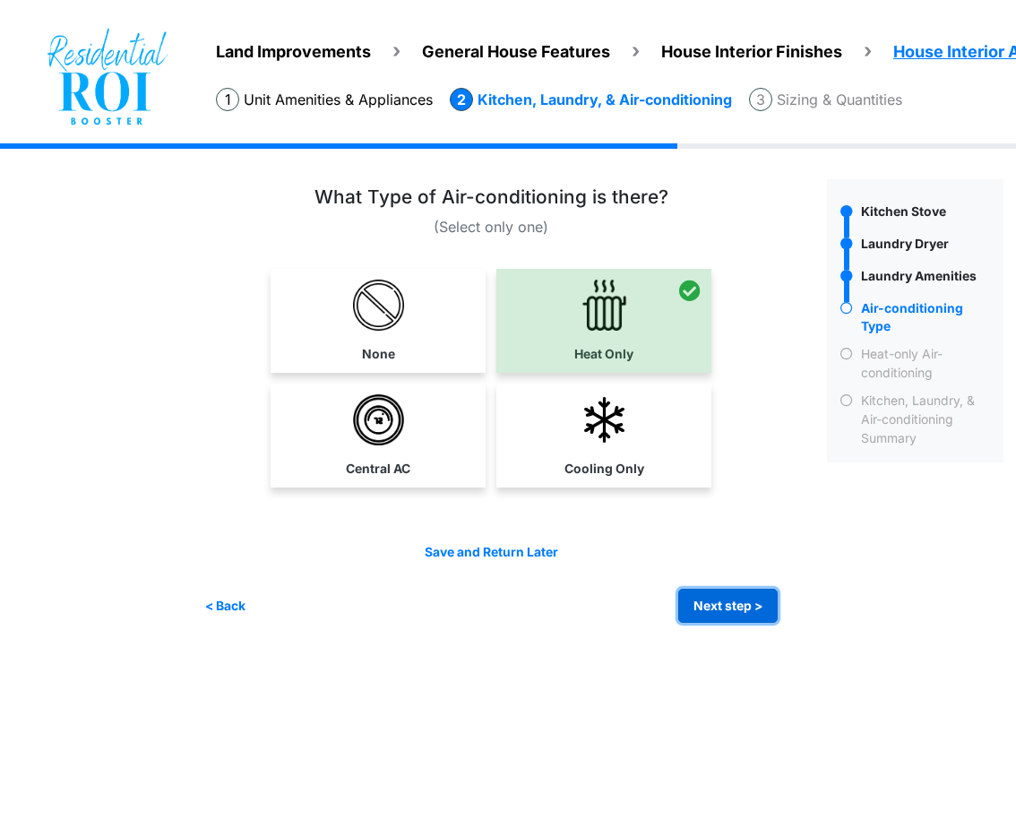
click at [717, 601] on button "Next step >" at bounding box center [727, 606] width 99 height 35
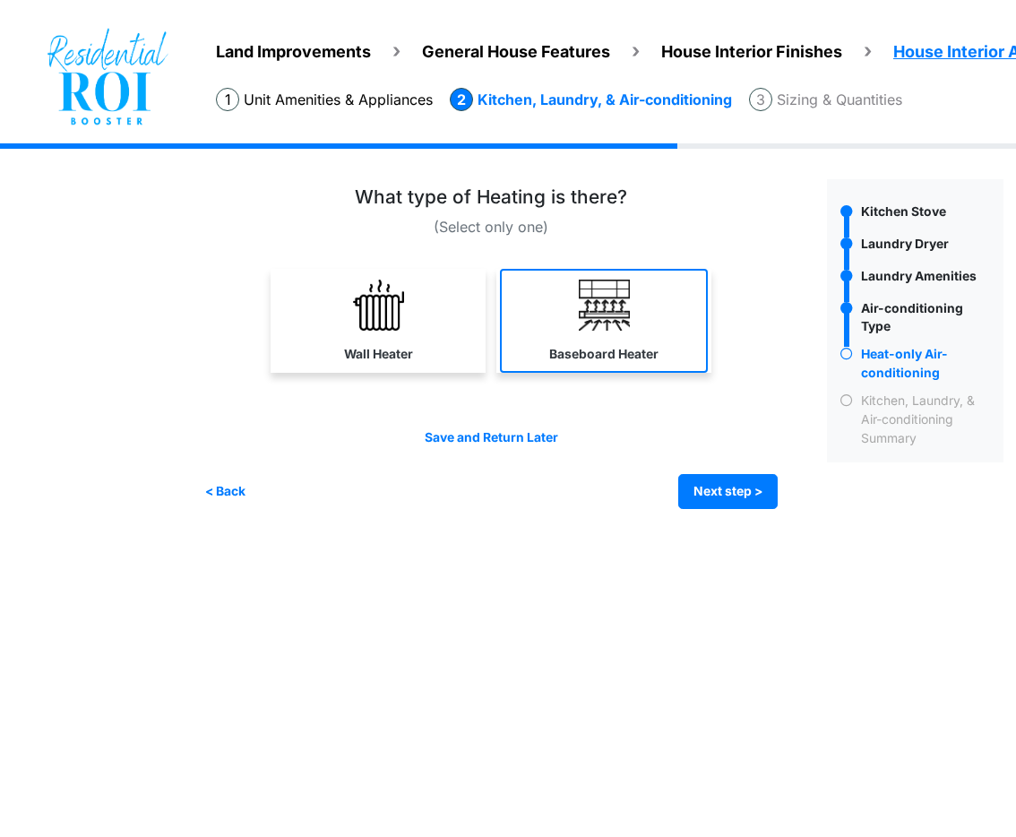
click at [581, 341] on link "Baseboard Heater" at bounding box center [604, 321] width 208 height 104
select select "*"
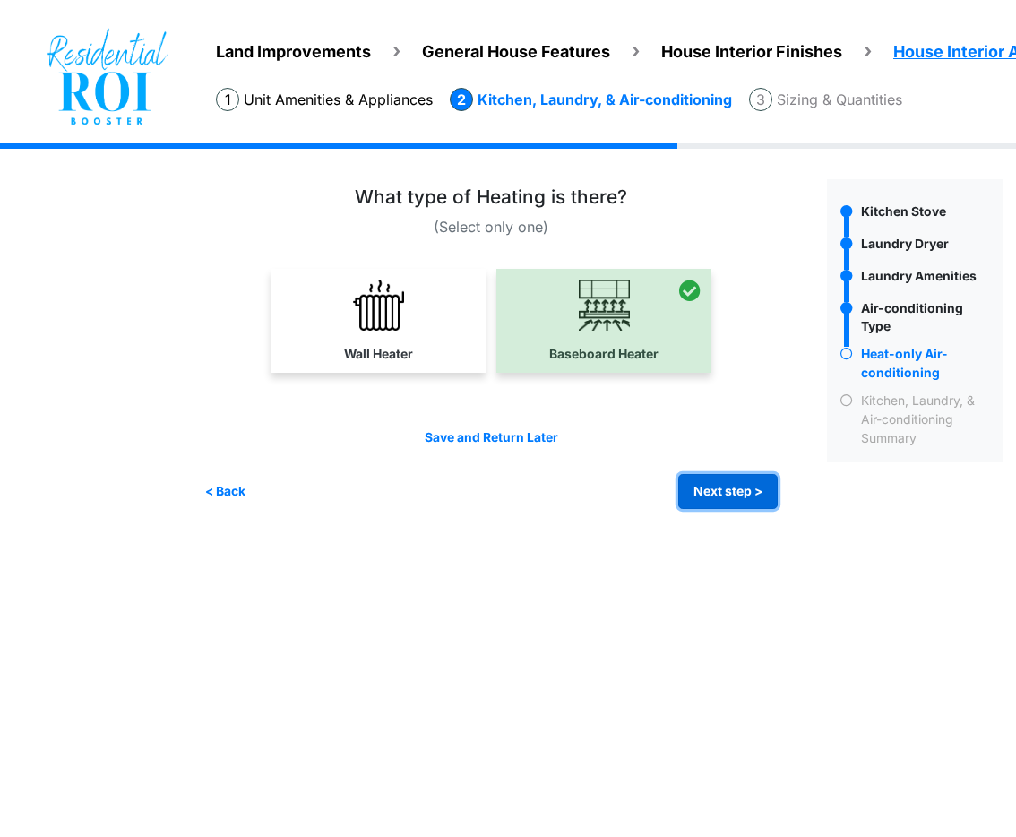
click at [746, 491] on button "Next step >" at bounding box center [727, 491] width 99 height 35
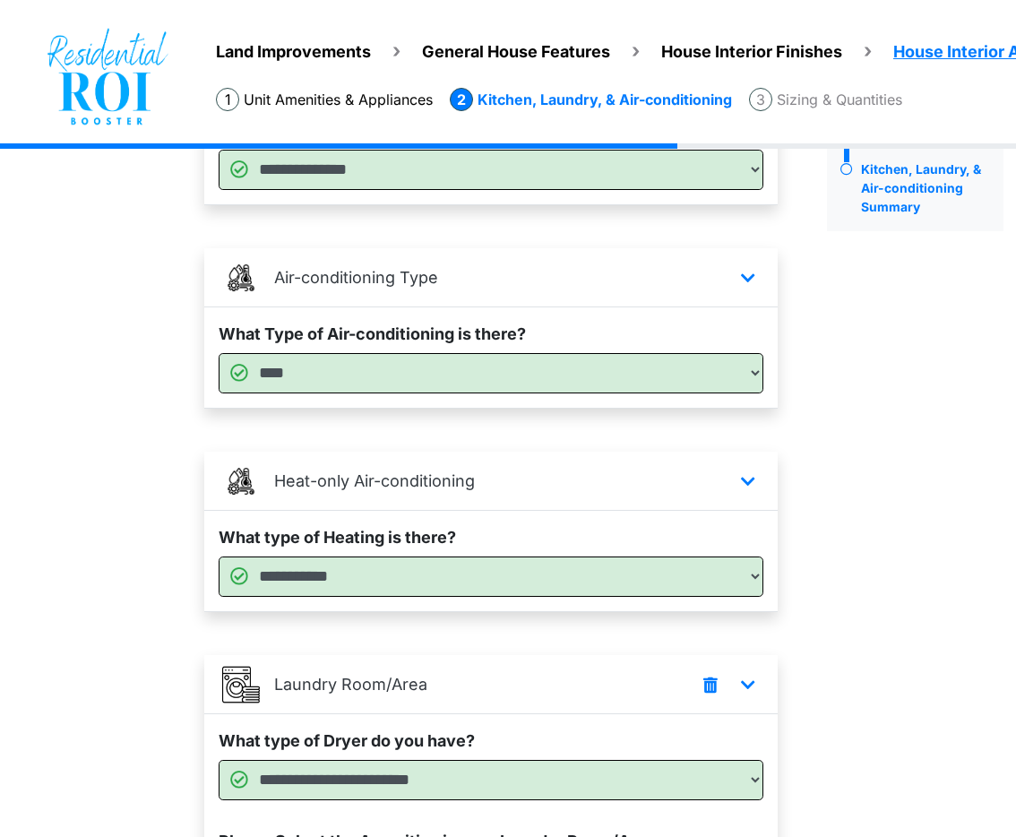
scroll to position [458, 12]
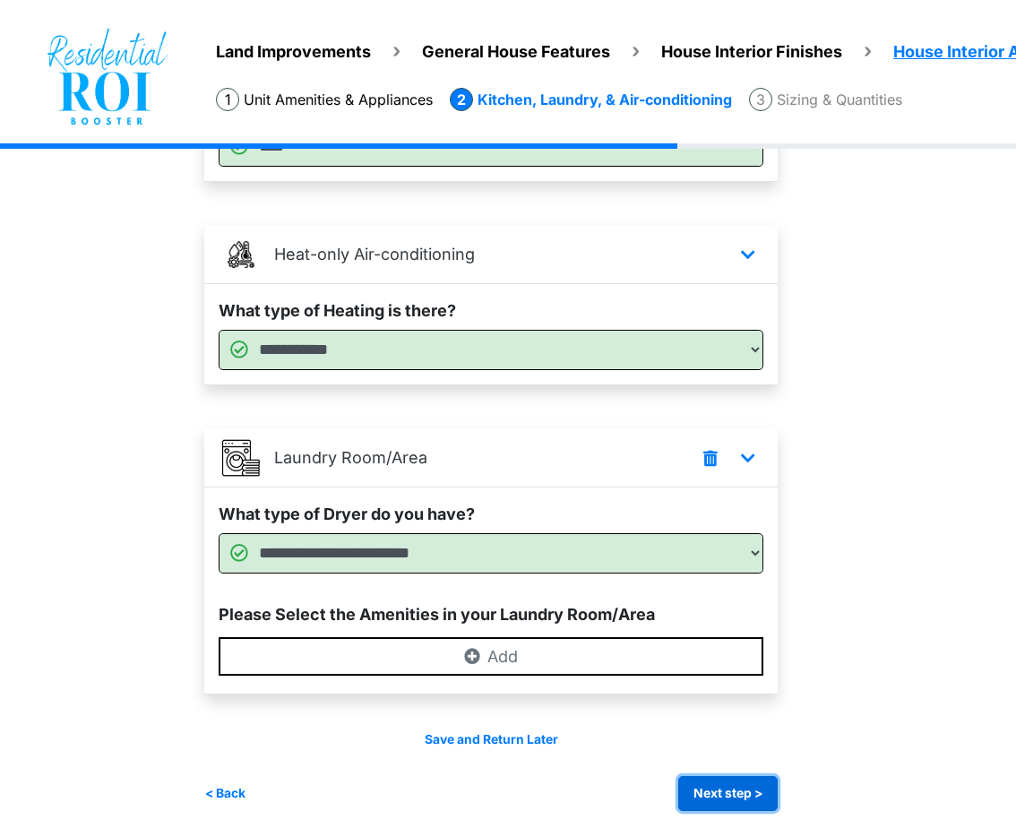
click at [744, 795] on button "Next step >" at bounding box center [727, 793] width 99 height 35
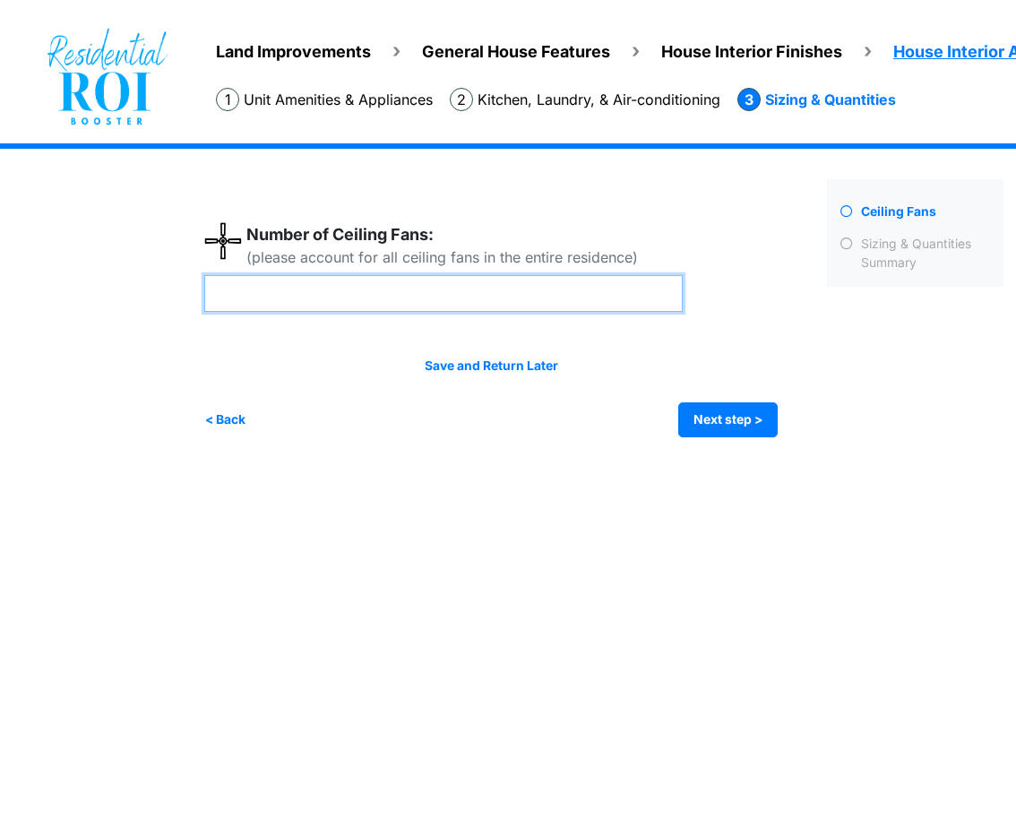
click at [440, 295] on input "number" at bounding box center [443, 293] width 479 height 37
type input "*"
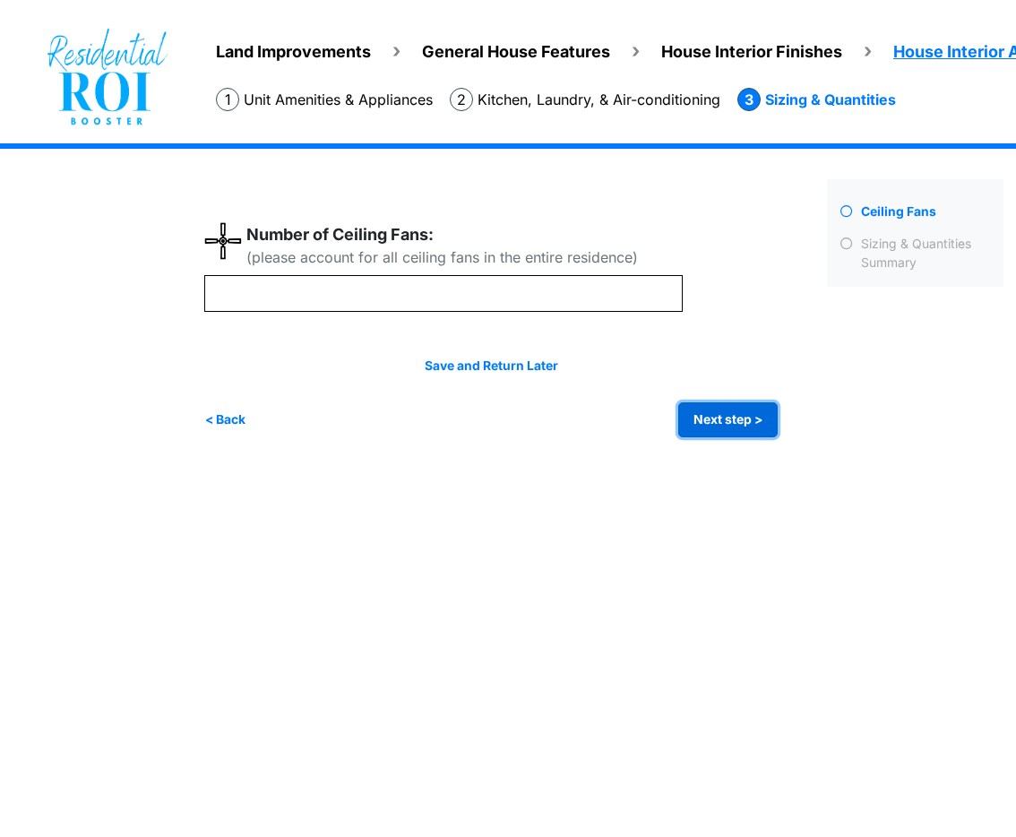
type input "*"
click at [684, 425] on button "Next step >" at bounding box center [727, 419] width 99 height 35
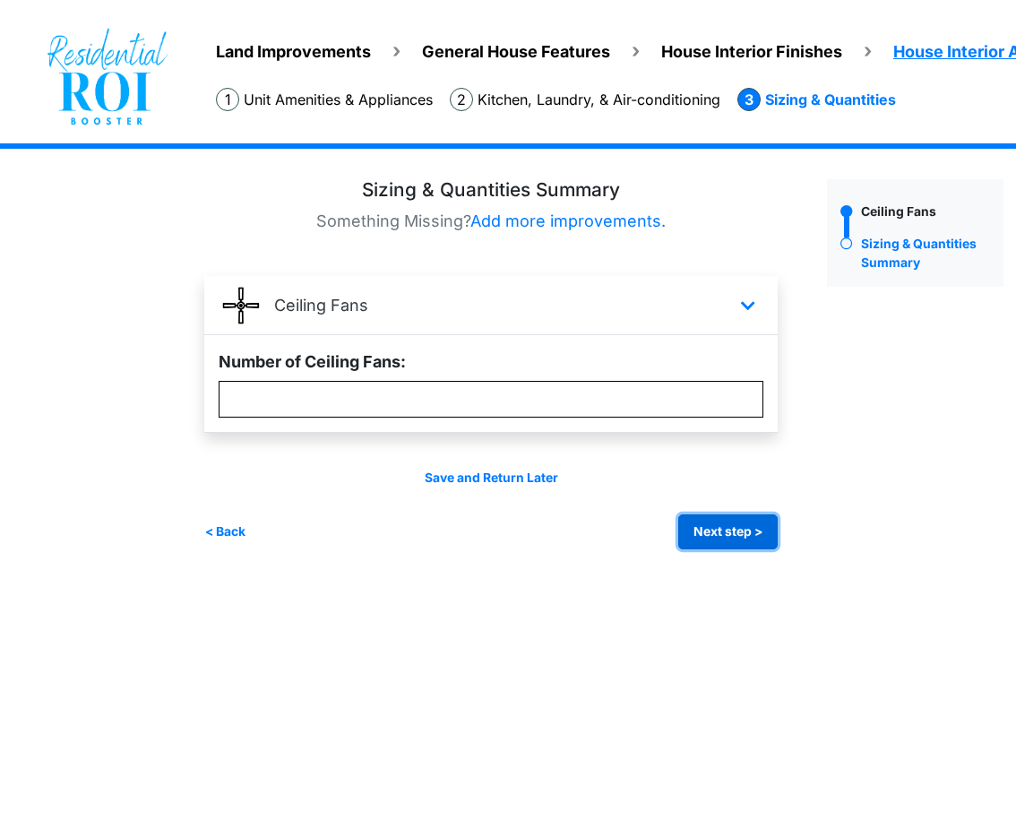
click at [730, 529] on button "Next step >" at bounding box center [727, 531] width 99 height 35
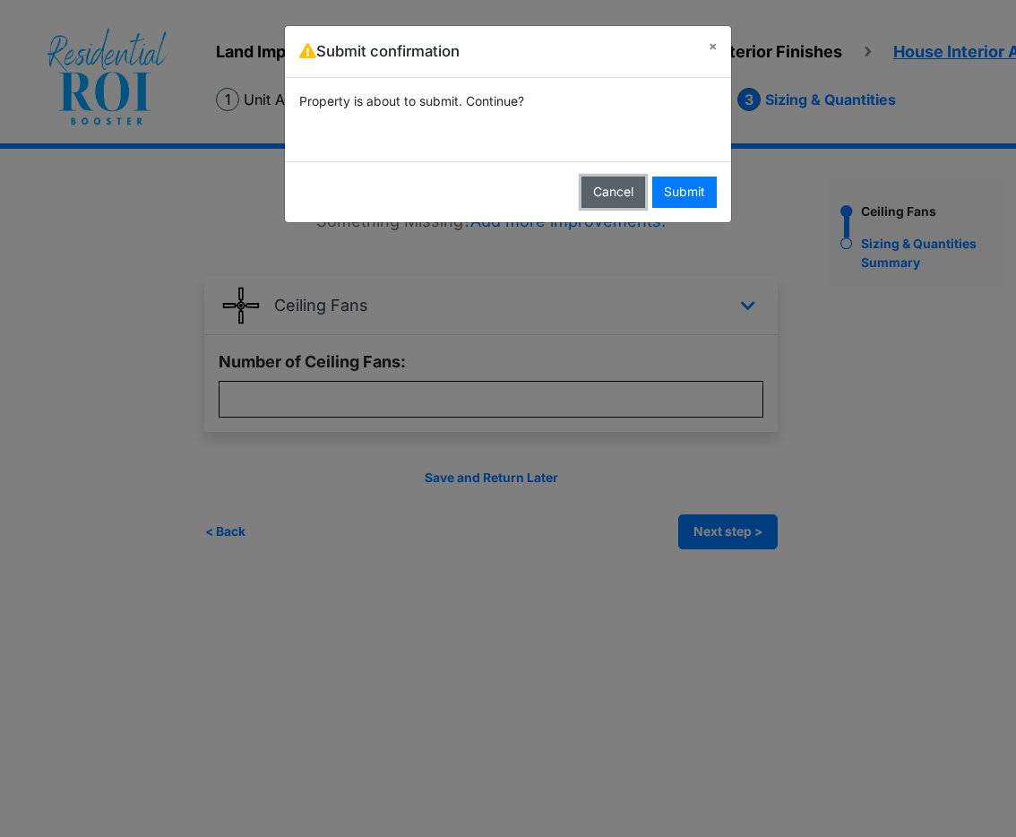
click at [617, 201] on button "Cancel" at bounding box center [614, 192] width 64 height 31
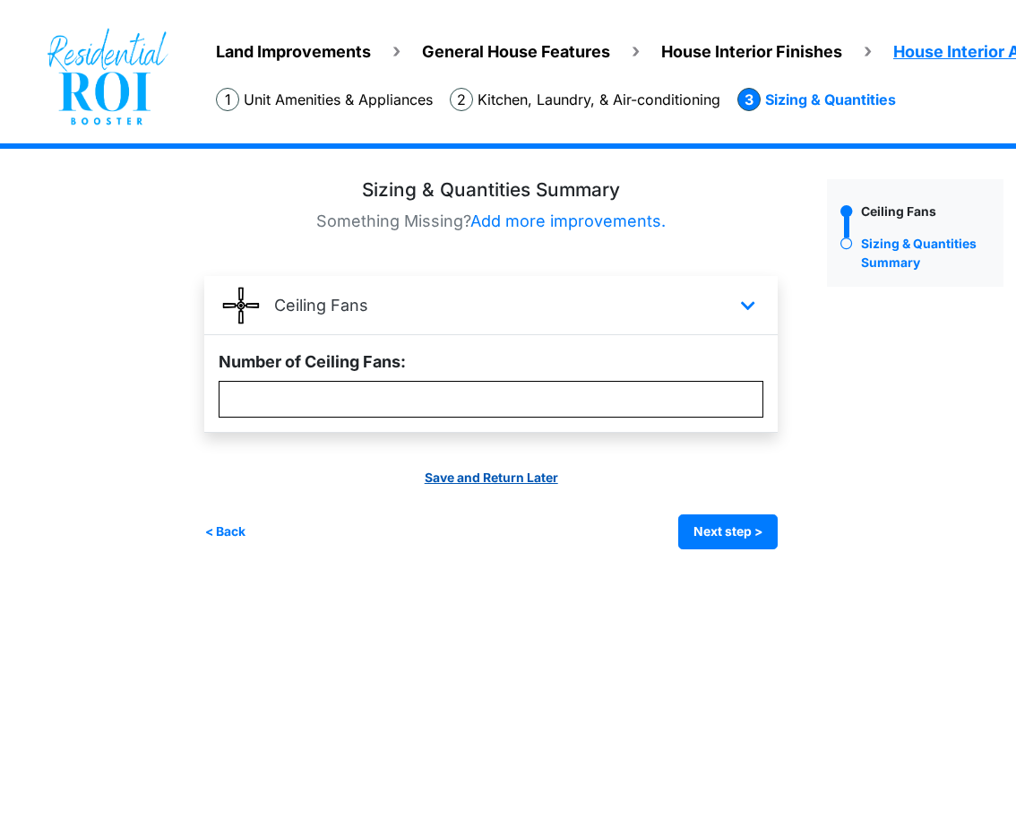
click at [494, 477] on link "Save and Return Later" at bounding box center [492, 478] width 134 height 14
